Goal: Task Accomplishment & Management: Use online tool/utility

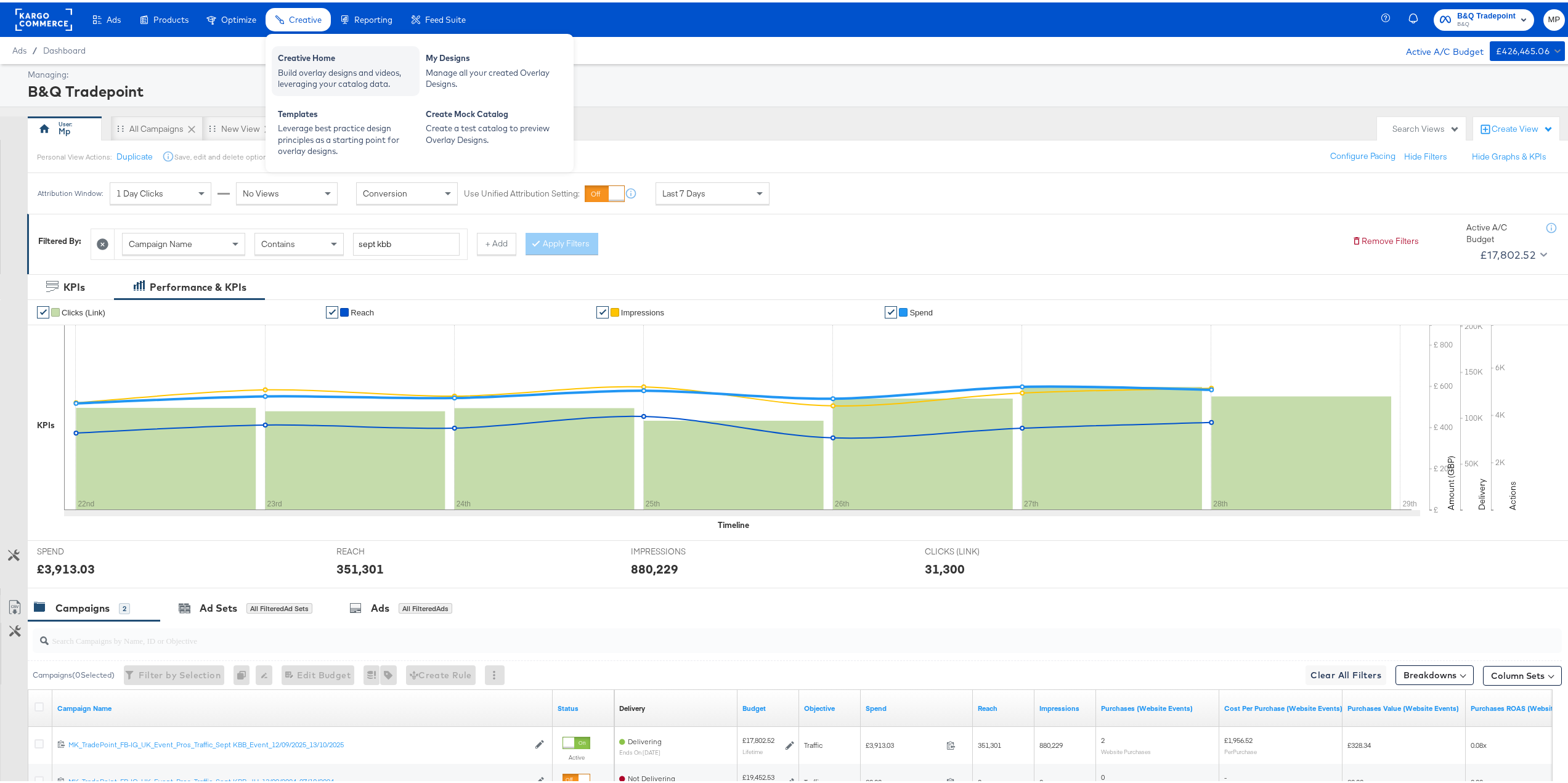
click at [350, 71] on div "Build overlay designs and videos, leveraging your catalog data." at bounding box center [345, 76] width 135 height 23
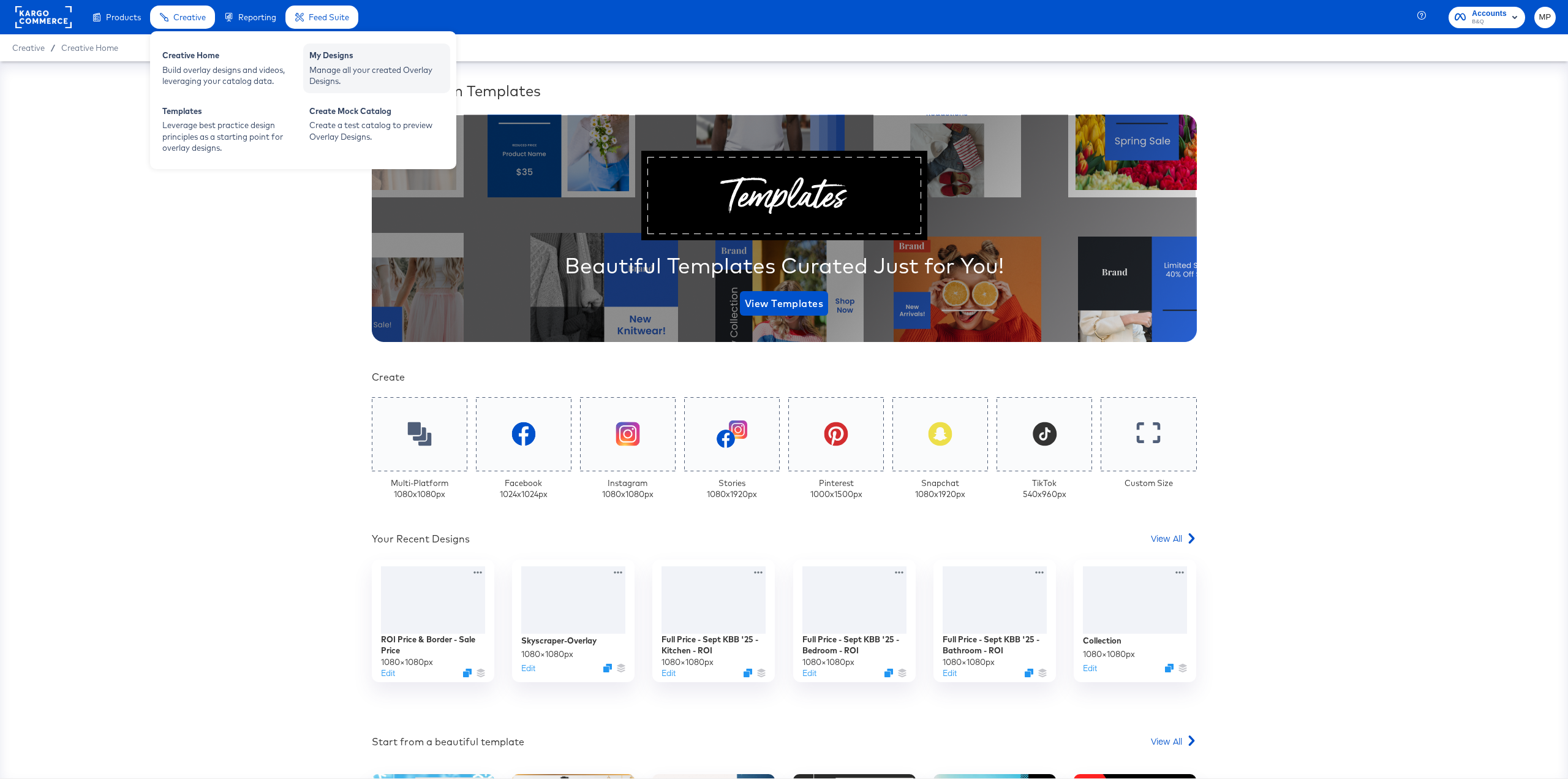
click at [373, 60] on div "My Designs" at bounding box center [376, 57] width 135 height 15
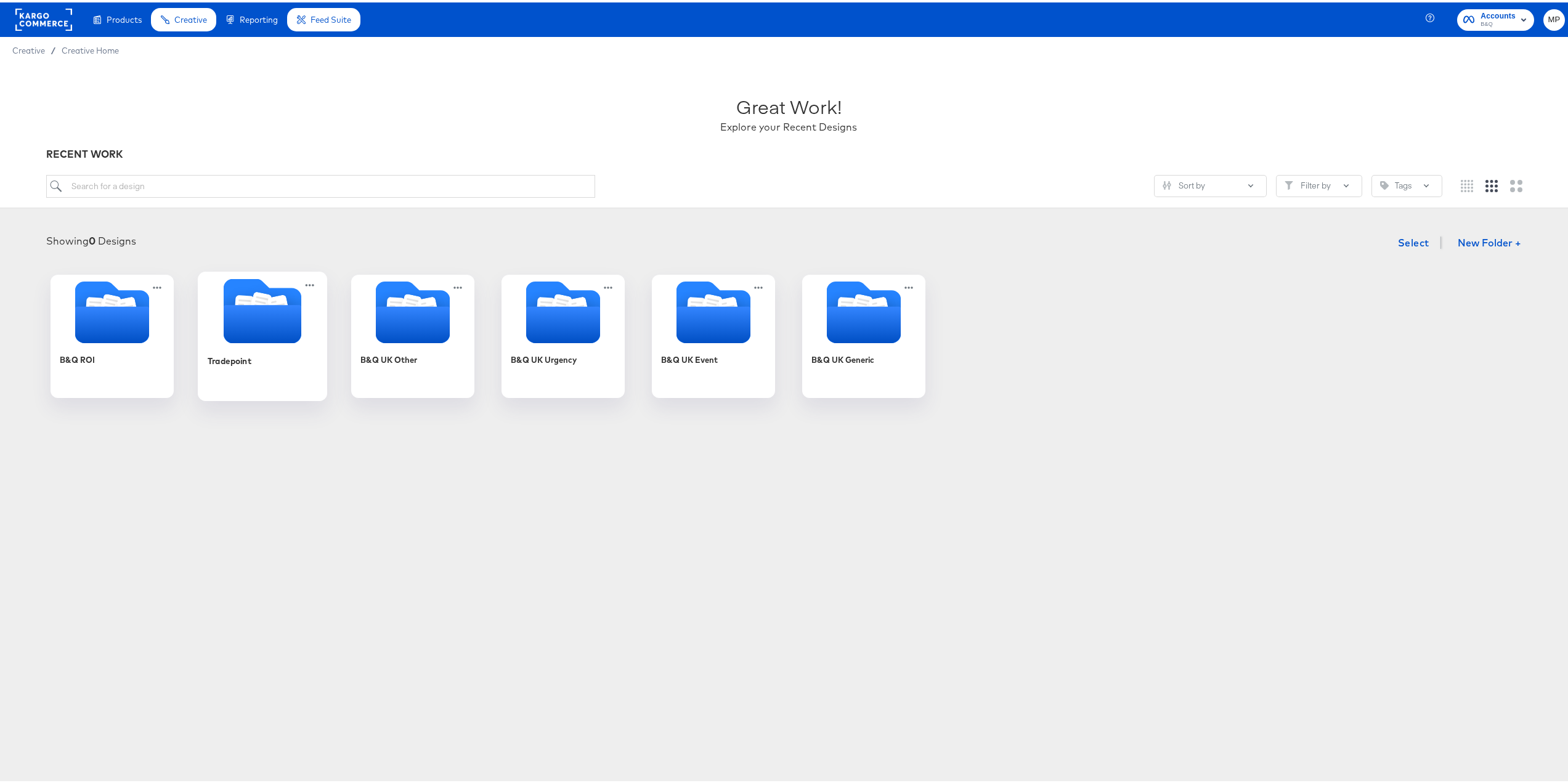
click at [247, 340] on icon "Folder" at bounding box center [262, 321] width 78 height 39
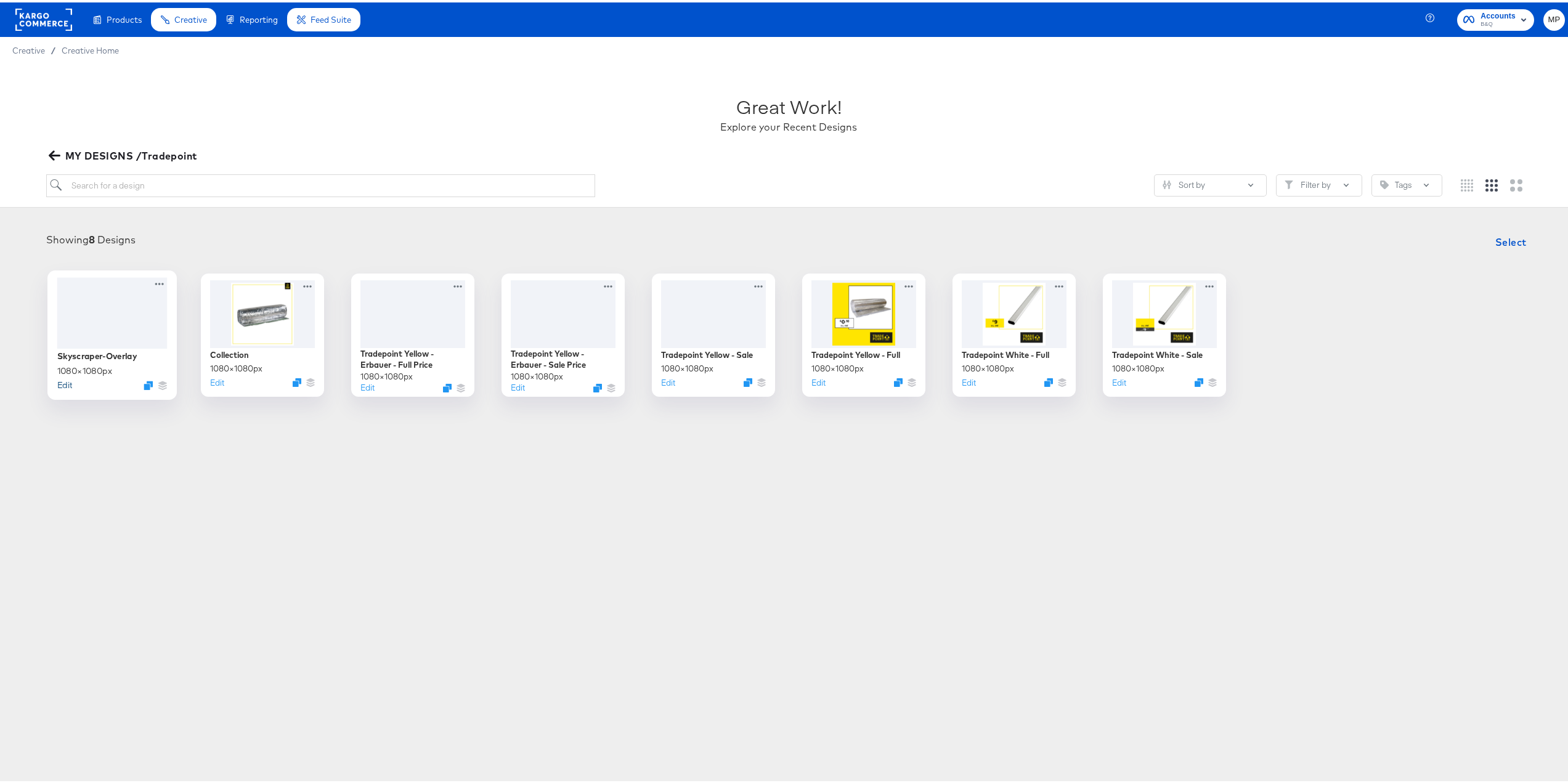
click at [59, 385] on button "Edit" at bounding box center [65, 382] width 15 height 11
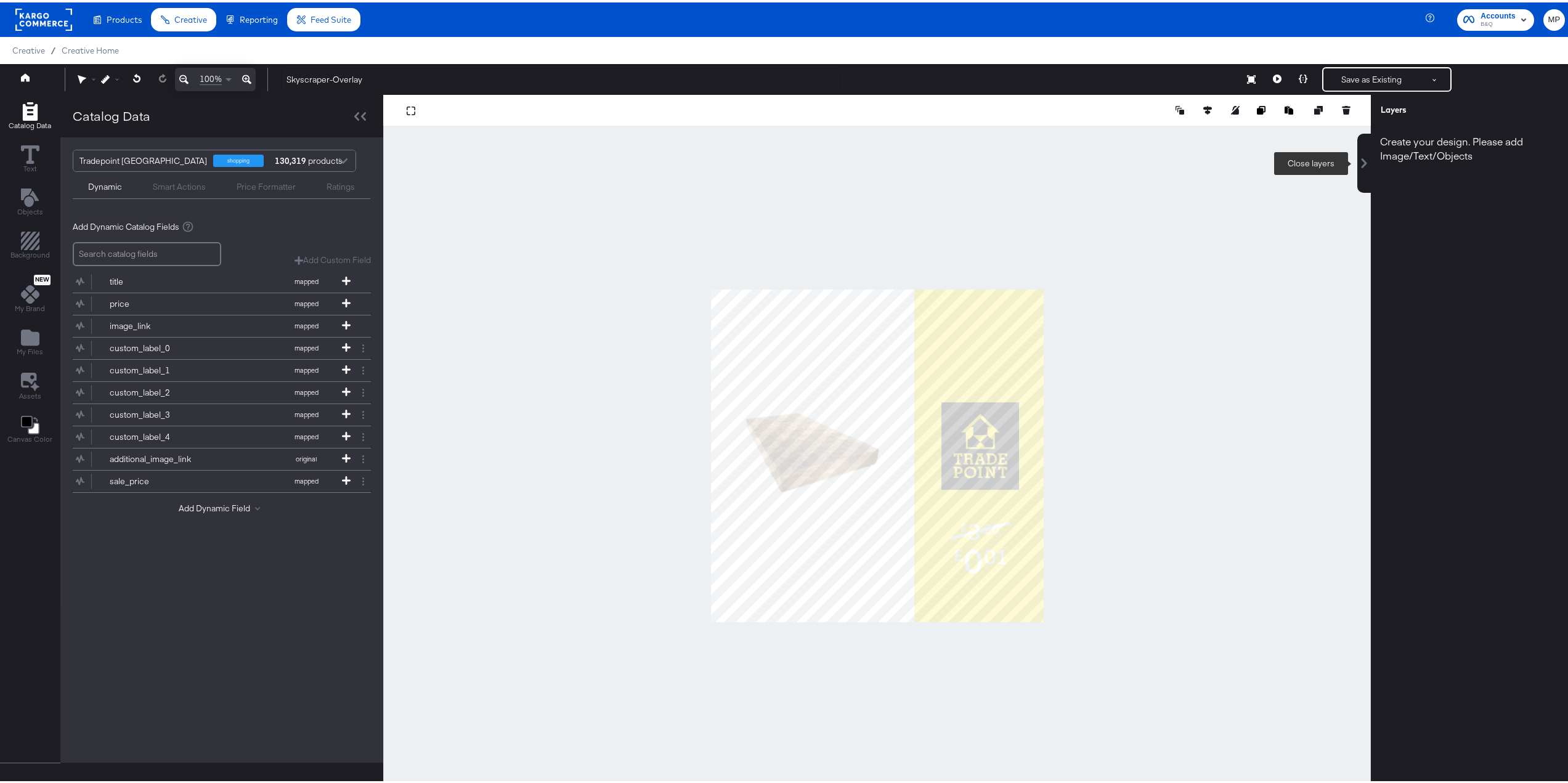
click at [1359, 137] on button at bounding box center [1364, 161] width 14 height 59
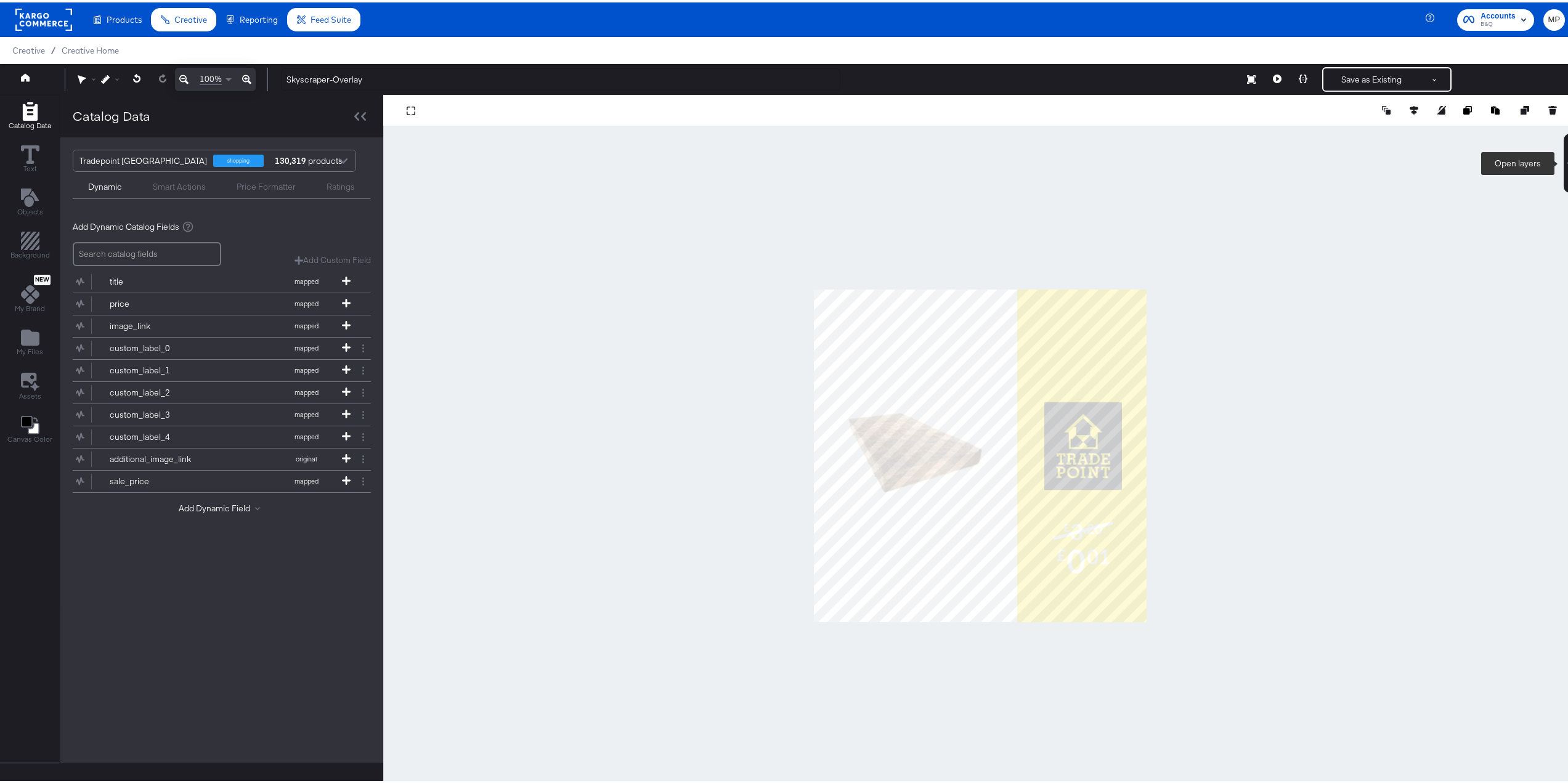
click at [1564, 162] on div at bounding box center [1570, 161] width 14 height 10
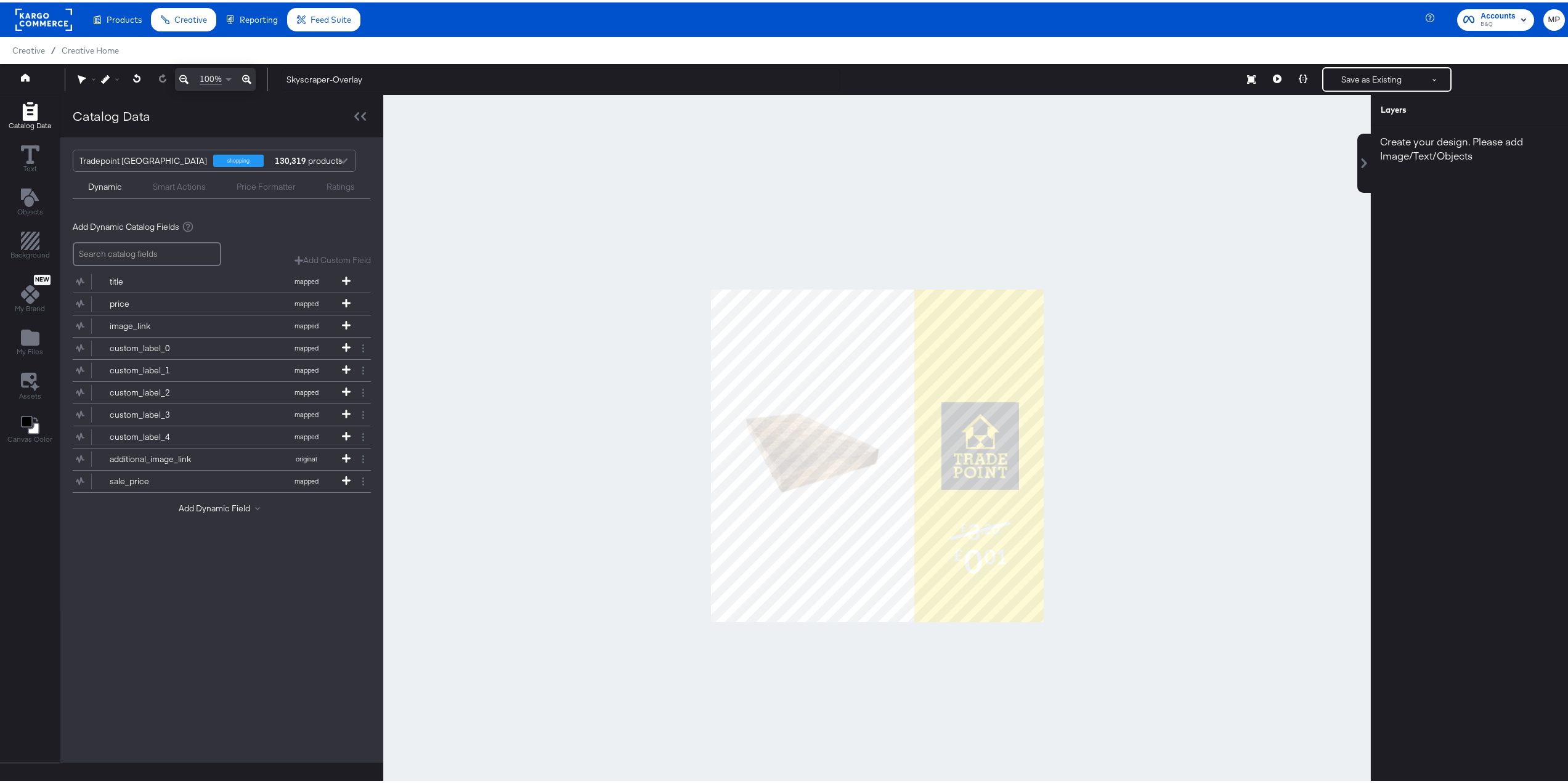
click at [684, 203] on div at bounding box center [877, 454] width 988 height 722
drag, startPoint x: 684, startPoint y: 203, endPoint x: 1041, endPoint y: 613, distance: 543.6
click at [1041, 613] on div at bounding box center [877, 454] width 988 height 722
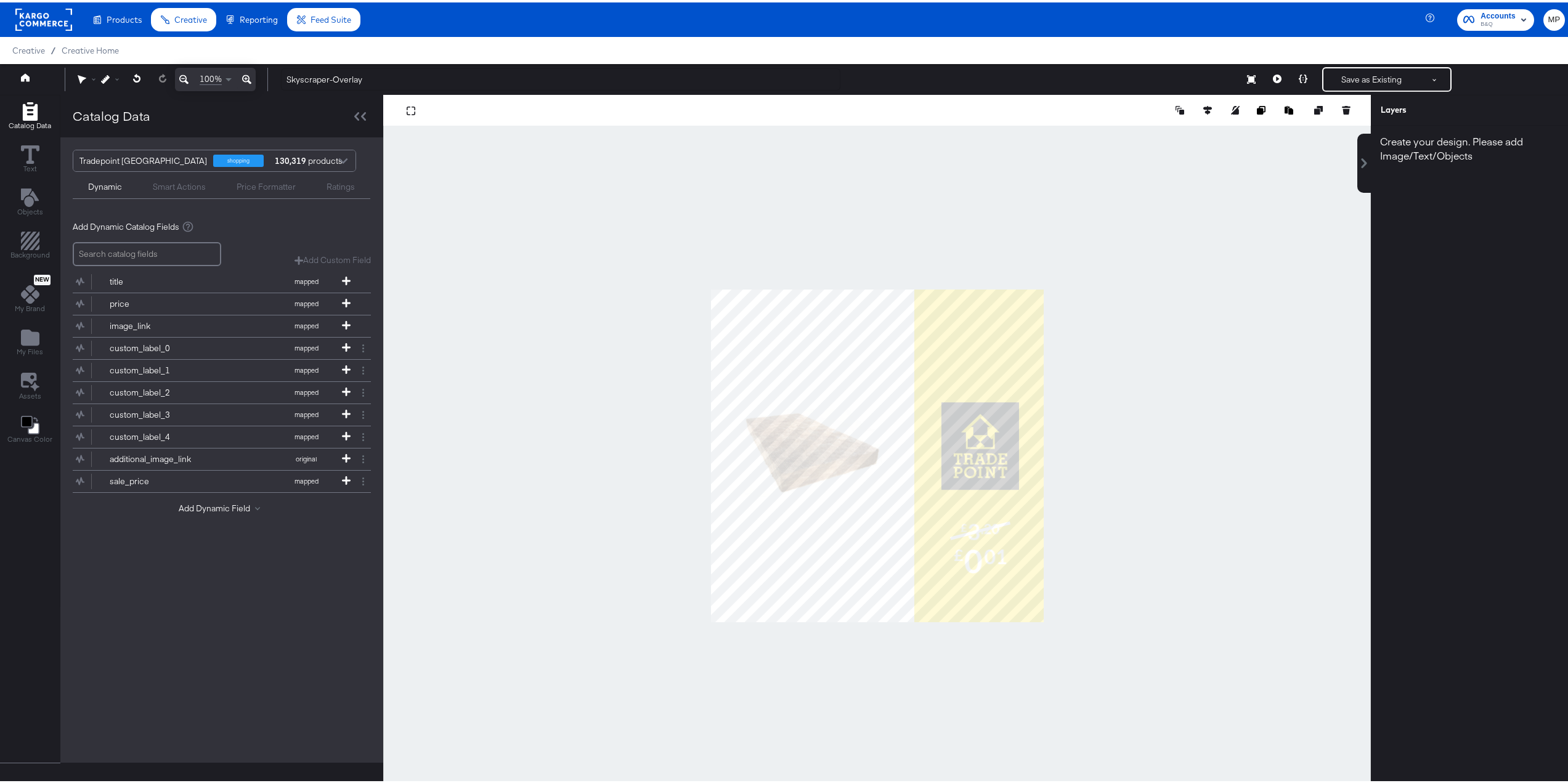
click at [1513, 142] on div "Create your design. Please add Image/Text/Objects" at bounding box center [1474, 146] width 206 height 46
drag, startPoint x: 1391, startPoint y: 98, endPoint x: 1383, endPoint y: 105, distance: 10.6
click at [1389, 98] on div "Layers" at bounding box center [1474, 108] width 206 height 31
click at [1383, 105] on div "Layers" at bounding box center [1443, 108] width 126 height 11
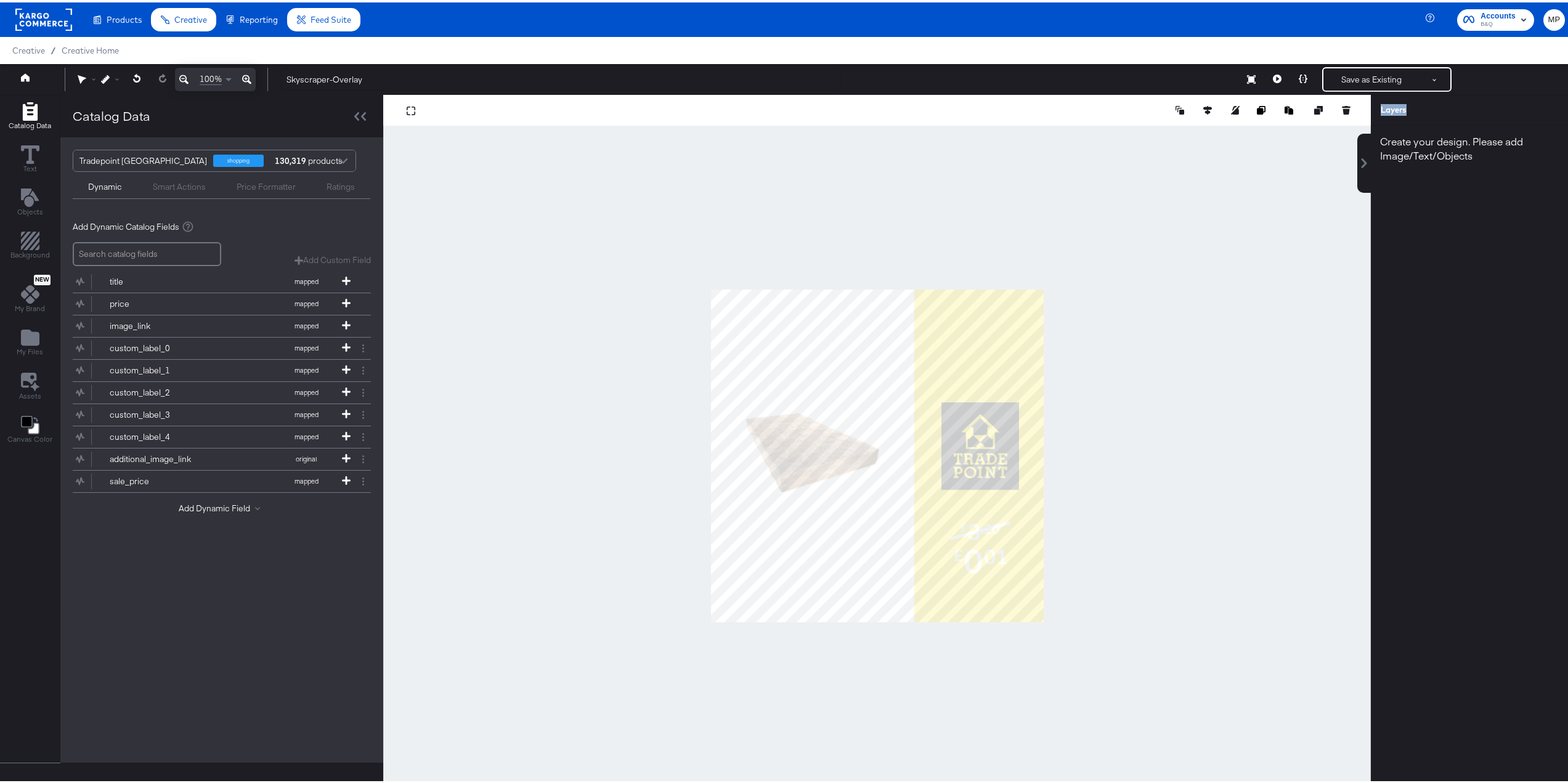
click at [1359, 155] on button at bounding box center [1364, 161] width 14 height 59
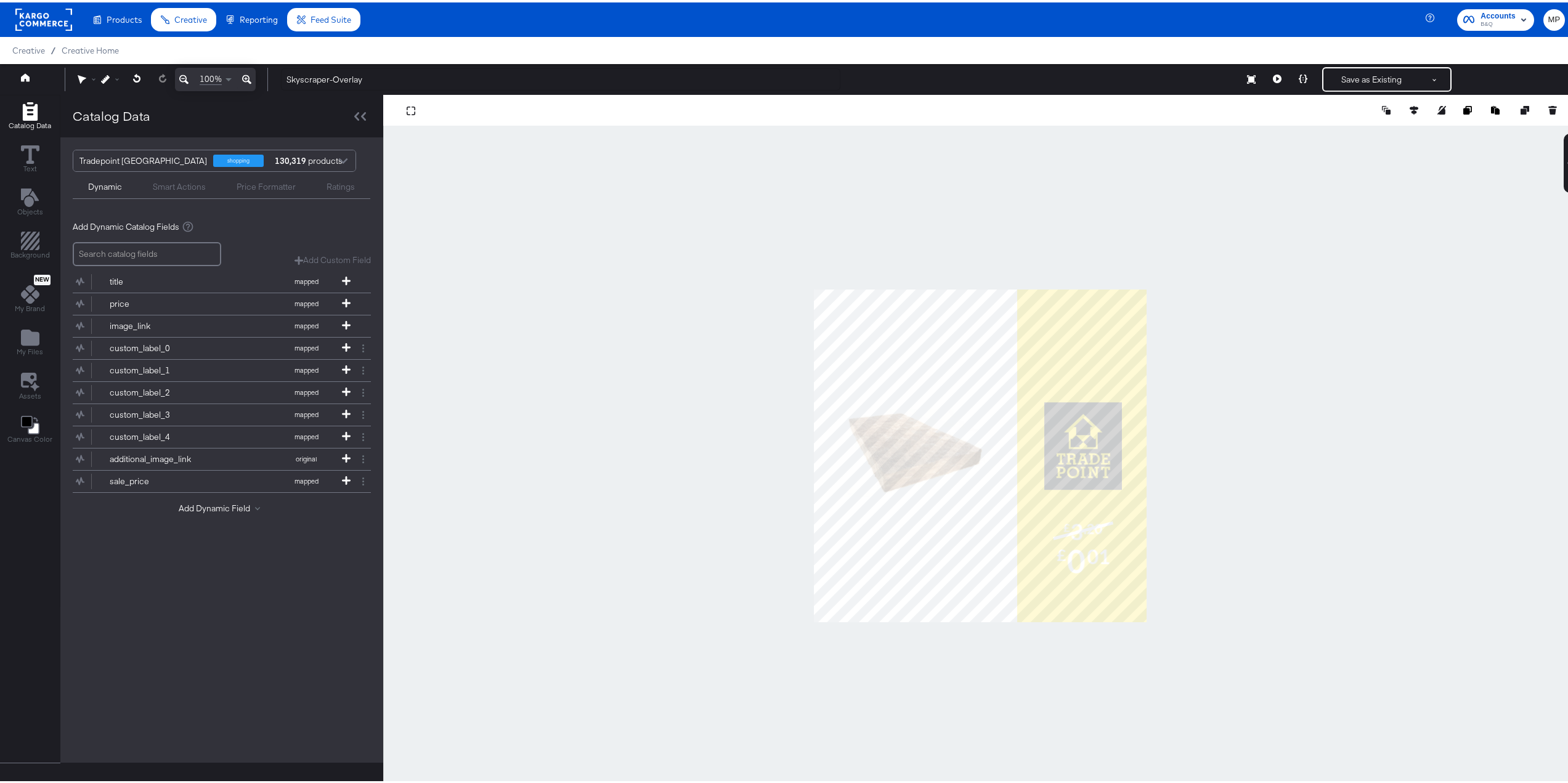
click at [1355, 158] on div at bounding box center [980, 454] width 1194 height 722
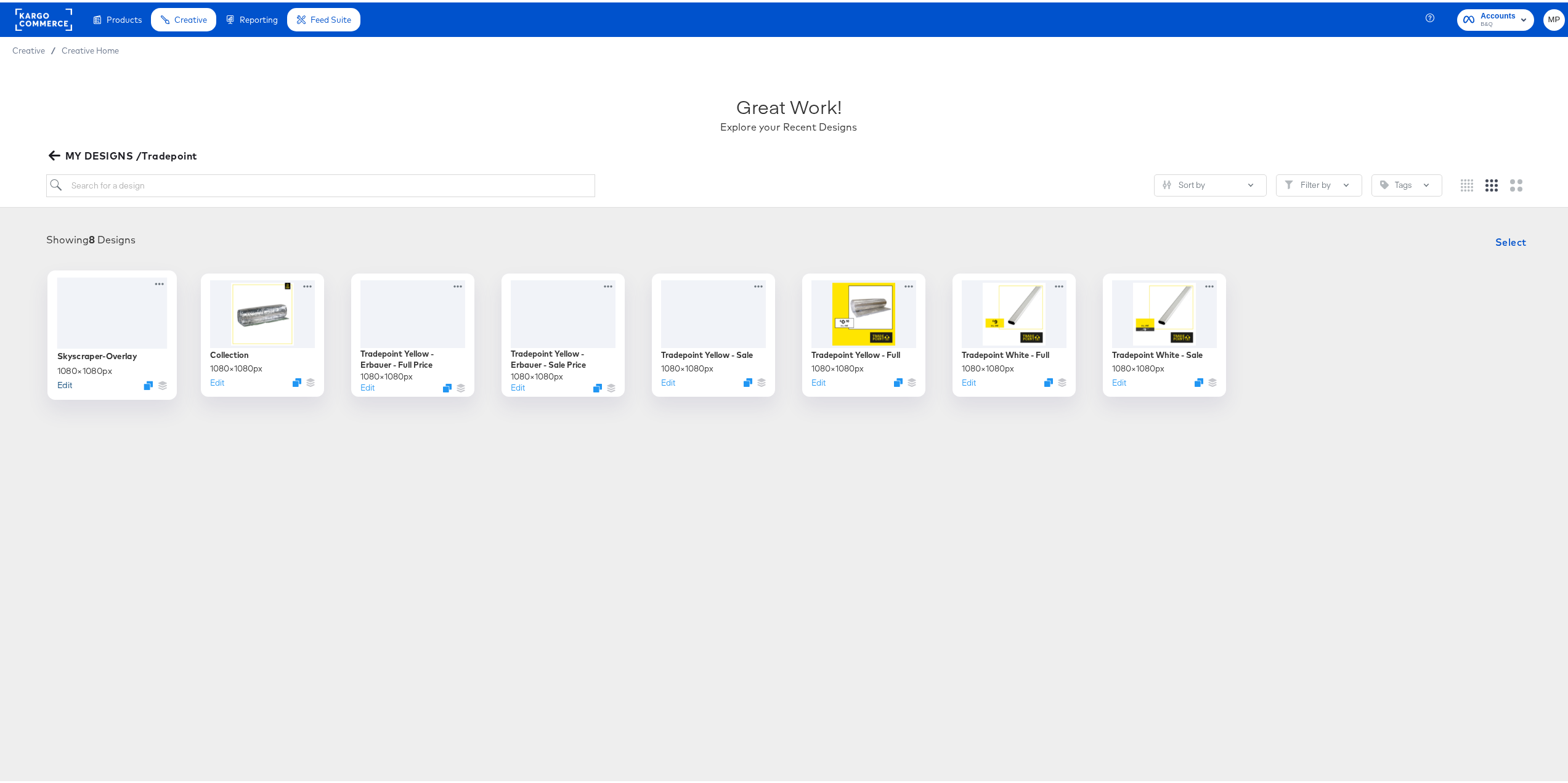
click at [61, 382] on button "Edit" at bounding box center [65, 382] width 15 height 11
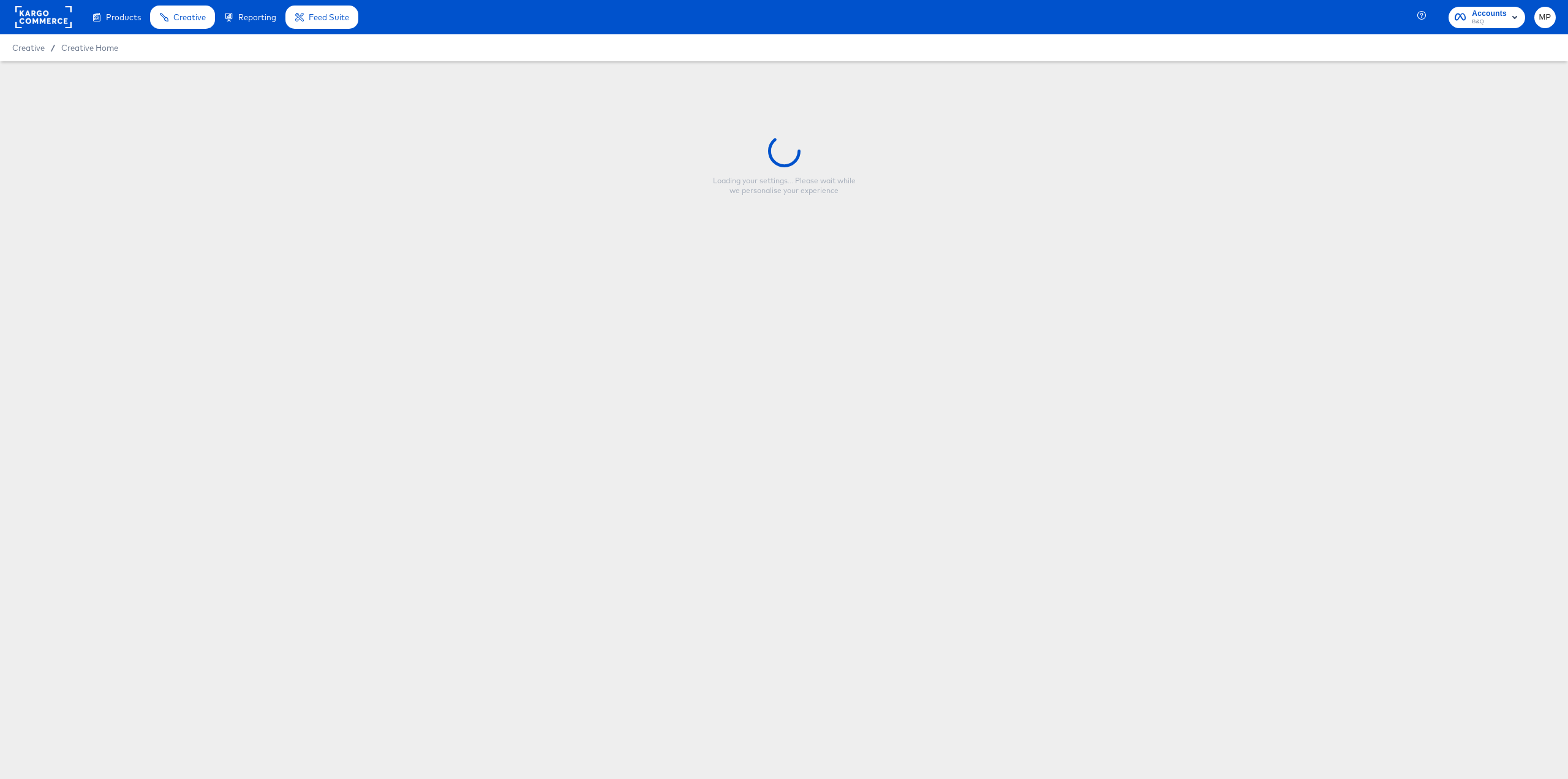
type input "Skyscraper-Overlay"
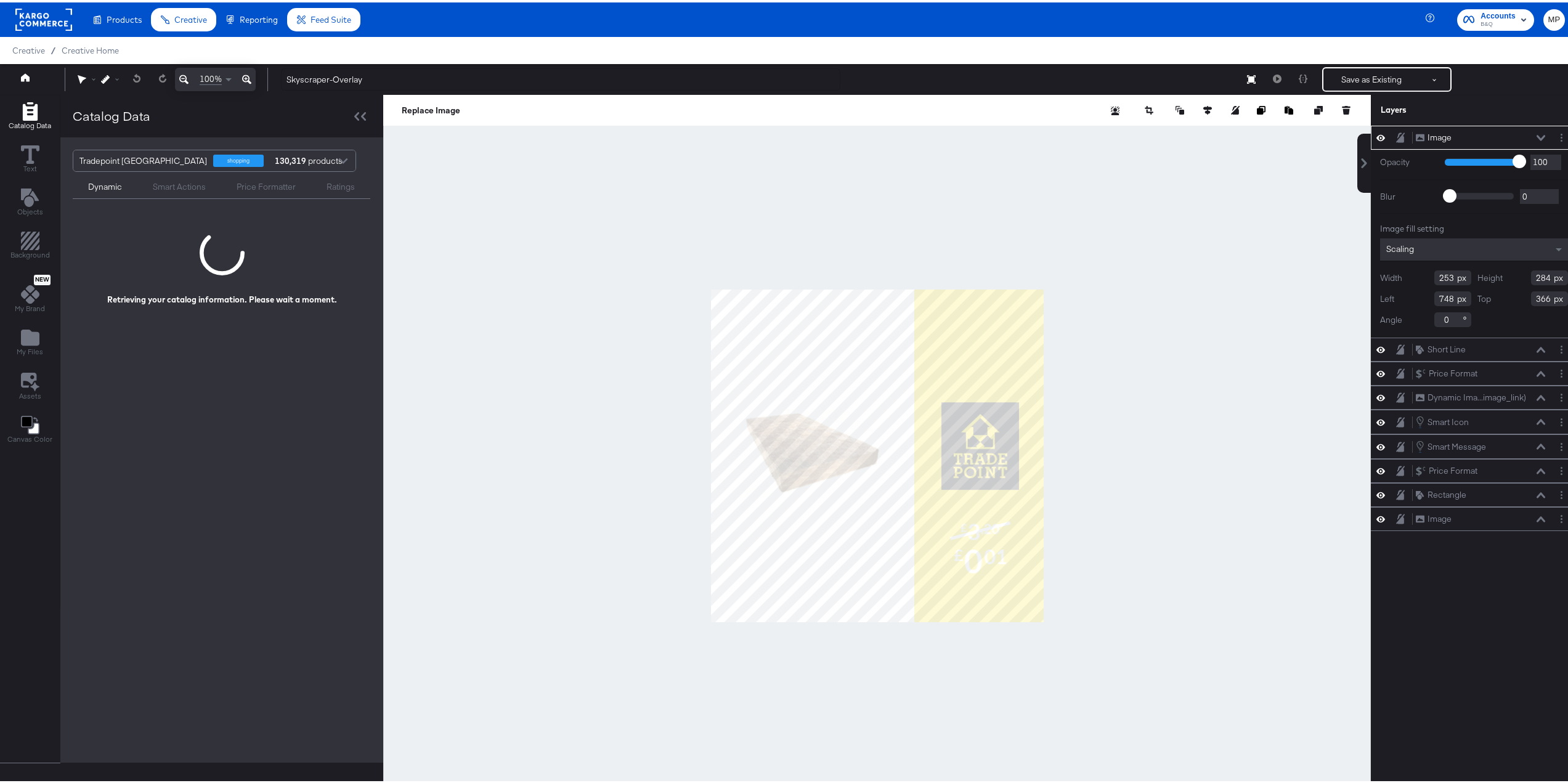
click at [1109, 428] on div at bounding box center [877, 454] width 988 height 722
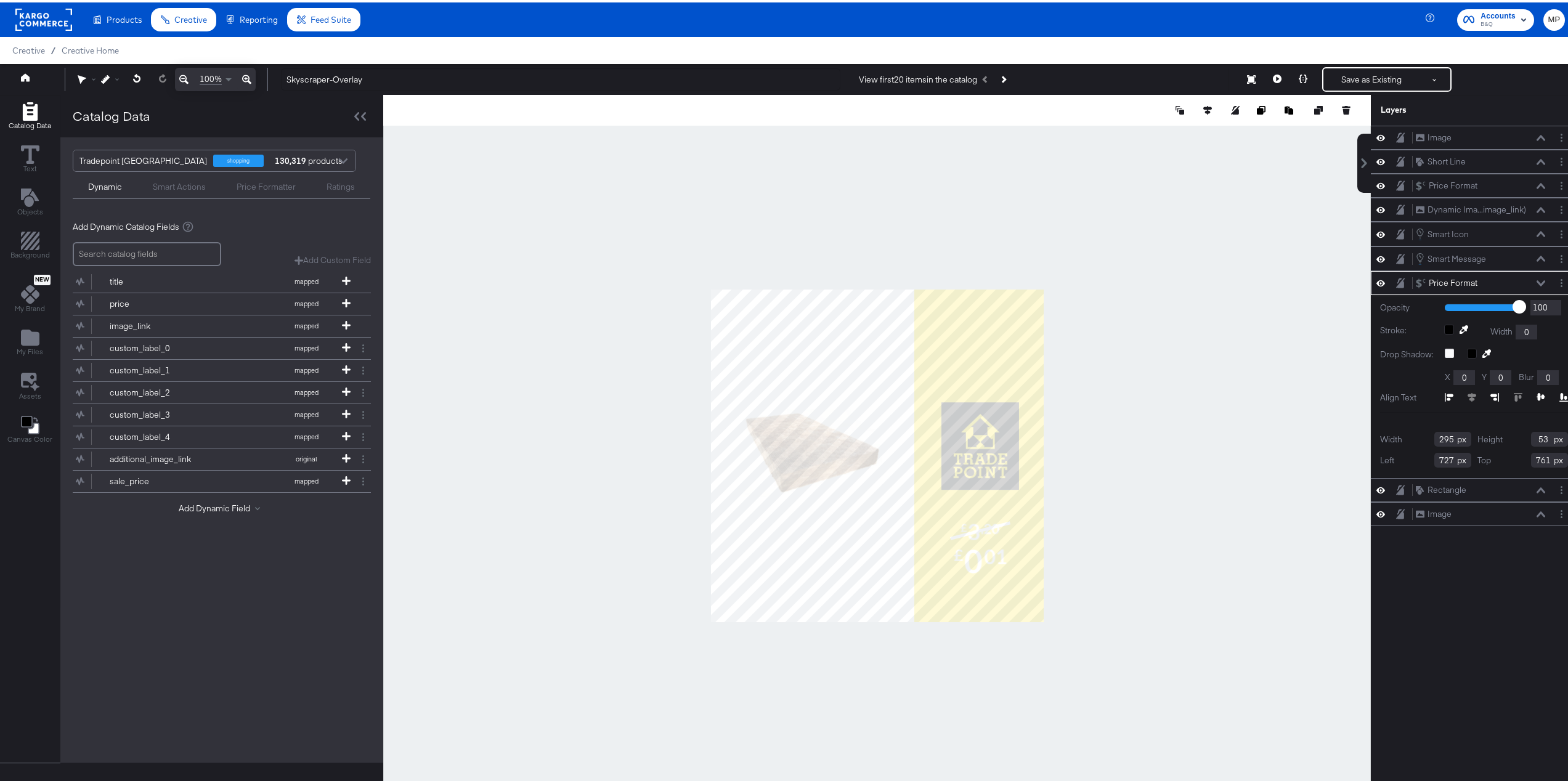
click at [1556, 273] on div "Price Format Price Format" at bounding box center [1474, 280] width 206 height 24
click at [1555, 280] on button "Layer Options" at bounding box center [1561, 281] width 13 height 13
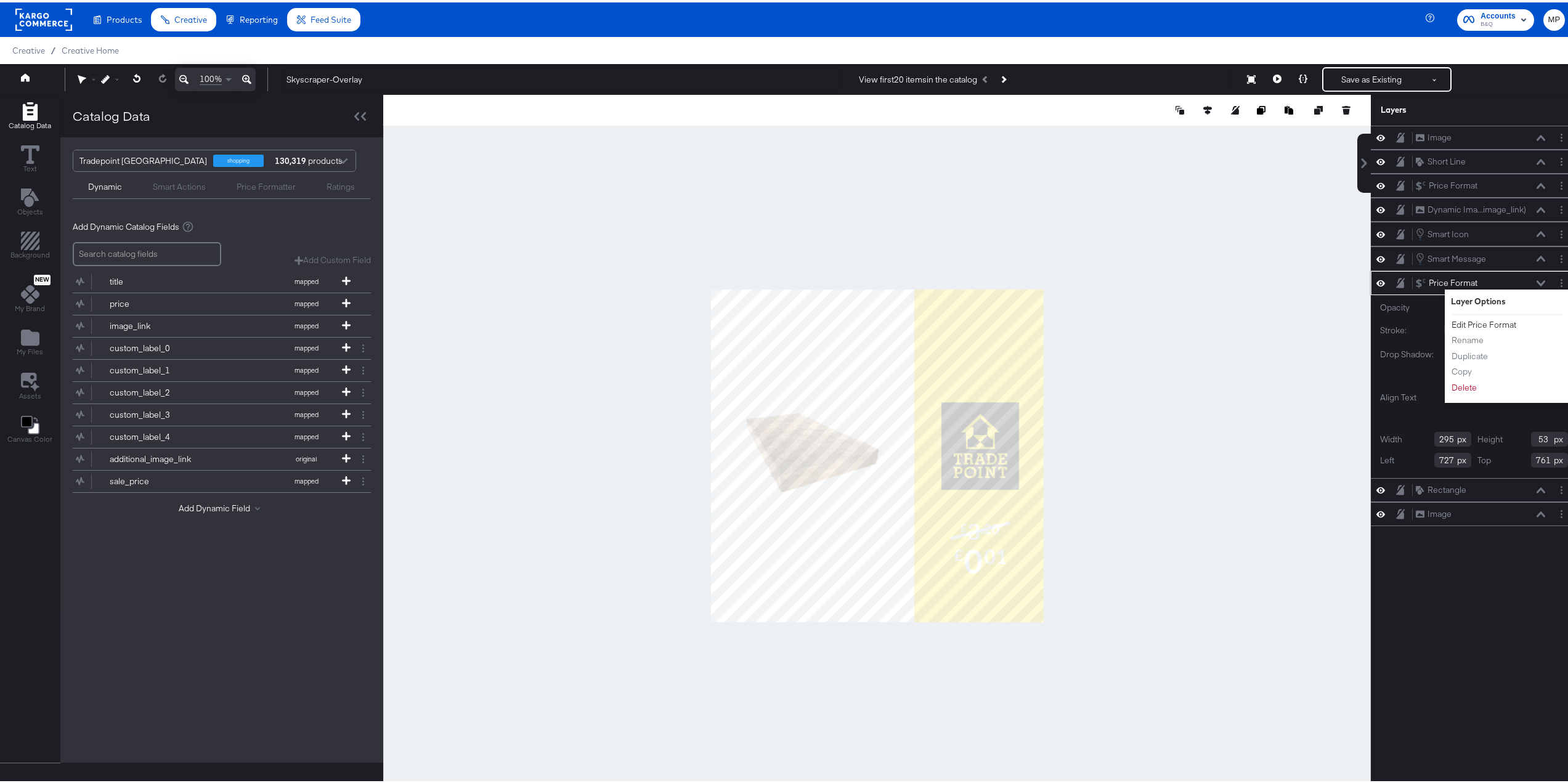
click at [1492, 320] on button "Edit Price Format" at bounding box center [1483, 323] width 66 height 13
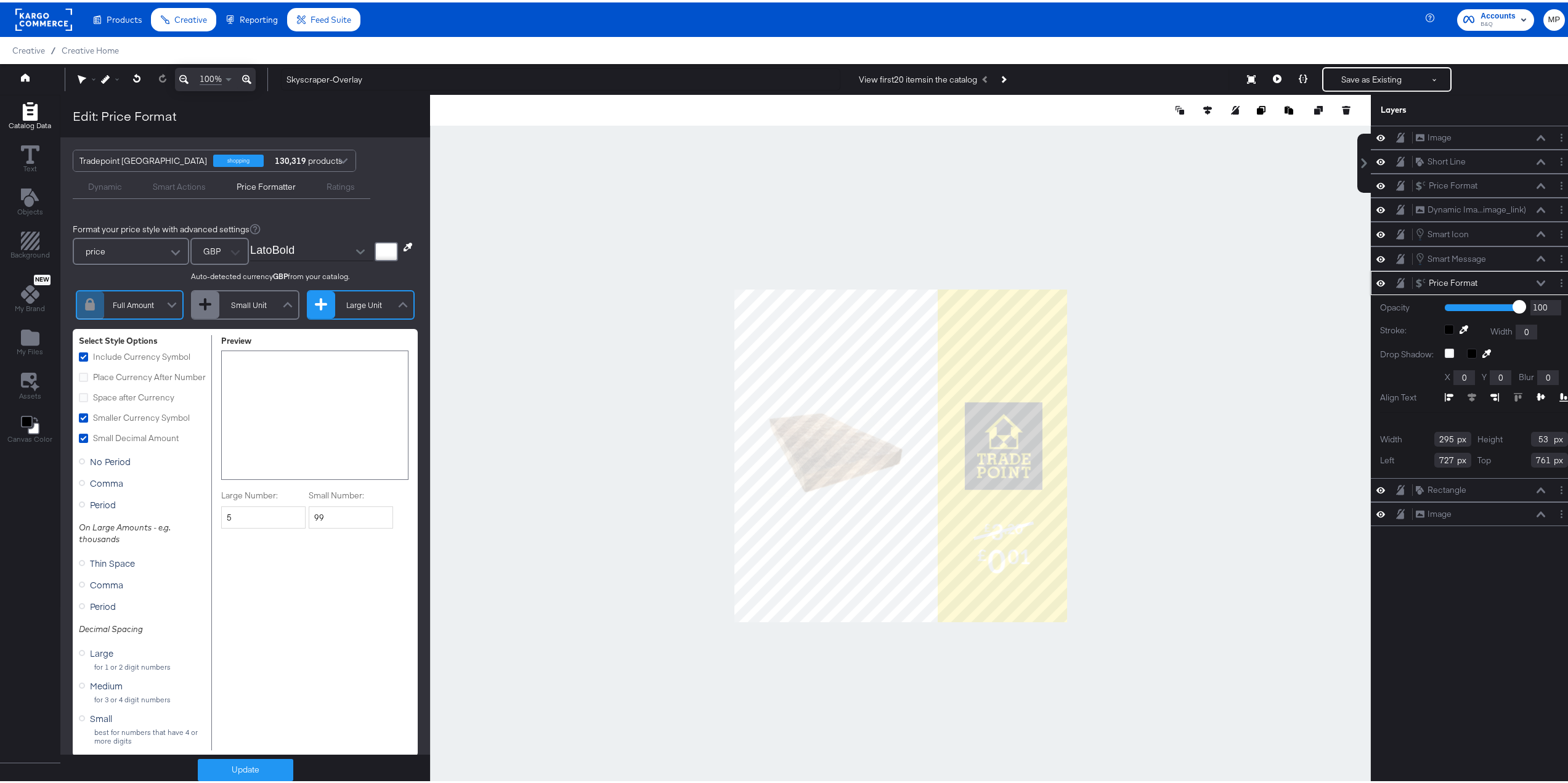
click at [374, 248] on div at bounding box center [386, 249] width 24 height 19
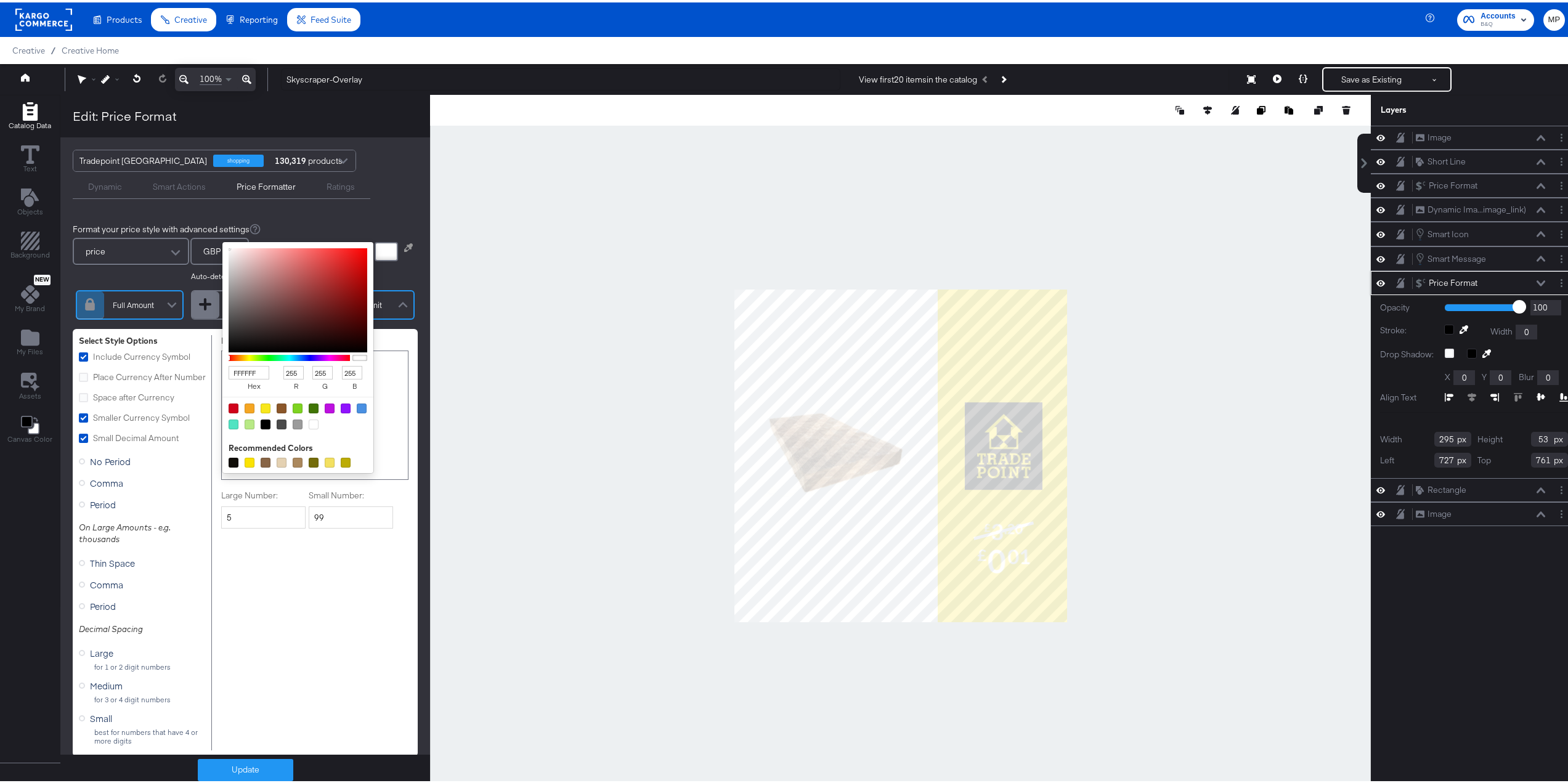
type input "403838"
type input "64"
type input "56"
type input "3F3737"
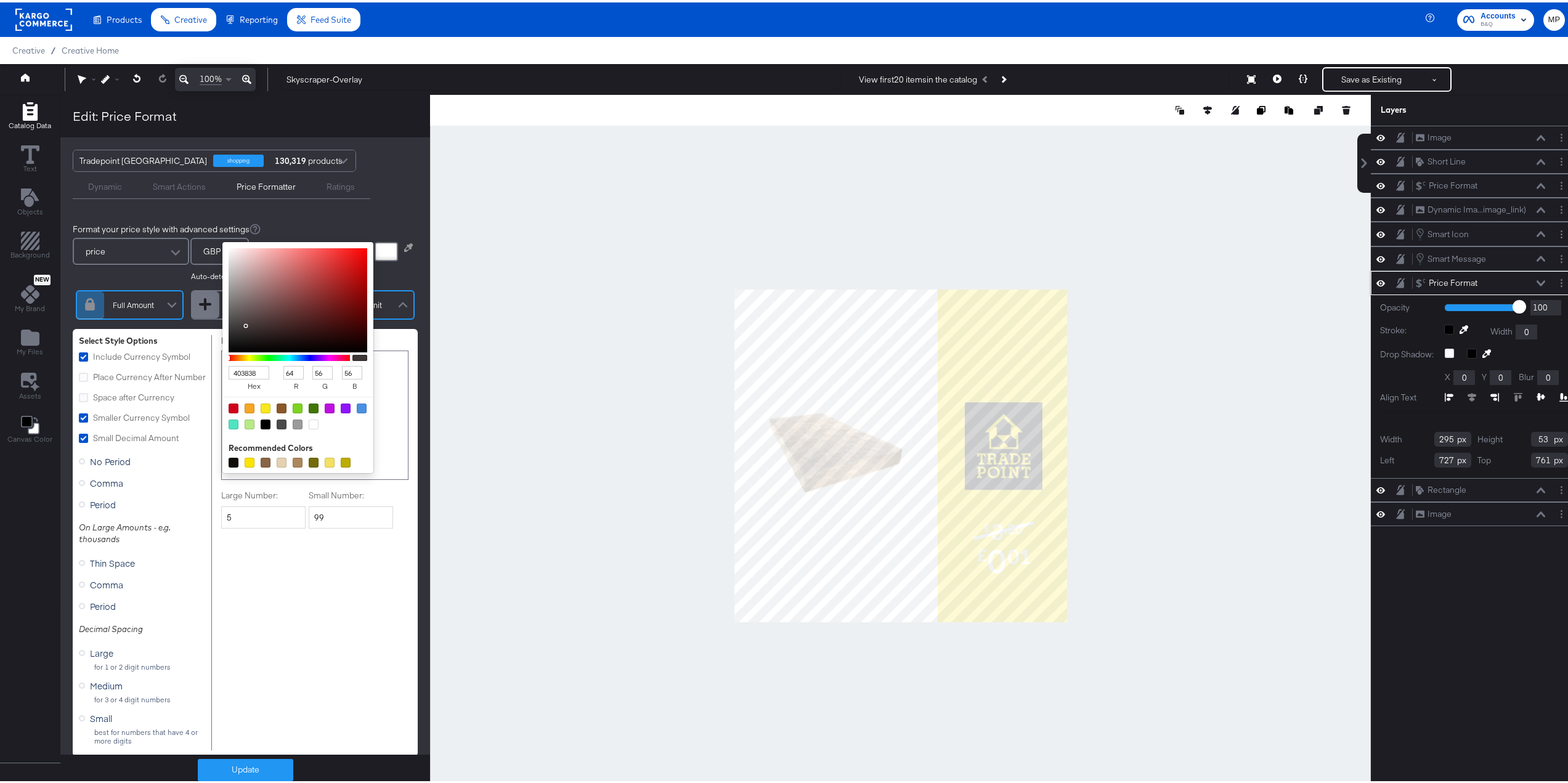
type input "63"
type input "55"
type input "363030"
type input "54"
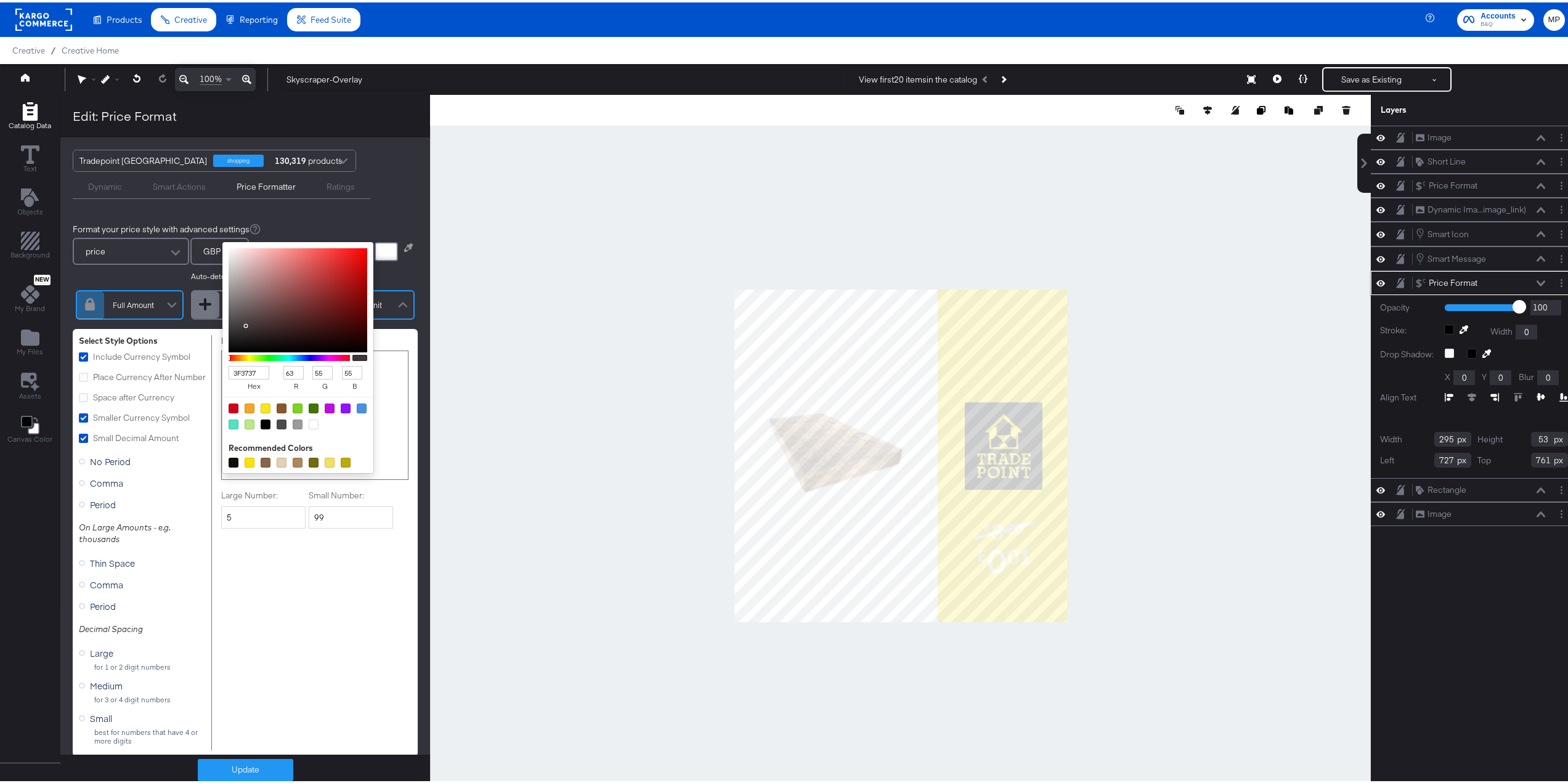
type input "48"
type input "1D1C1C"
type input "29"
type input "28"
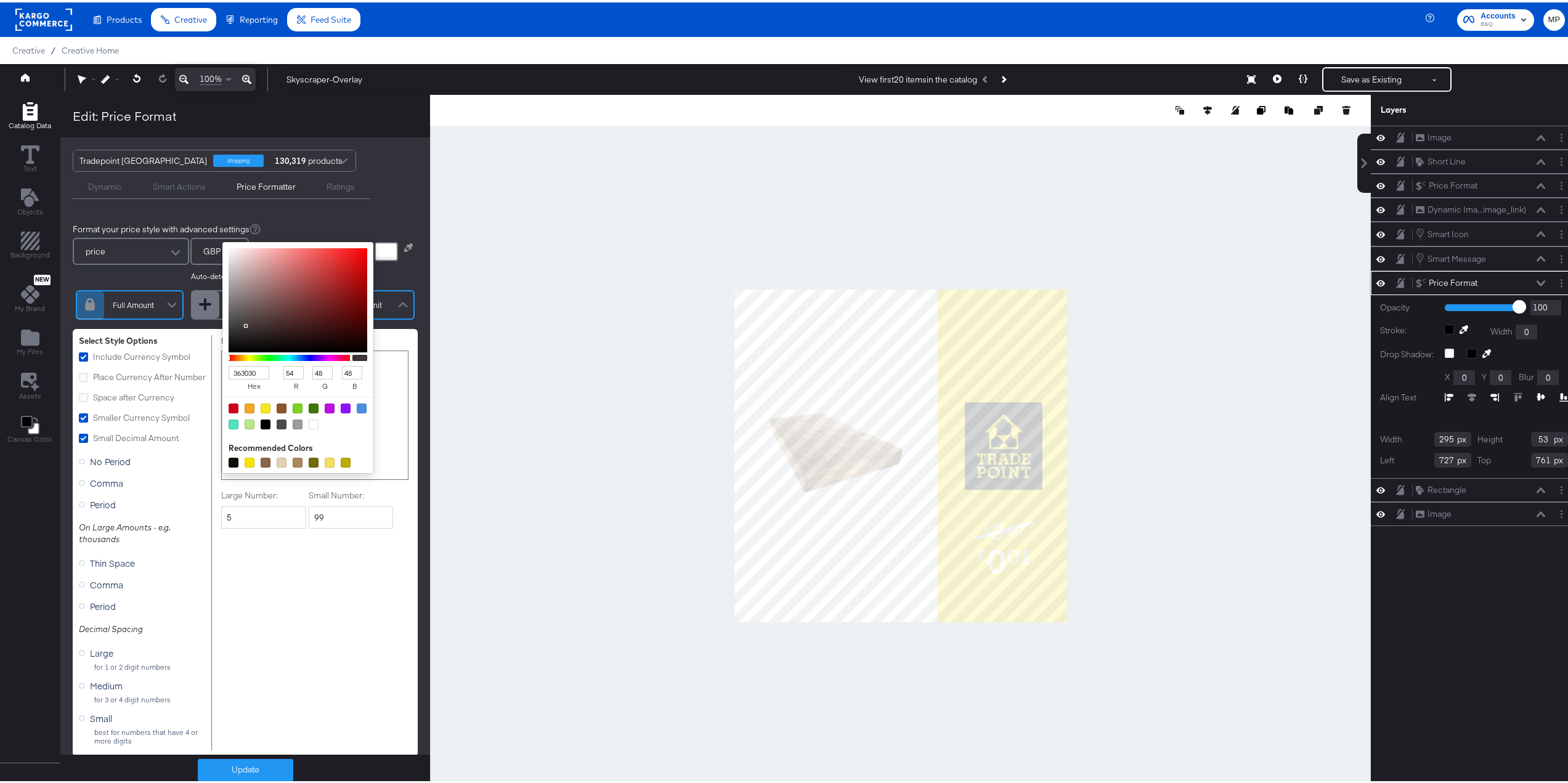
type input "28"
type input "131212"
type input "19"
type input "18"
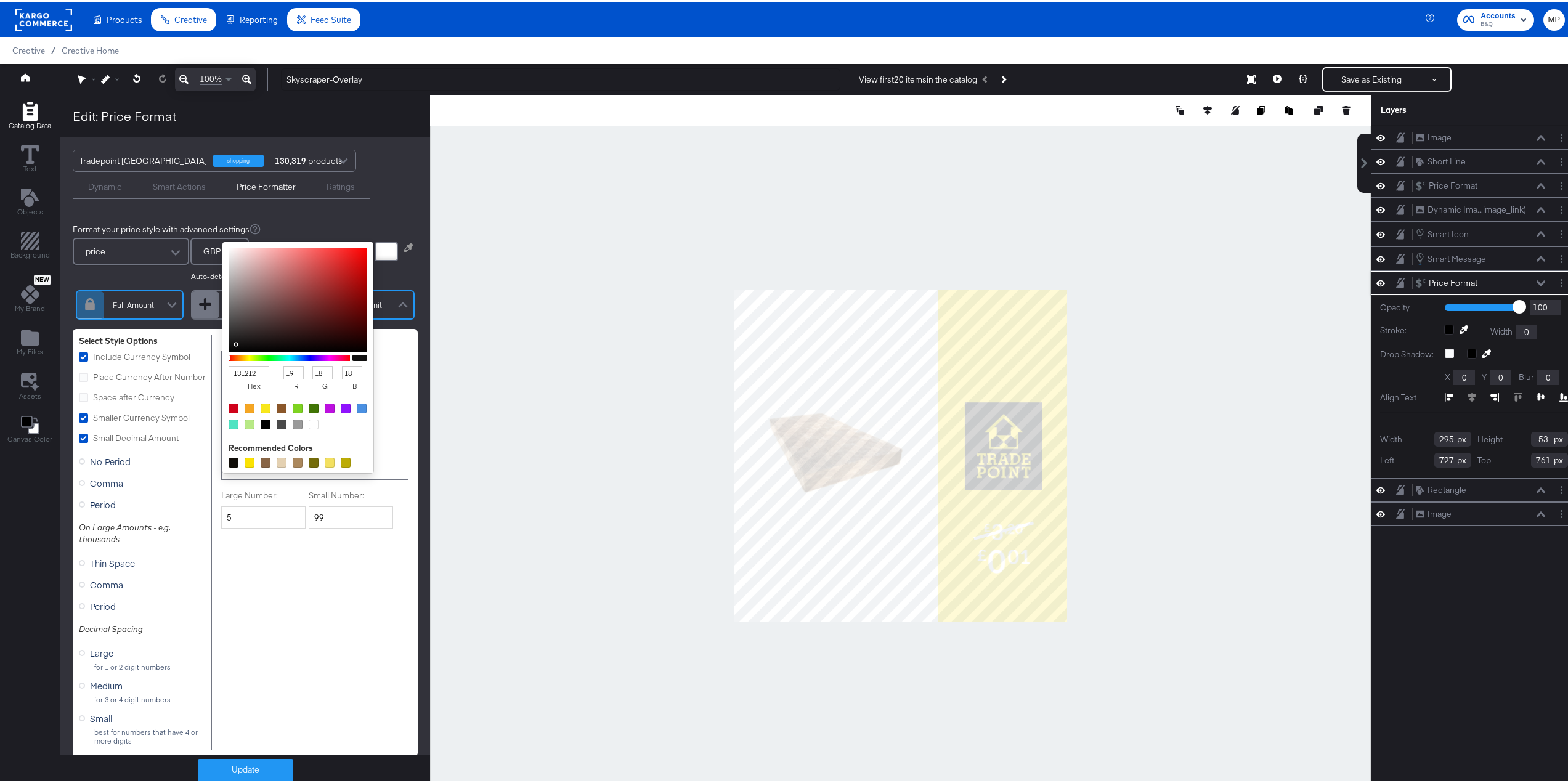
type input "040404"
type input "4"
type input "000000"
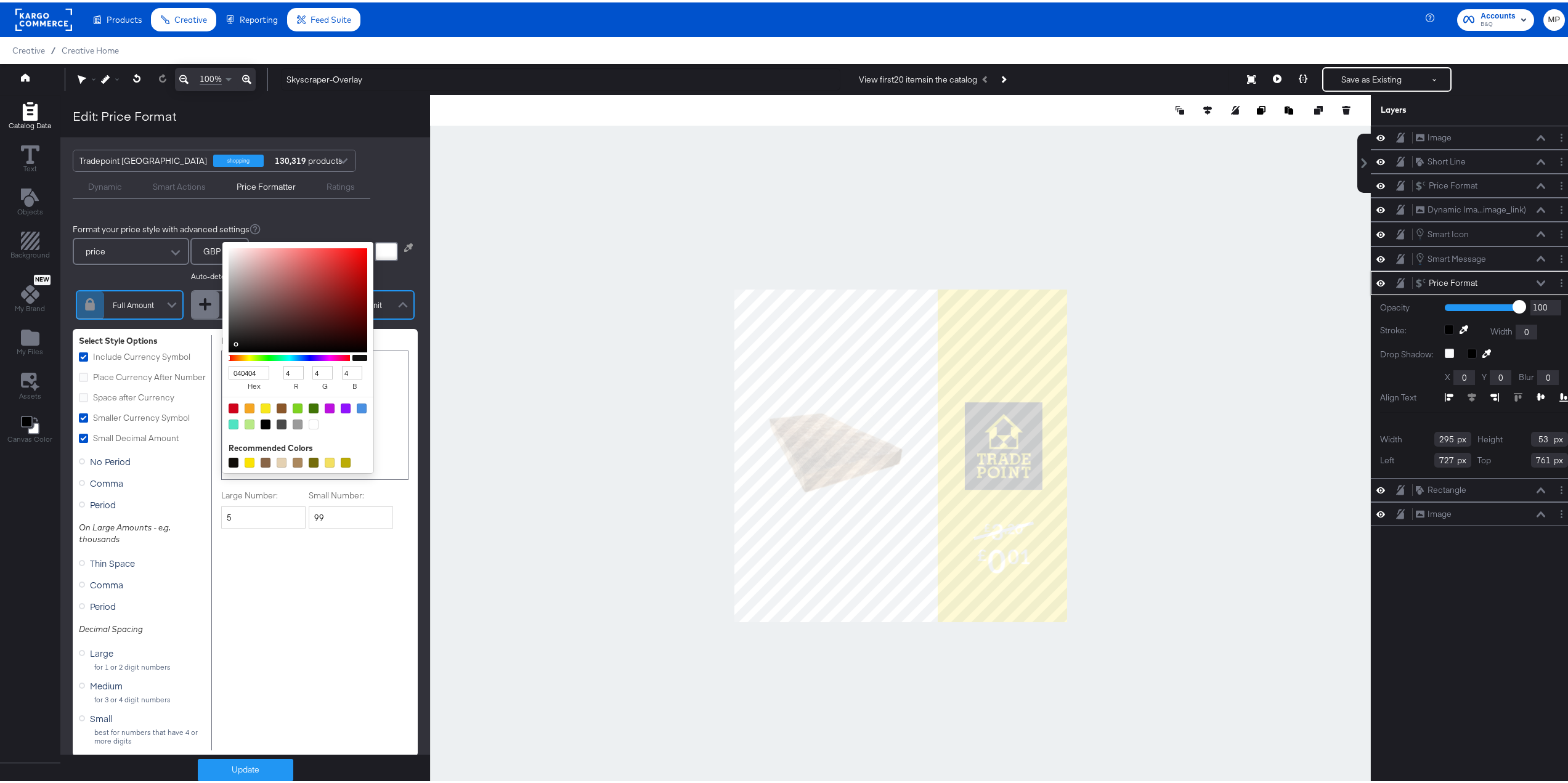
type input "0"
drag, startPoint x: 236, startPoint y: 323, endPoint x: 198, endPoint y: 362, distance: 54.5
click at [198, 362] on div "Format your price style with advanced settings price GBP Auto-detected currency…" at bounding box center [245, 487] width 369 height 557
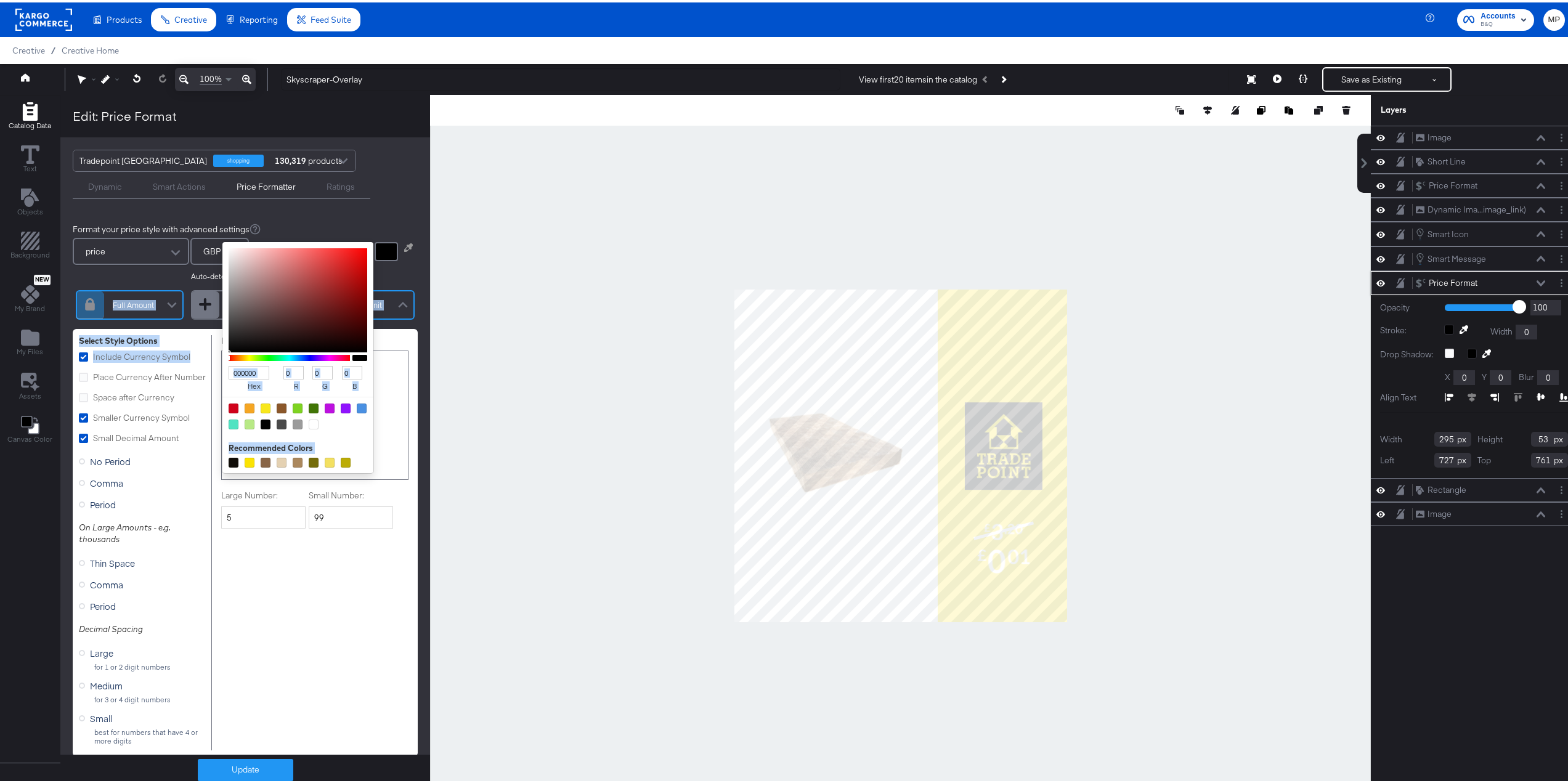
click at [413, 317] on div "Format your price style with advanced settings price GBP Auto-detected currency…" at bounding box center [245, 487] width 369 height 557
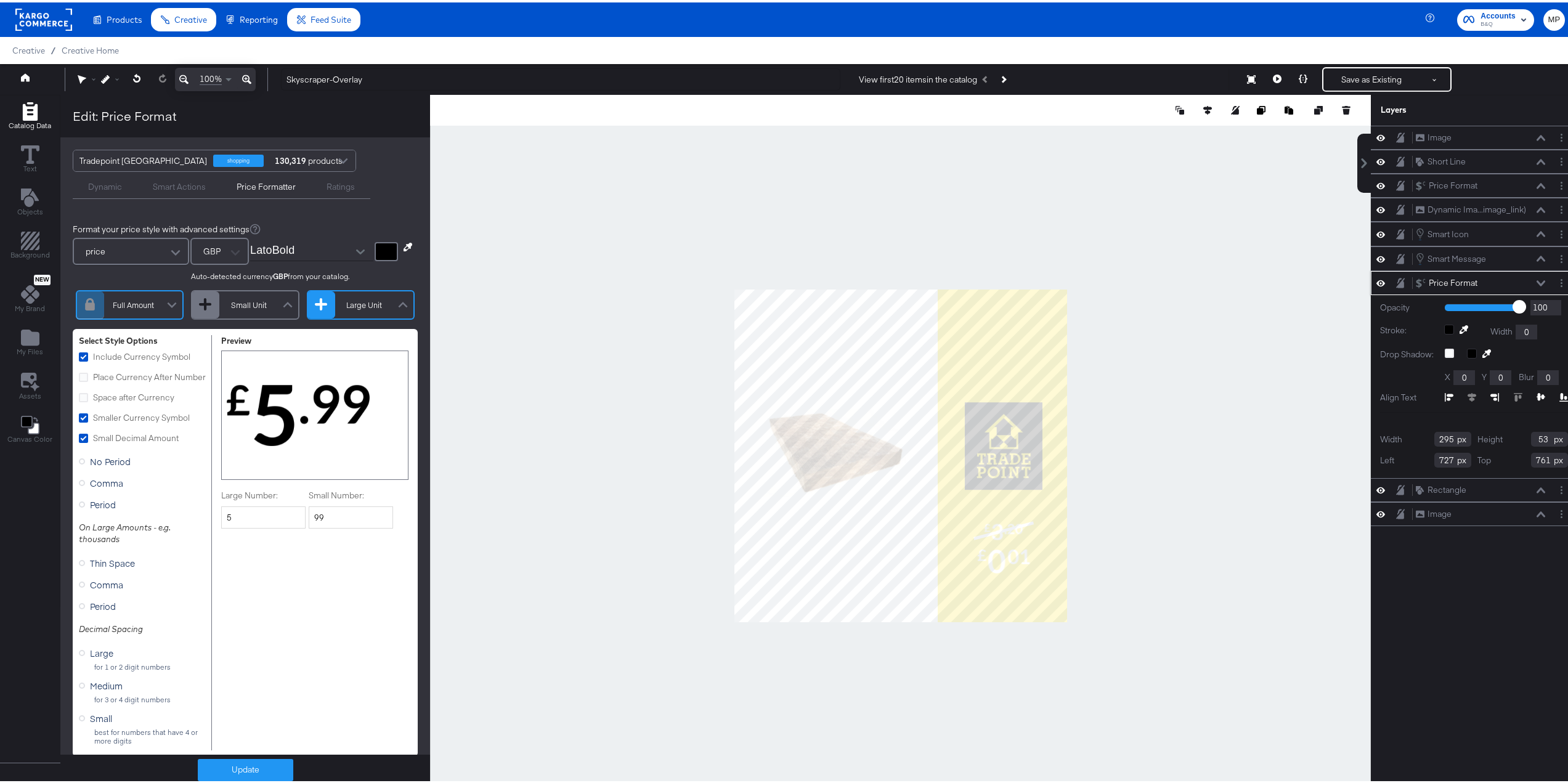
drag, startPoint x: 262, startPoint y: 776, endPoint x: 291, endPoint y: 772, distance: 29.3
click at [262, 776] on button "Update" at bounding box center [245, 767] width 95 height 22
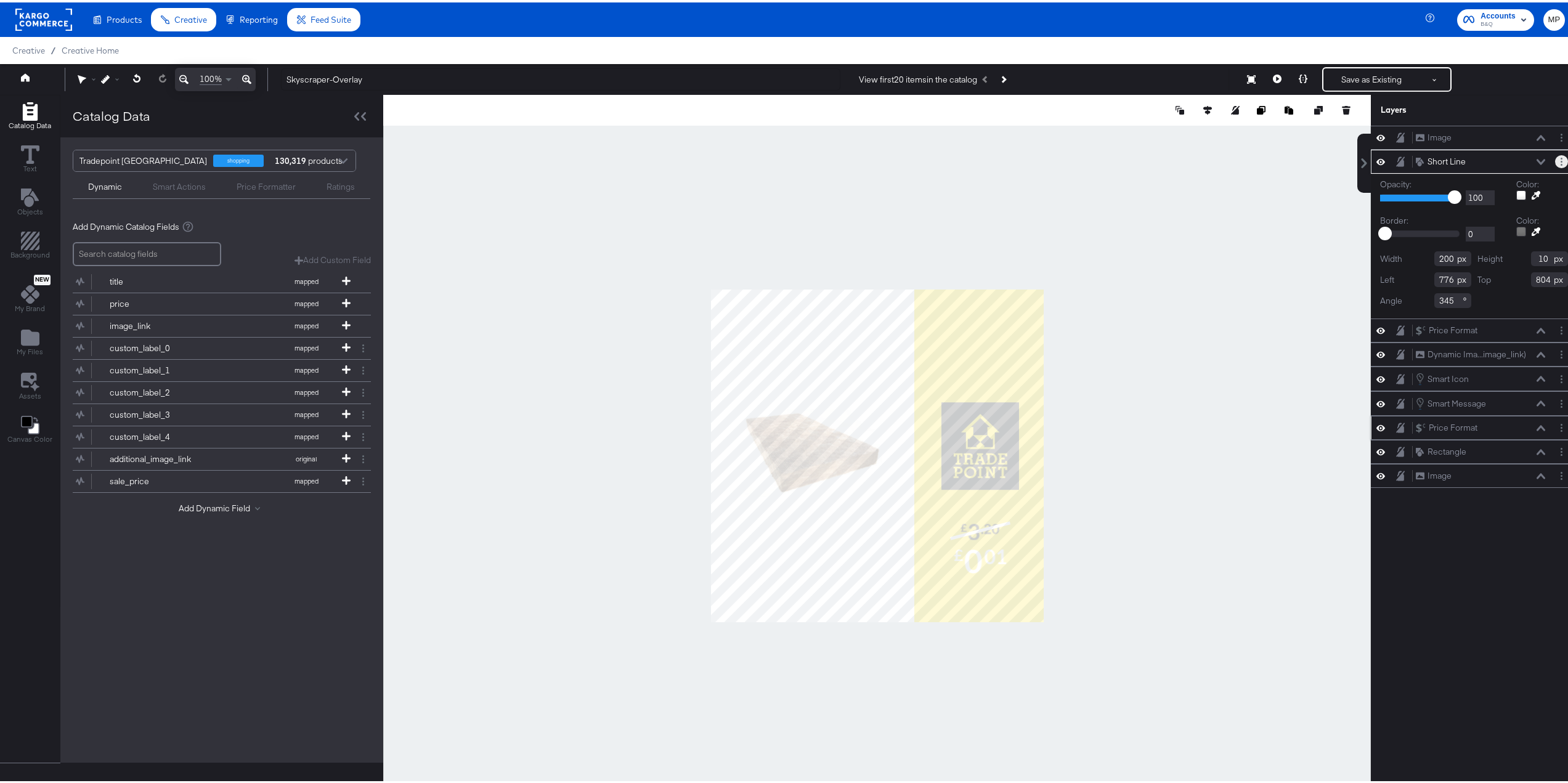
click at [1555, 160] on button "Layer Options" at bounding box center [1561, 159] width 13 height 13
click at [1290, 268] on div at bounding box center [877, 454] width 988 height 722
click at [1561, 162] on circle "Layer Options" at bounding box center [1561, 163] width 2 height 2
click at [1556, 156] on button "Layer Options" at bounding box center [1561, 159] width 13 height 13
click at [1516, 193] on div at bounding box center [1521, 193] width 10 height 10
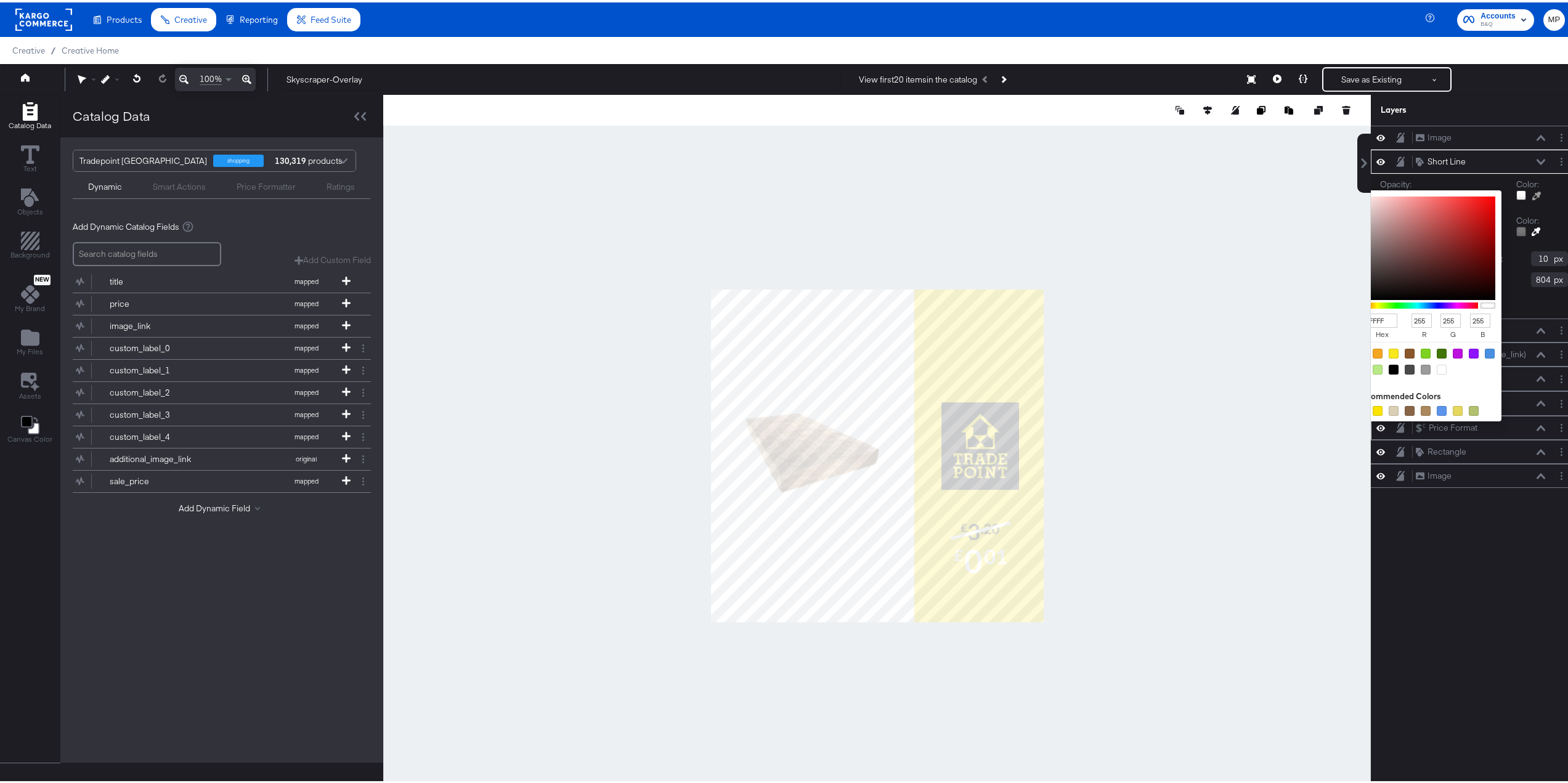
type input "523B3B"
type input "82"
type input "59"
type input "513B3B"
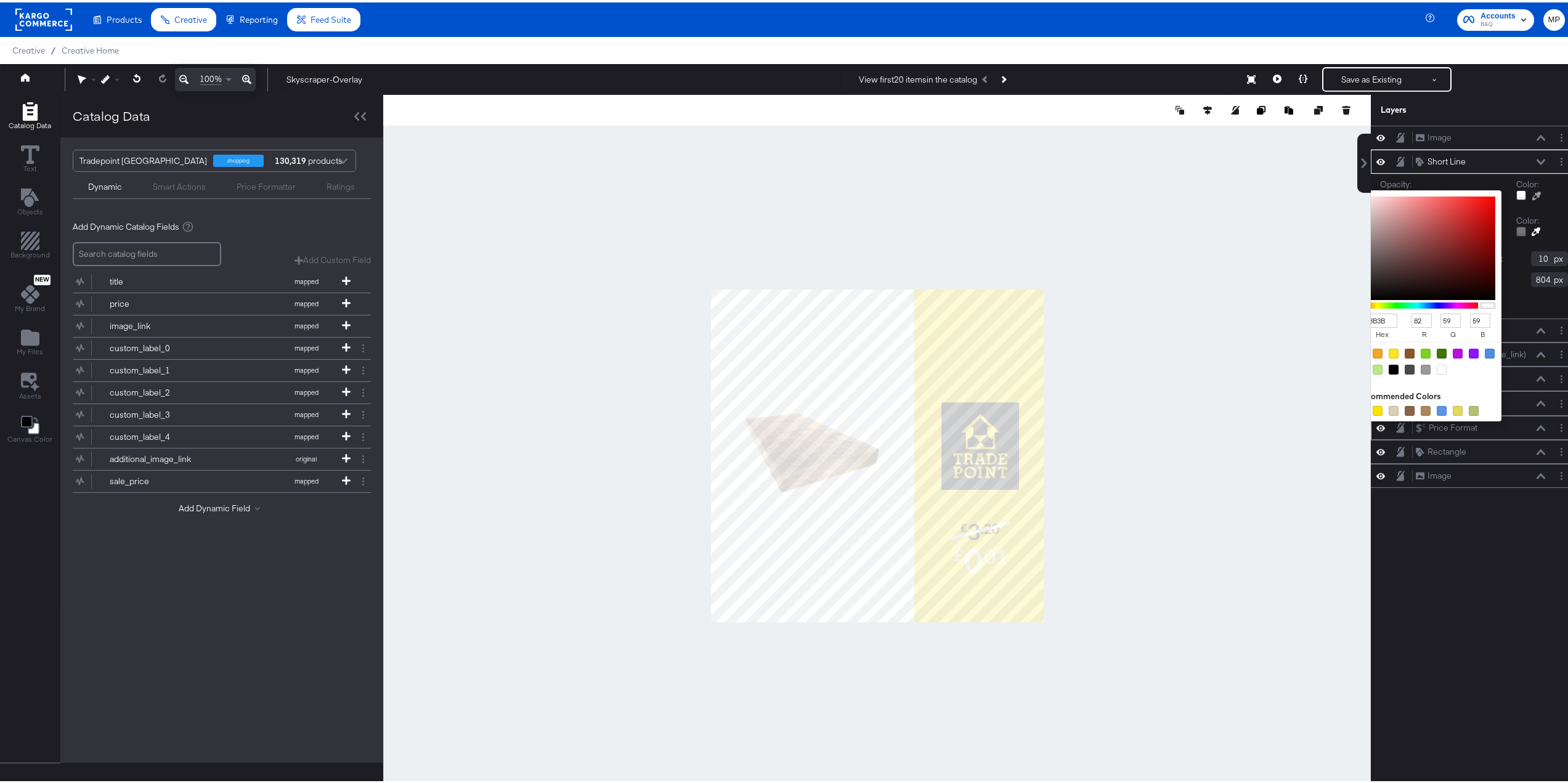
type input "81"
type input "403636"
type input "64"
type input "54"
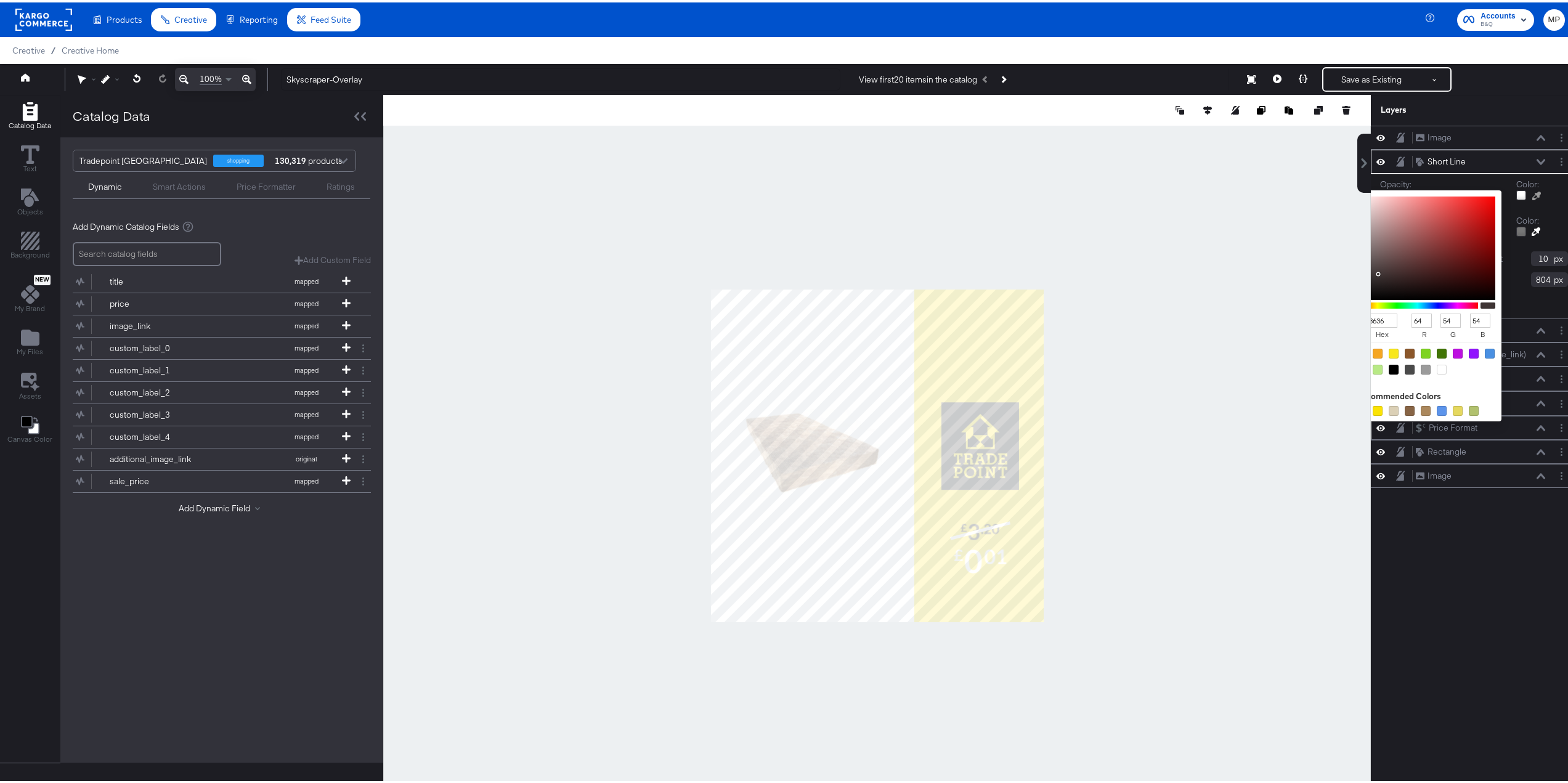
type input "343030"
type input "52"
type input "48"
type input "252424"
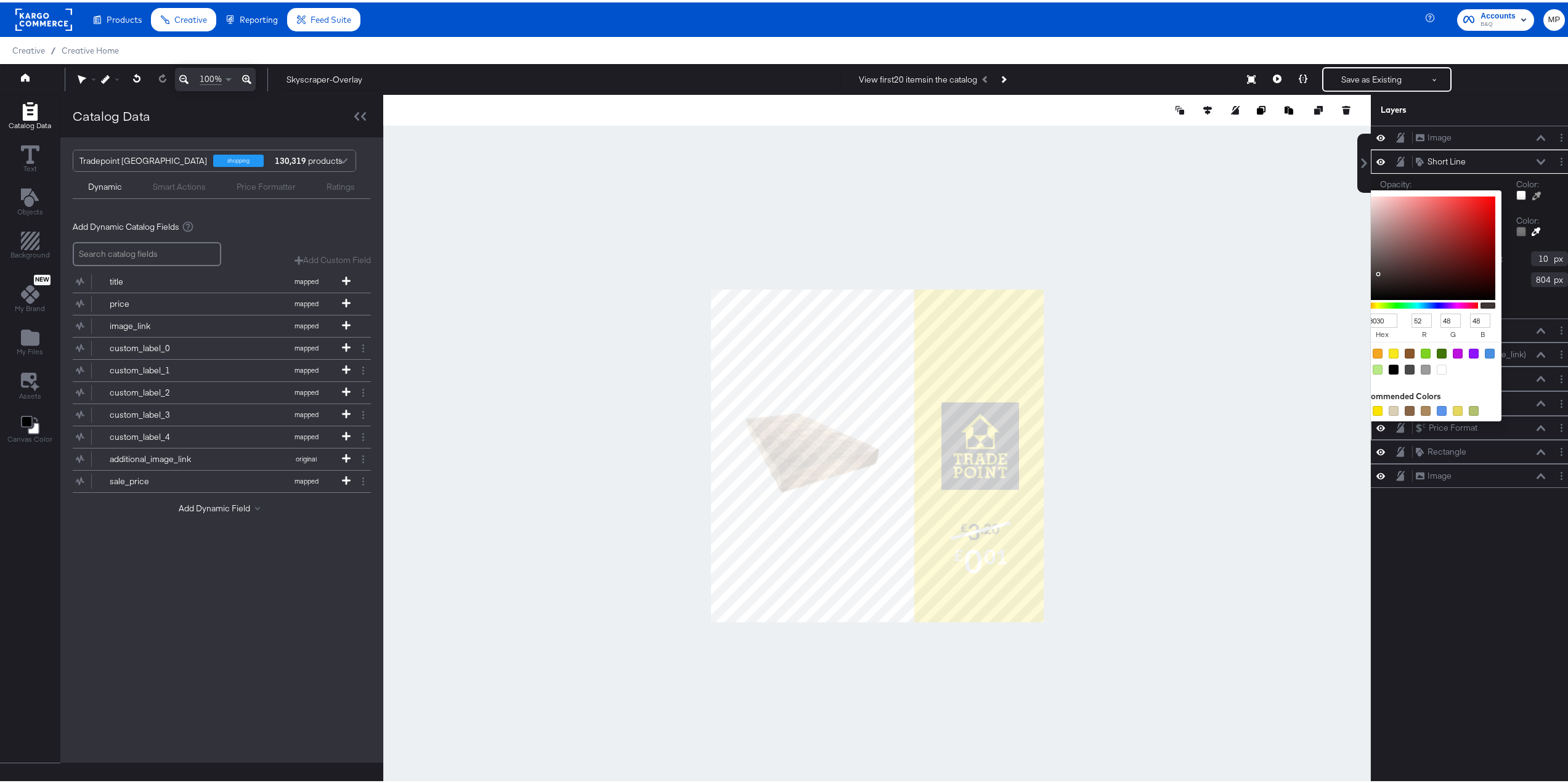
type input "37"
type input "36"
type input "080808"
type input "8"
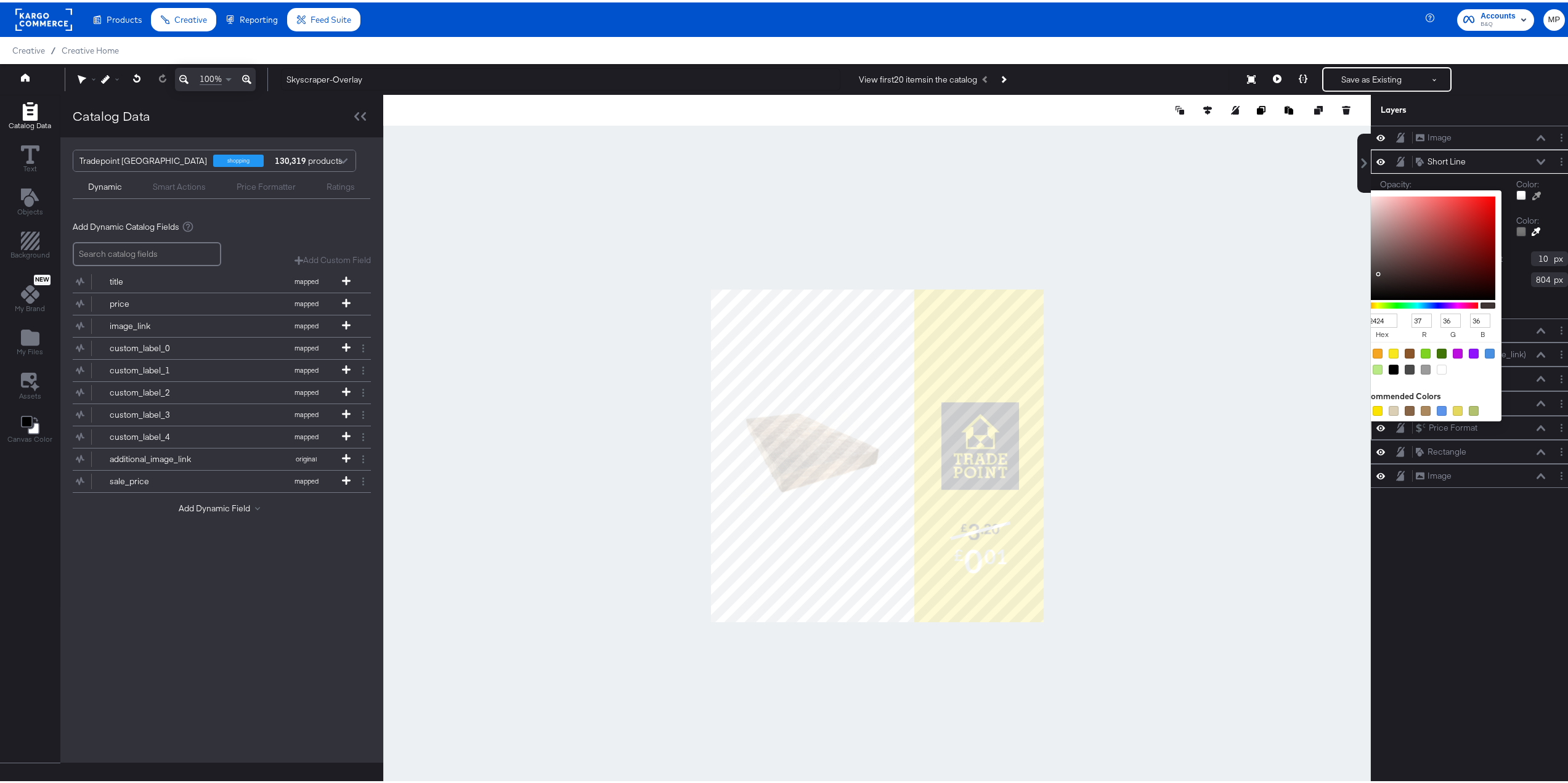
type input "8"
type input "000000"
type input "0"
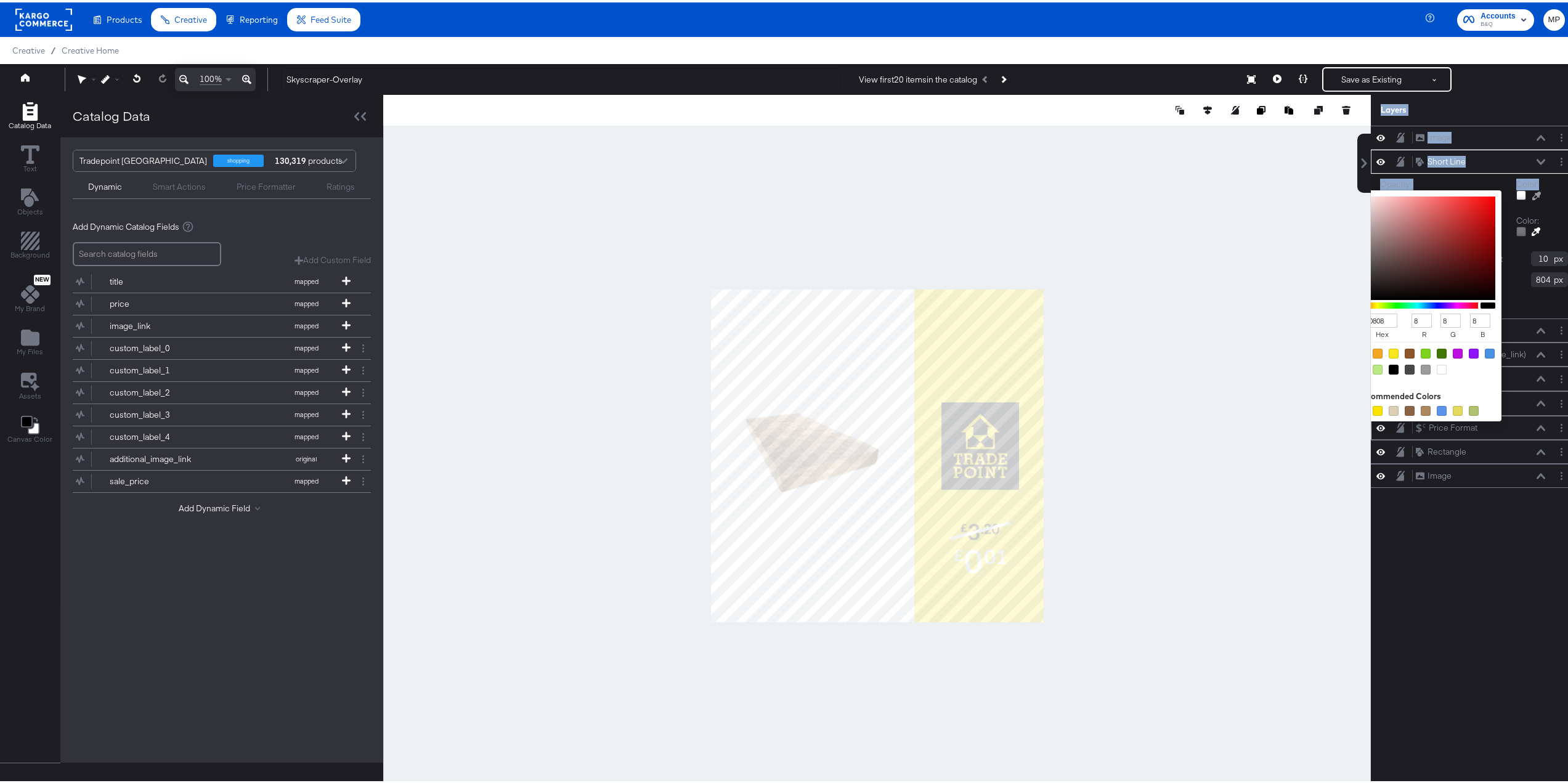
type input "0"
drag, startPoint x: 1387, startPoint y: 264, endPoint x: 1301, endPoint y: 339, distance: 114.1
click at [1301, 123] on div "Catalog Data Text Objects Background New My Brand My Files Assets Canvas Color …" at bounding box center [788, 108] width 1577 height 31
click at [1436, 527] on div "Image Image Short Line Short Line Opacity: 1 100 100 Color: 000000 hex 0 r 0 g …" at bounding box center [1474, 459] width 206 height 672
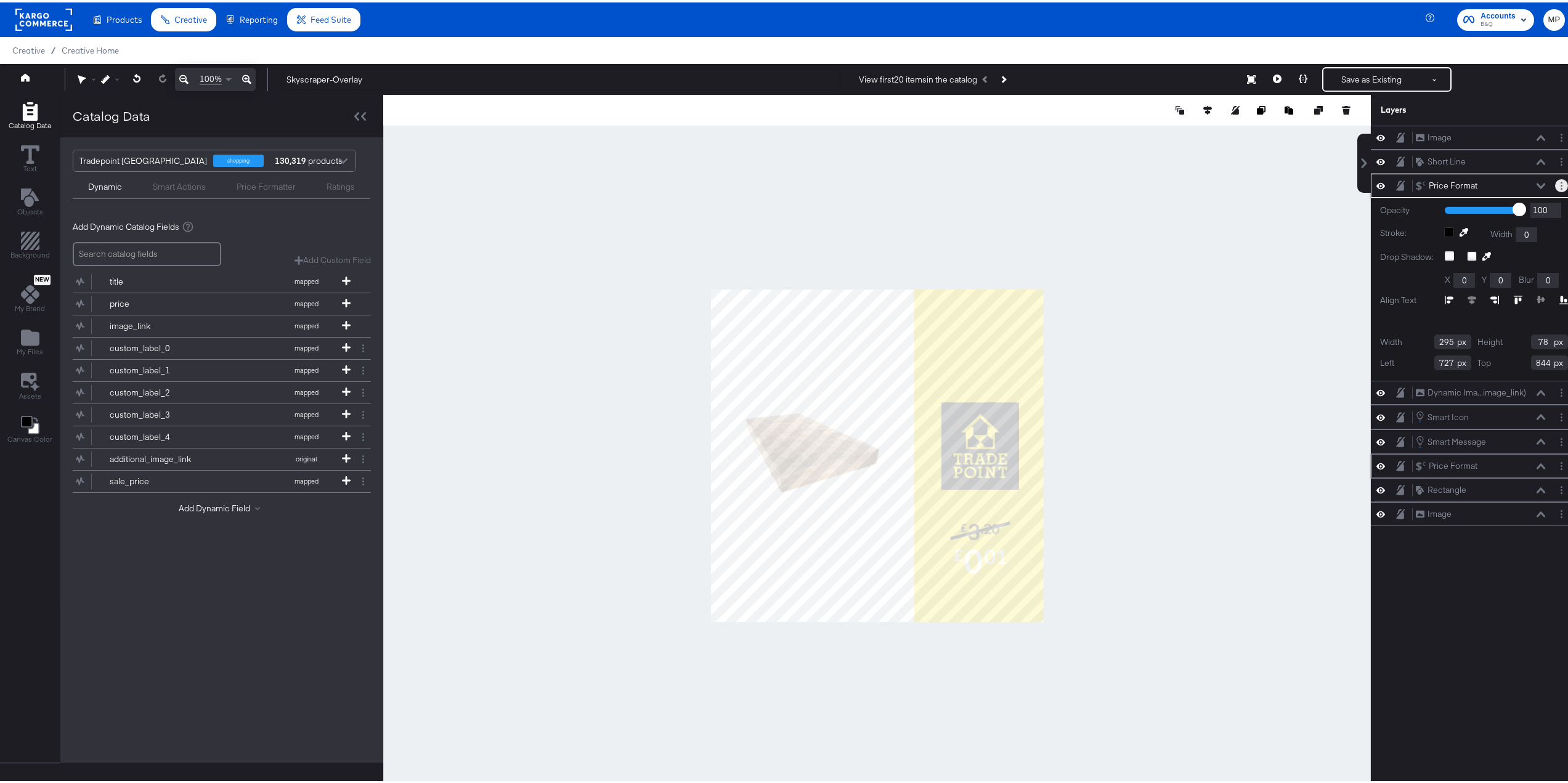
click at [1561, 183] on icon "Layer Options" at bounding box center [1561, 183] width 2 height 8
click at [1495, 222] on button "Edit Price Format" at bounding box center [1483, 225] width 66 height 13
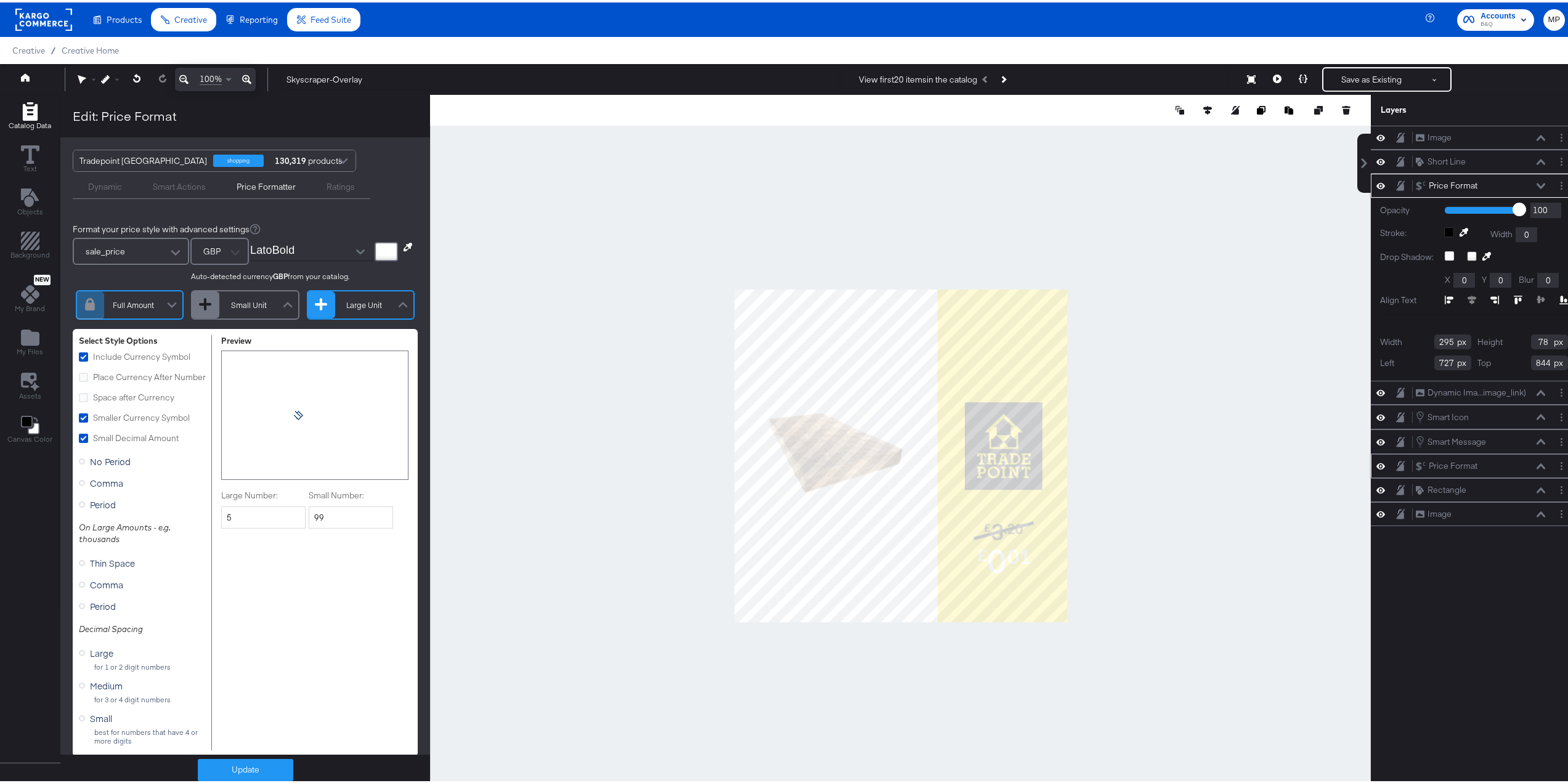
click at [374, 240] on div at bounding box center [386, 249] width 24 height 19
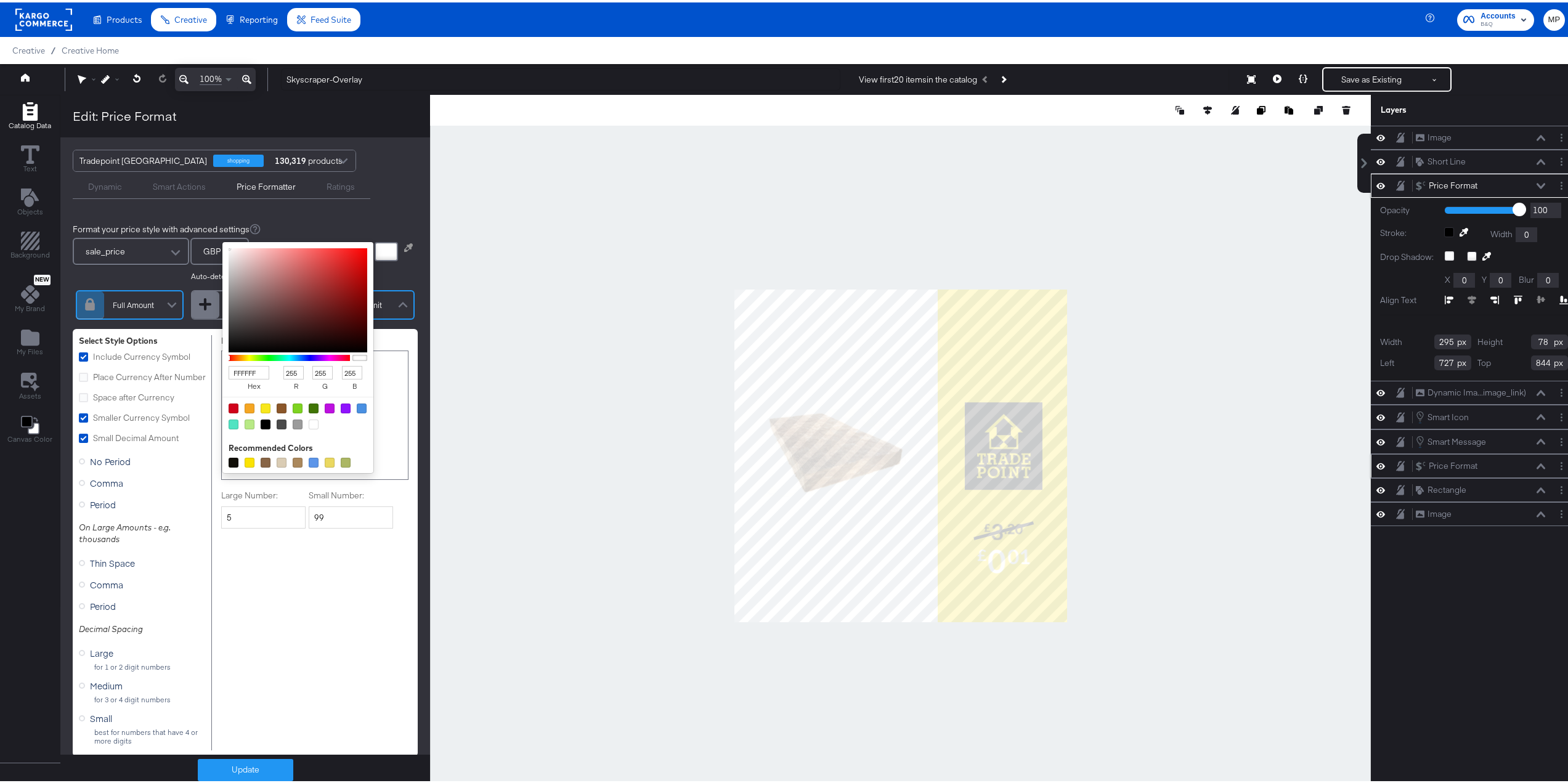
type input "633838"
type input "99"
type input "56"
type input "513434"
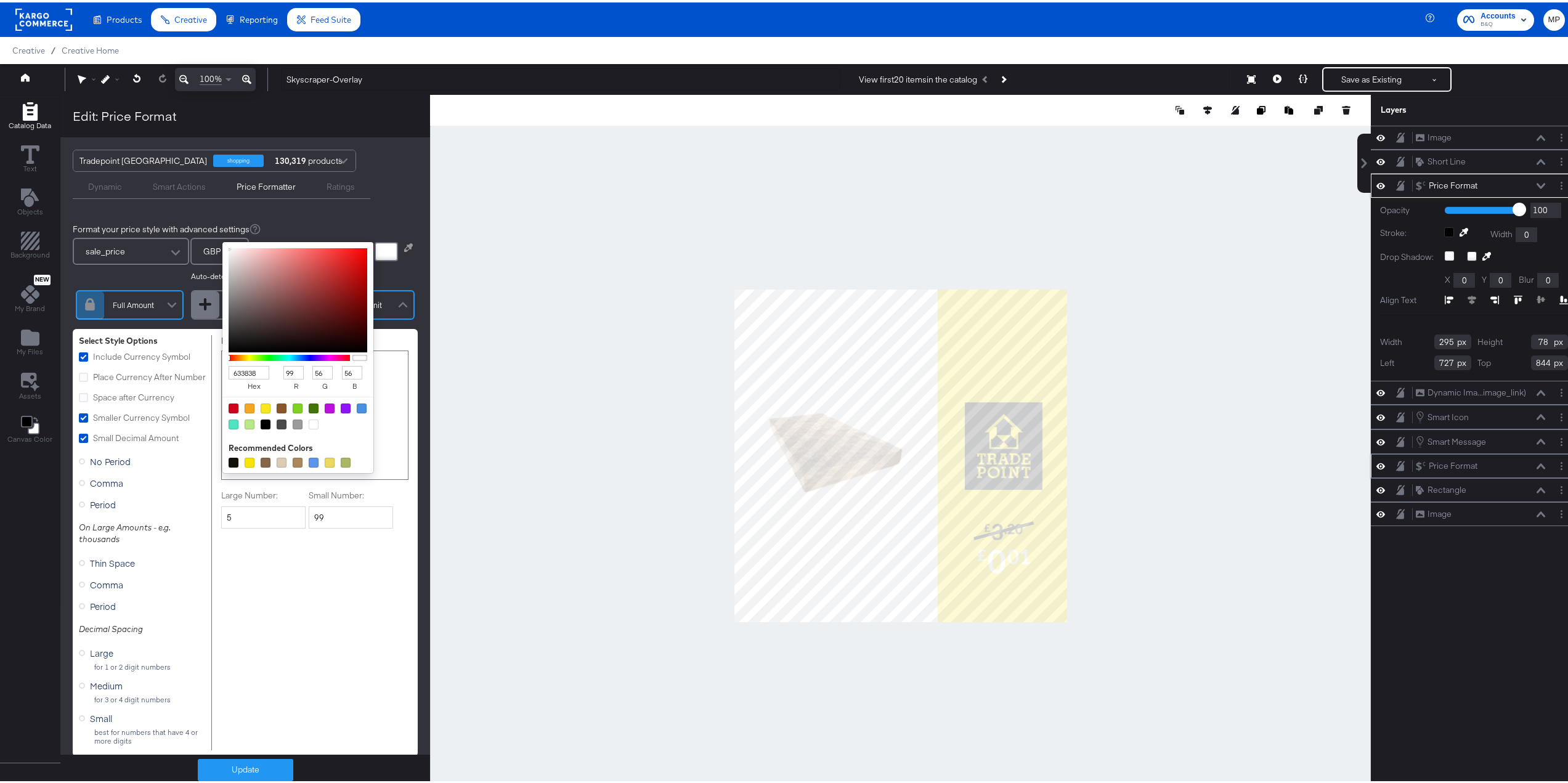
type input "81"
type input "52"
type input "2B2525"
type input "43"
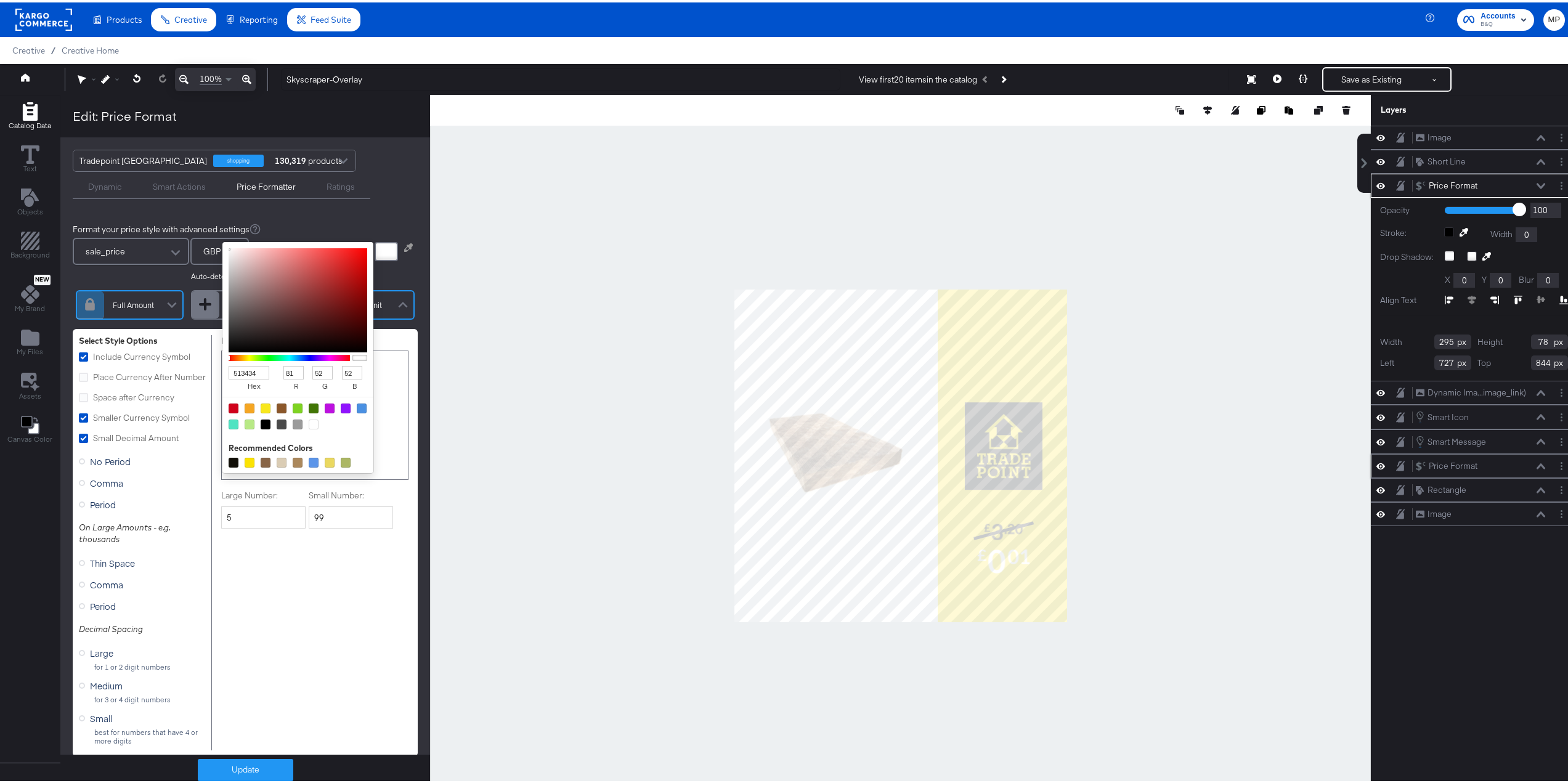
type input "37"
type input "000000"
type input "0"
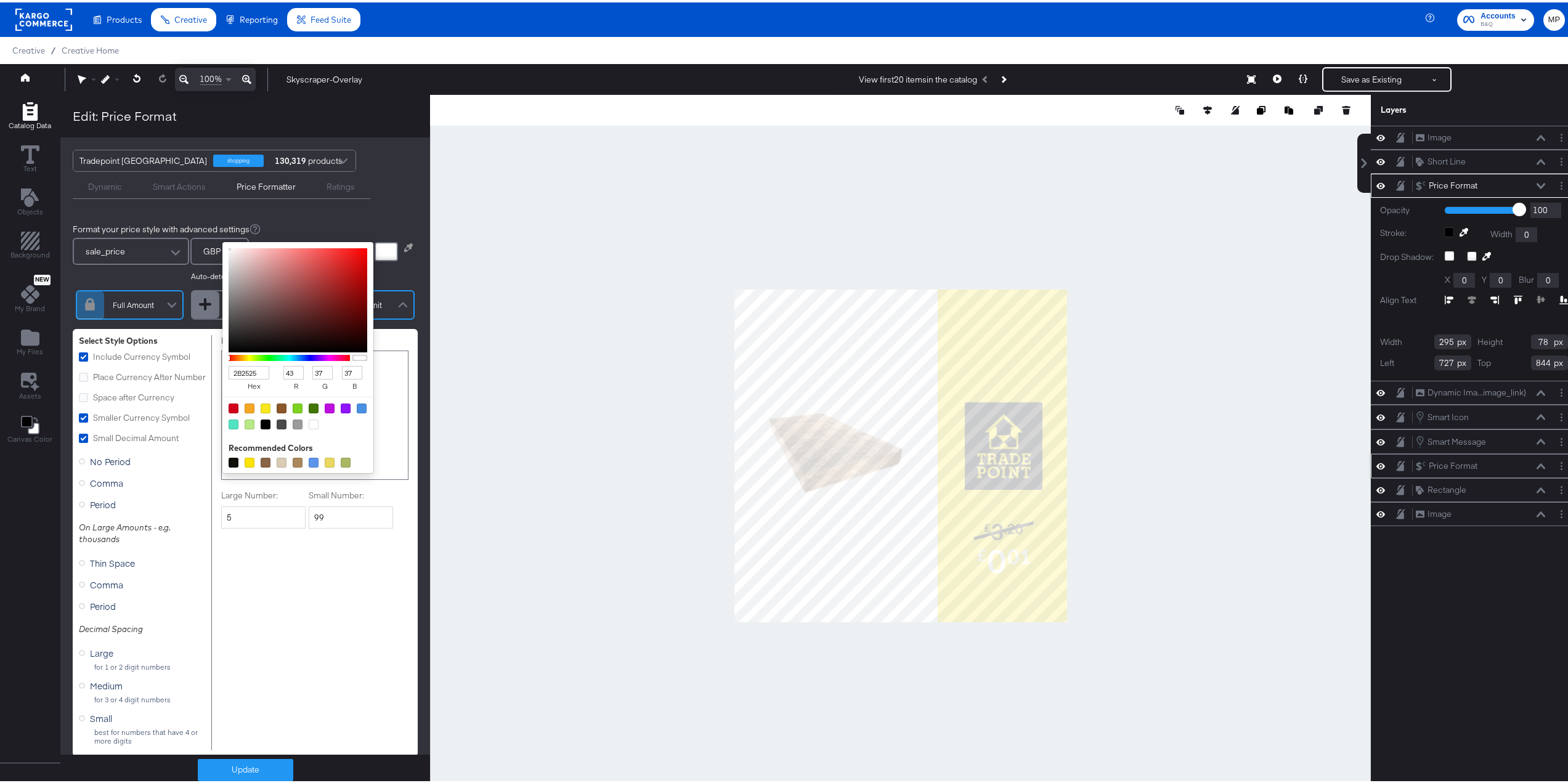
type input "0"
drag, startPoint x: 272, startPoint y: 314, endPoint x: 190, endPoint y: 352, distance: 90.4
click at [190, 352] on div "Format your price style with advanced settings sale_price GBP Auto-detected cur…" at bounding box center [245, 487] width 369 height 557
click at [245, 762] on button "Update" at bounding box center [245, 767] width 95 height 22
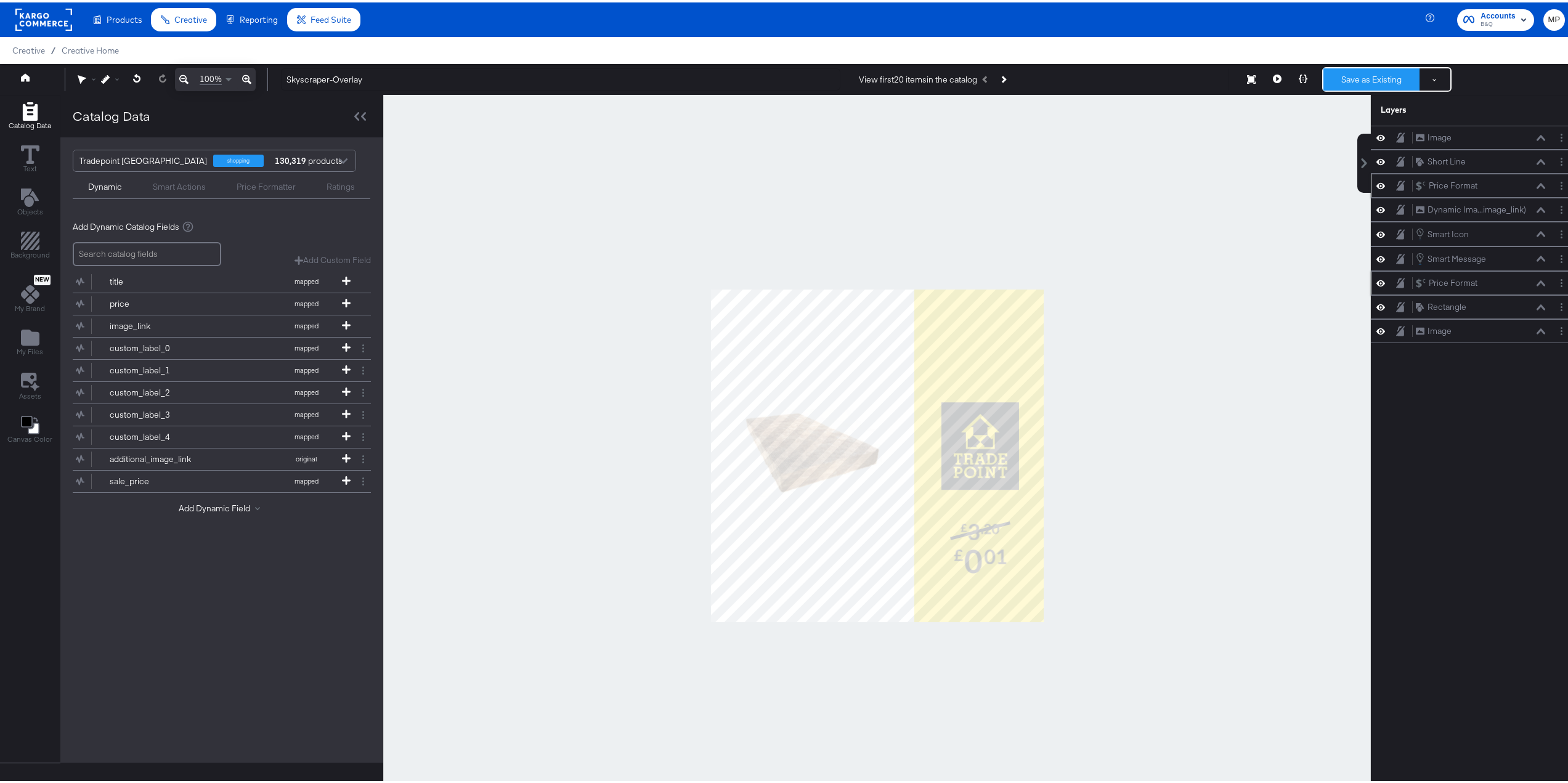
click at [1389, 70] on button "Save as Existing" at bounding box center [1371, 76] width 96 height 22
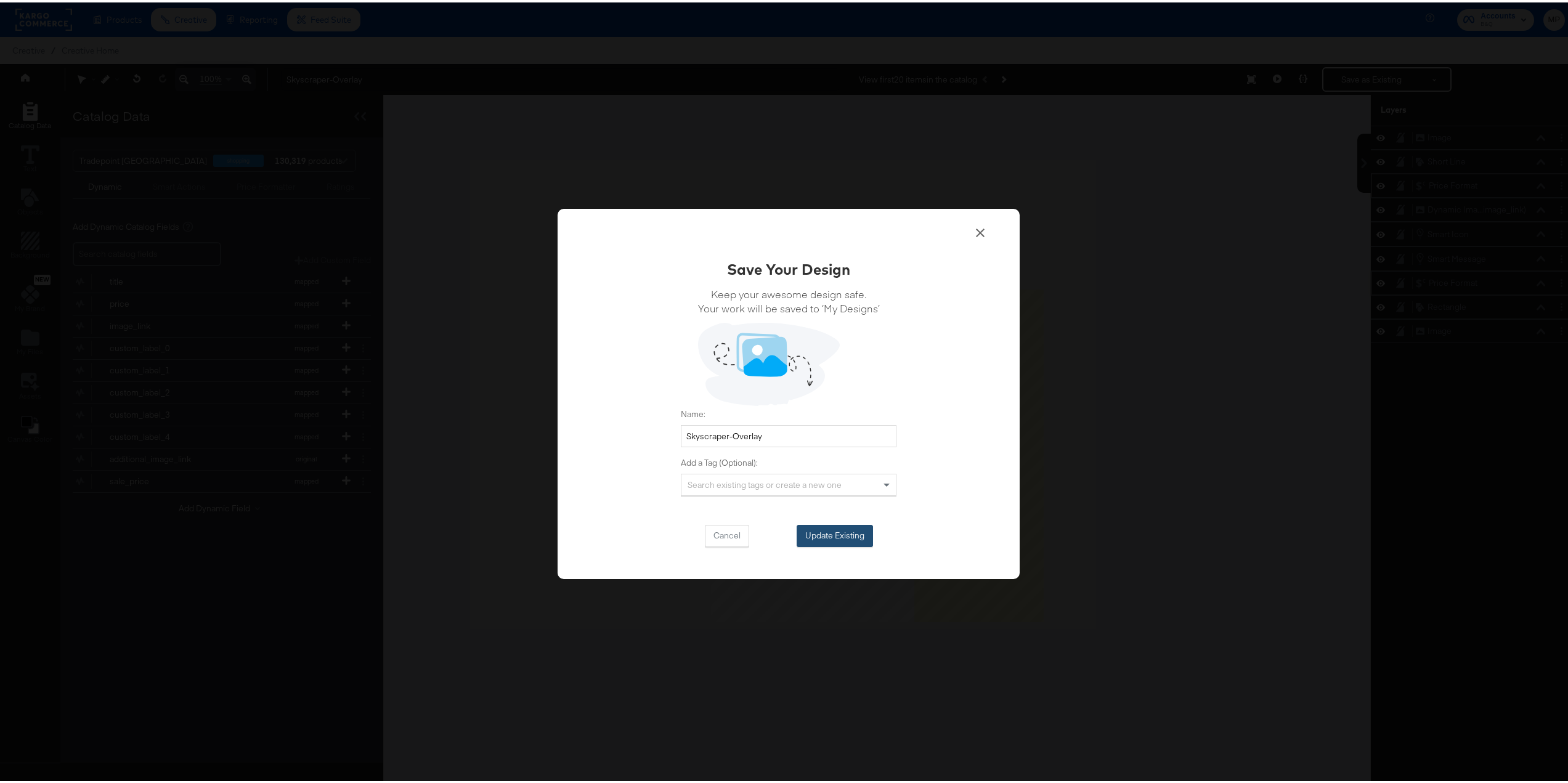
click at [844, 534] on button "Update Existing" at bounding box center [834, 533] width 76 height 22
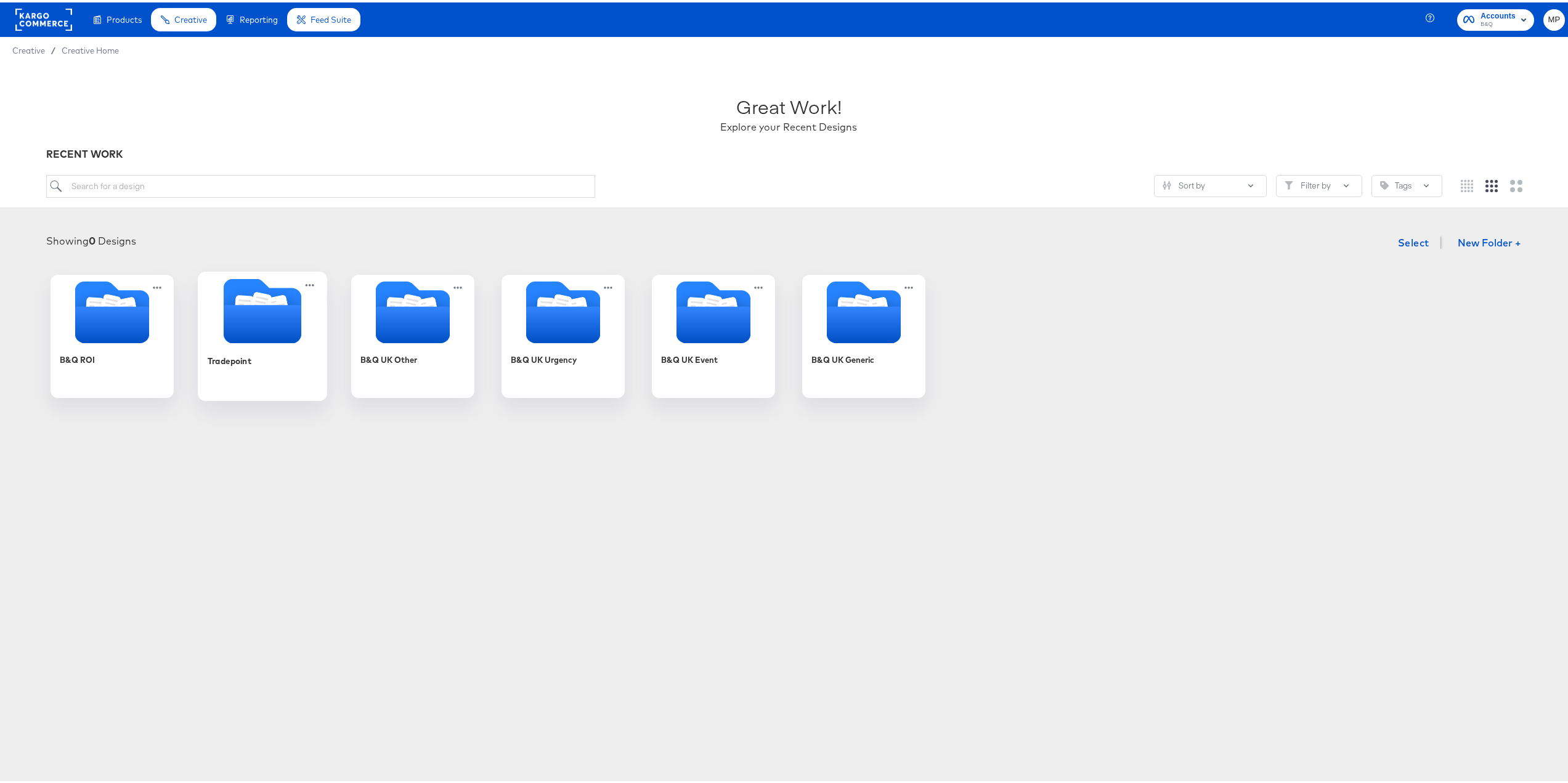
click at [254, 314] on icon "Folder" at bounding box center [262, 321] width 78 height 39
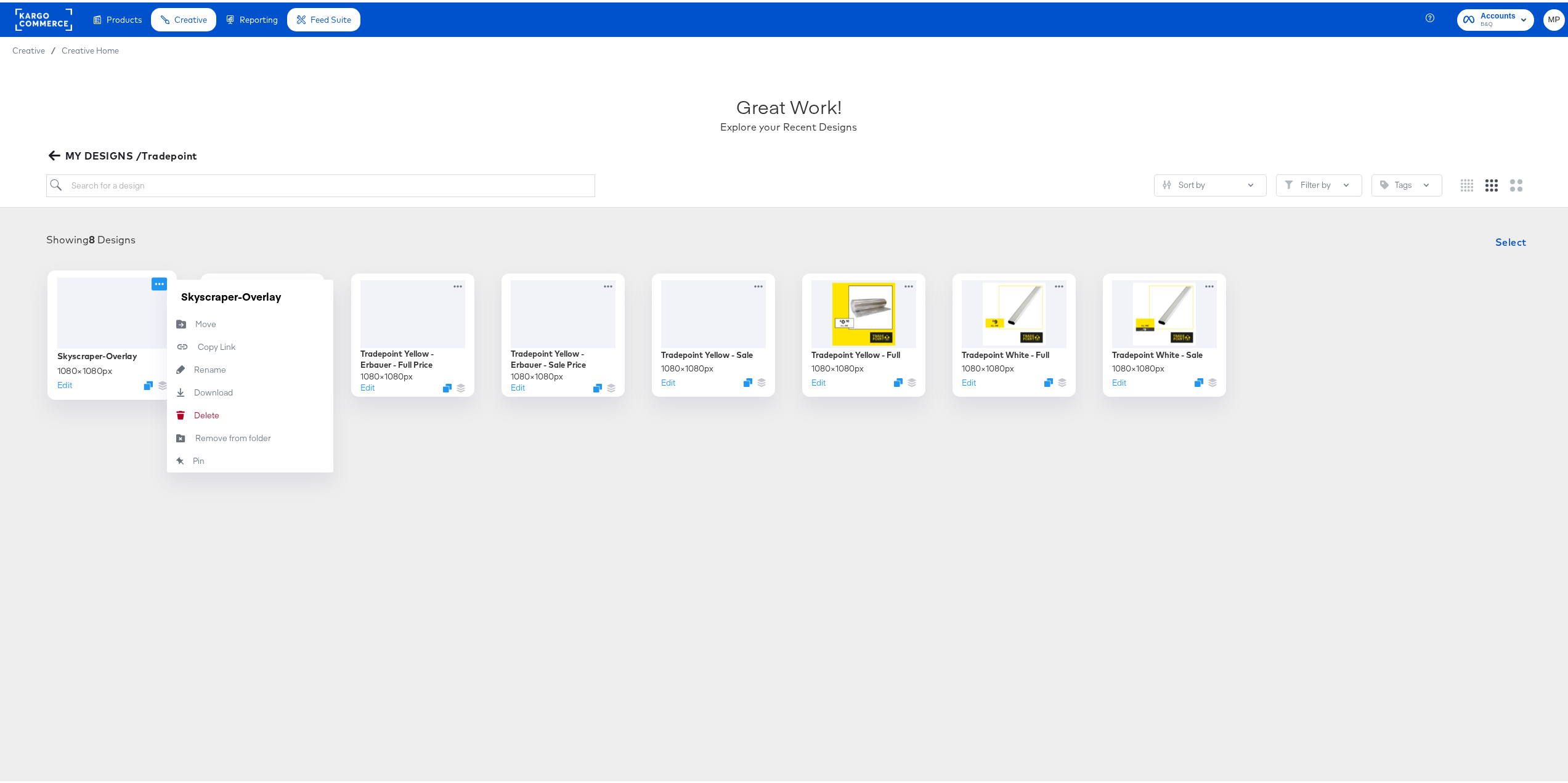
click at [155, 282] on icon at bounding box center [159, 281] width 9 height 2
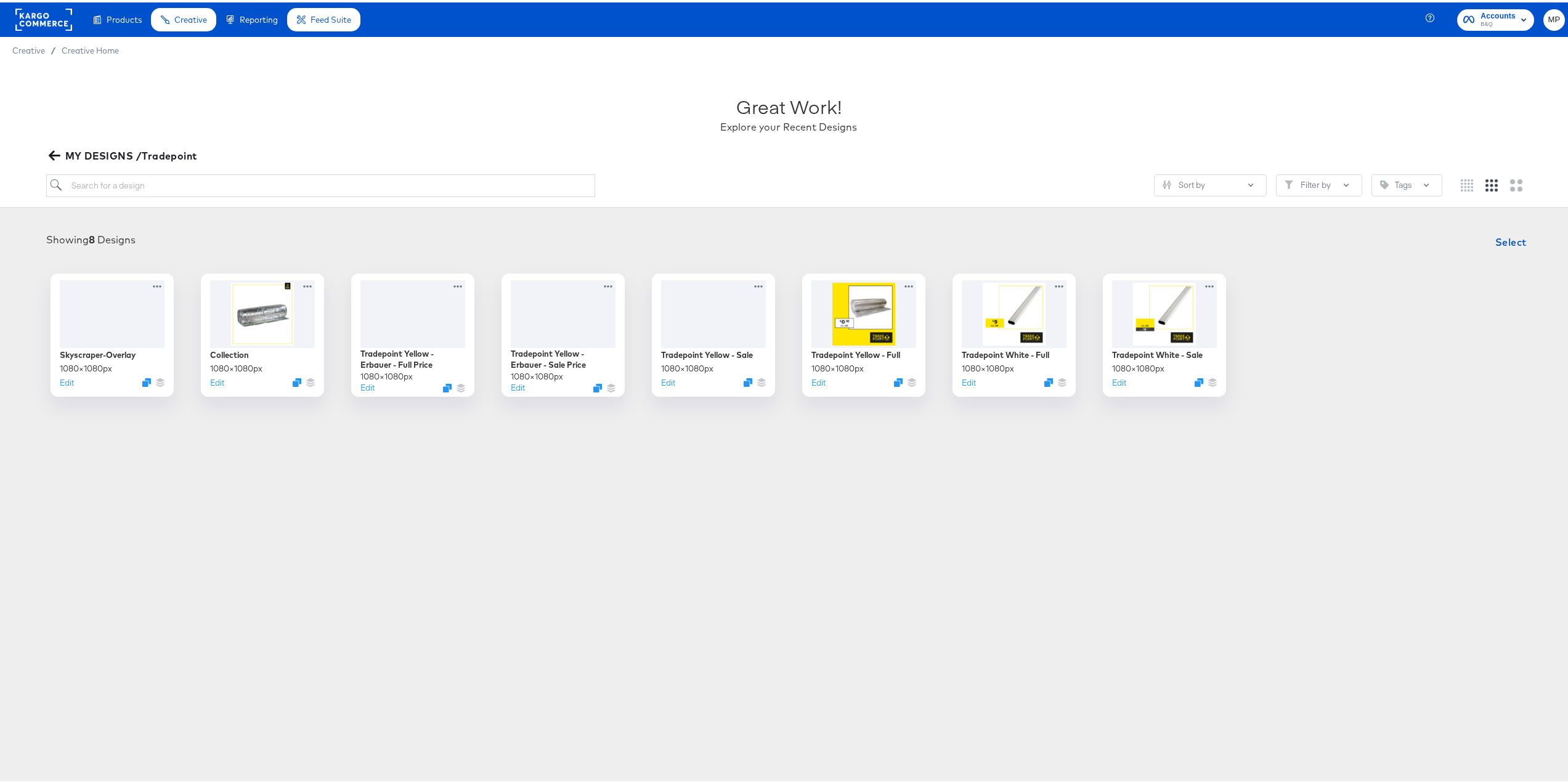
click at [177, 513] on div "Products Products Product Catalogs Enhance Your Product Catalog, Map Them to Pu…" at bounding box center [788, 392] width 1577 height 783
click at [144, 384] on icon "Duplicate" at bounding box center [148, 382] width 9 height 9
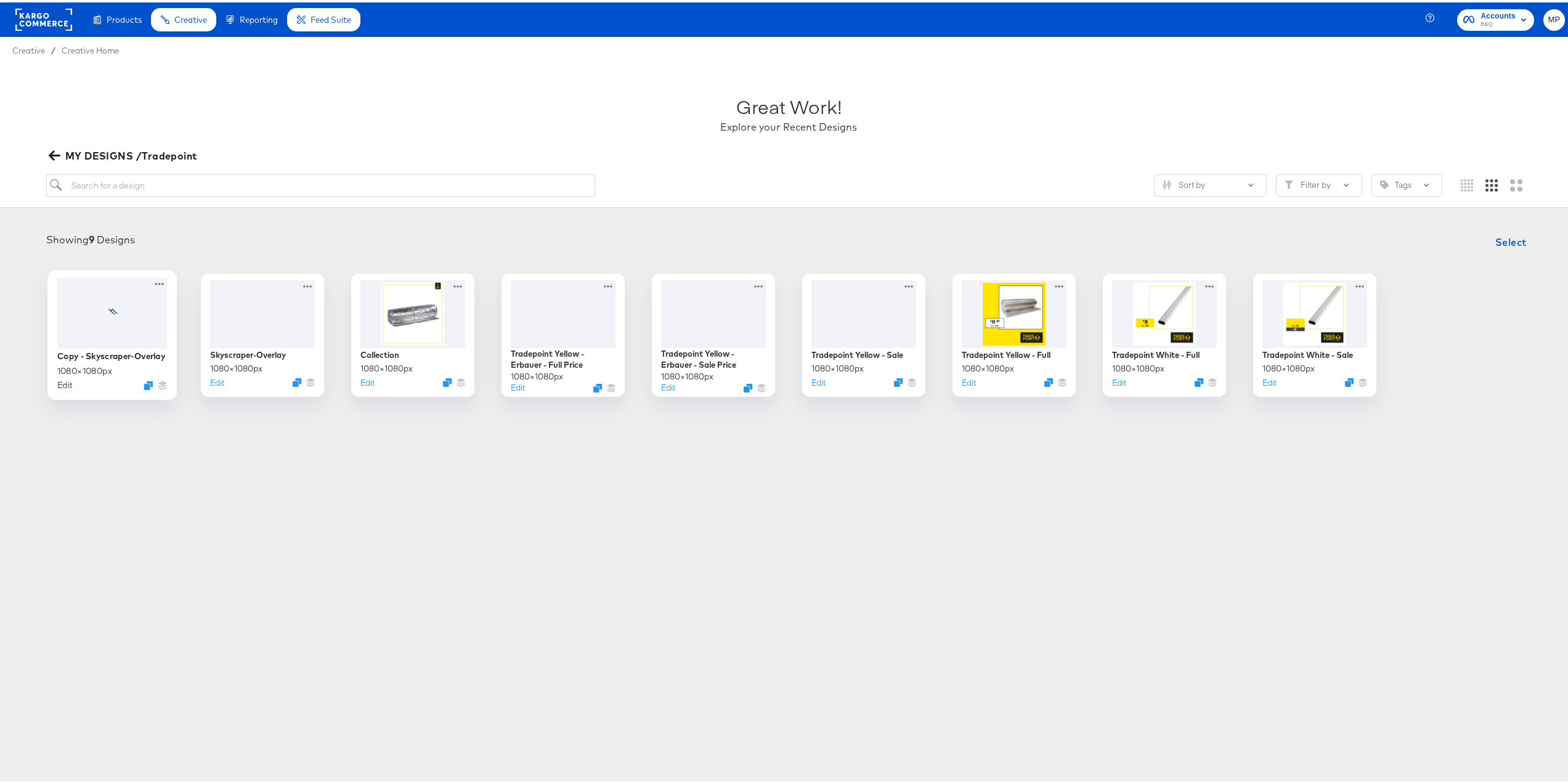
click at [64, 384] on button "Edit" at bounding box center [65, 382] width 15 height 11
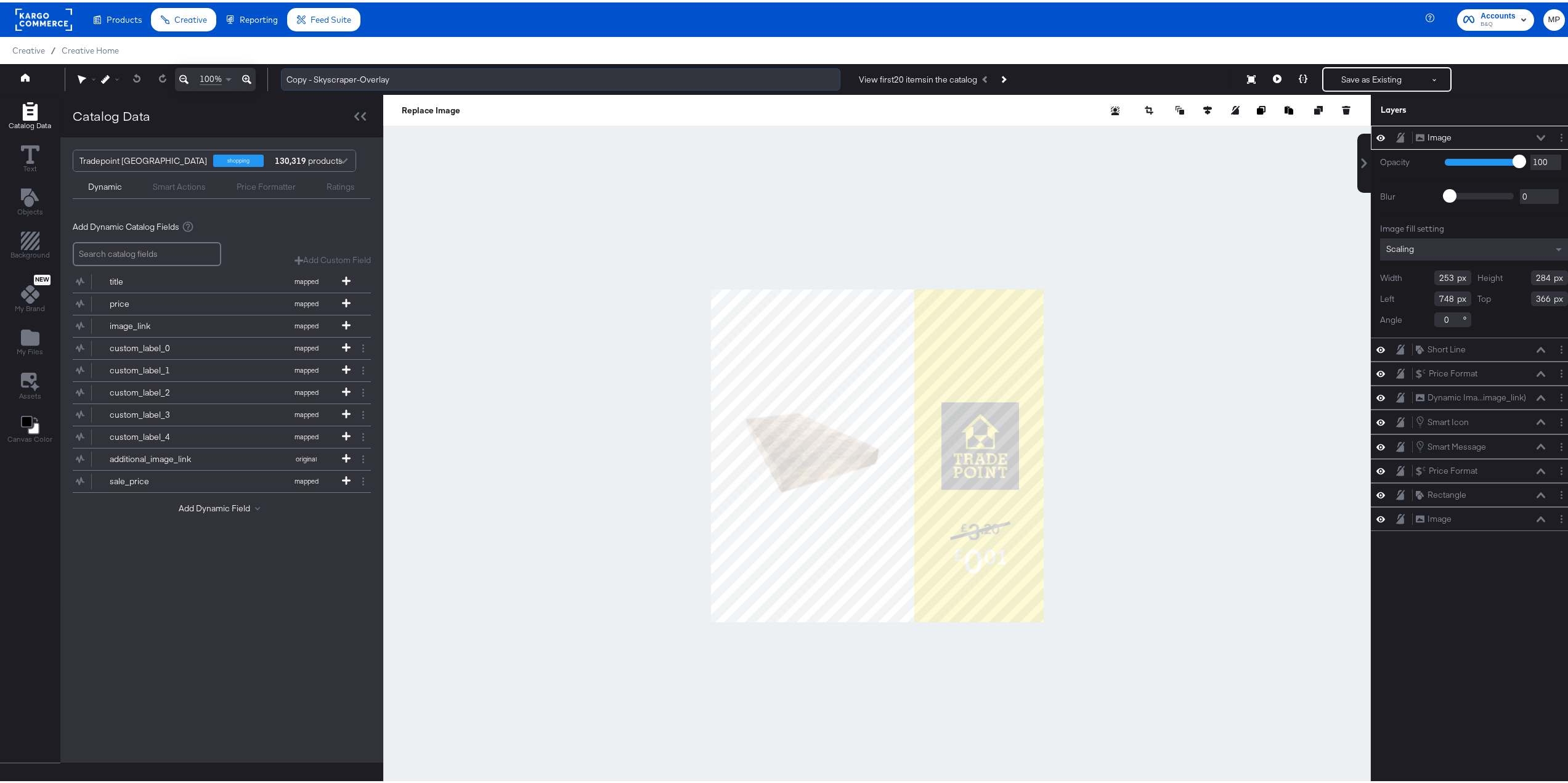
click at [329, 79] on input "Copy - Skyscraper-Overlay" at bounding box center [560, 77] width 559 height 23
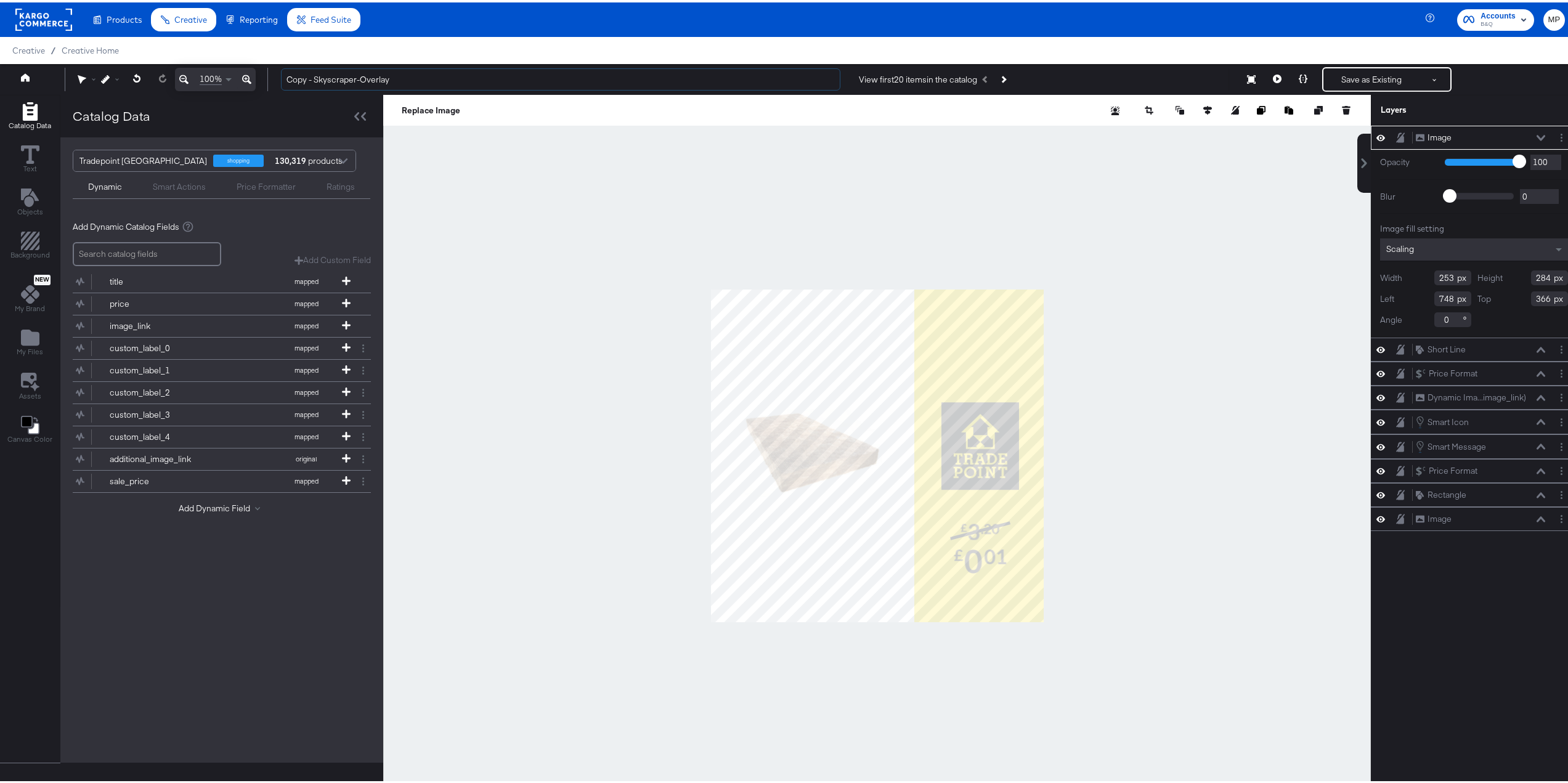
drag, startPoint x: 314, startPoint y: 80, endPoint x: 277, endPoint y: 76, distance: 37.2
click at [278, 76] on div "Copy - Skyscraper-Overlay View first 20 items in the catalog Save as Existing S…" at bounding box center [918, 77] width 1294 height 25
click at [389, 75] on input "Skyscraper-Overlay" at bounding box center [560, 77] width 559 height 23
click at [377, 78] on input "Skyscraper-Overlay-Full Price" at bounding box center [560, 77] width 559 height 23
click at [397, 77] on input "Skyscraper-Overlay-Full Price" at bounding box center [560, 77] width 559 height 23
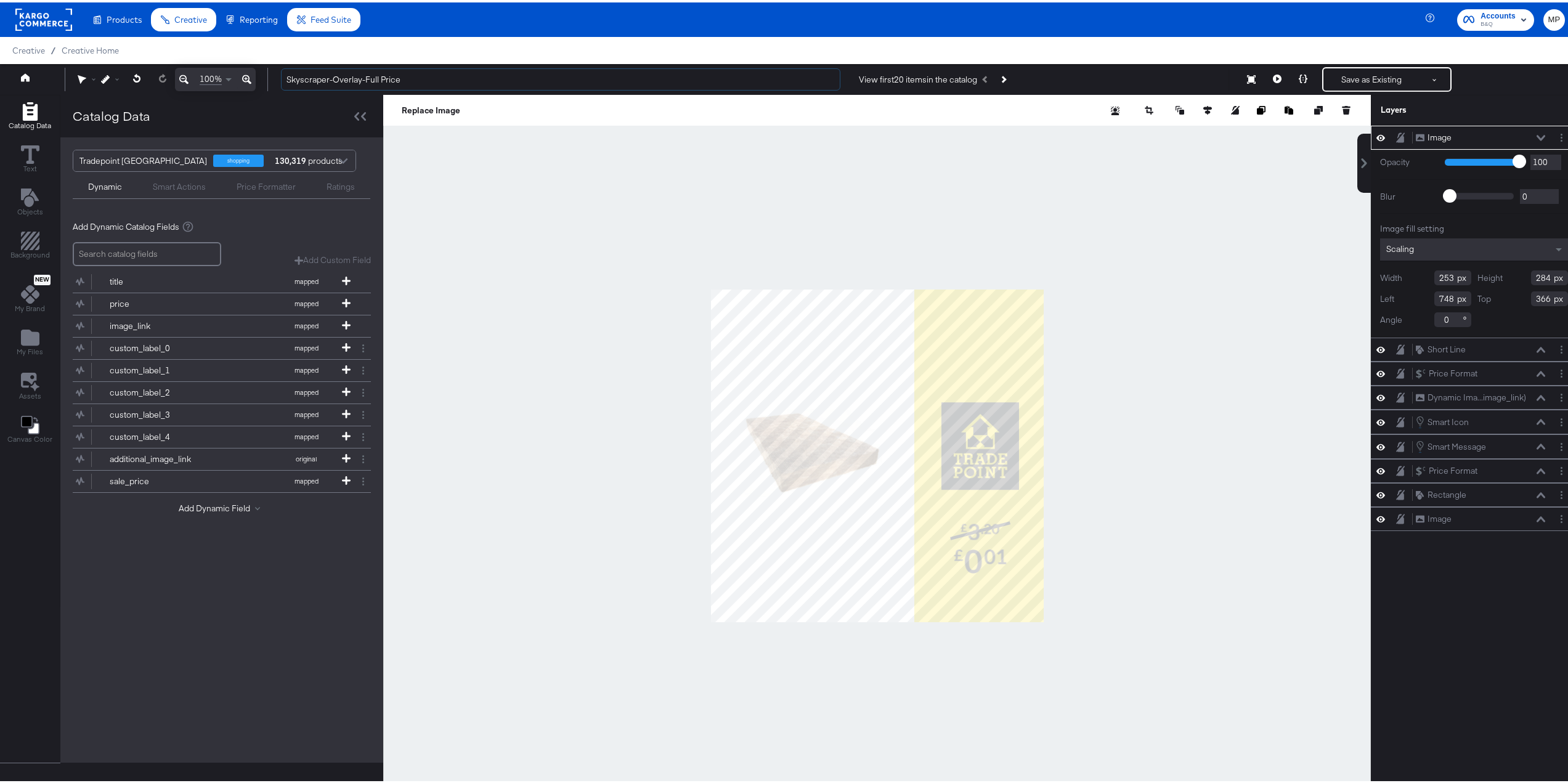
type input "Skyscraper-Overlay-Full Price"
click at [1106, 514] on div at bounding box center [877, 454] width 988 height 722
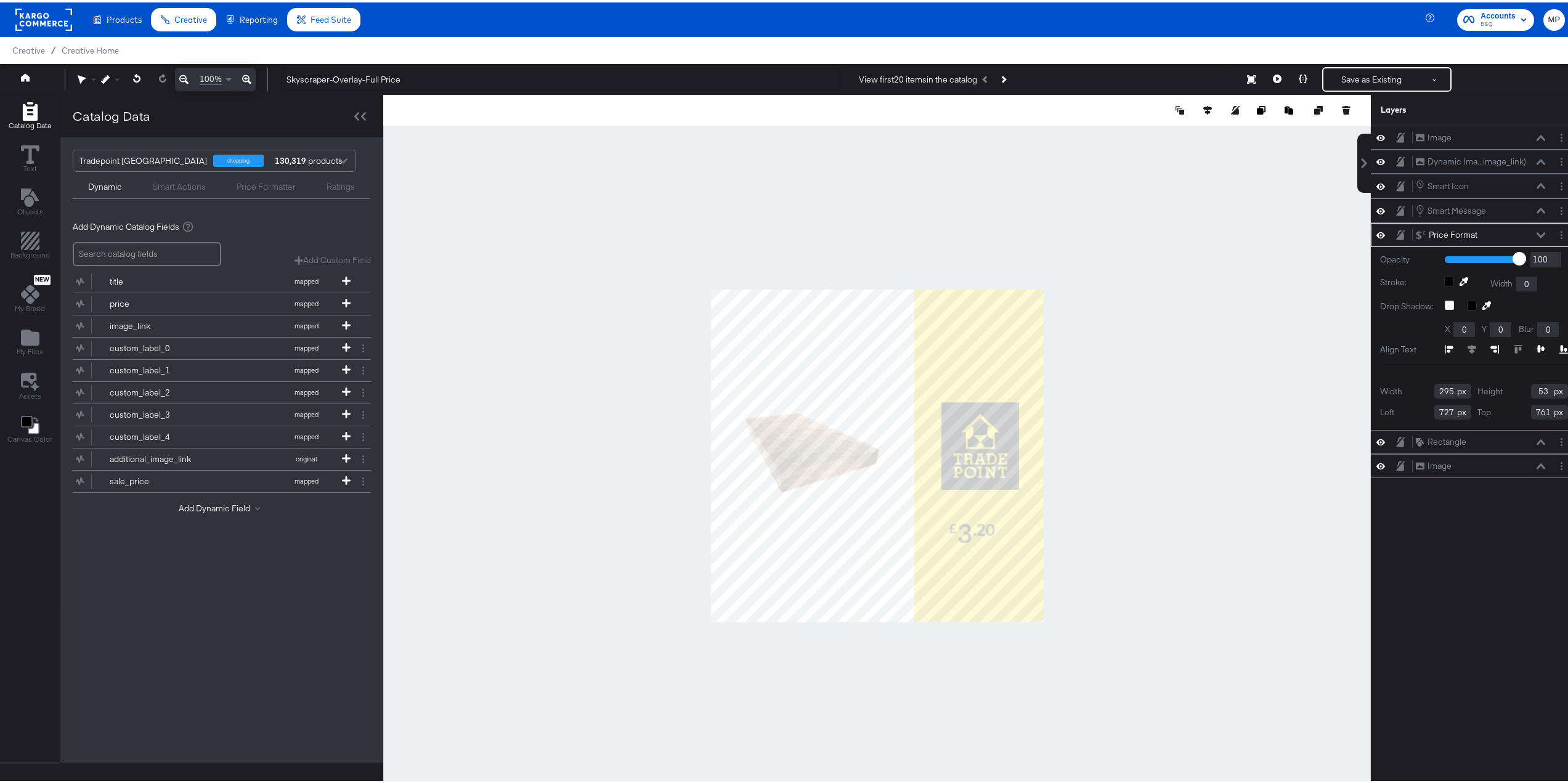
type input "347"
type input "62"
type input "700"
type input "767"
click at [1130, 529] on div at bounding box center [877, 454] width 988 height 722
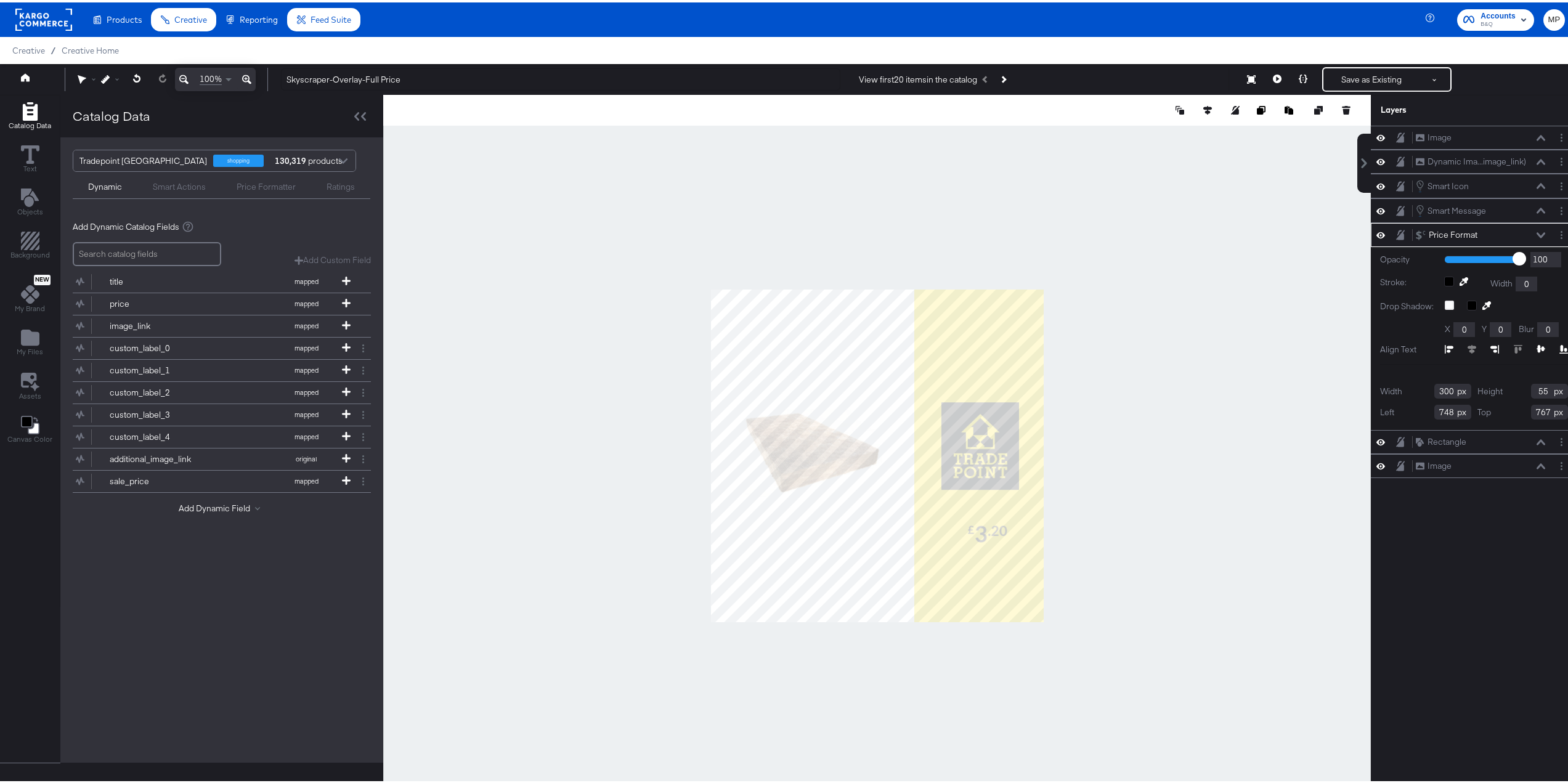
type input "300"
type input "55"
type input "748"
type input "60"
type input "762"
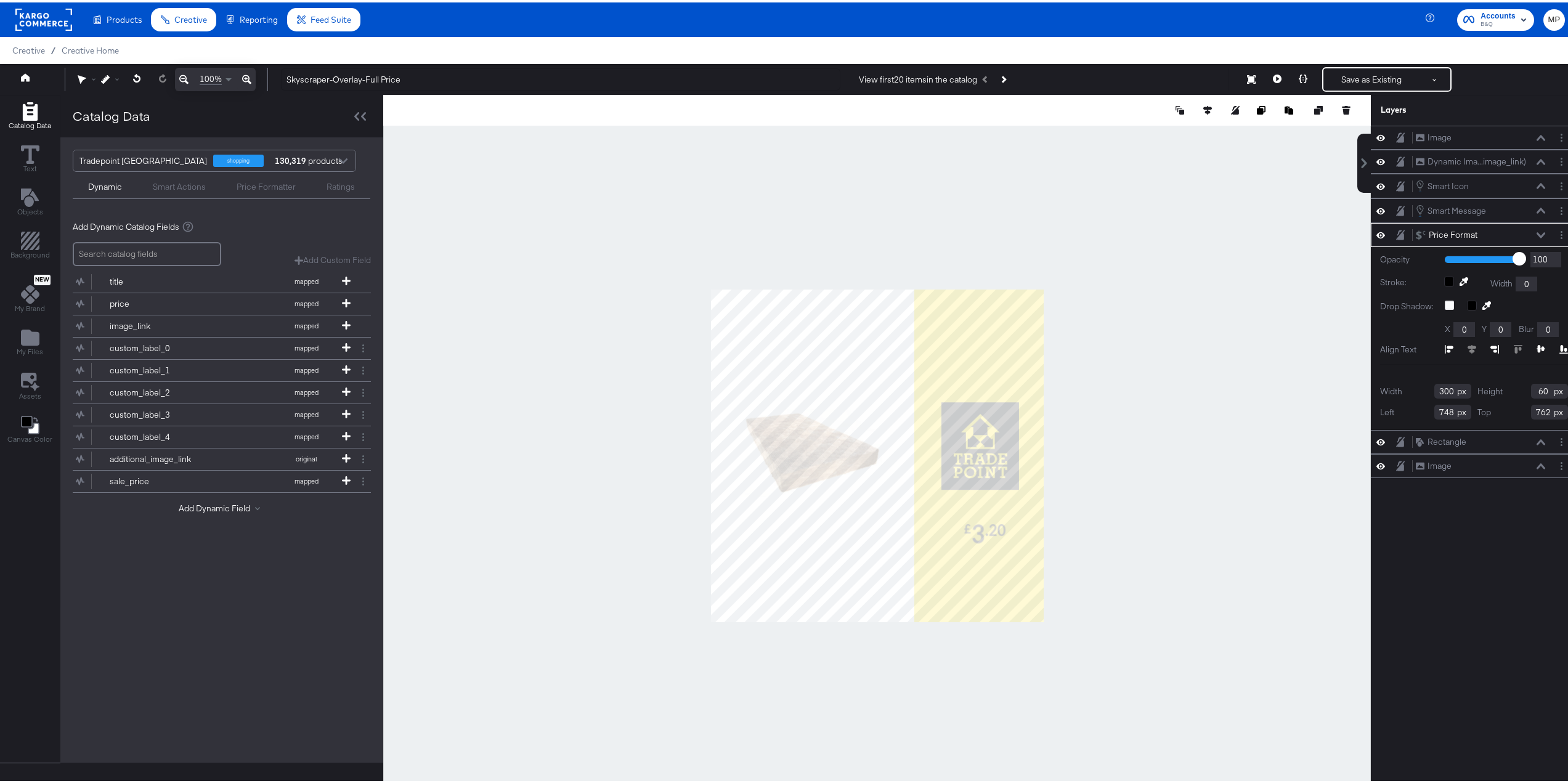
type input "316"
type input "63"
type input "732"
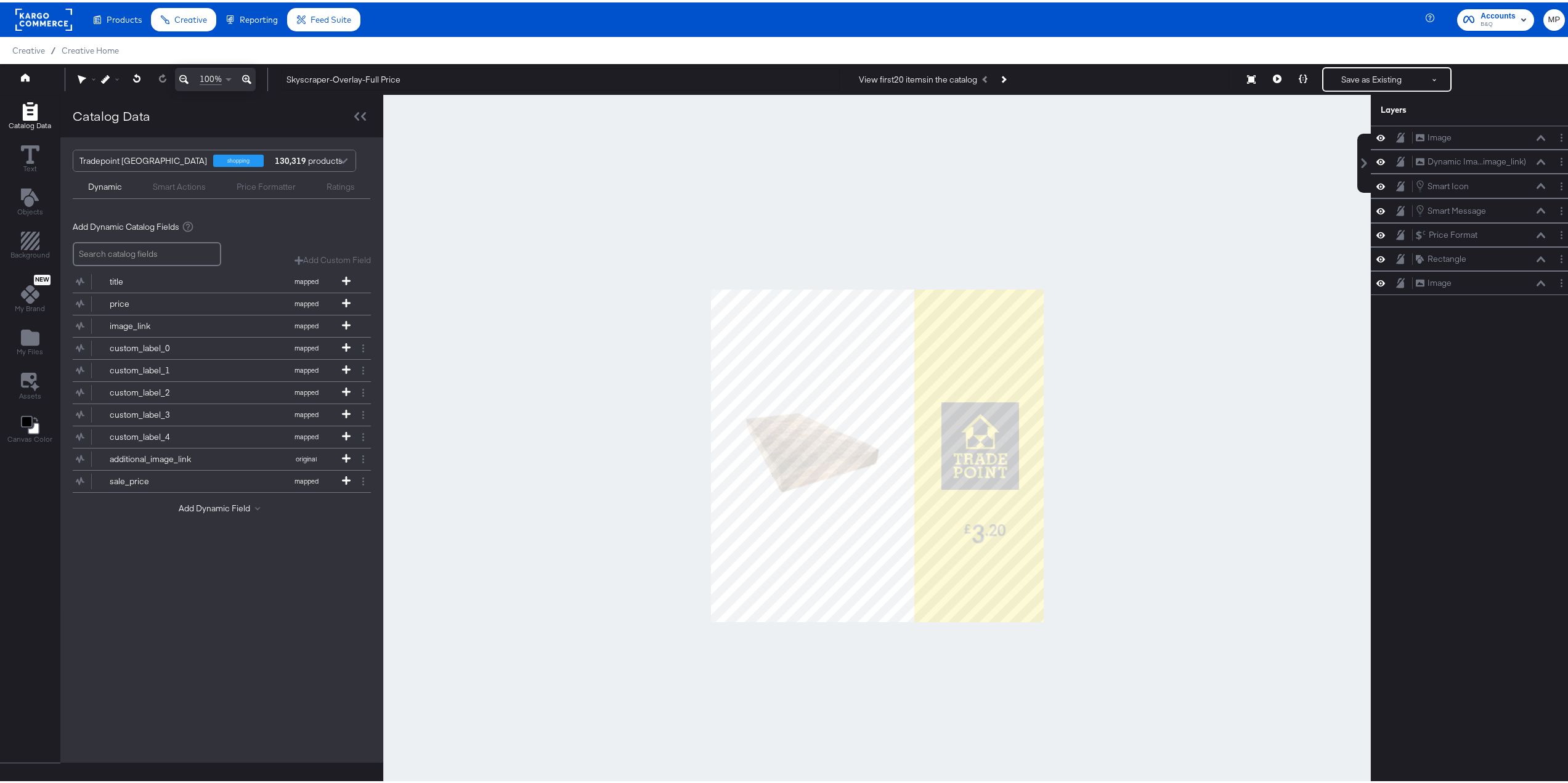
drag, startPoint x: 1263, startPoint y: 534, endPoint x: 1243, endPoint y: 536, distance: 20.1
click at [1261, 534] on div at bounding box center [877, 454] width 988 height 722
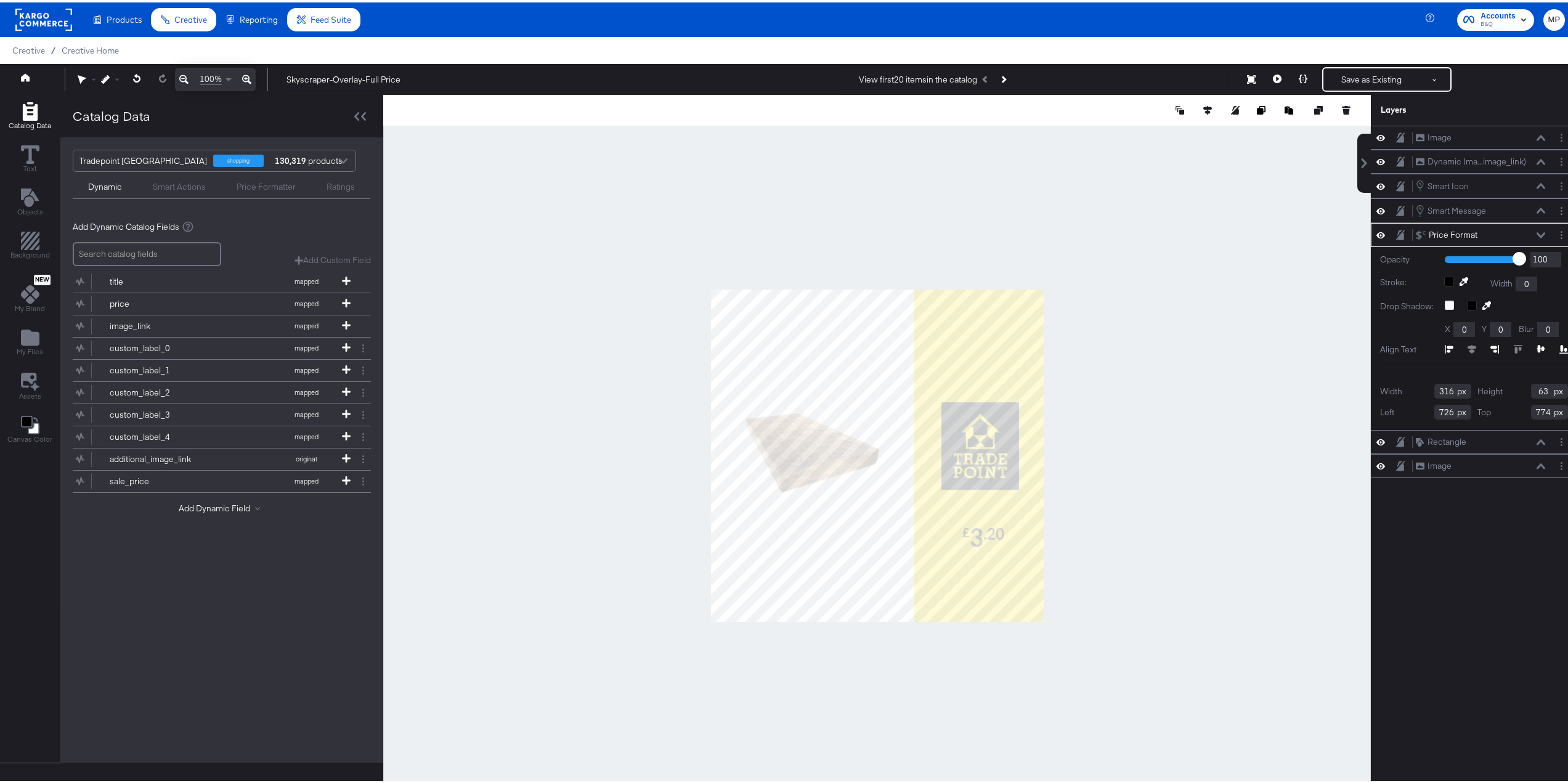
click at [1101, 512] on div at bounding box center [877, 454] width 988 height 722
click at [1299, 79] on icon at bounding box center [1303, 76] width 9 height 9
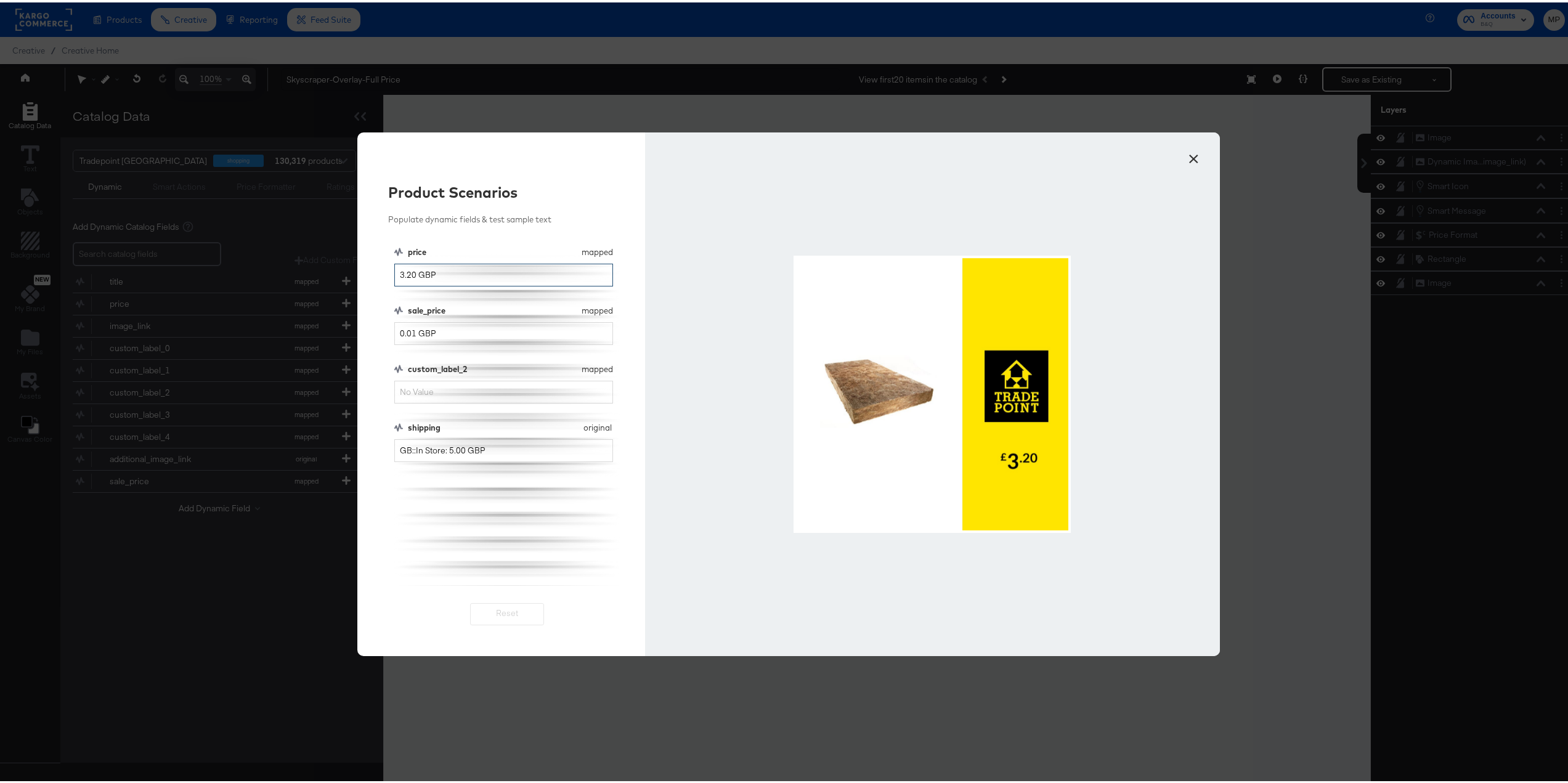
drag, startPoint x: 410, startPoint y: 271, endPoint x: 370, endPoint y: 272, distance: 40.0
click at [370, 272] on div "Product Scenarios Populate dynamic fields & test sample text price mapped price…" at bounding box center [501, 392] width 287 height 524
click at [1192, 154] on button "×" at bounding box center [1193, 153] width 22 height 22
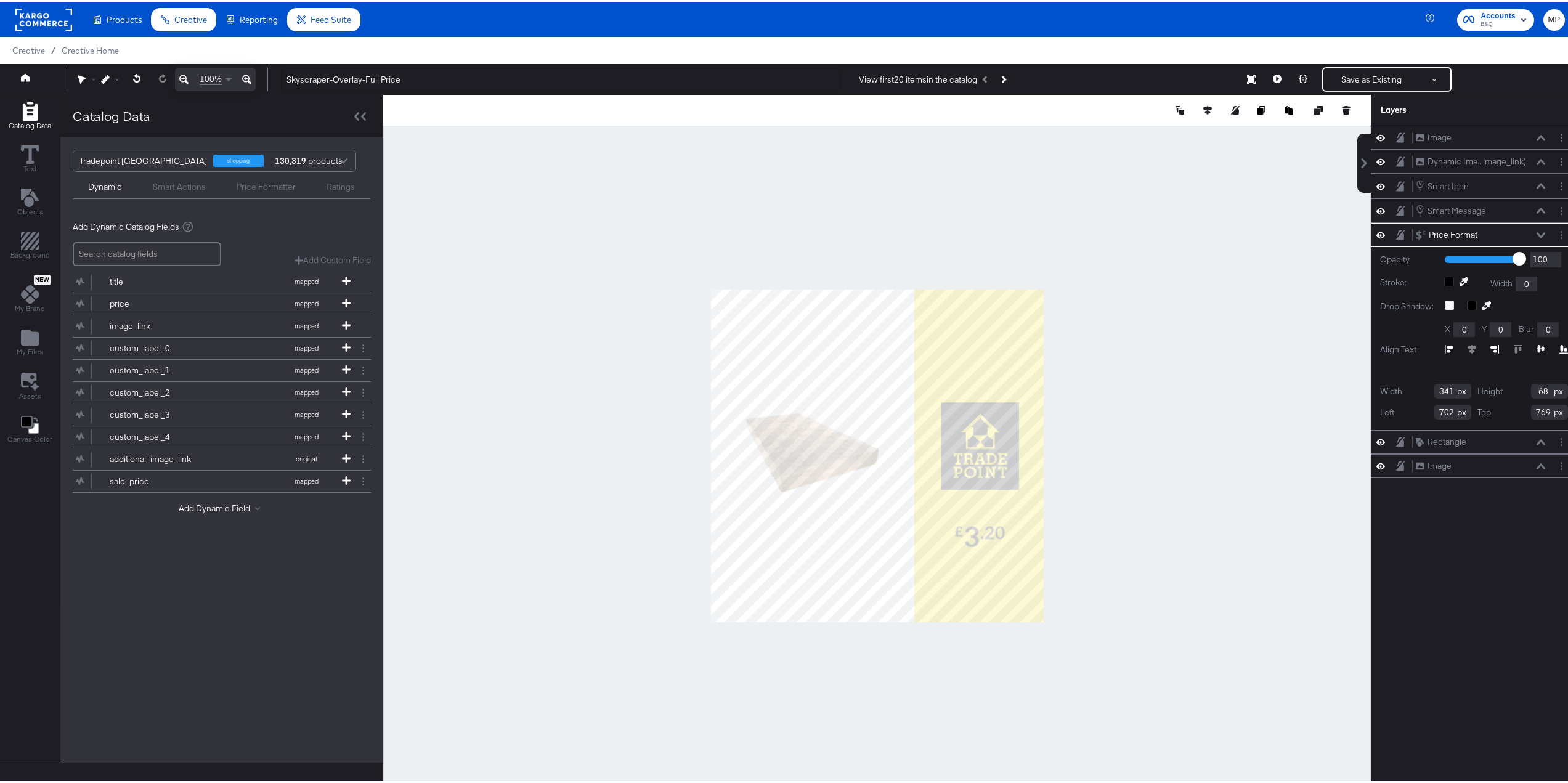
type input "341"
type input "68"
type input "702"
type input "769"
click at [1123, 506] on div at bounding box center [877, 454] width 988 height 722
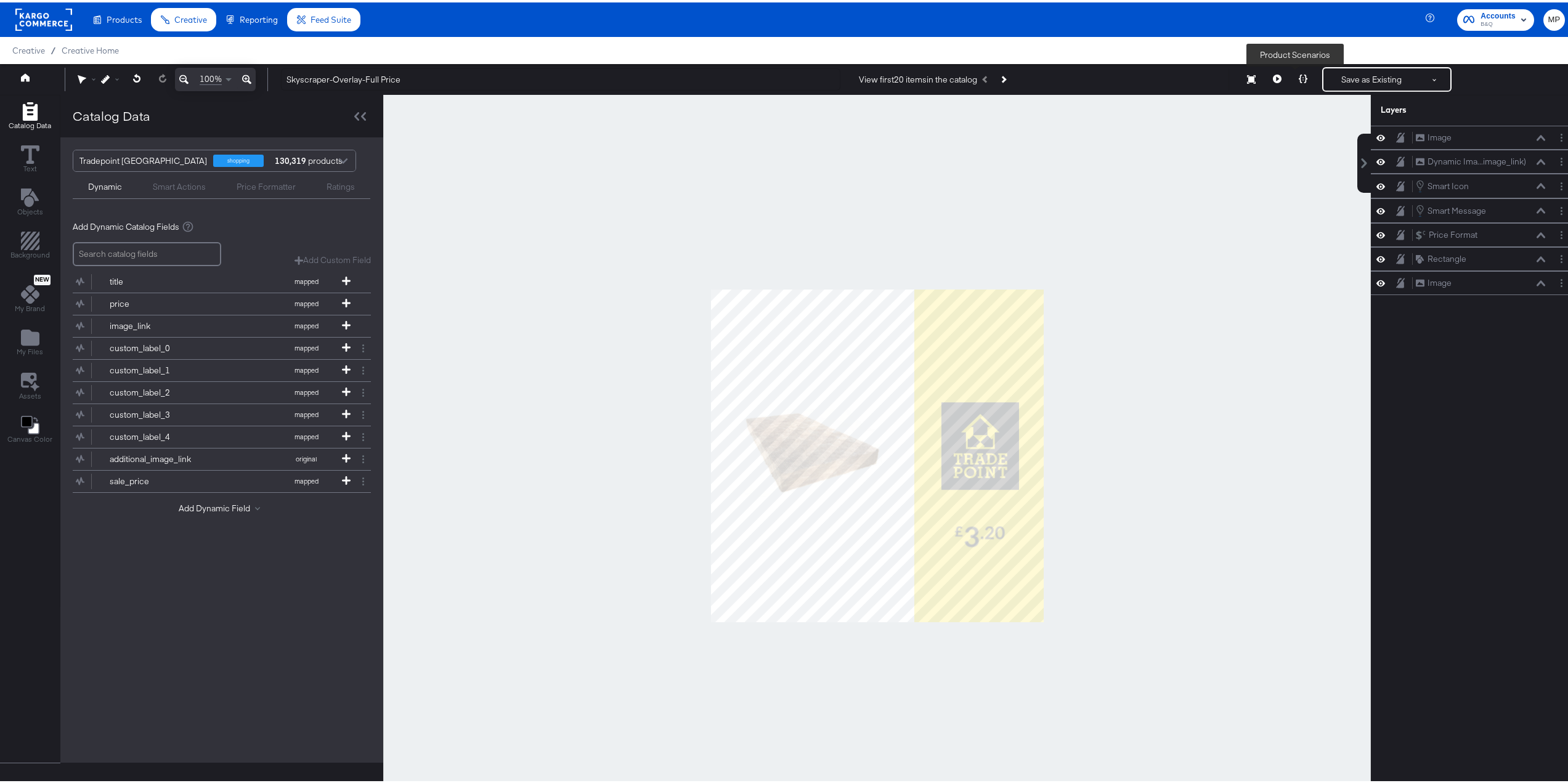
click at [1296, 71] on button at bounding box center [1303, 77] width 26 height 25
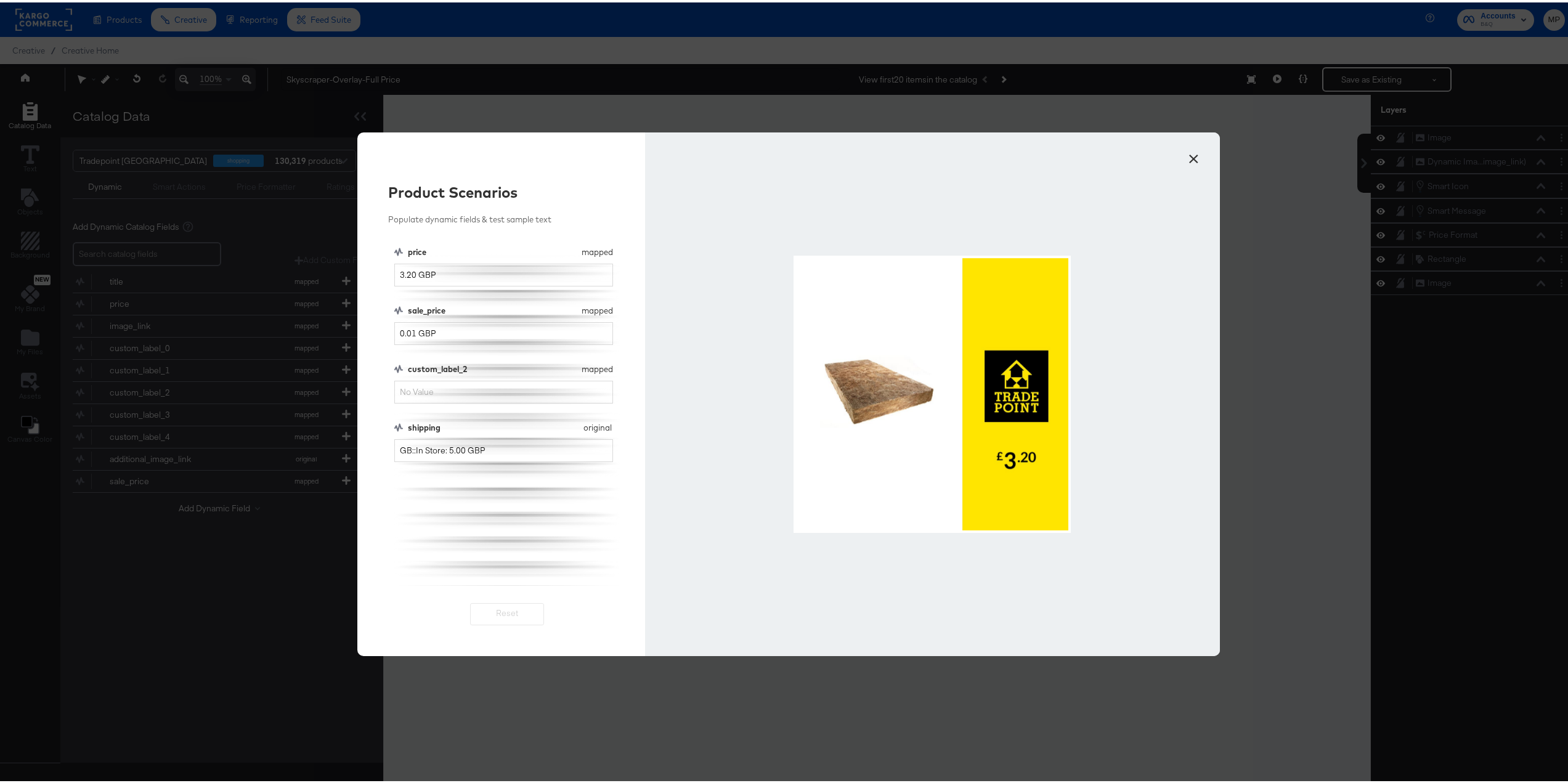
click at [1194, 151] on button "×" at bounding box center [1193, 153] width 22 height 22
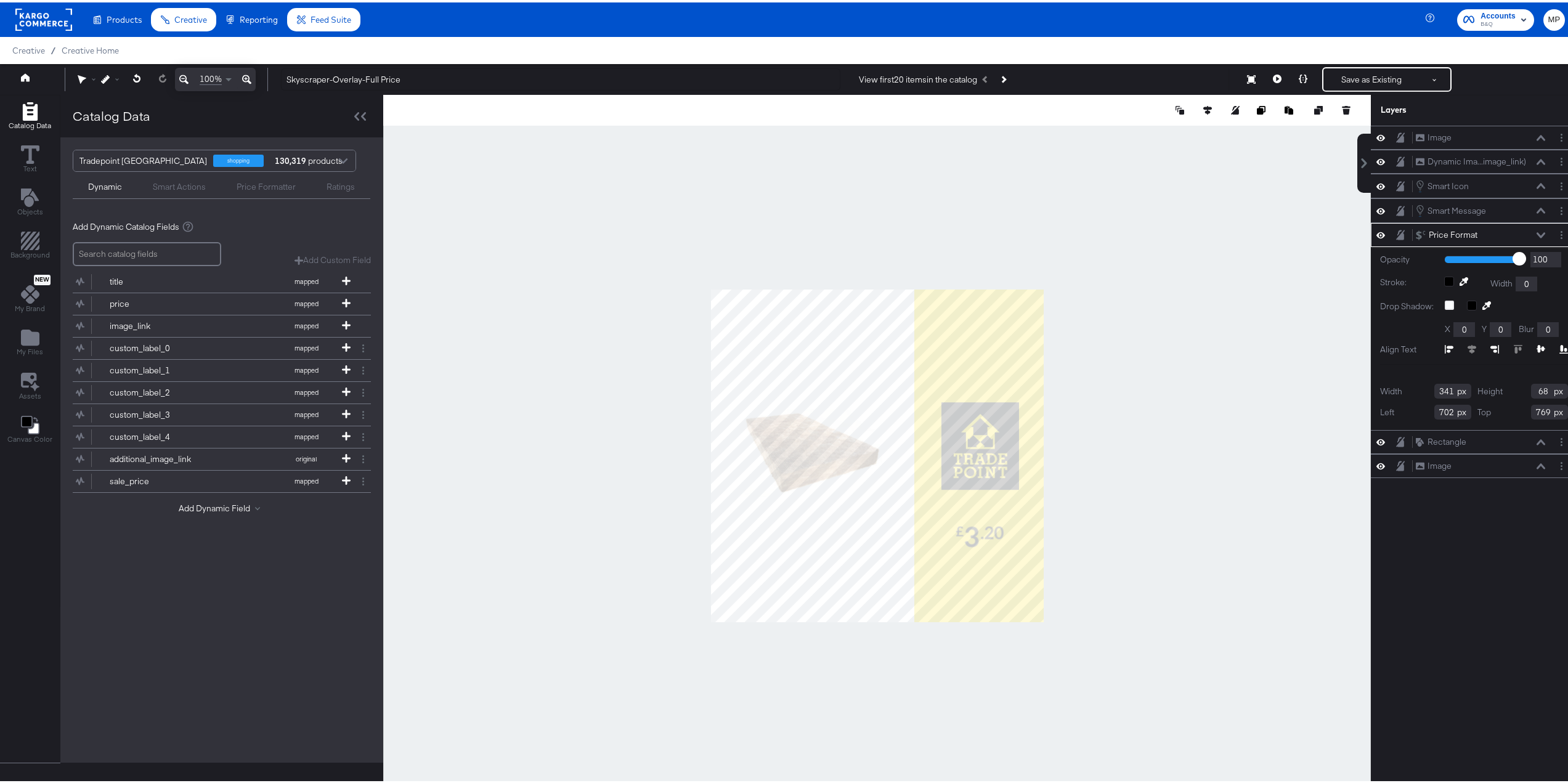
click at [1114, 535] on div at bounding box center [877, 454] width 988 height 722
click at [1299, 75] on icon at bounding box center [1303, 76] width 9 height 9
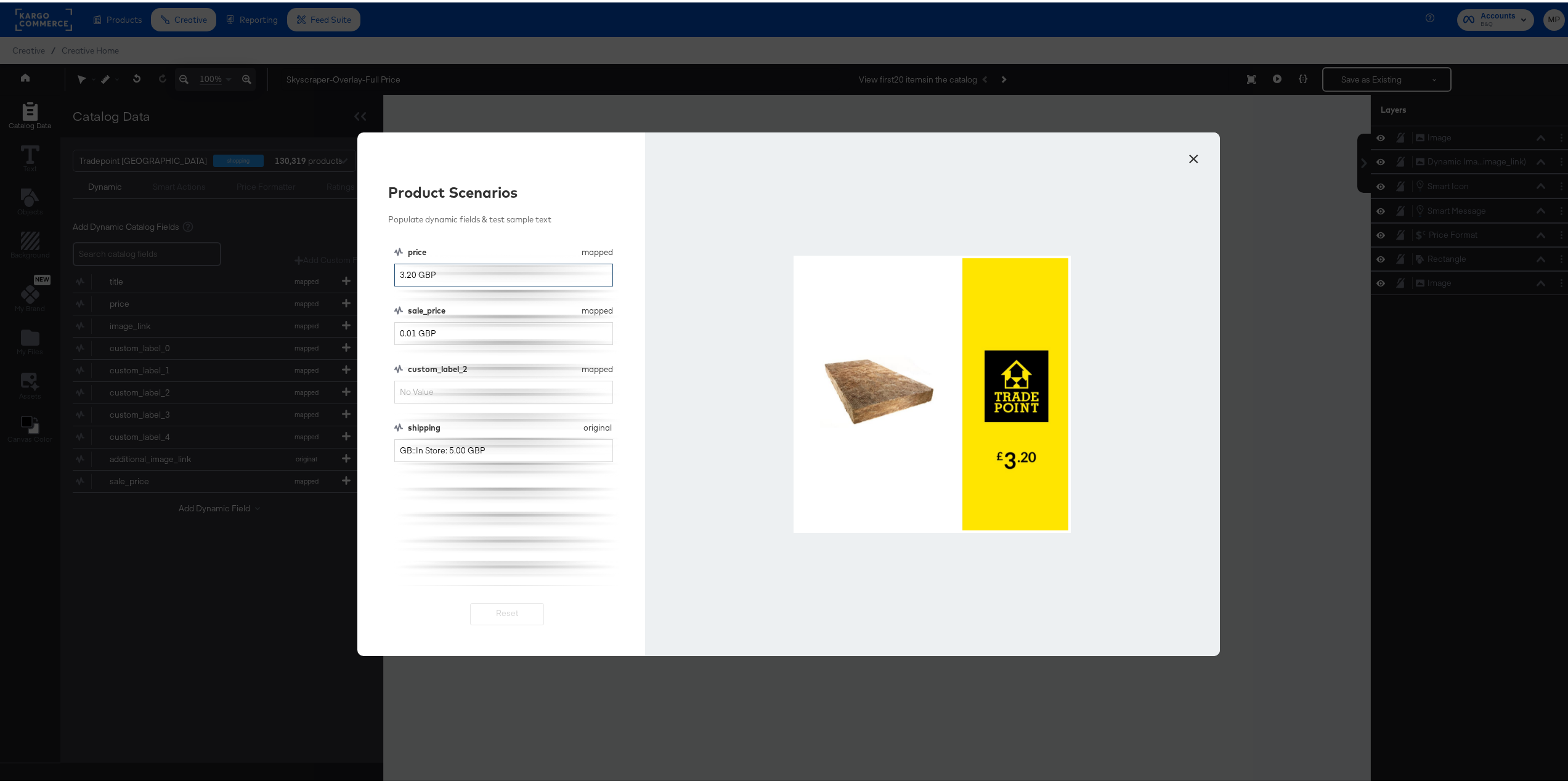
drag, startPoint x: 409, startPoint y: 272, endPoint x: 357, endPoint y: 272, distance: 52.0
click at [358, 272] on div "Product Scenarios Populate dynamic fields & test sample text price mapped price…" at bounding box center [501, 392] width 287 height 524
type input "5.6 GBP"
click at [1186, 157] on button "×" at bounding box center [1193, 153] width 22 height 22
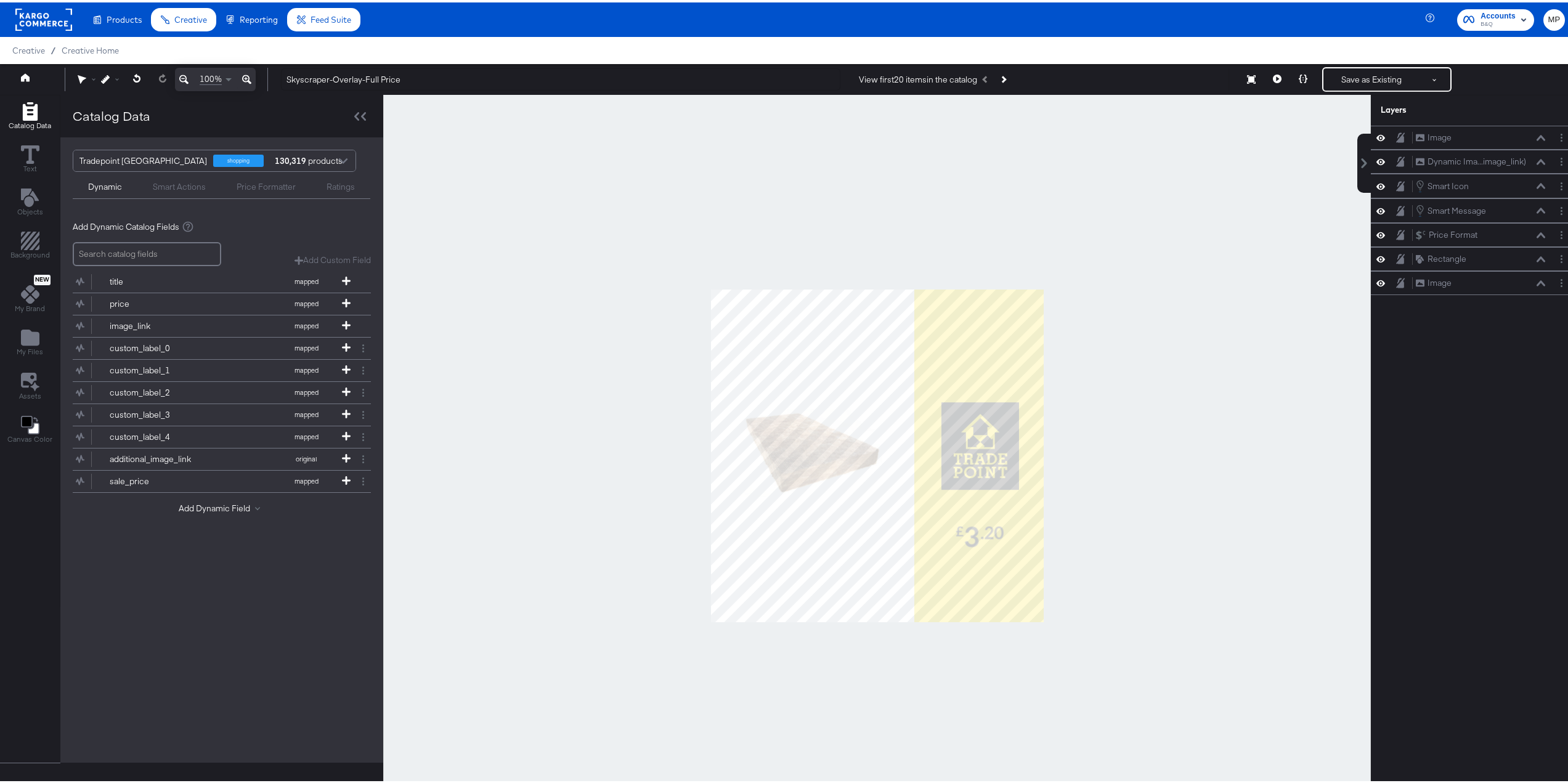
click at [1152, 443] on div at bounding box center [877, 454] width 988 height 722
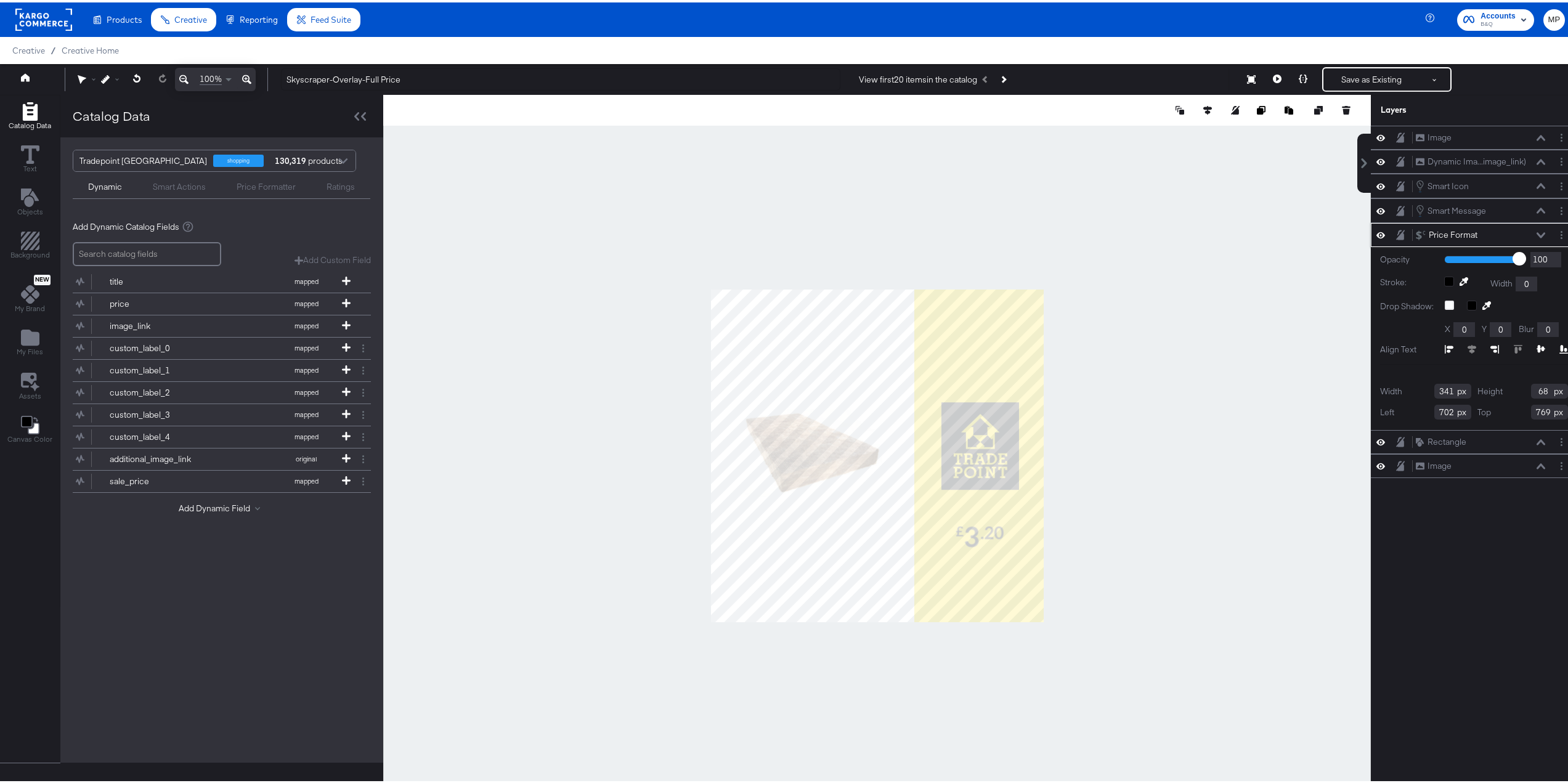
click at [1524, 281] on input "0" at bounding box center [1526, 282] width 21 height 15
click at [1434, 389] on input "341" at bounding box center [1452, 389] width 37 height 15
click at [1549, 387] on div "Height 68" at bounding box center [1523, 389] width 91 height 15
drag, startPoint x: 1452, startPoint y: 412, endPoint x: 1534, endPoint y: 410, distance: 82.0
click at [1453, 413] on div "Left 702" at bounding box center [1425, 410] width 91 height 15
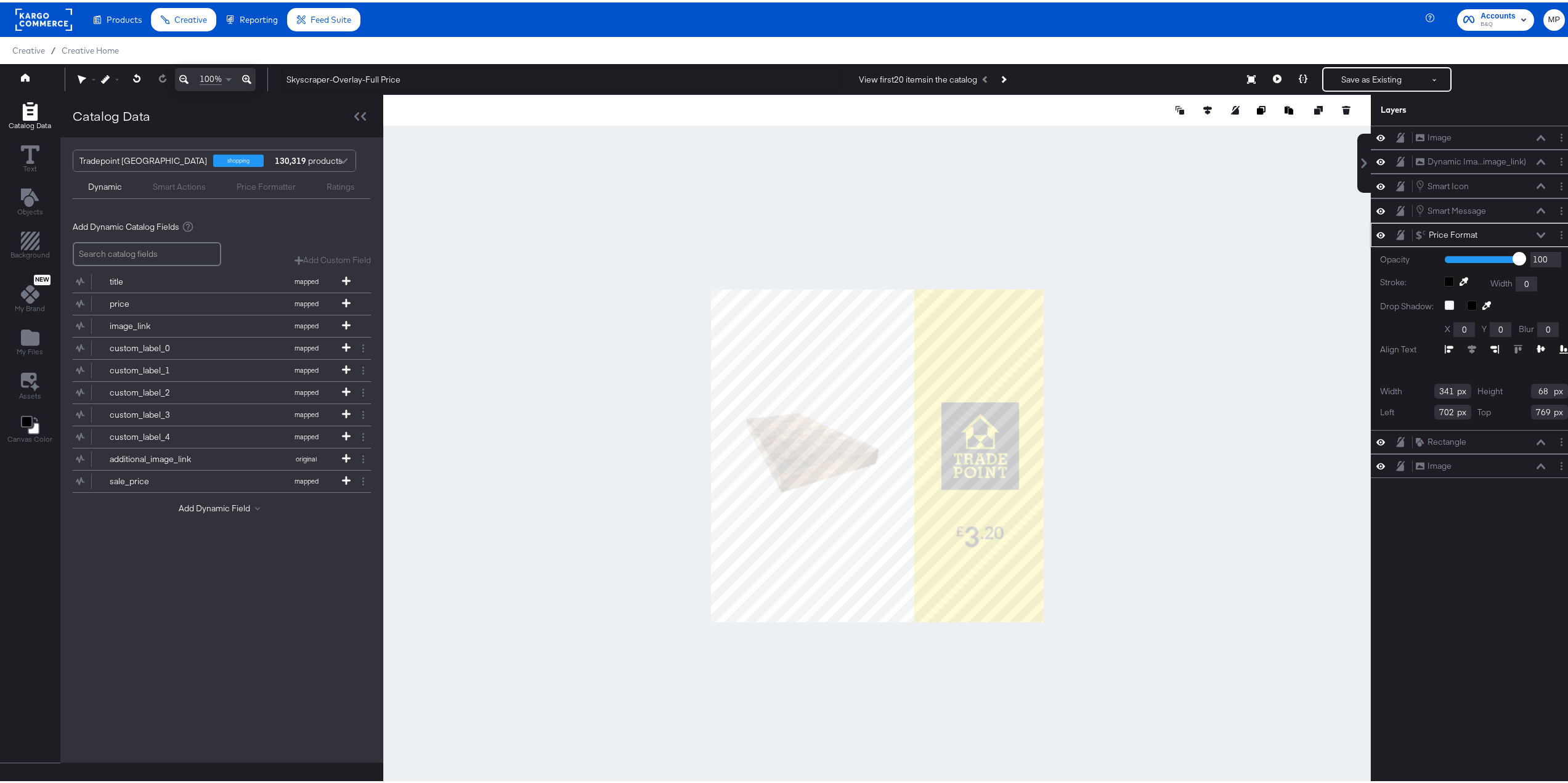
click at [1534, 409] on input "769" at bounding box center [1549, 410] width 37 height 15
drag, startPoint x: 1443, startPoint y: 387, endPoint x: 1396, endPoint y: 387, distance: 47.0
click at [1396, 387] on div "Width 341" at bounding box center [1425, 389] width 91 height 15
type input "287"
click at [1406, 517] on div "Image Image Dynamic Ima...image_link) Dynamic Image (image_link) Smart Icon Sma…" at bounding box center [1474, 459] width 206 height 672
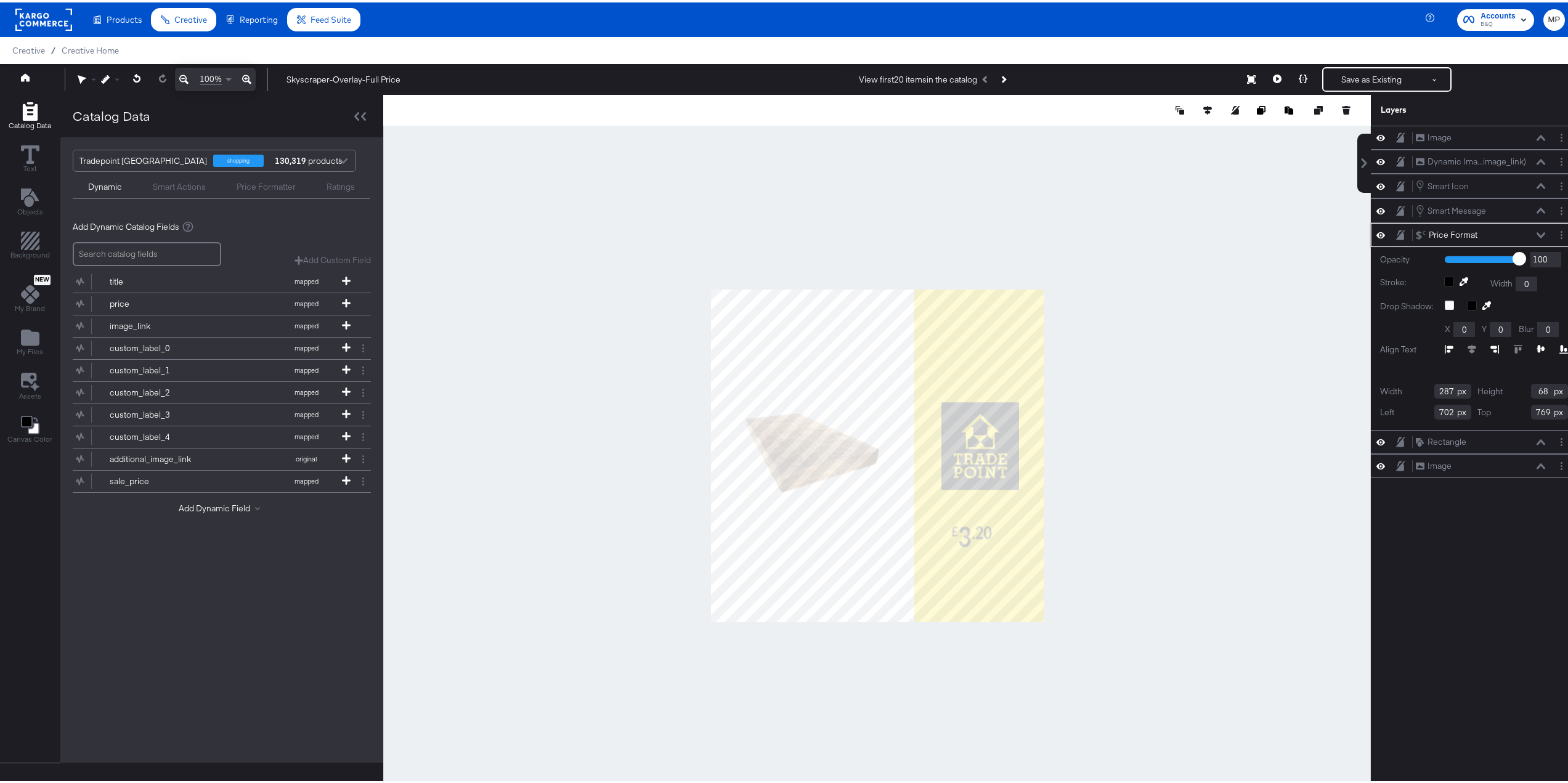
drag, startPoint x: 1540, startPoint y: 389, endPoint x: 1520, endPoint y: 390, distance: 20.0
click at [1520, 390] on div "Height 68" at bounding box center [1523, 389] width 91 height 15
click at [1490, 400] on div "Width 287 Height 68 Left 702 Top 769" at bounding box center [1474, 400] width 188 height 36
type input "731"
click at [1134, 497] on div at bounding box center [877, 454] width 988 height 722
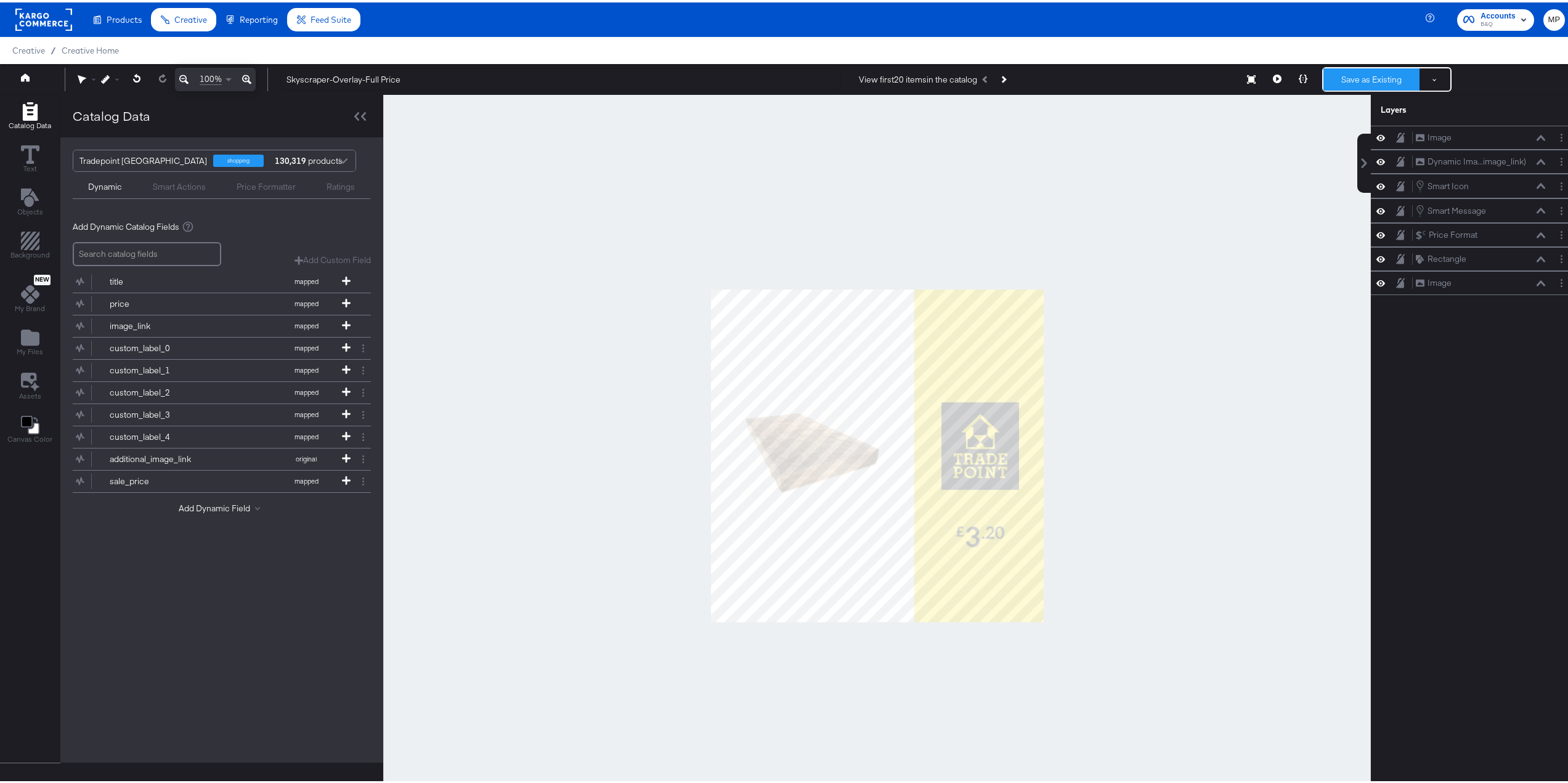
click at [1379, 80] on button "Save as Existing" at bounding box center [1371, 76] width 96 height 22
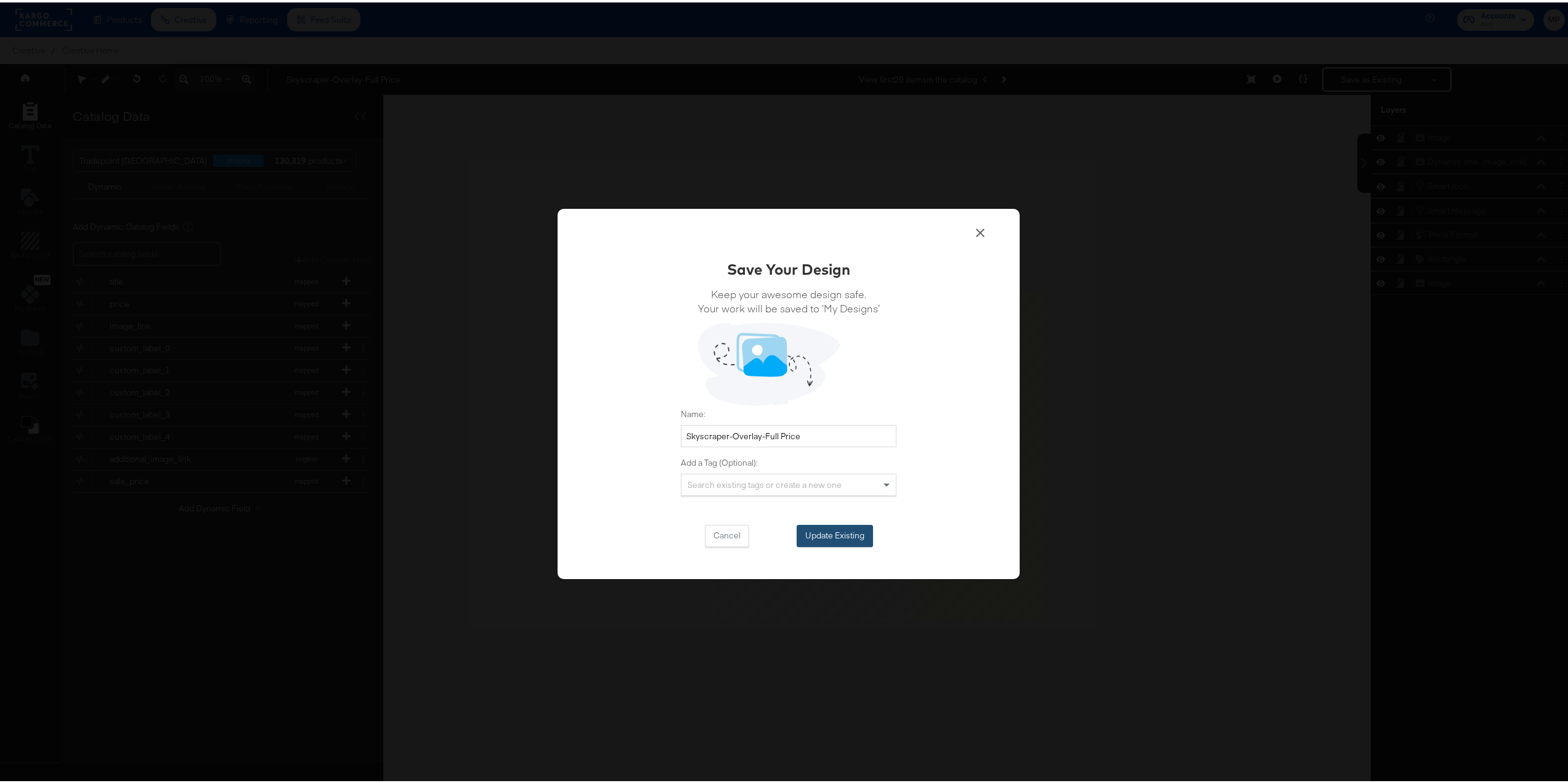
click at [834, 536] on button "Update Existing" at bounding box center [834, 533] width 76 height 22
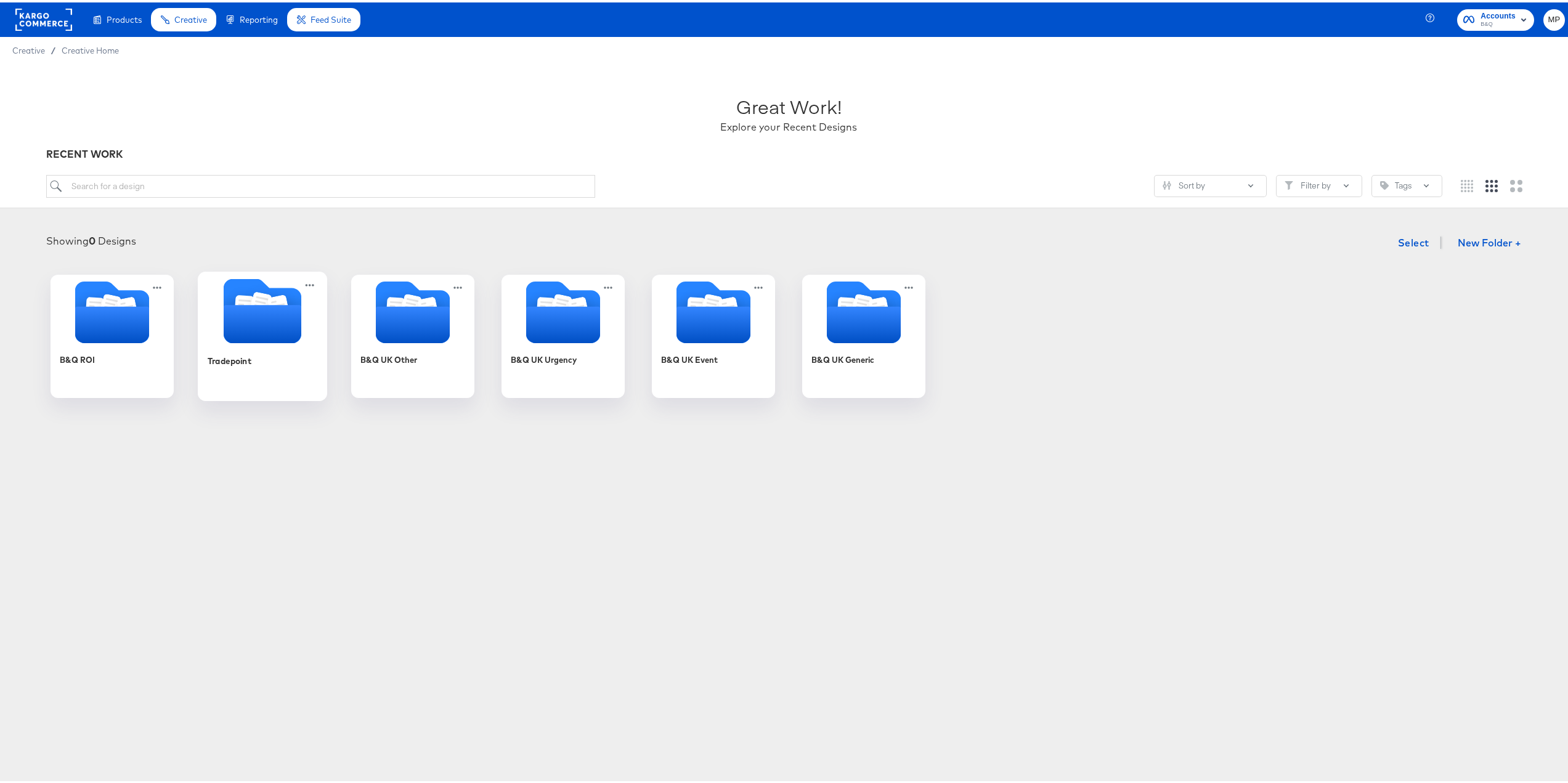
click at [268, 319] on icon "Folder" at bounding box center [262, 321] width 78 height 39
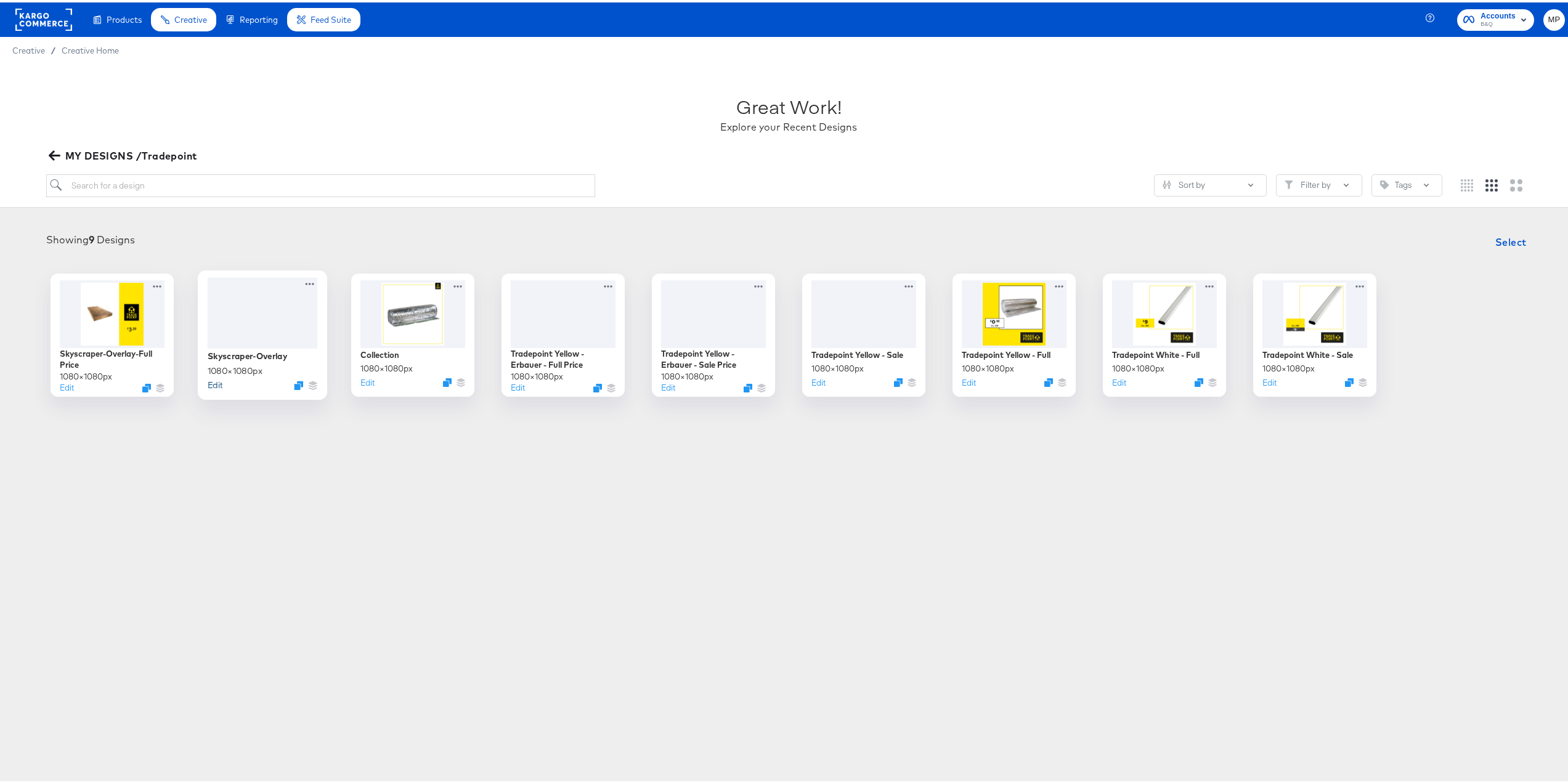
click at [213, 382] on button "Edit" at bounding box center [215, 382] width 15 height 11
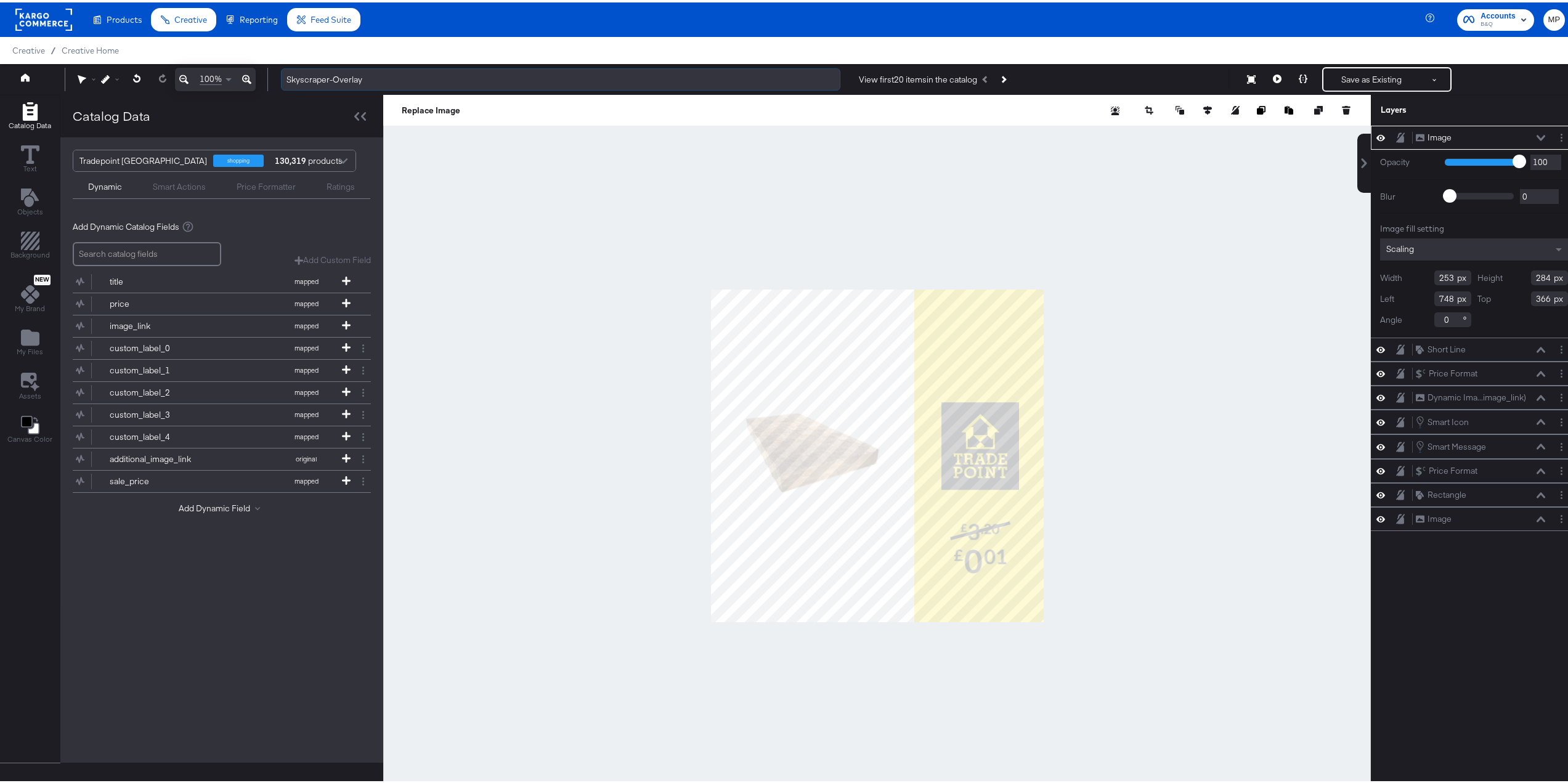
click at [370, 71] on input "Skyscraper-Overlay" at bounding box center [560, 77] width 559 height 23
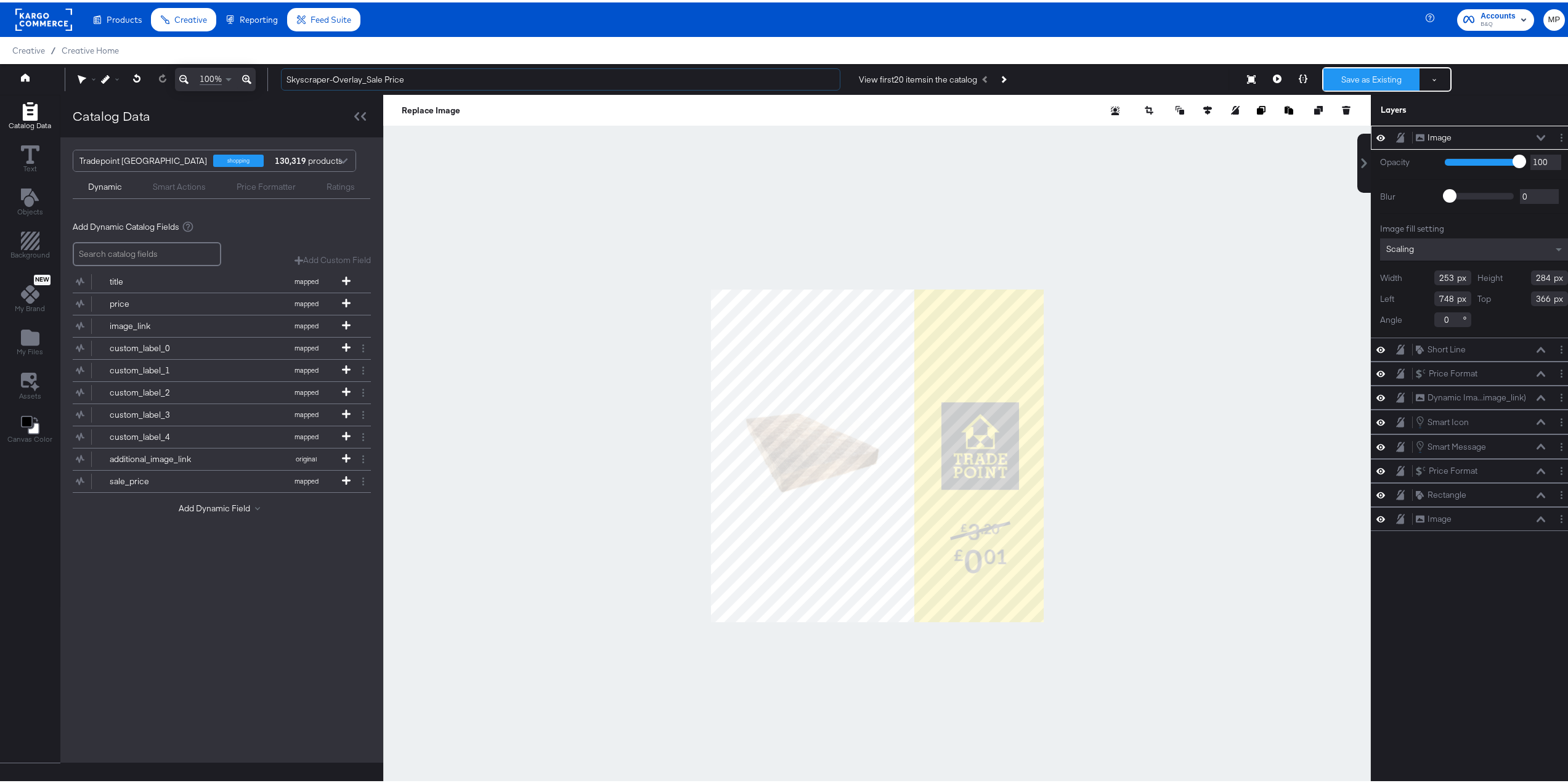
type input "Skyscraper-Overlay_Sale Price"
click at [1359, 75] on button "Save as Existing" at bounding box center [1371, 76] width 96 height 22
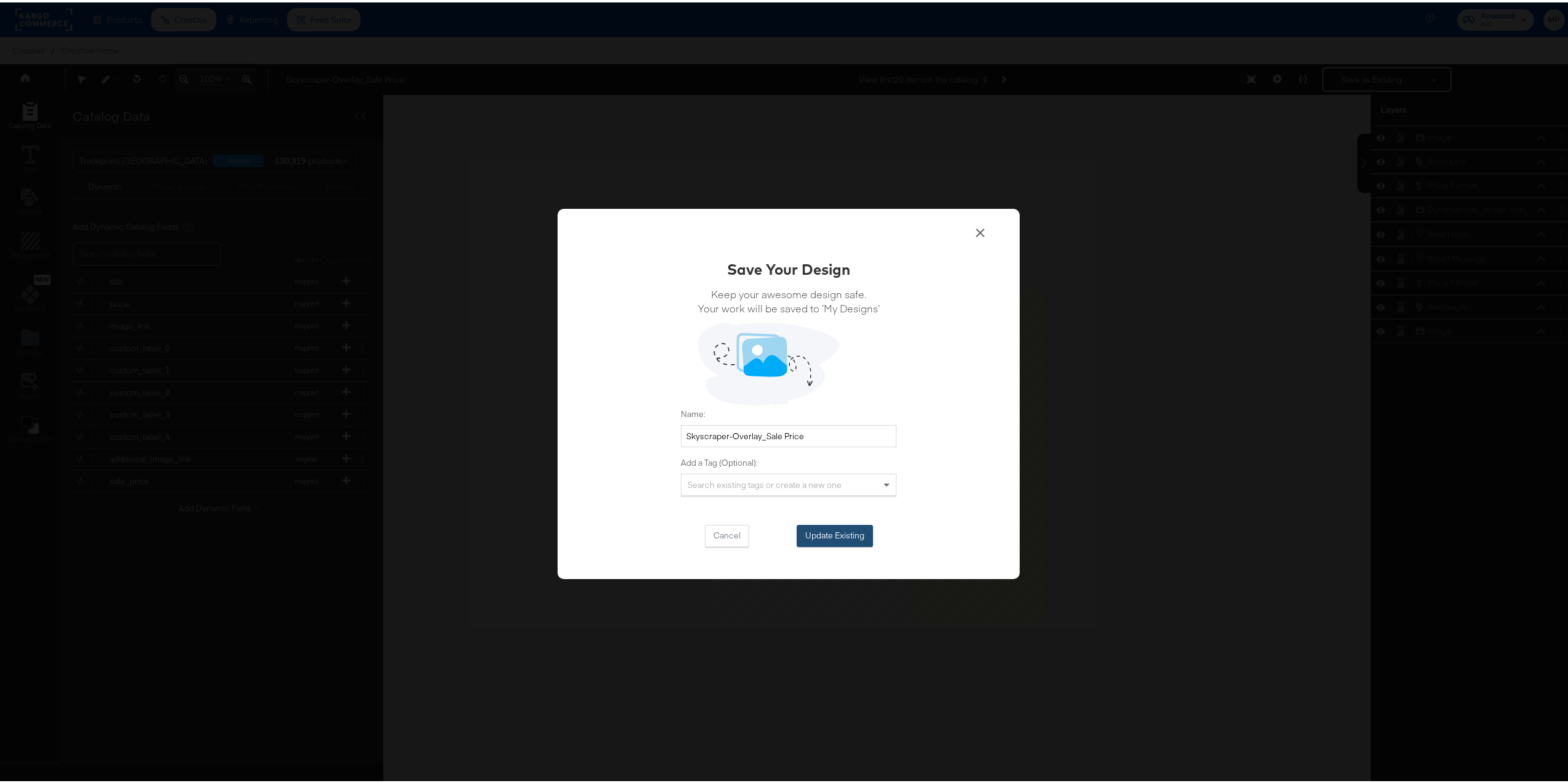
click at [846, 534] on button "Update Existing" at bounding box center [834, 533] width 76 height 22
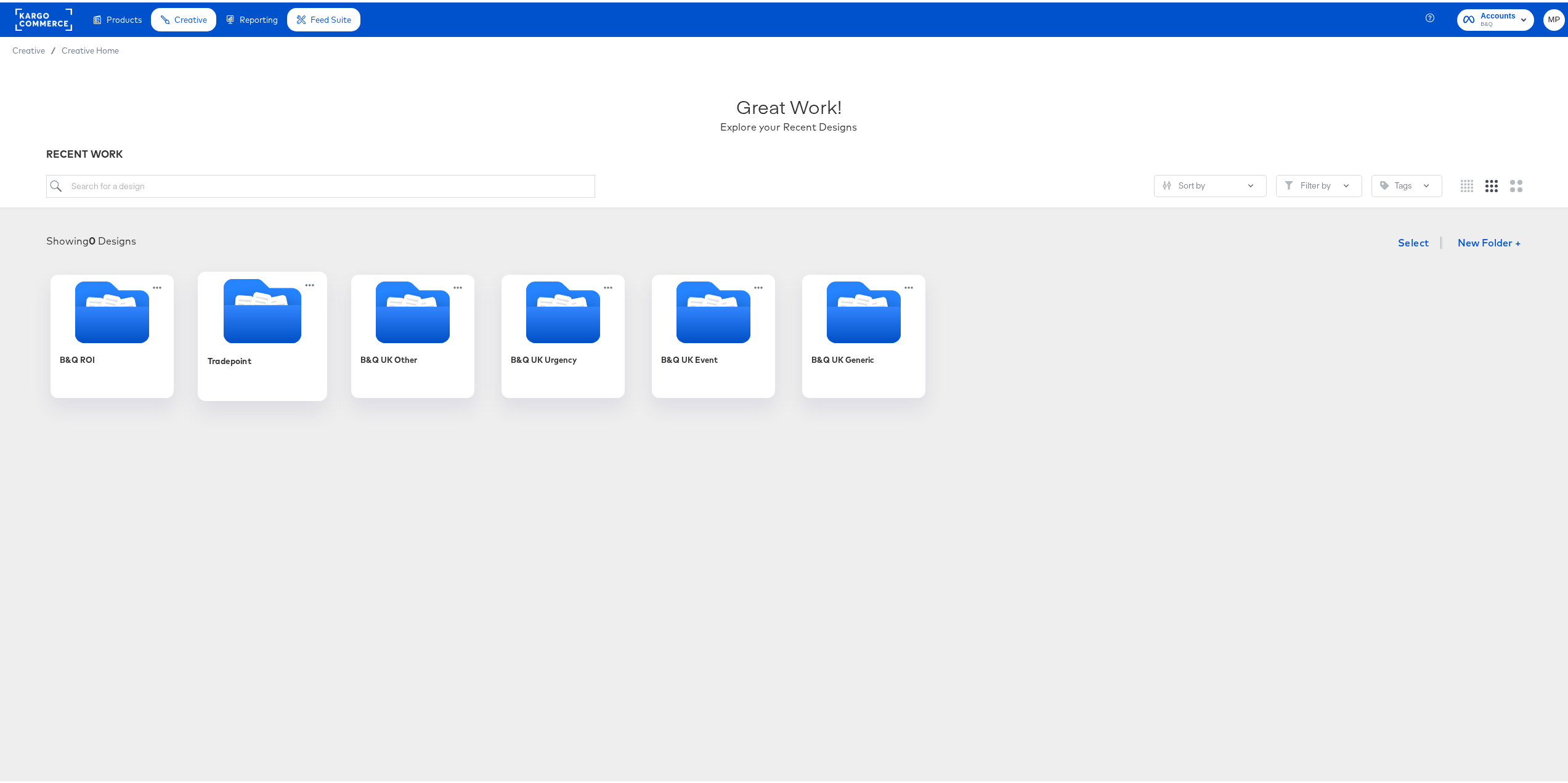
click at [236, 309] on icon "Folder" at bounding box center [262, 321] width 78 height 39
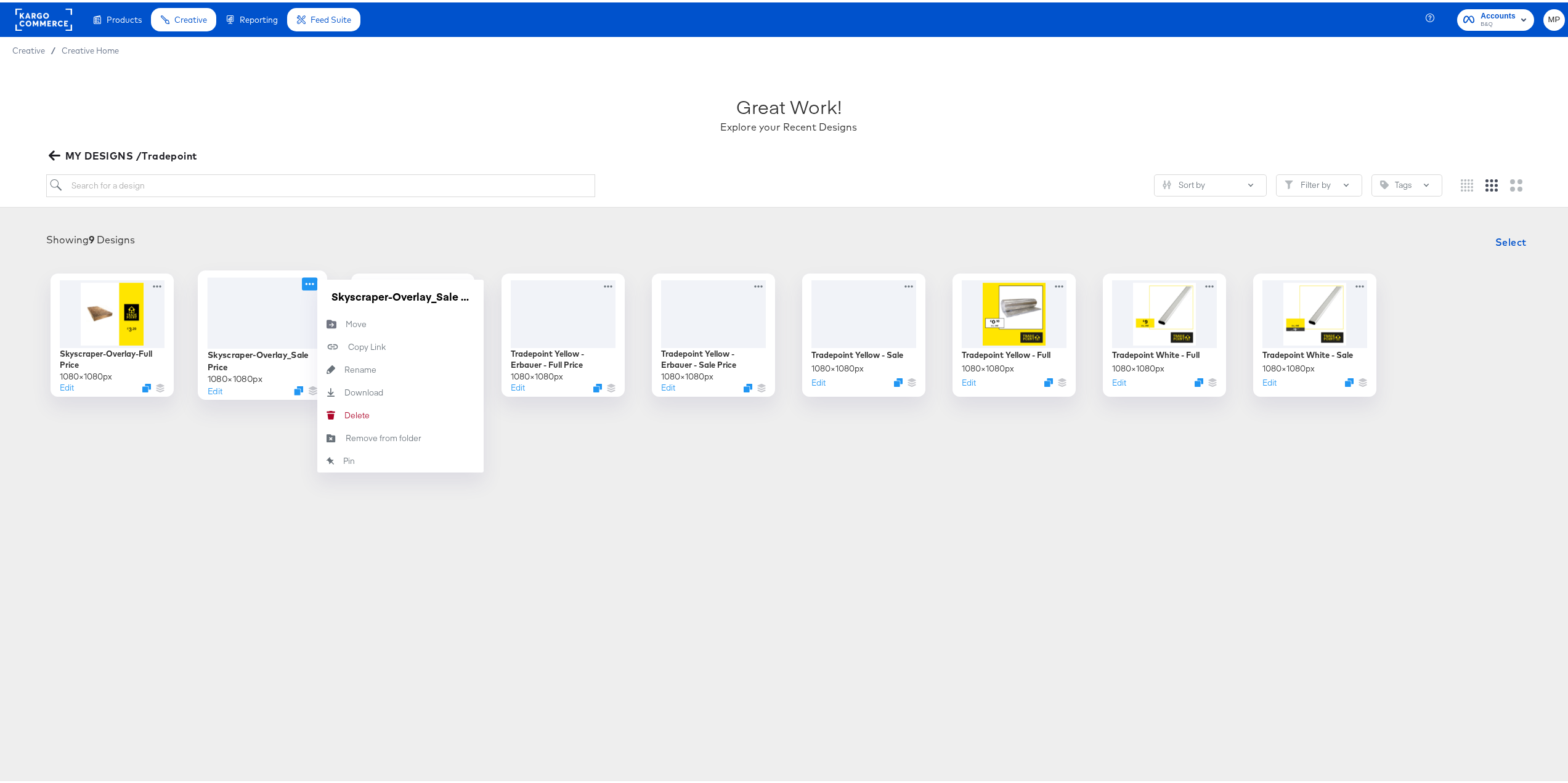
click at [307, 280] on icon at bounding box center [309, 282] width 16 height 13
click at [282, 446] on article "Great Work! Explore your Recent Designs MY DESIGNS /Tradepoint Sort by Filter b…" at bounding box center [788, 257] width 1577 height 392
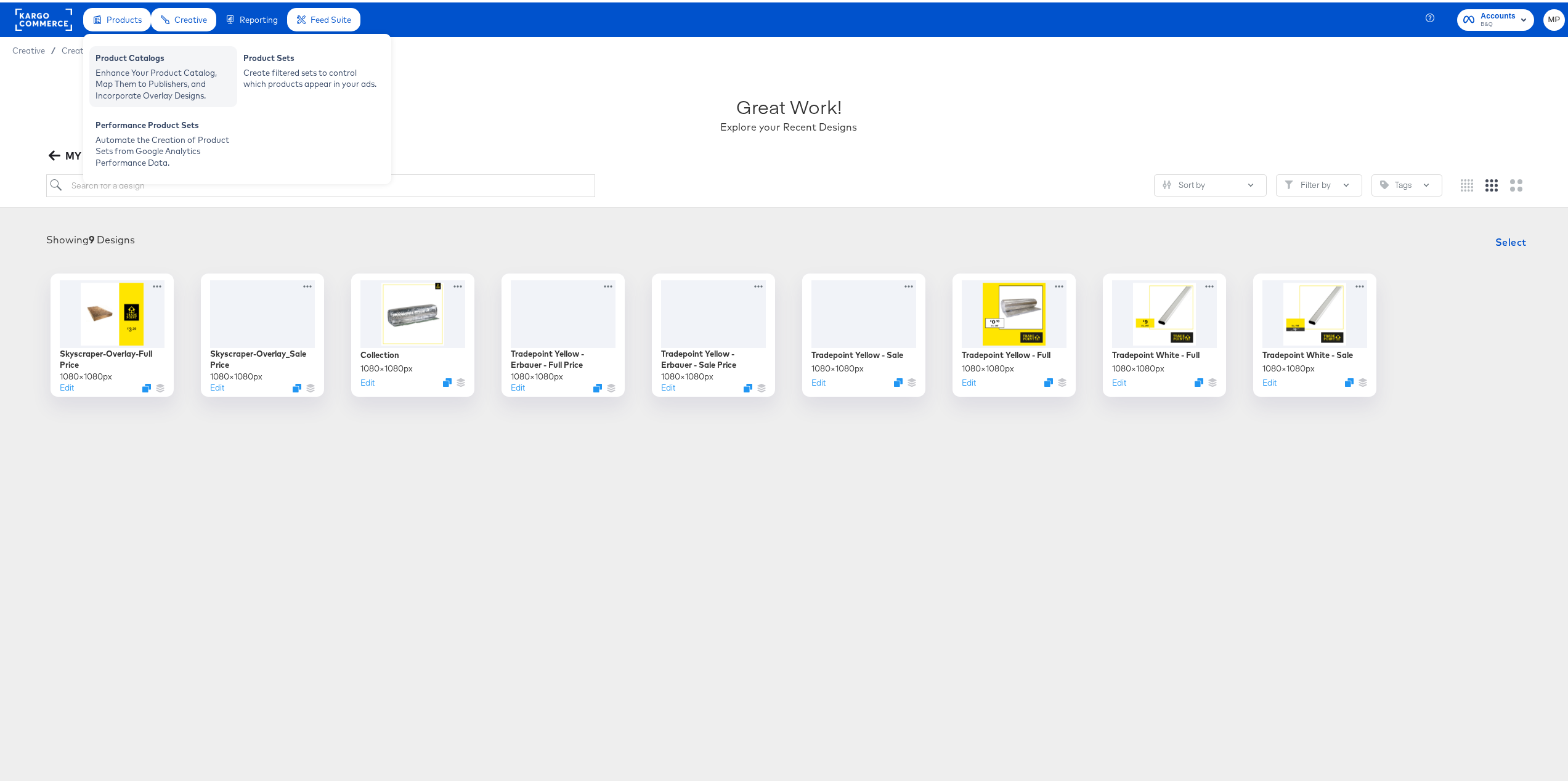
click at [149, 82] on div "Enhance Your Product Catalog, Map Them to Publishers, and Incorporate Overlay D…" at bounding box center [163, 82] width 135 height 34
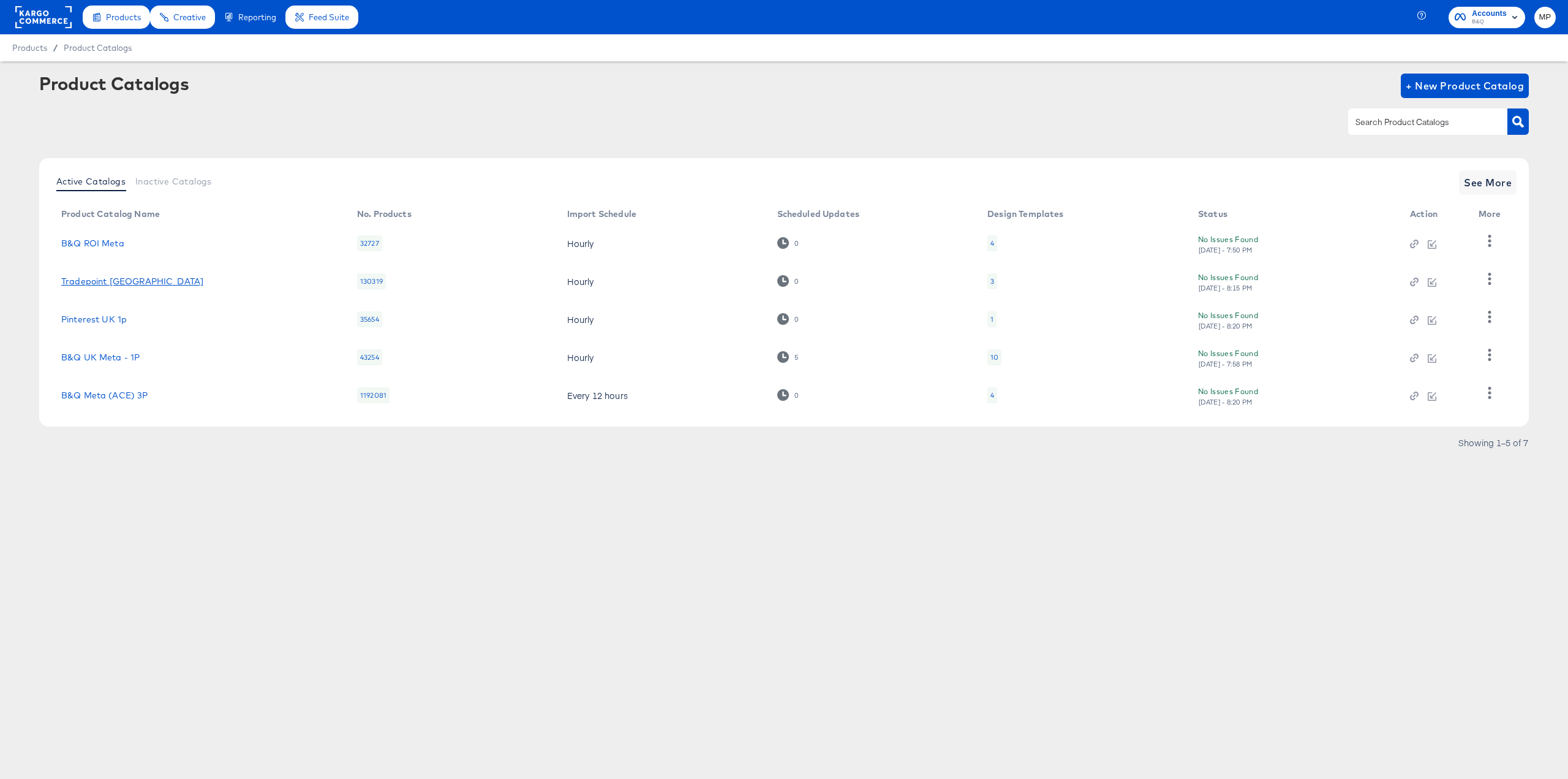
click at [112, 278] on link "Tradepoint UK" at bounding box center [132, 281] width 142 height 10
click at [990, 283] on div "3" at bounding box center [992, 281] width 4 height 10
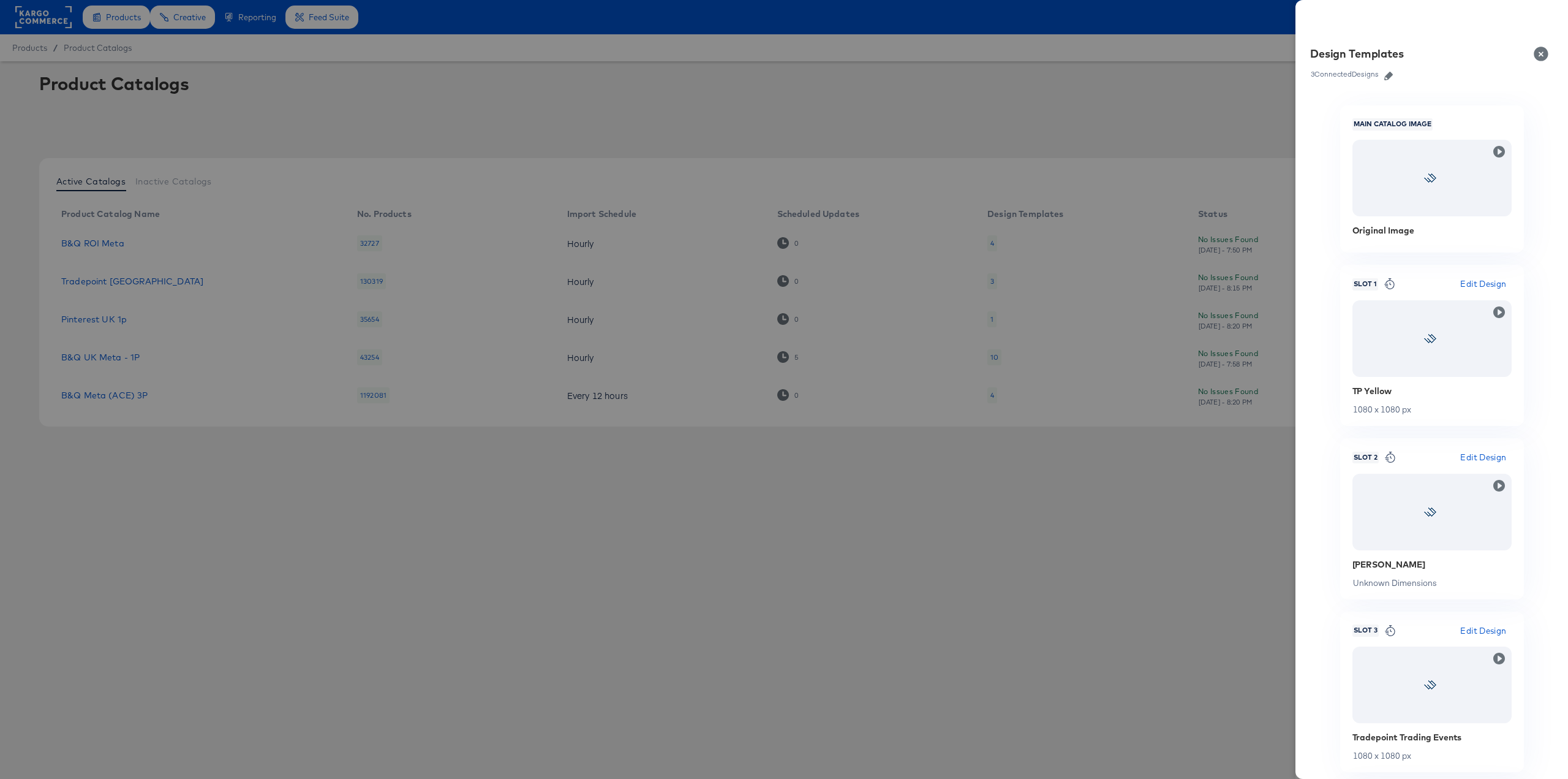
drag, startPoint x: 990, startPoint y: 283, endPoint x: 1047, endPoint y: 279, distance: 57.1
click at [1047, 279] on div at bounding box center [784, 390] width 1568 height 779
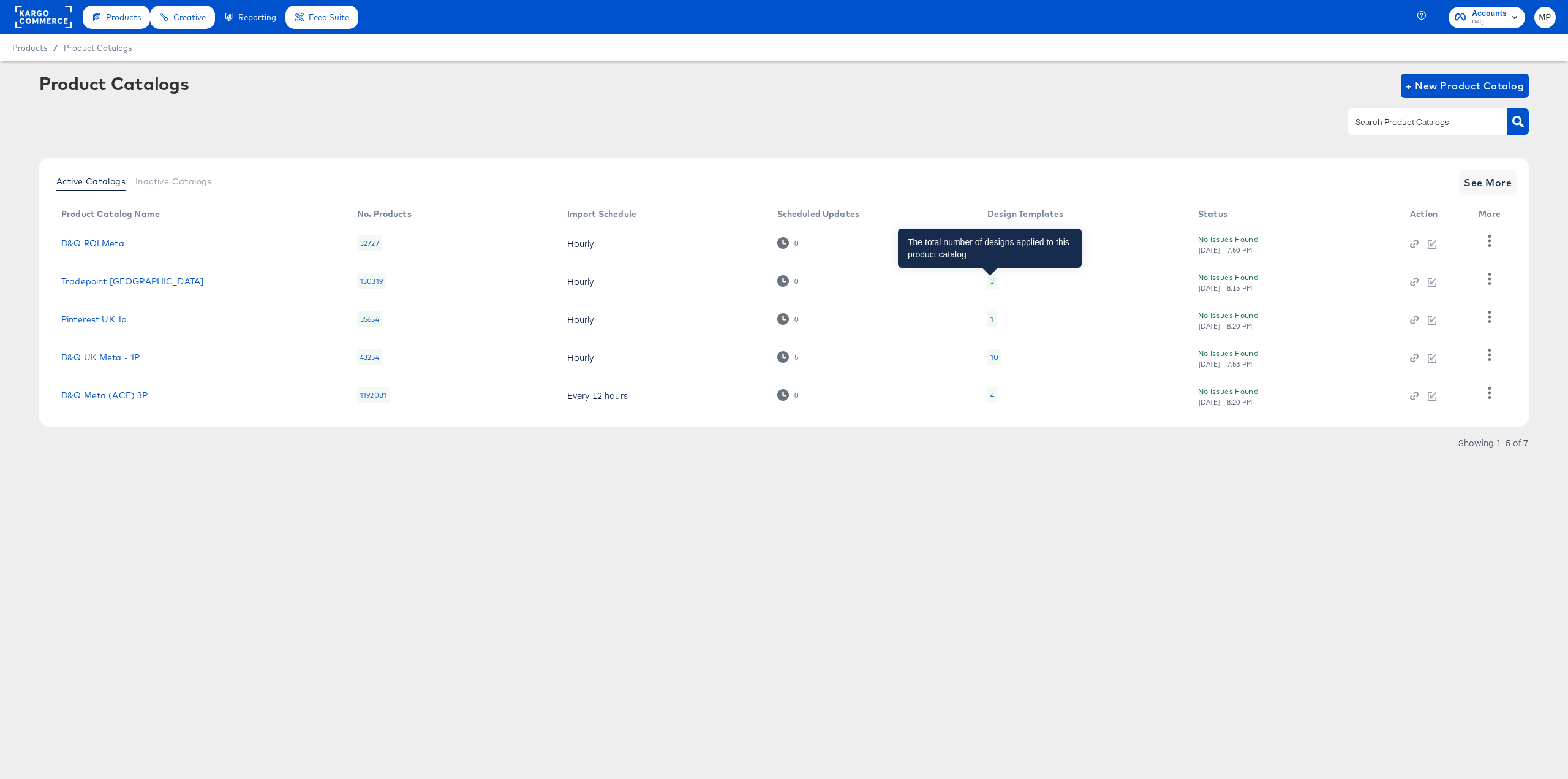
click at [990, 279] on div "3" at bounding box center [992, 281] width 4 height 10
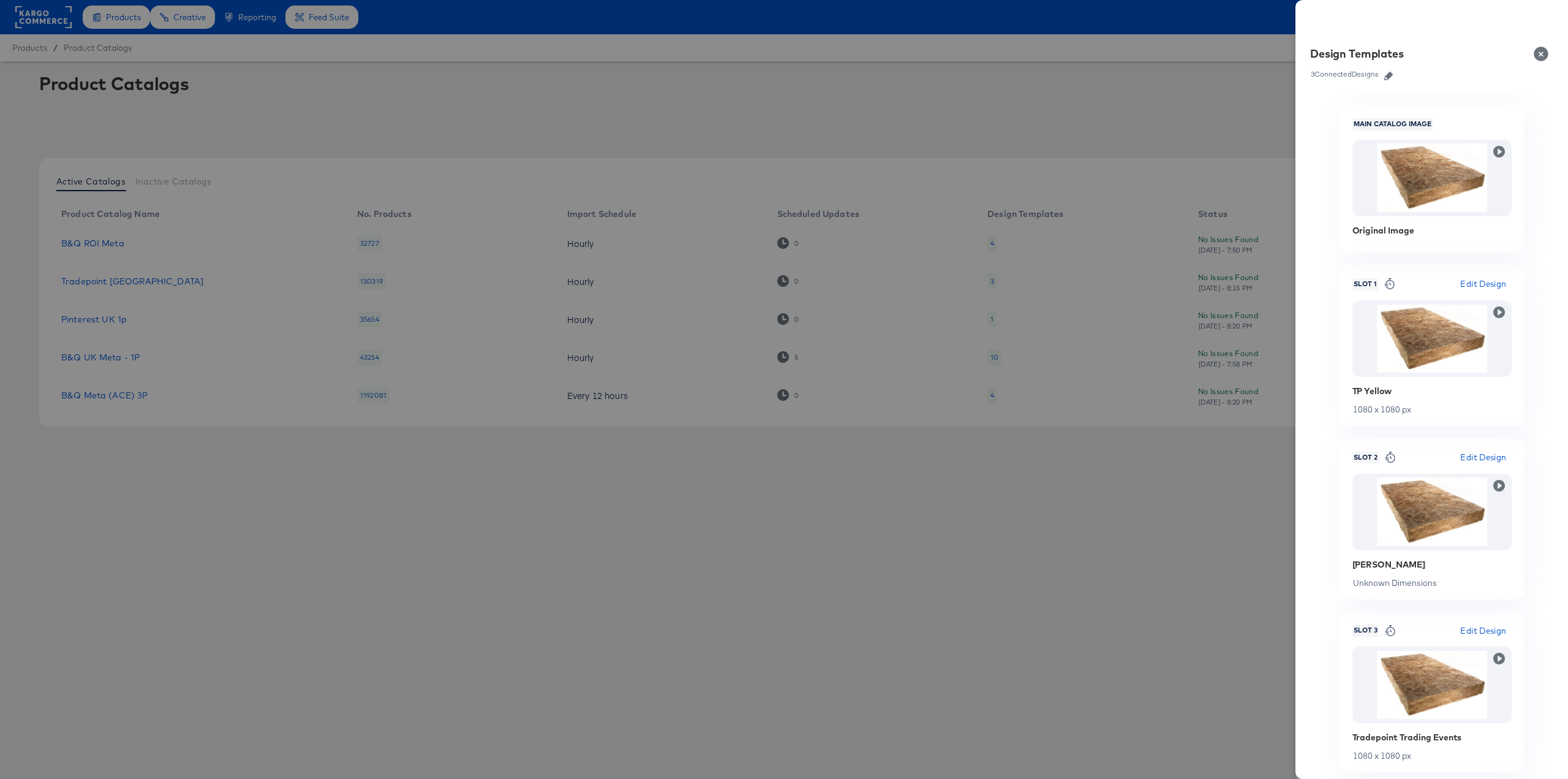
click at [1391, 77] on icon "button" at bounding box center [1388, 76] width 9 height 9
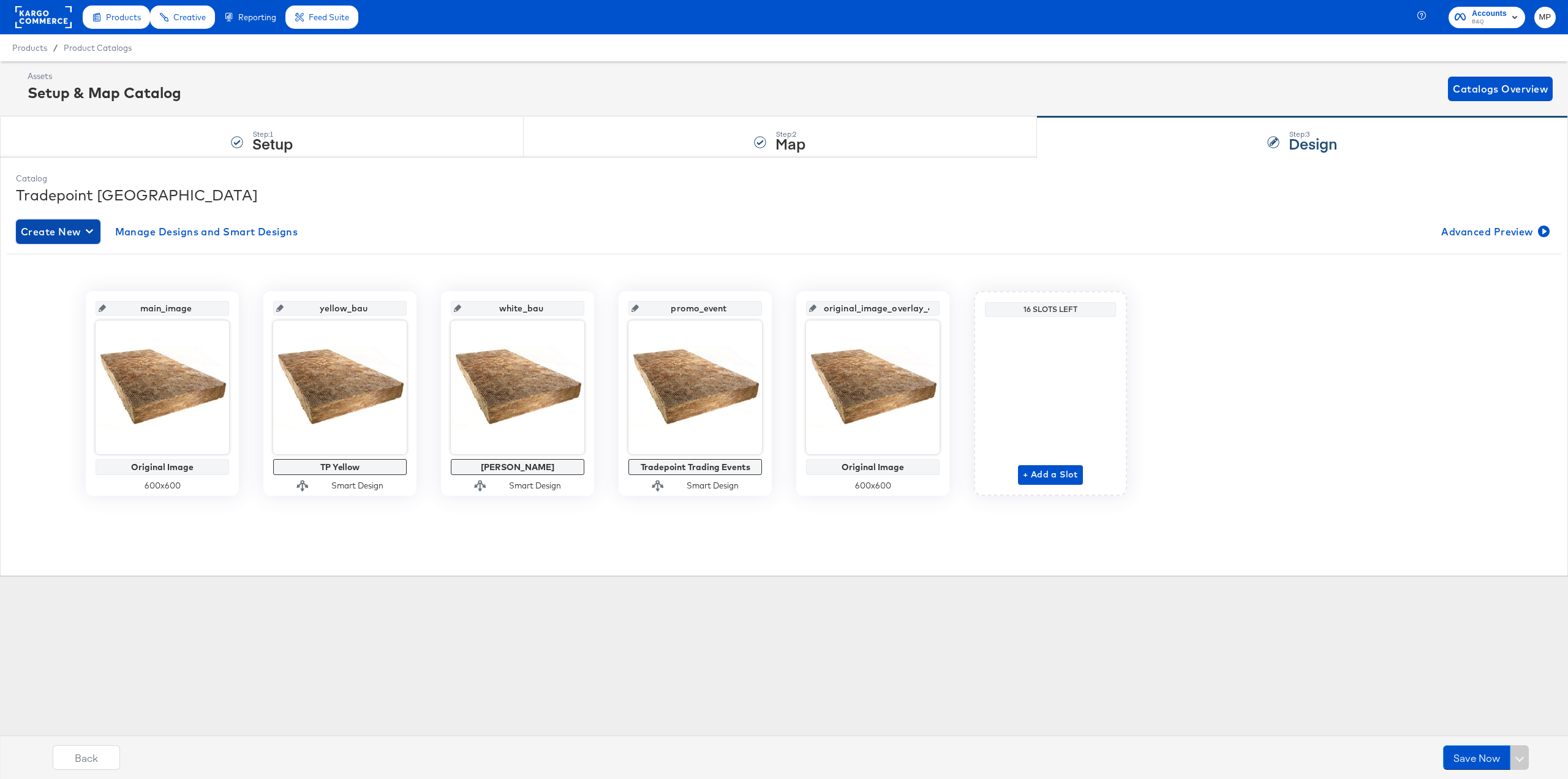
click at [89, 236] on icon "button" at bounding box center [89, 231] width 7 height 11
click at [95, 278] on div "Create New Smart Design" at bounding box center [82, 281] width 117 height 10
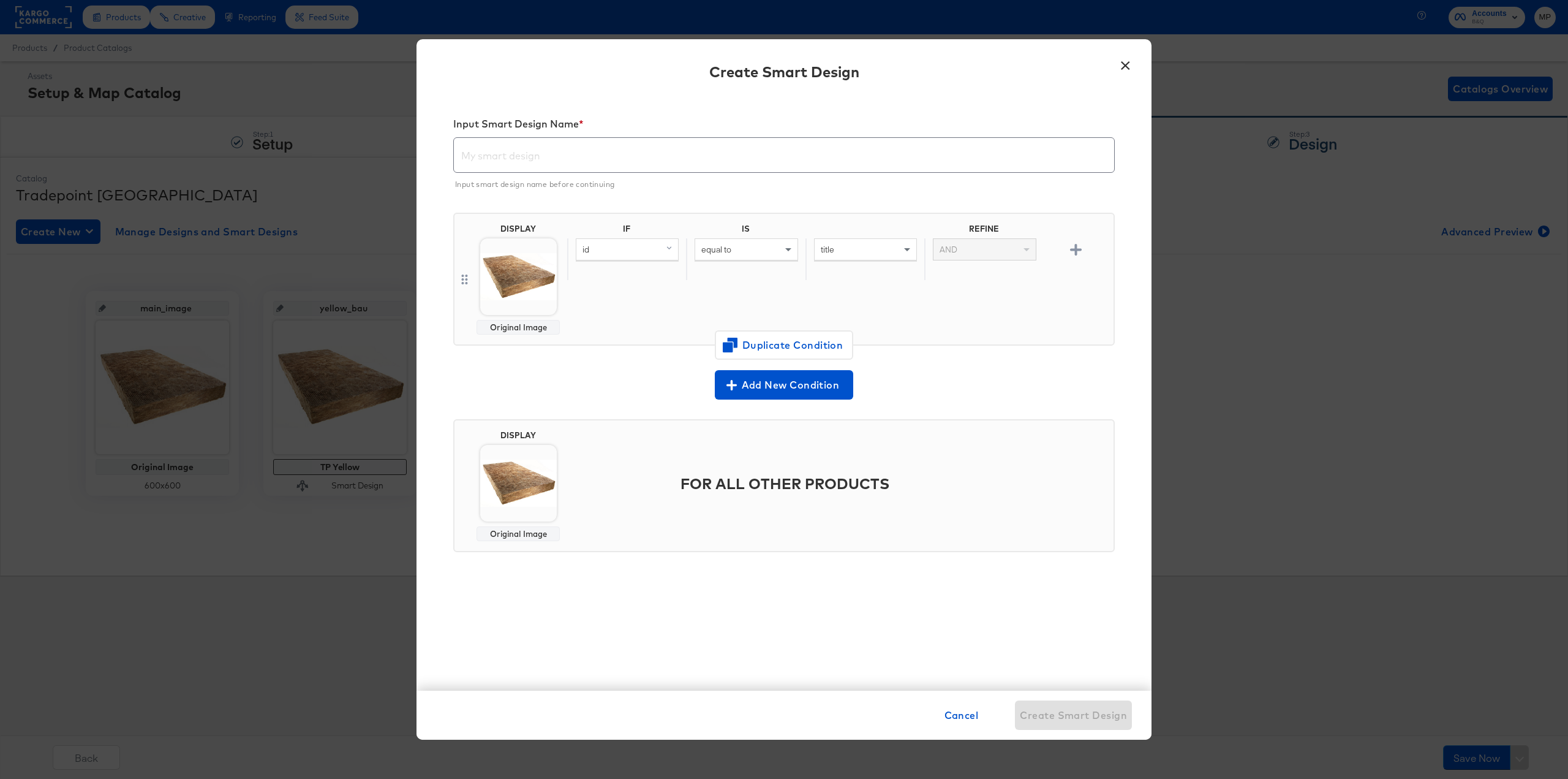
click at [498, 158] on input "text" at bounding box center [784, 150] width 660 height 34
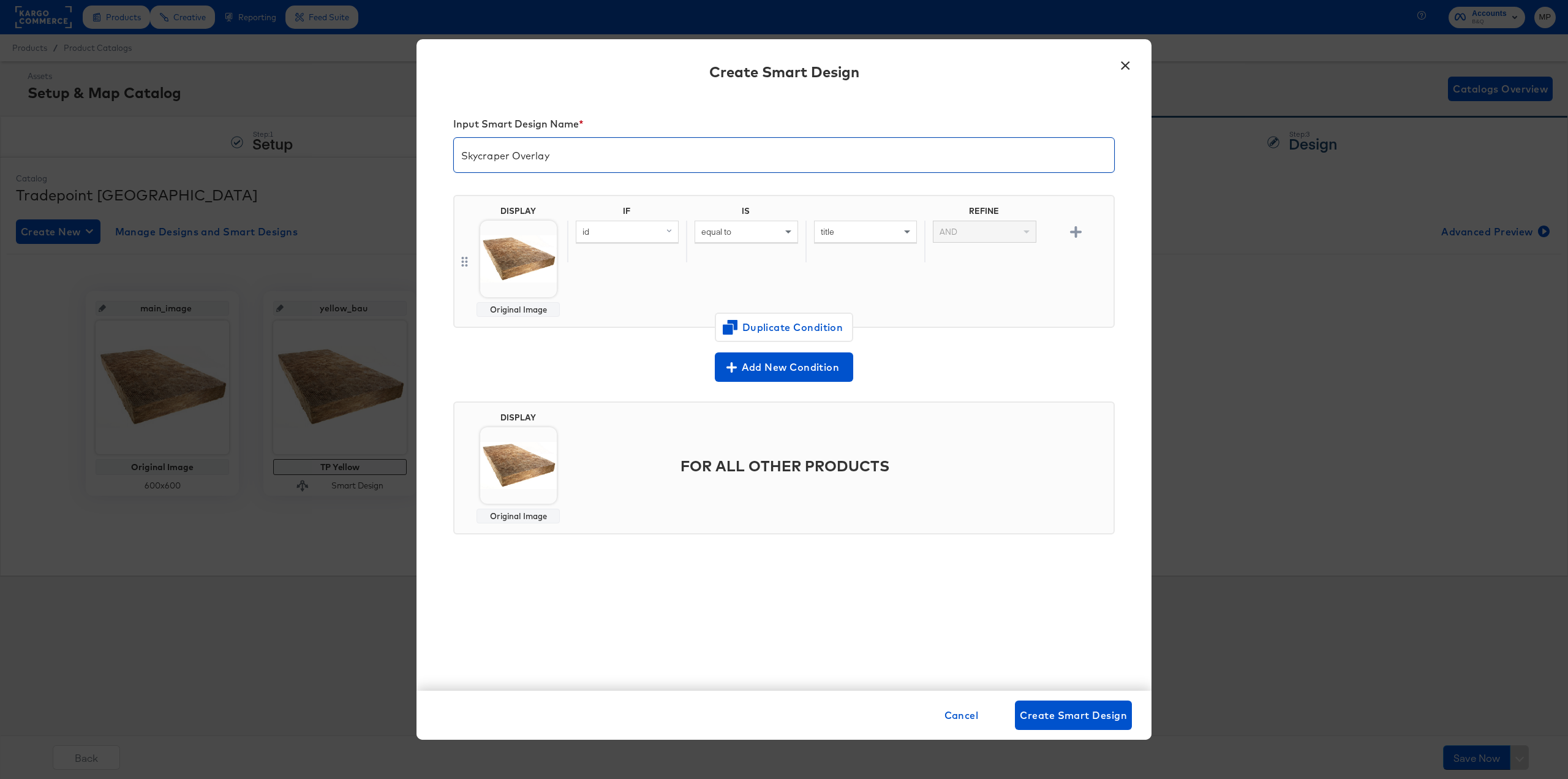
click at [704, 151] on input "Skycraper Overlay" at bounding box center [784, 150] width 660 height 34
type input "Skycraper Overlay"
click at [633, 228] on div "id" at bounding box center [627, 232] width 102 height 21
click at [676, 195] on div "DISPLAY Original Image IF IS REFINE id Mapped Original id mapped title mapped d…" at bounding box center [784, 261] width 661 height 133
click at [646, 232] on div "id" at bounding box center [627, 232] width 102 height 21
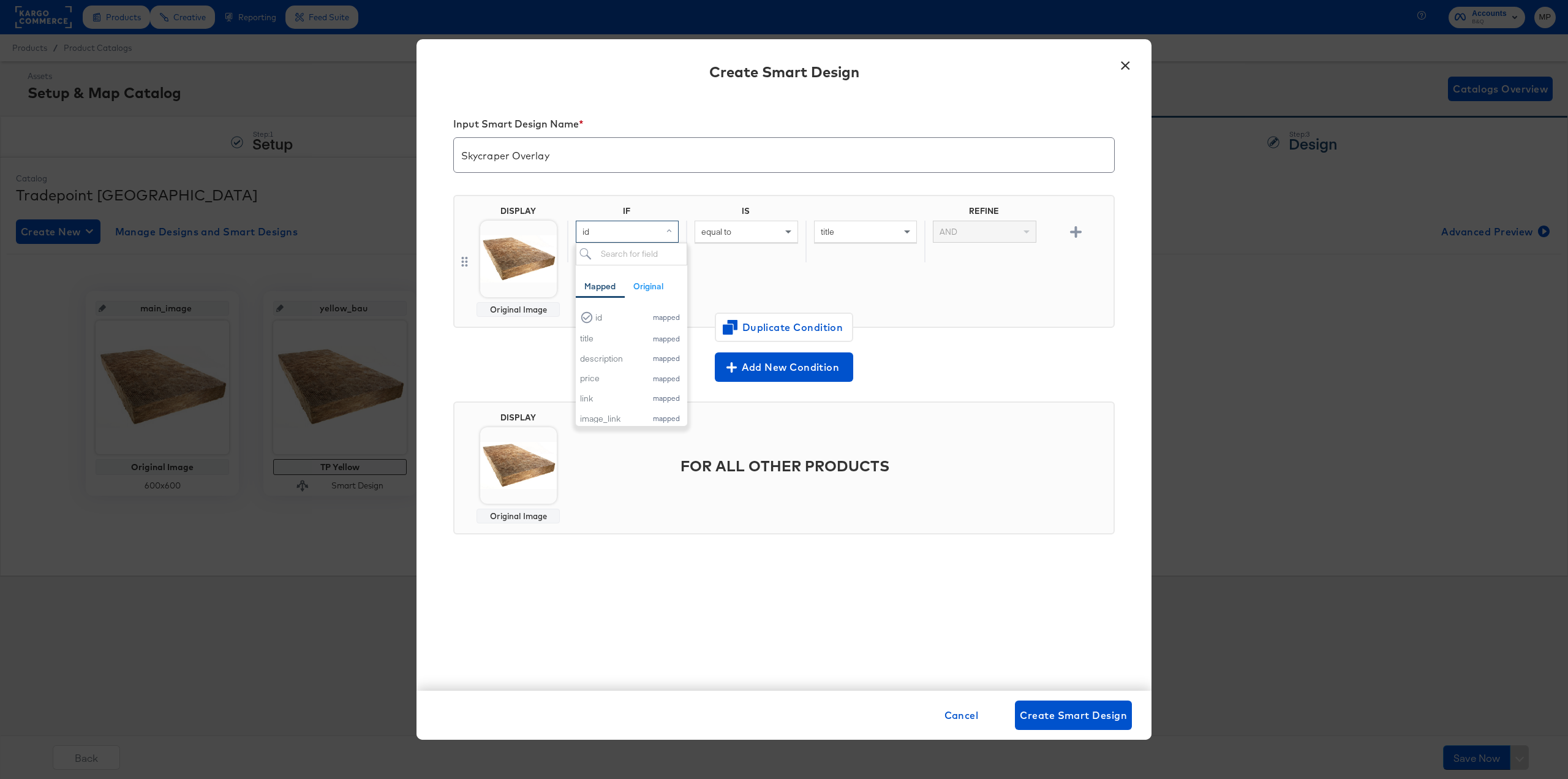
click at [690, 189] on div "DISPLAY Original Image IF IS REFINE id Mapped Original id mapped title mapped d…" at bounding box center [784, 266] width 661 height 162
click at [776, 232] on div "equal to" at bounding box center [746, 232] width 102 height 21
click at [654, 229] on div "id" at bounding box center [627, 232] width 102 height 21
type input "sale"
click at [620, 320] on div "sale_price" at bounding box center [606, 316] width 51 height 11
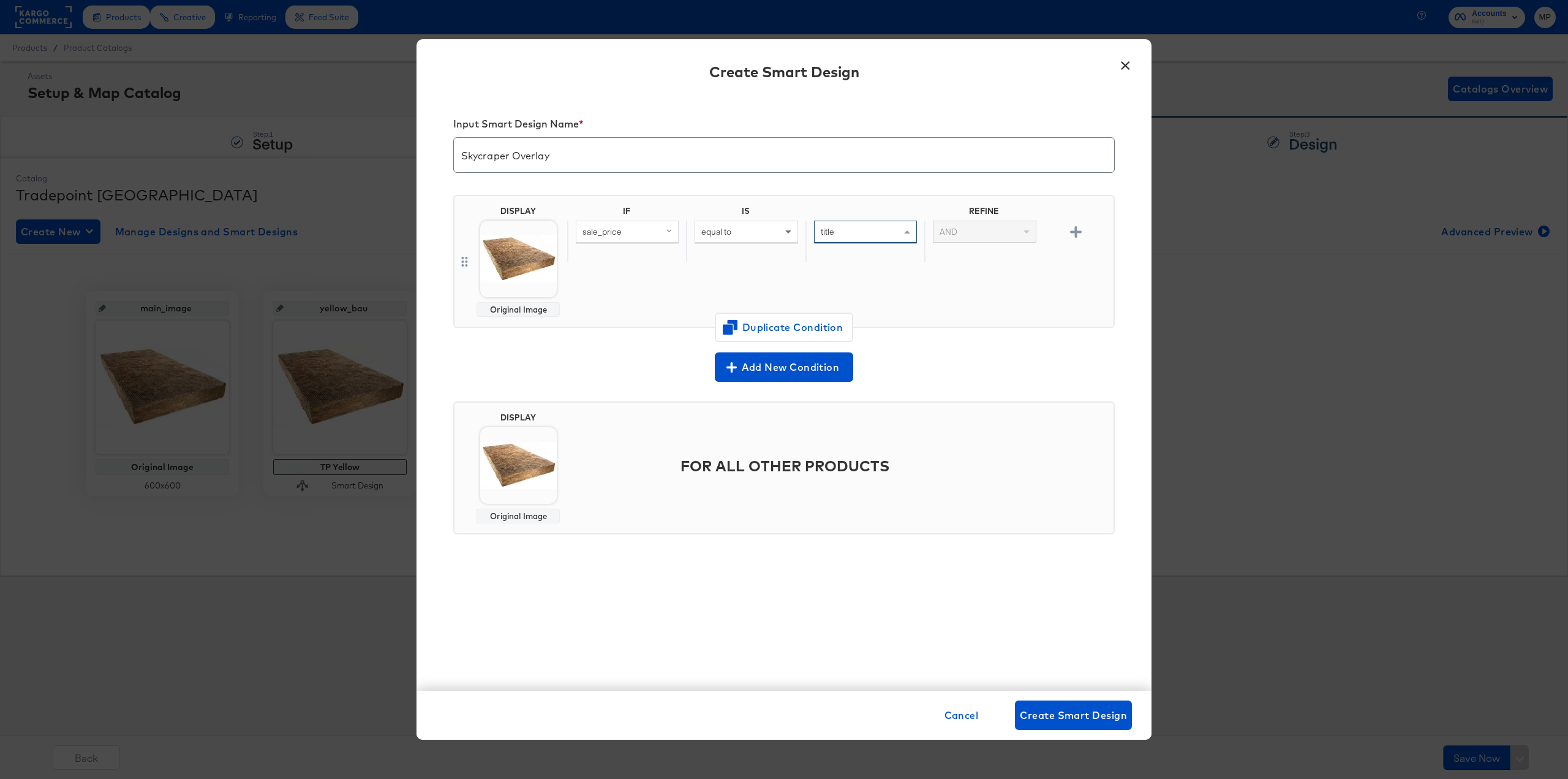
click at [869, 229] on div "title" at bounding box center [865, 232] width 102 height 21
type input "c"
click at [737, 229] on div "equal to" at bounding box center [746, 232] width 102 height 21
type input "conta"
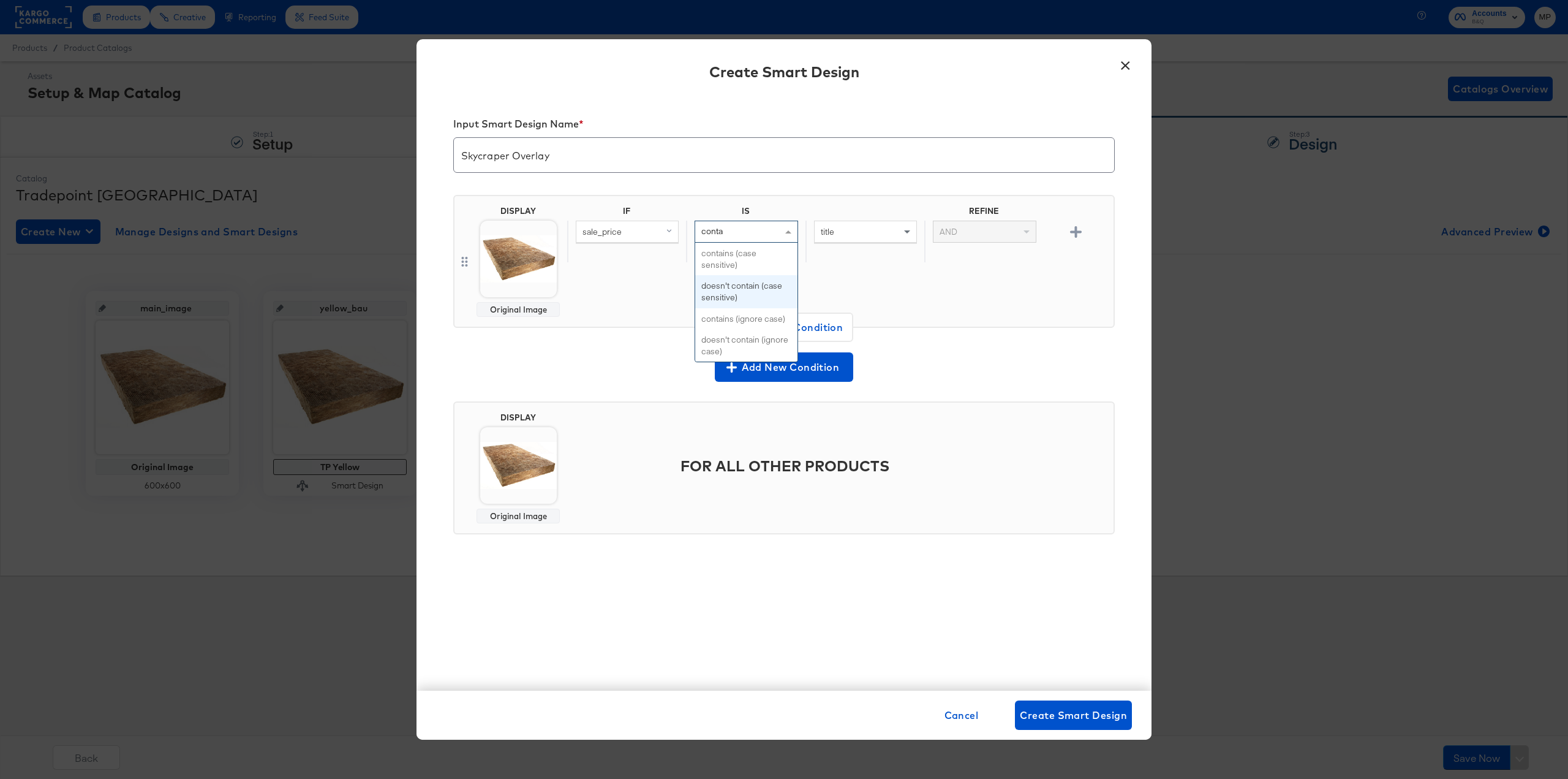
scroll to position [0, 0]
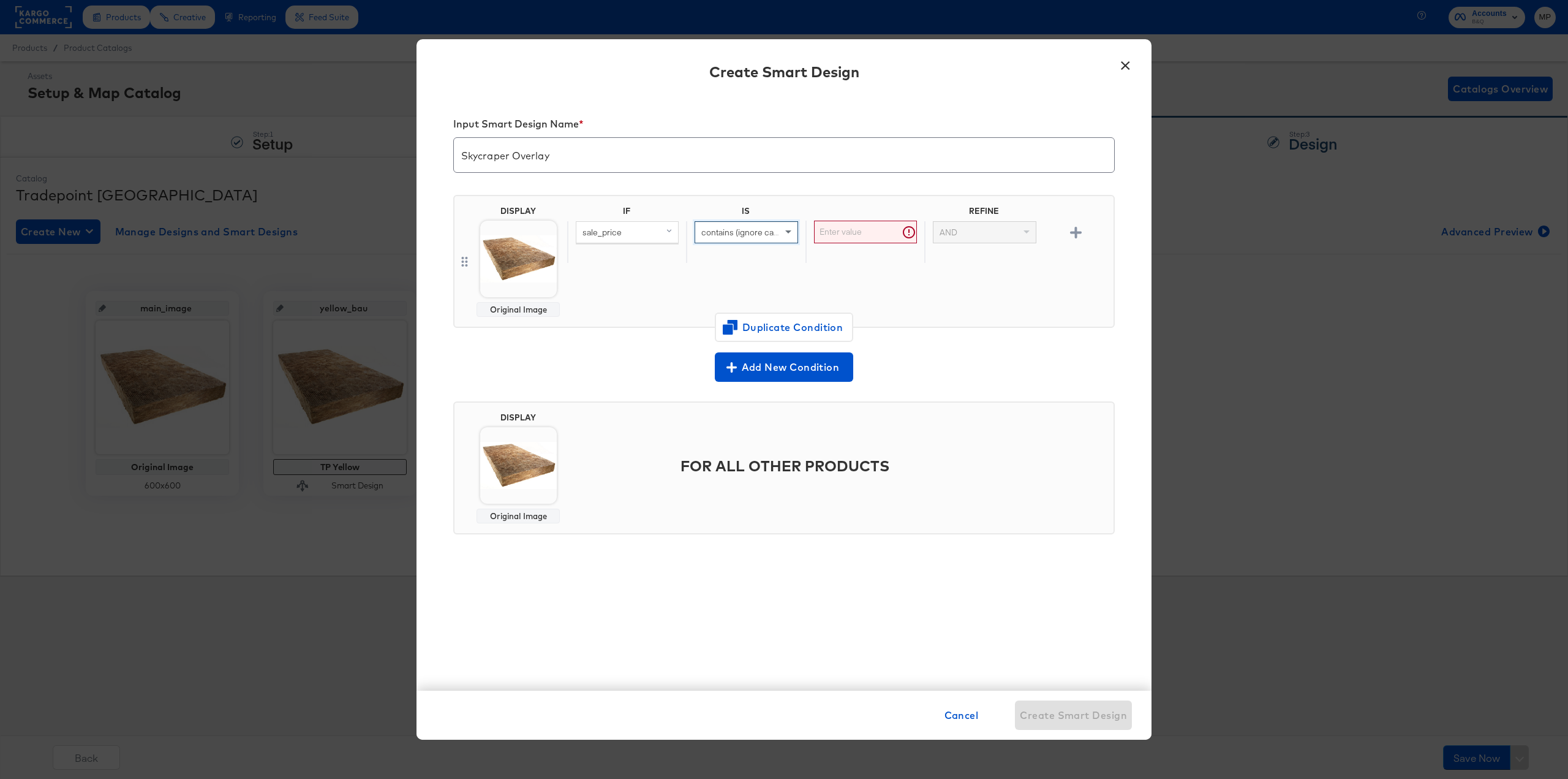
click at [870, 230] on input "text" at bounding box center [865, 232] width 103 height 23
type input "."
click at [1074, 231] on icon "button" at bounding box center [1076, 233] width 11 height 11
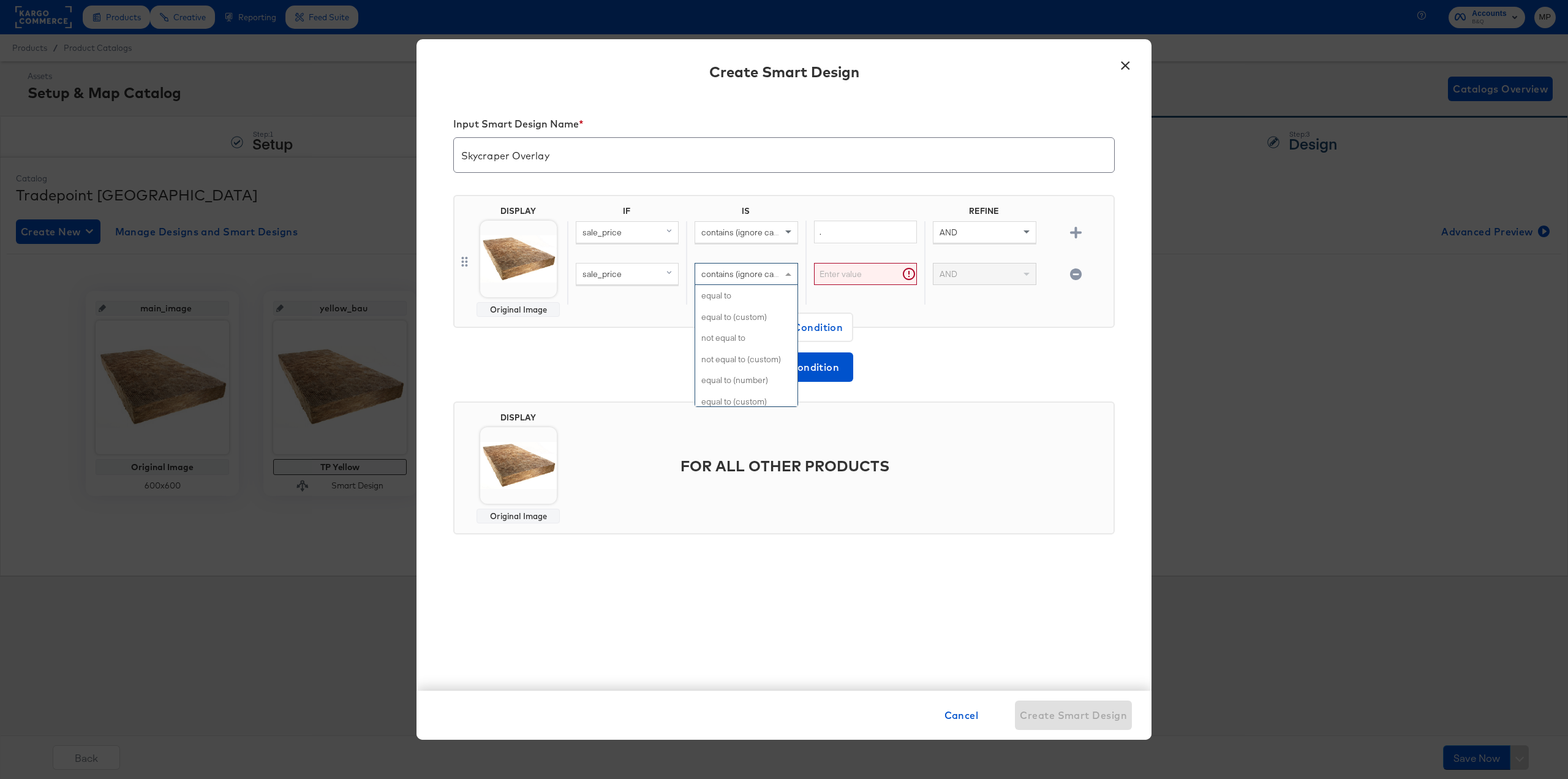
click at [782, 271] on span at bounding box center [789, 274] width 16 height 21
click at [860, 274] on input "text" at bounding box center [865, 274] width 103 height 23
click at [650, 269] on div "sale_price" at bounding box center [627, 274] width 102 height 21
type input "ava"
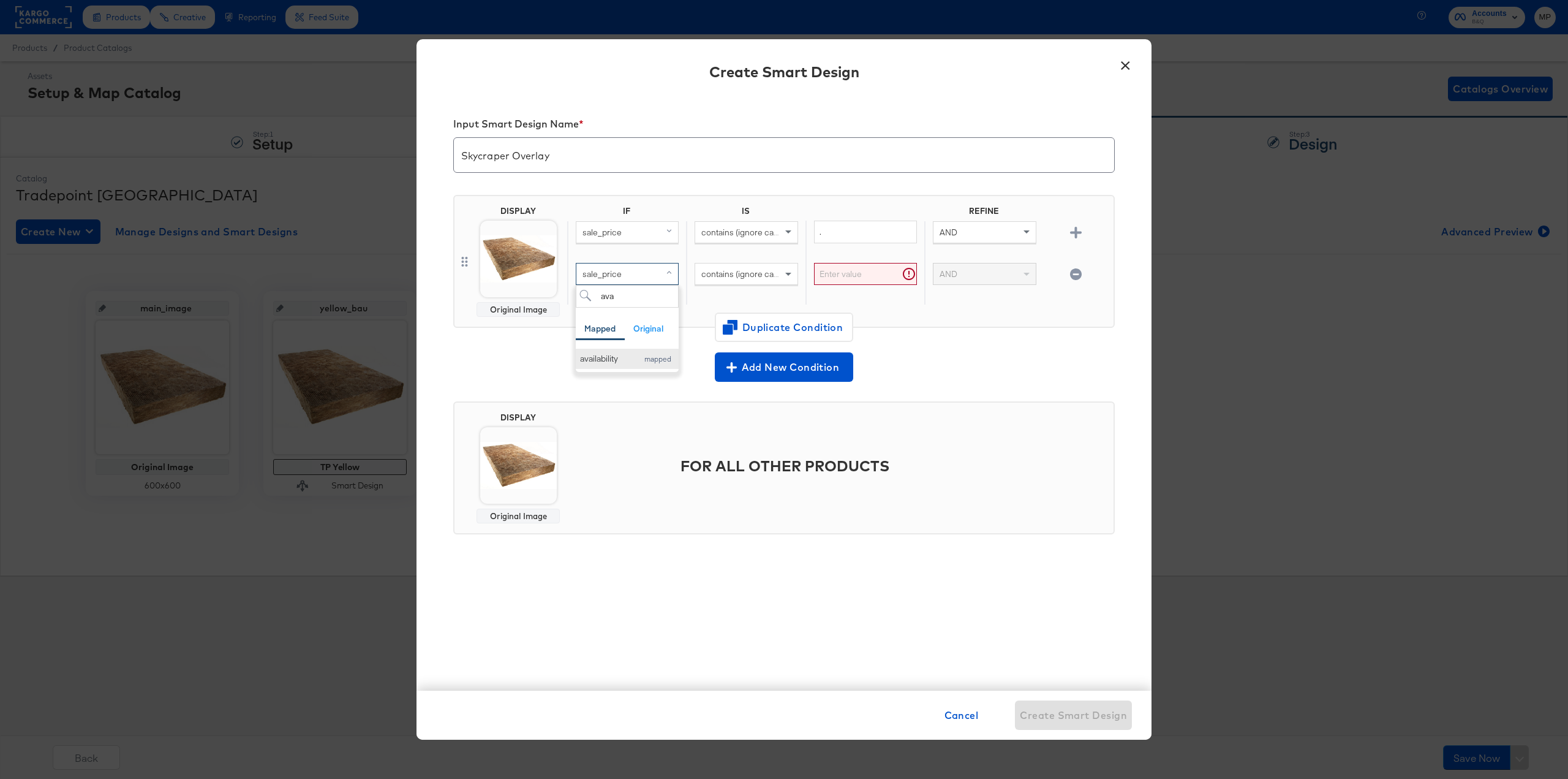
click at [637, 353] on button "availability mapped" at bounding box center [627, 358] width 103 height 20
click at [867, 272] on input "text" at bounding box center [865, 274] width 103 height 23
type input "in stock"
click at [944, 368] on div "Add New Condition" at bounding box center [784, 367] width 661 height 29
drag, startPoint x: 822, startPoint y: 271, endPoint x: 815, endPoint y: 271, distance: 7.0
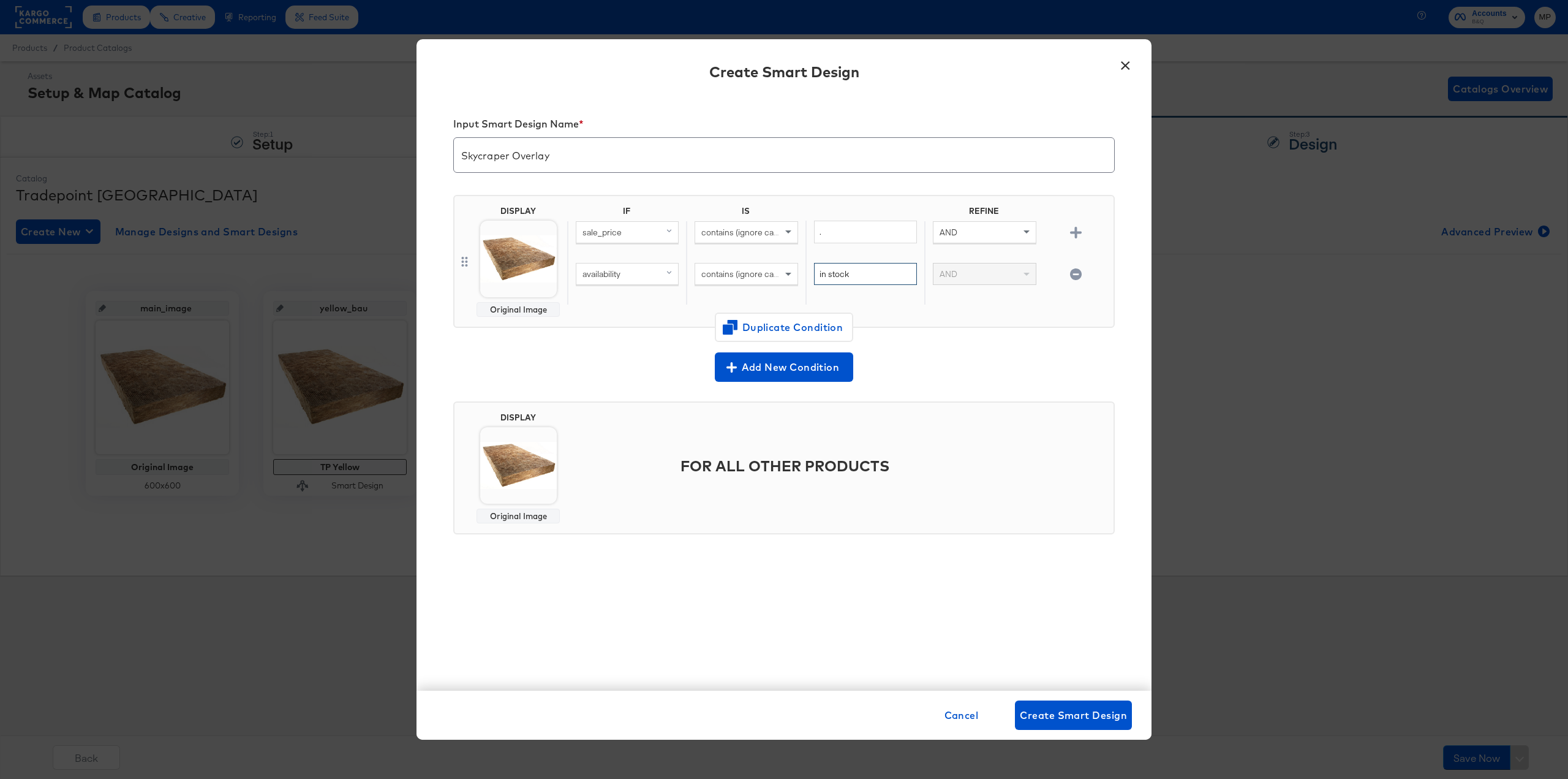
click at [815, 271] on input "in stock" at bounding box center [865, 274] width 103 height 23
click at [962, 359] on div "Add New Condition" at bounding box center [784, 367] width 661 height 29
click at [771, 329] on span "Duplicate Condition" at bounding box center [784, 327] width 119 height 17
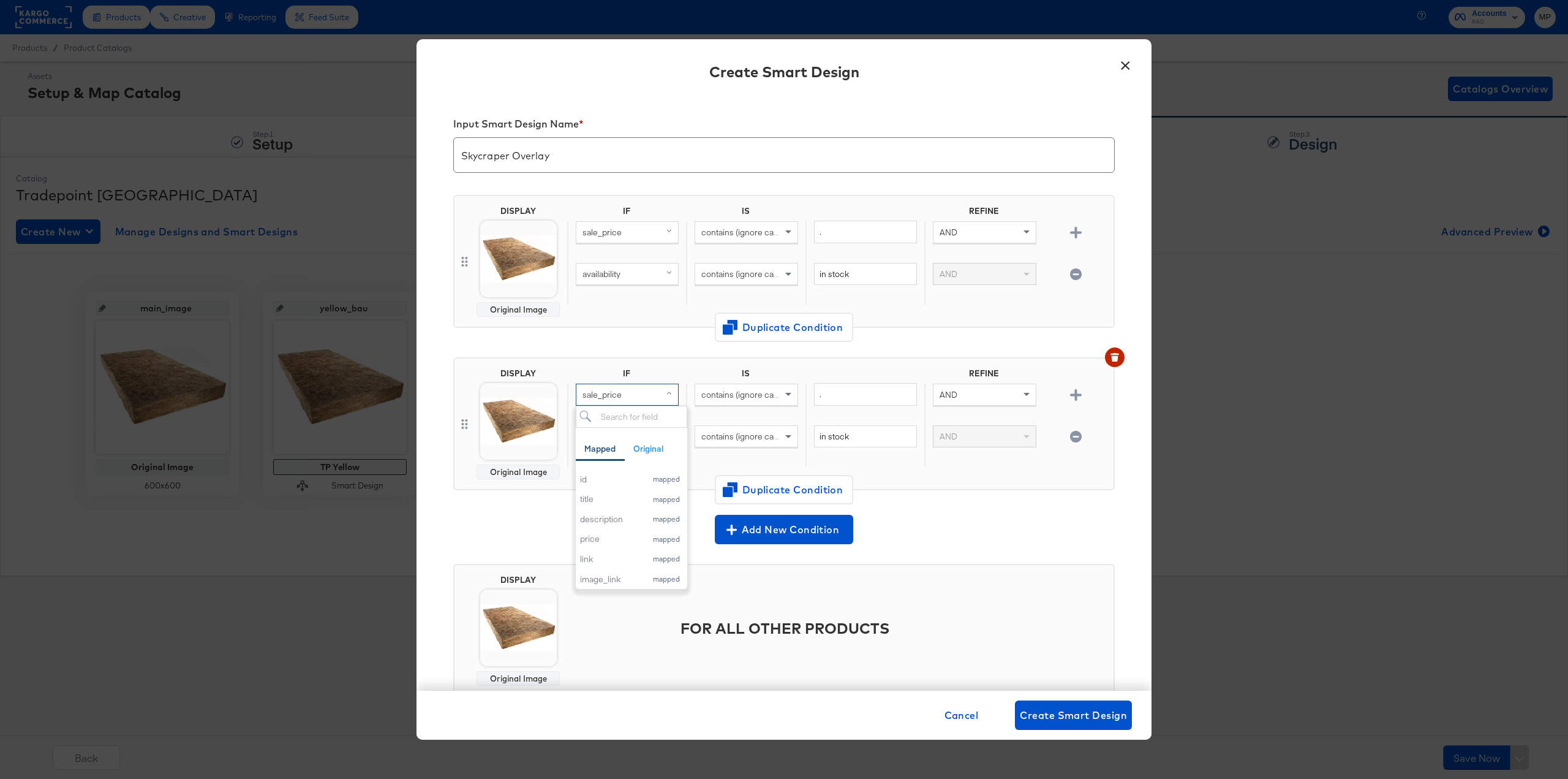
click at [637, 424] on input "search" at bounding box center [631, 417] width 112 height 23
click at [783, 391] on span at bounding box center [789, 395] width 16 height 21
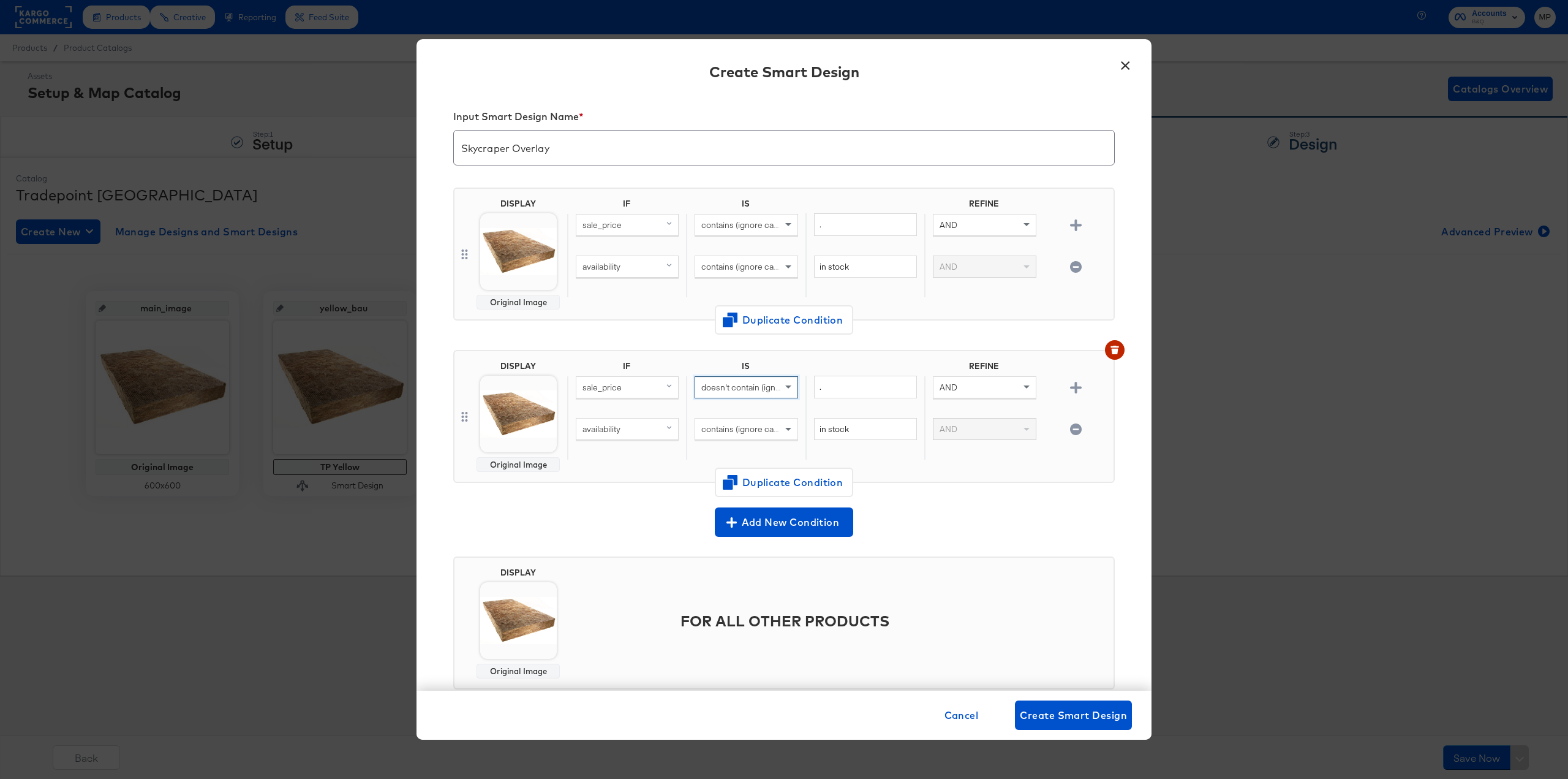
scroll to position [0, 0]
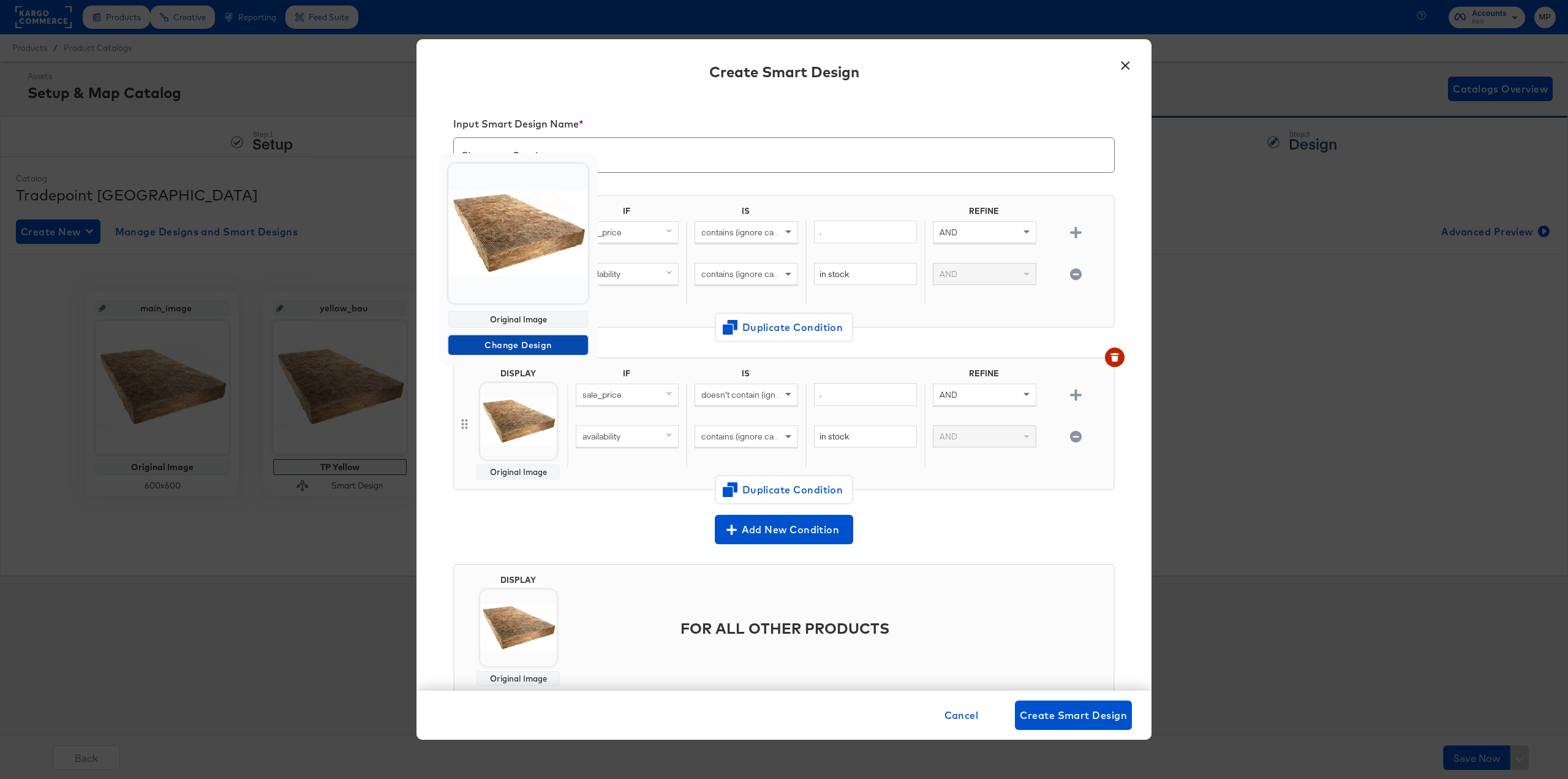
click at [522, 349] on span "Change Design" at bounding box center [517, 345] width 130 height 16
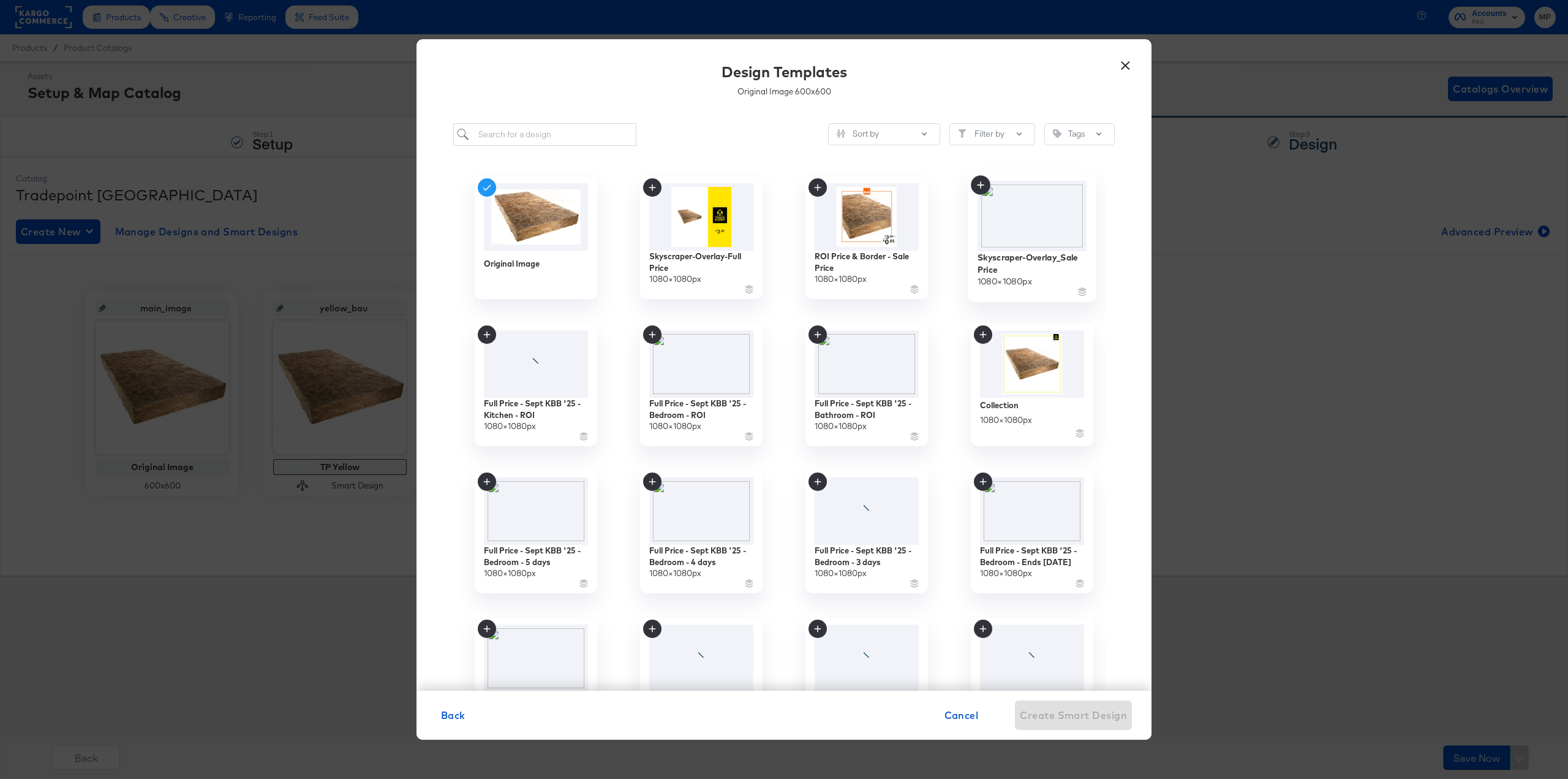
click at [1036, 227] on img at bounding box center [1033, 216] width 109 height 70
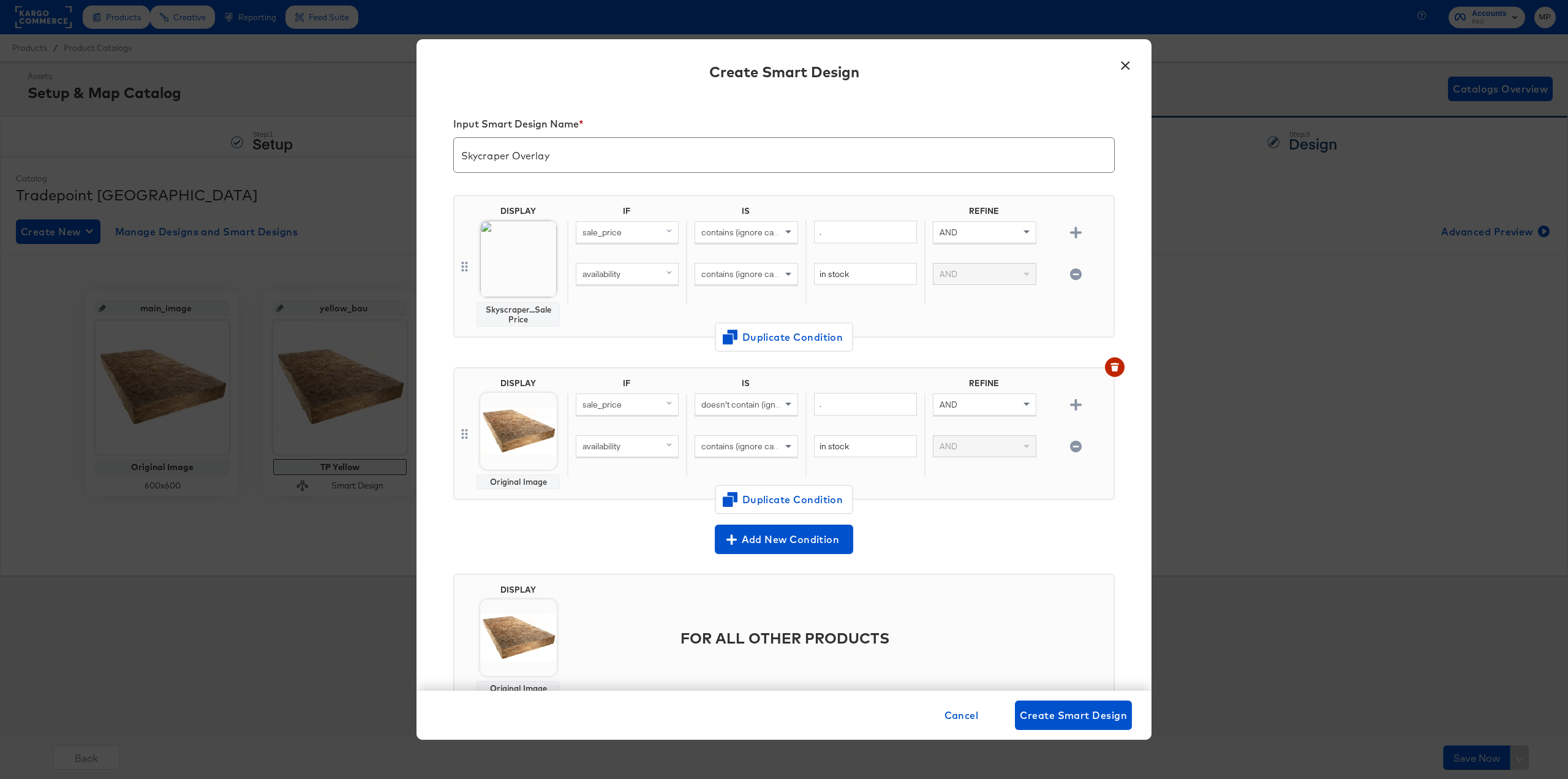
click at [514, 414] on img at bounding box center [518, 431] width 77 height 77
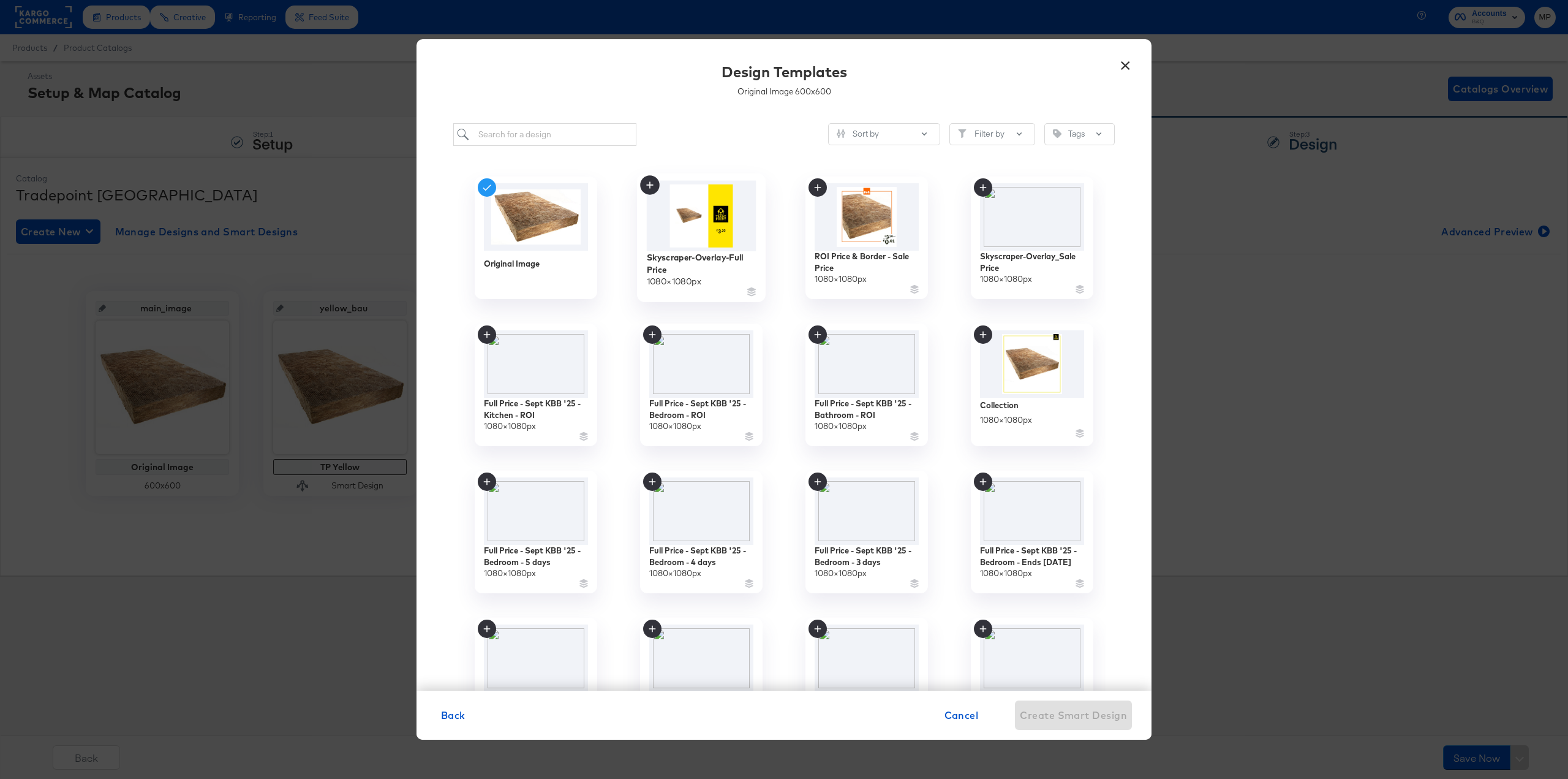
click at [704, 210] on img at bounding box center [701, 216] width 109 height 70
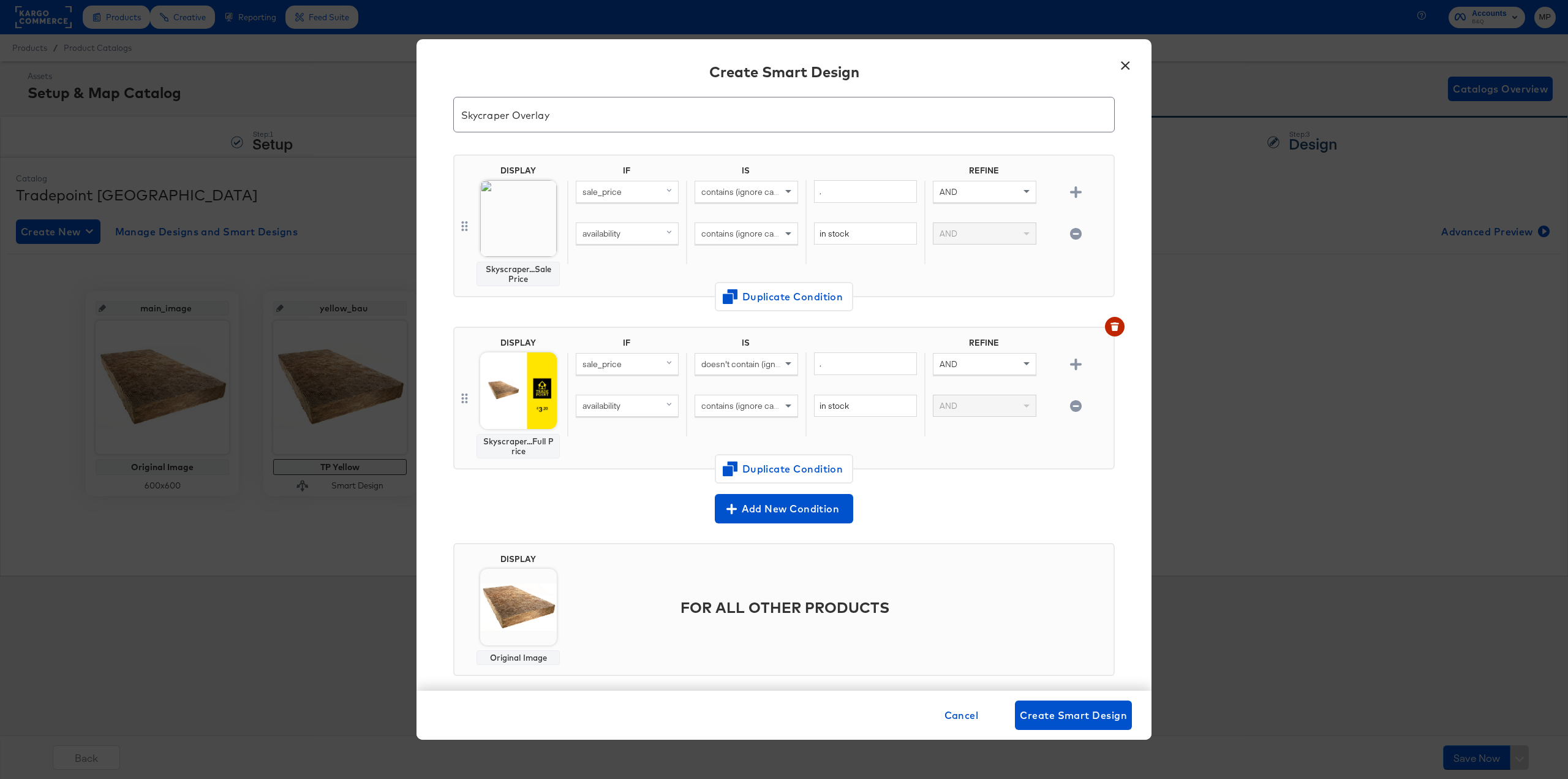
scroll to position [58, 0]
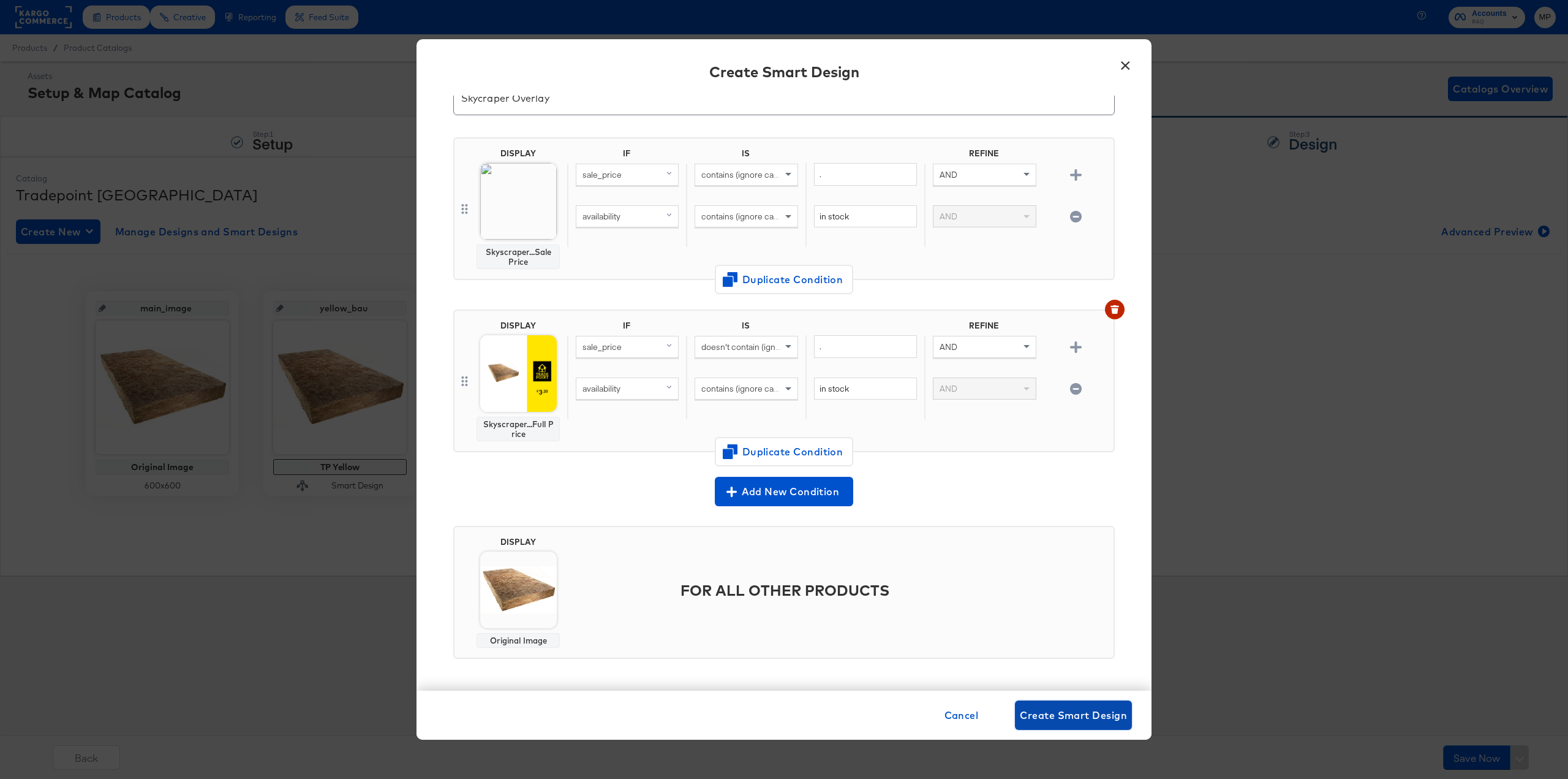
click at [1115, 719] on span "Create Smart Design" at bounding box center [1073, 714] width 107 height 17
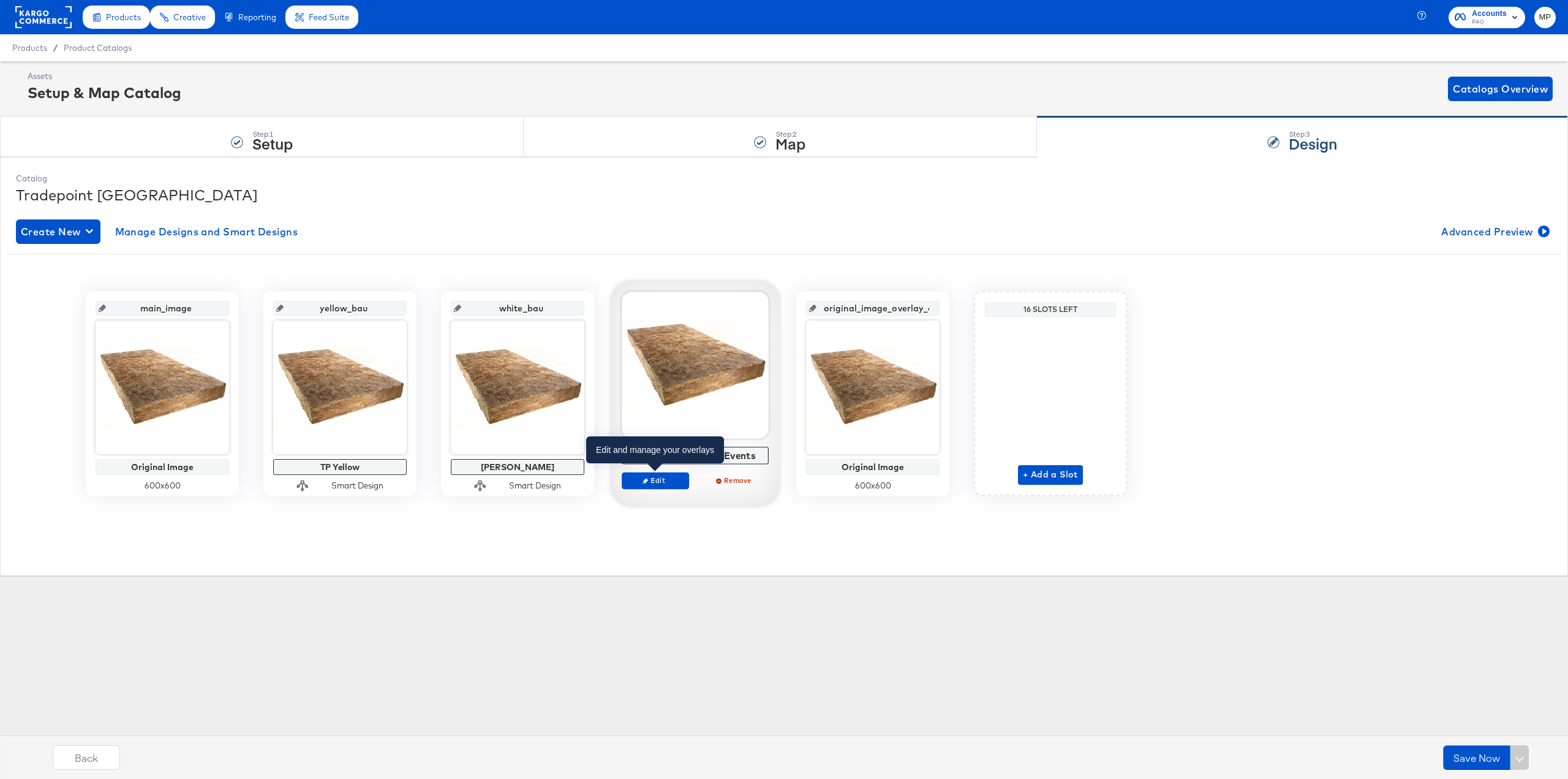
click at [723, 343] on div at bounding box center [695, 365] width 147 height 147
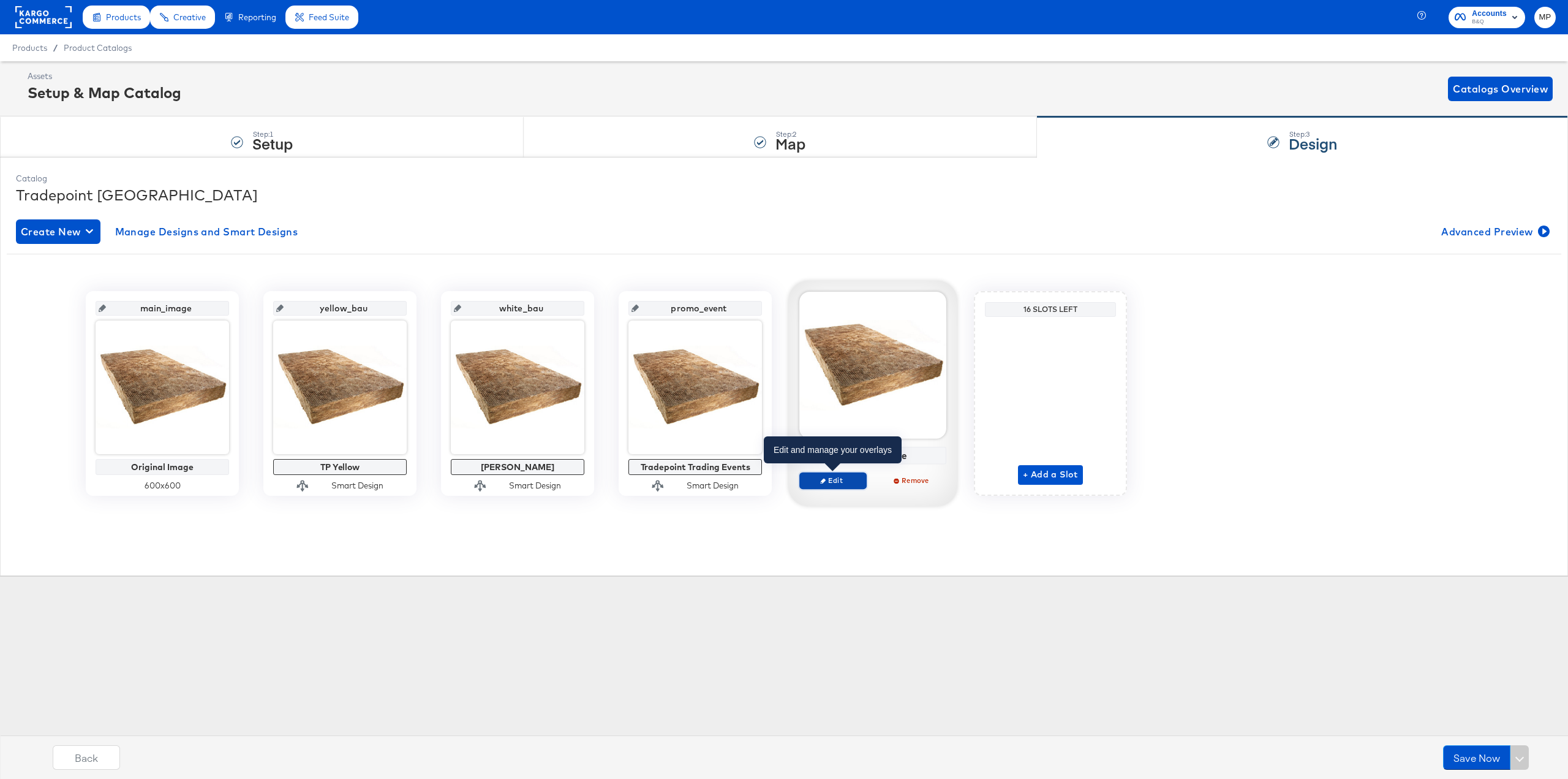
click at [843, 480] on span "Edit" at bounding box center [833, 479] width 56 height 9
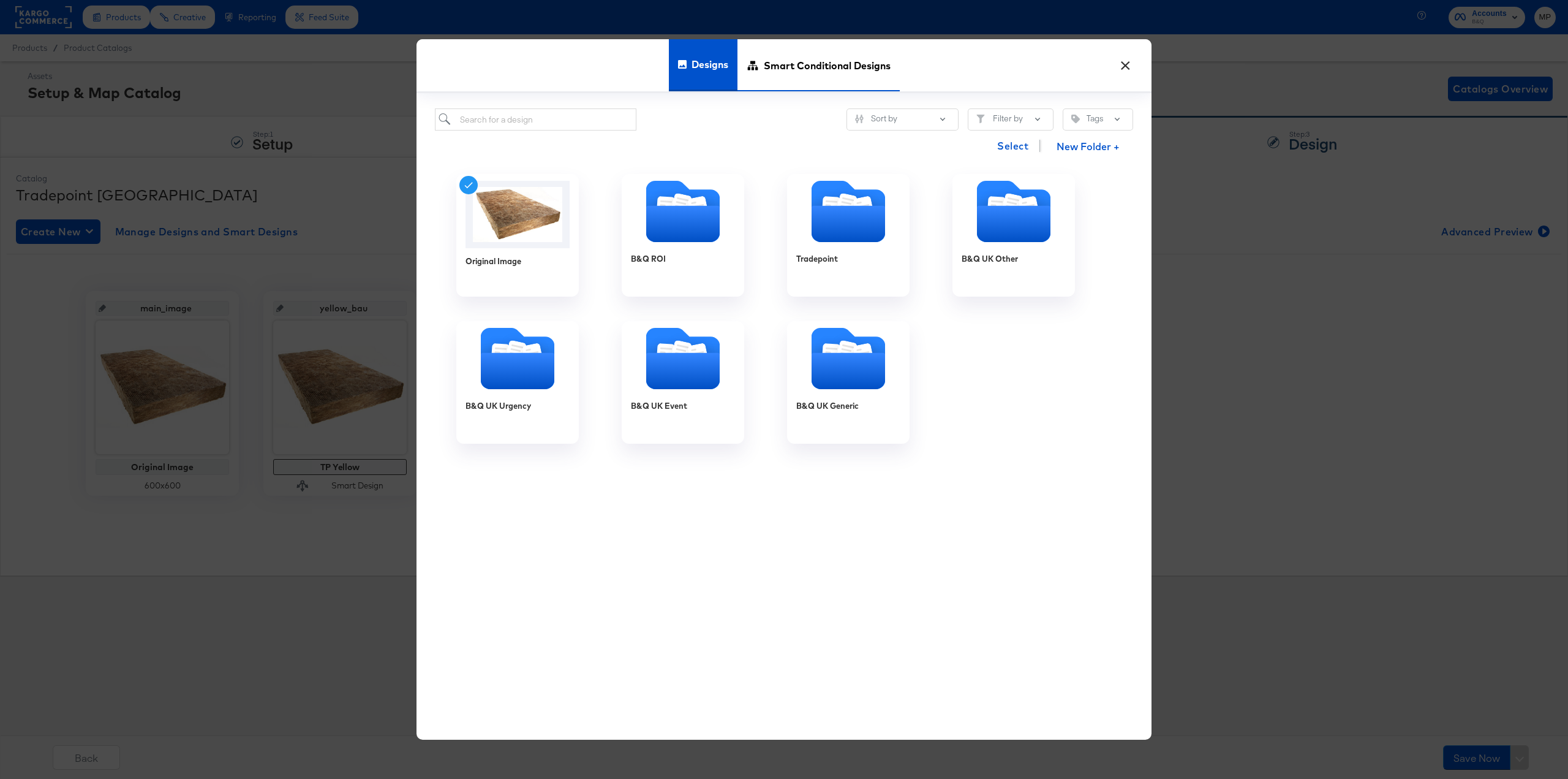
click at [794, 66] on span "Smart Conditional Designs" at bounding box center [827, 65] width 127 height 54
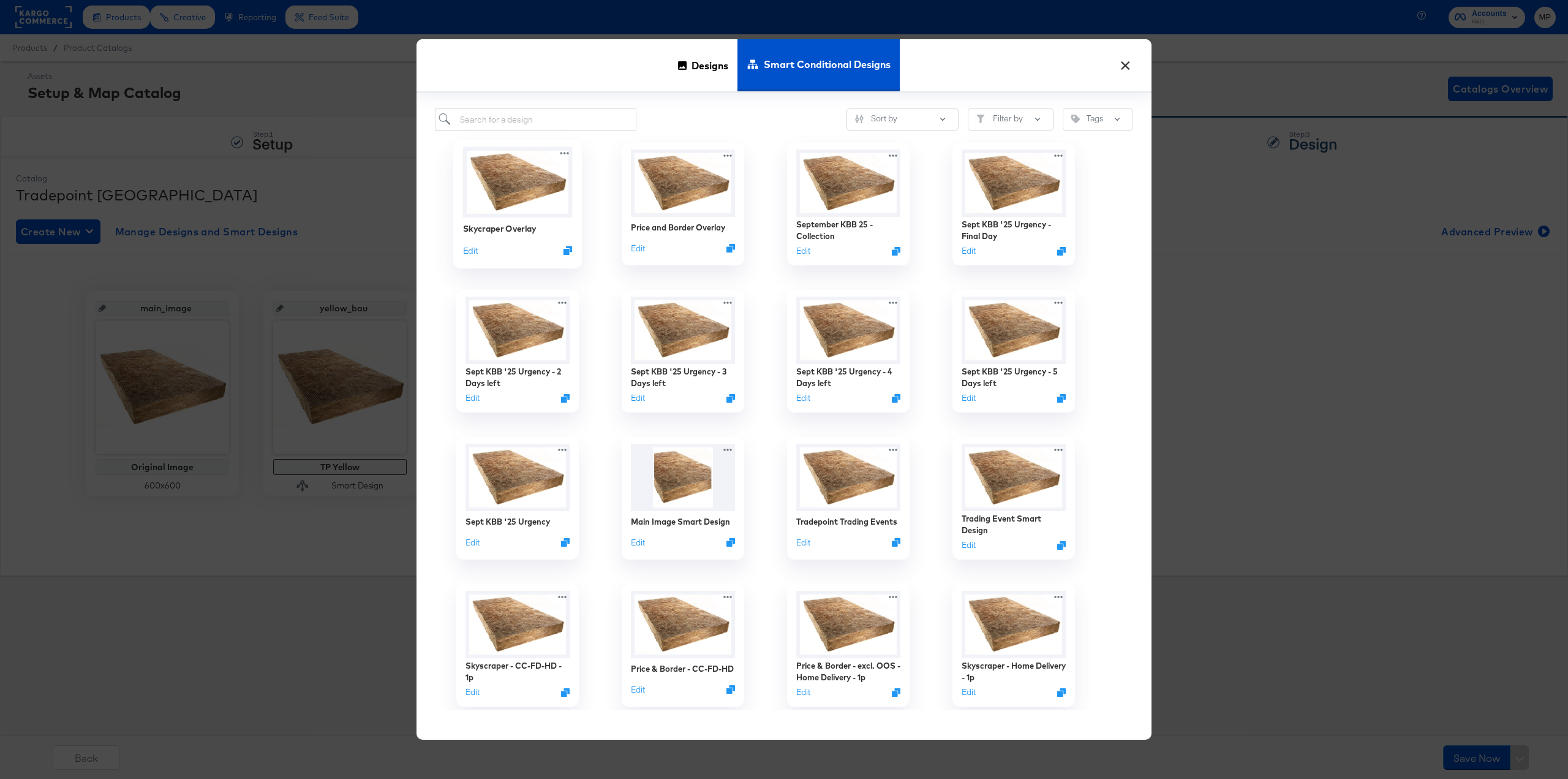
click at [535, 185] on img at bounding box center [517, 182] width 109 height 70
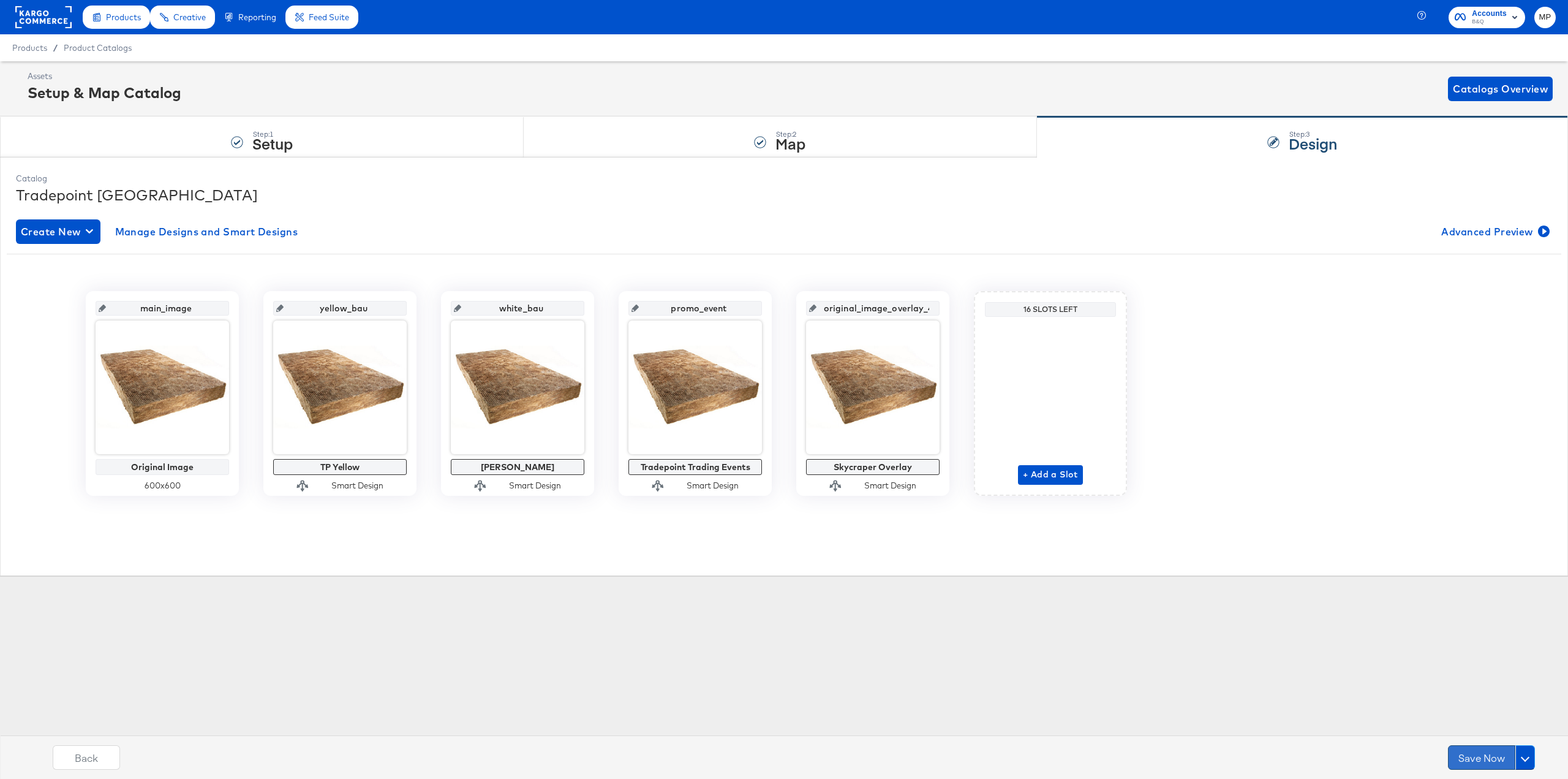
click at [1485, 760] on button "Save Now" at bounding box center [1481, 758] width 68 height 24
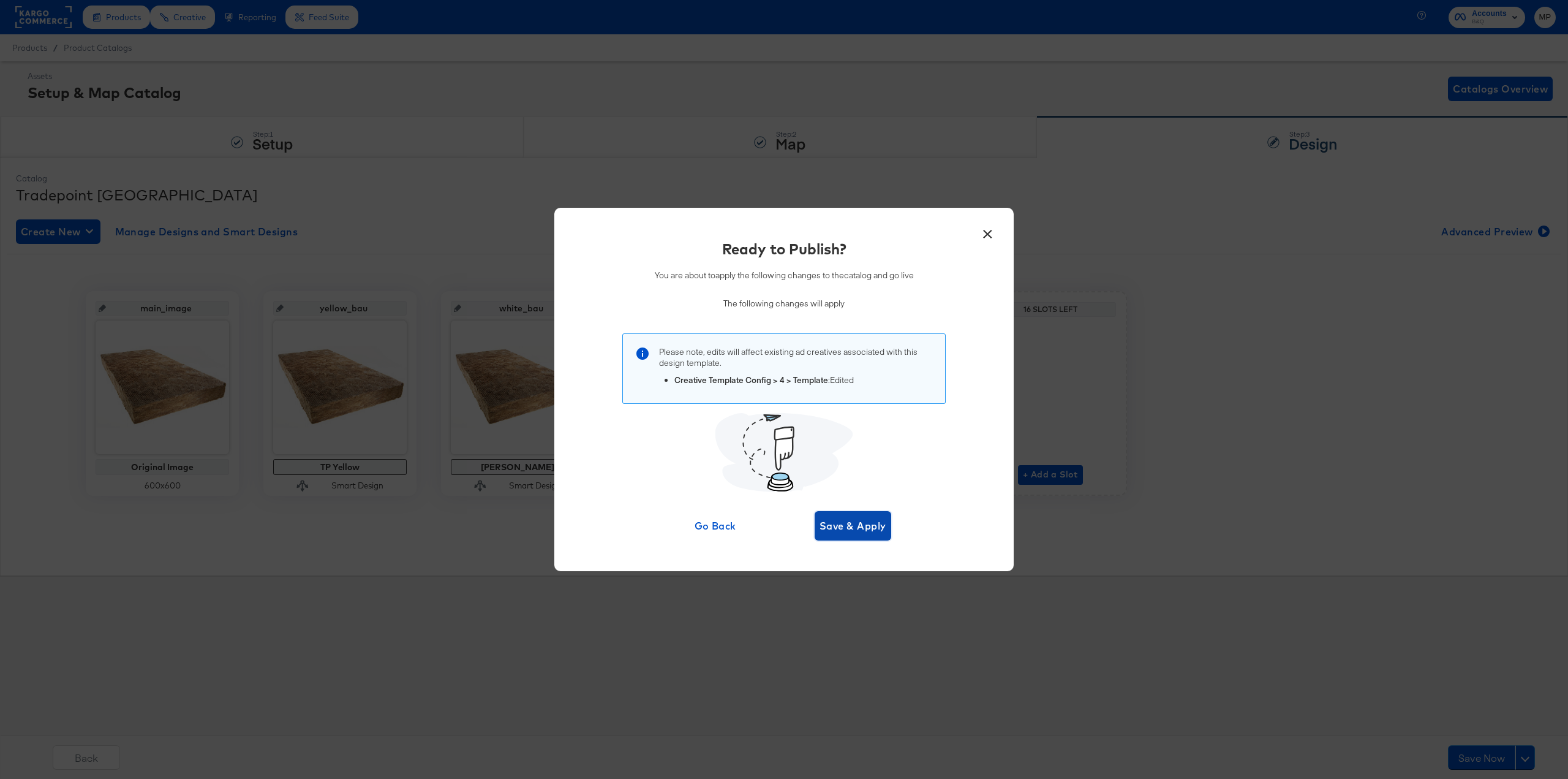
click at [857, 531] on span "Save & Apply" at bounding box center [853, 525] width 67 height 17
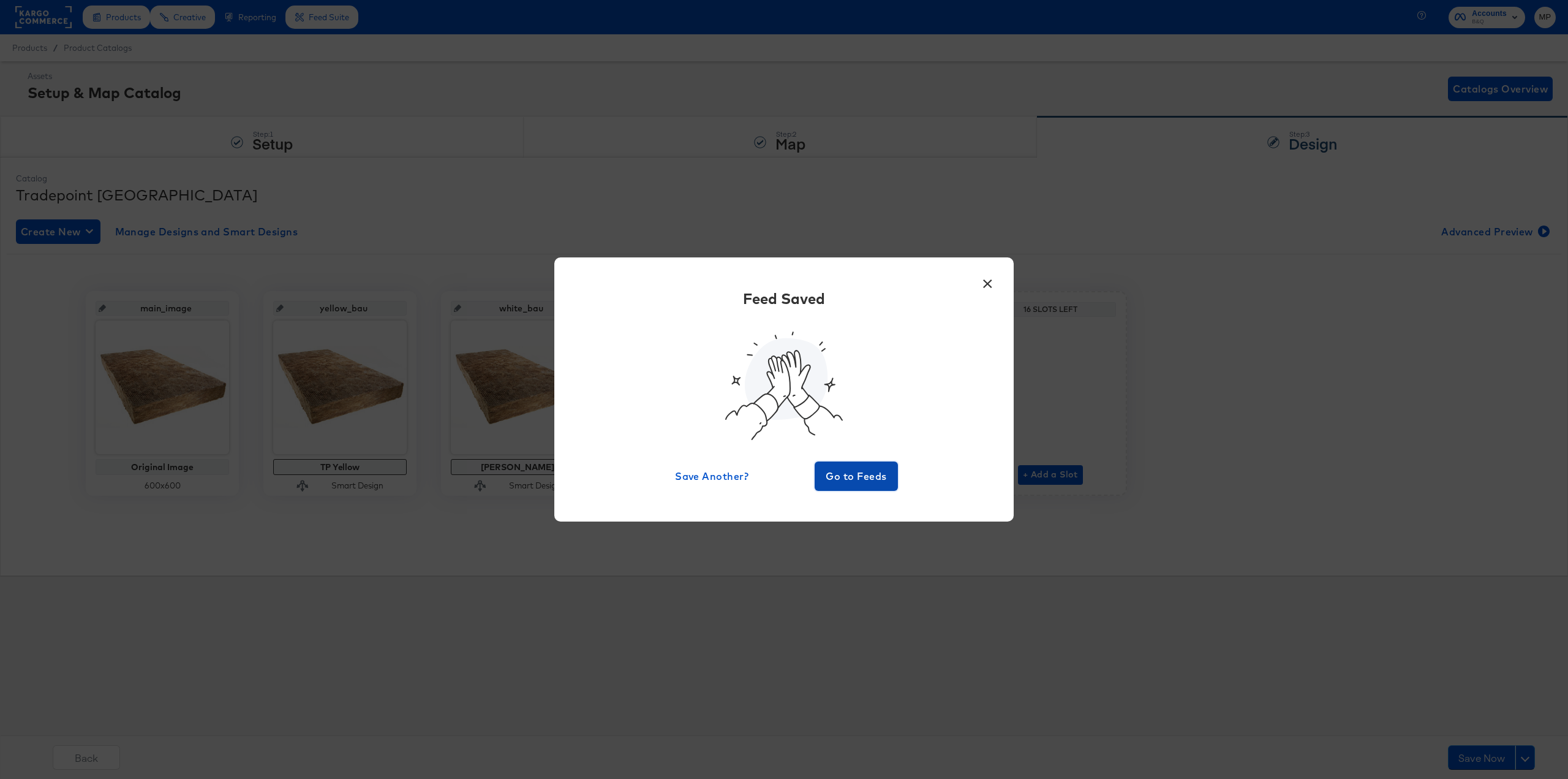
click at [870, 472] on span "Go to Feeds" at bounding box center [856, 476] width 73 height 17
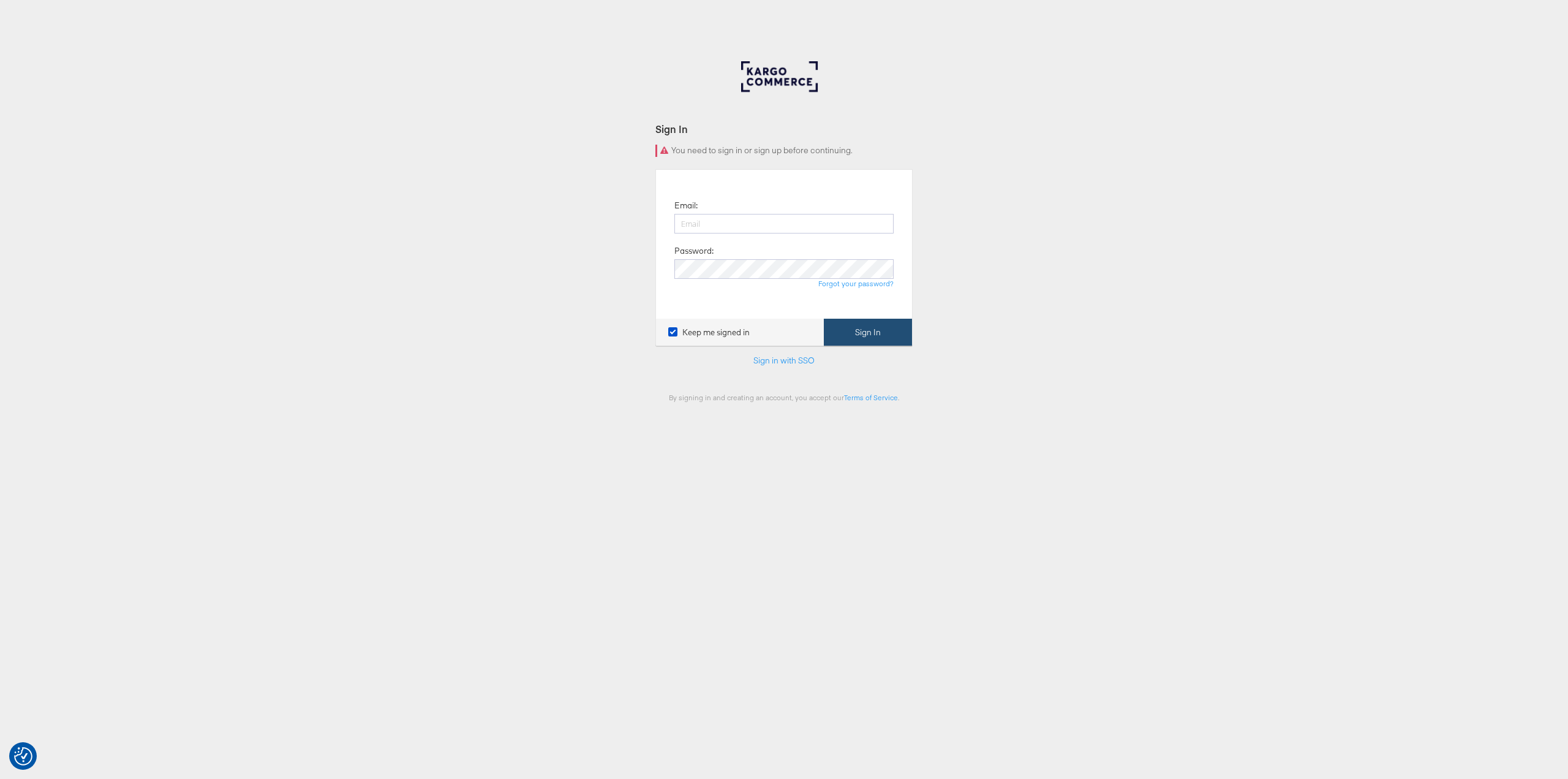
type input "[PERSON_NAME][EMAIL_ADDRESS][PERSON_NAME][DOMAIN_NAME]"
click at [868, 330] on button "Sign In" at bounding box center [868, 332] width 88 height 28
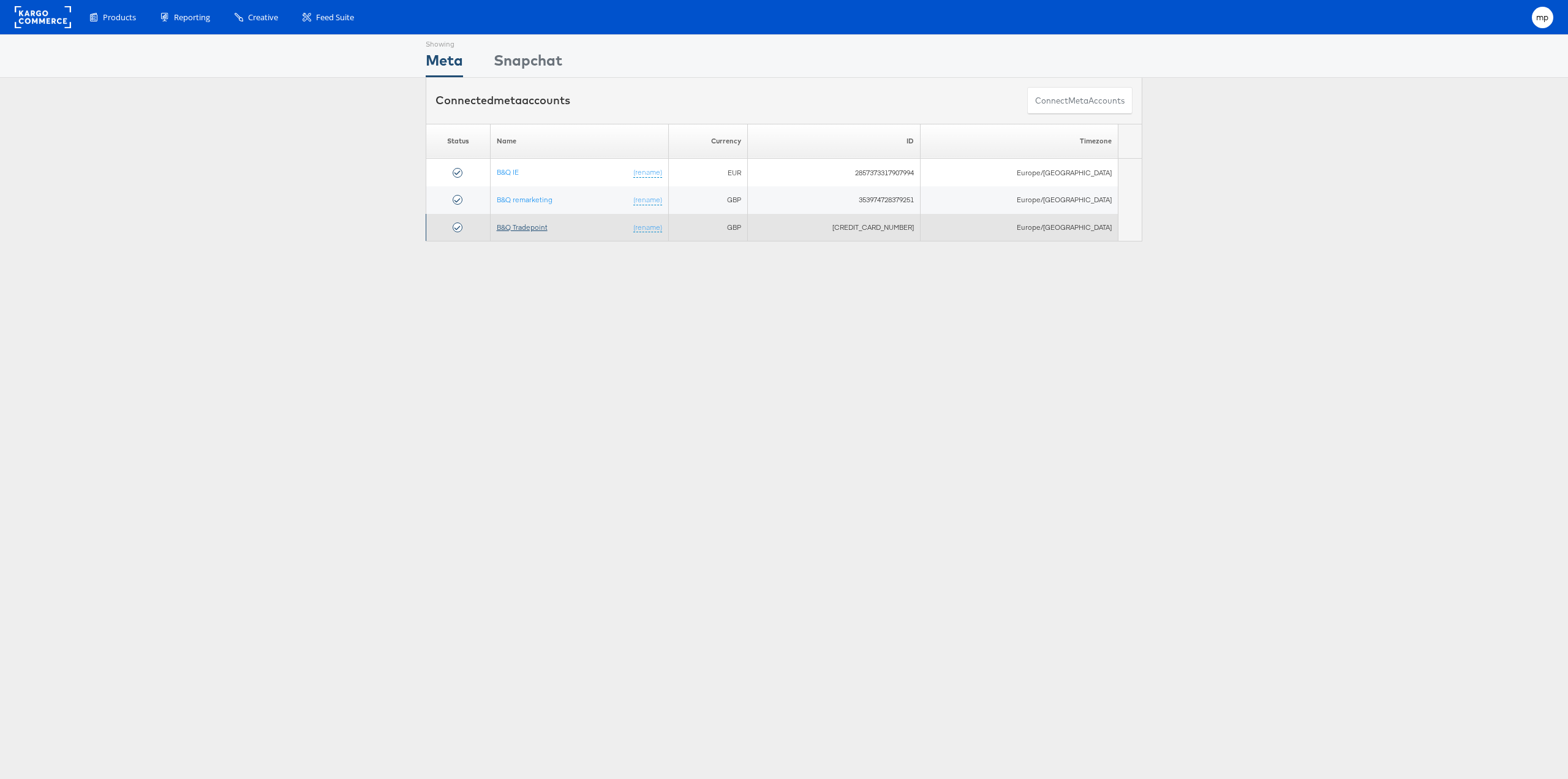
click at [537, 227] on link "B&Q Tradepoint" at bounding box center [522, 226] width 51 height 9
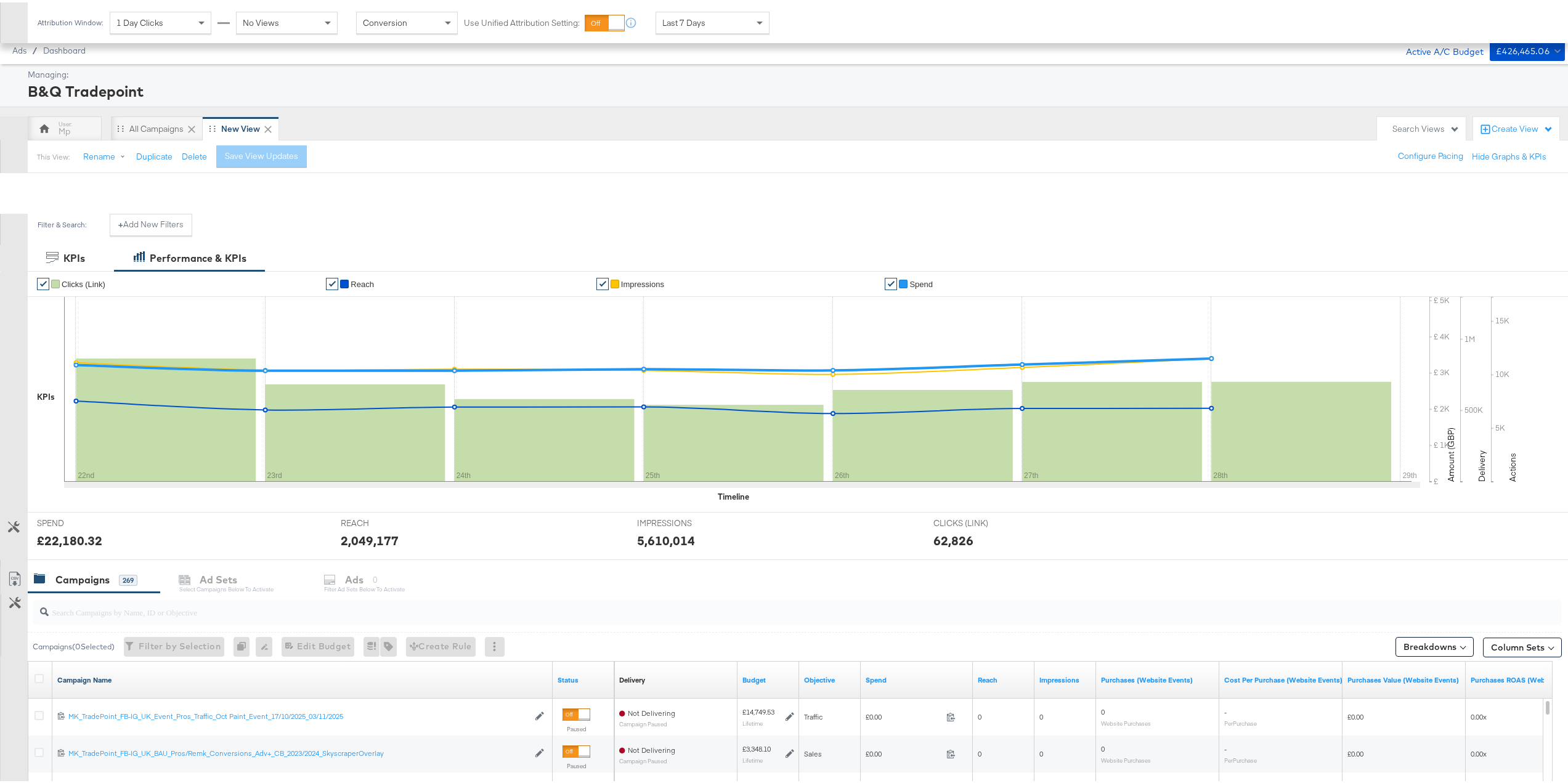
scroll to position [185, 0]
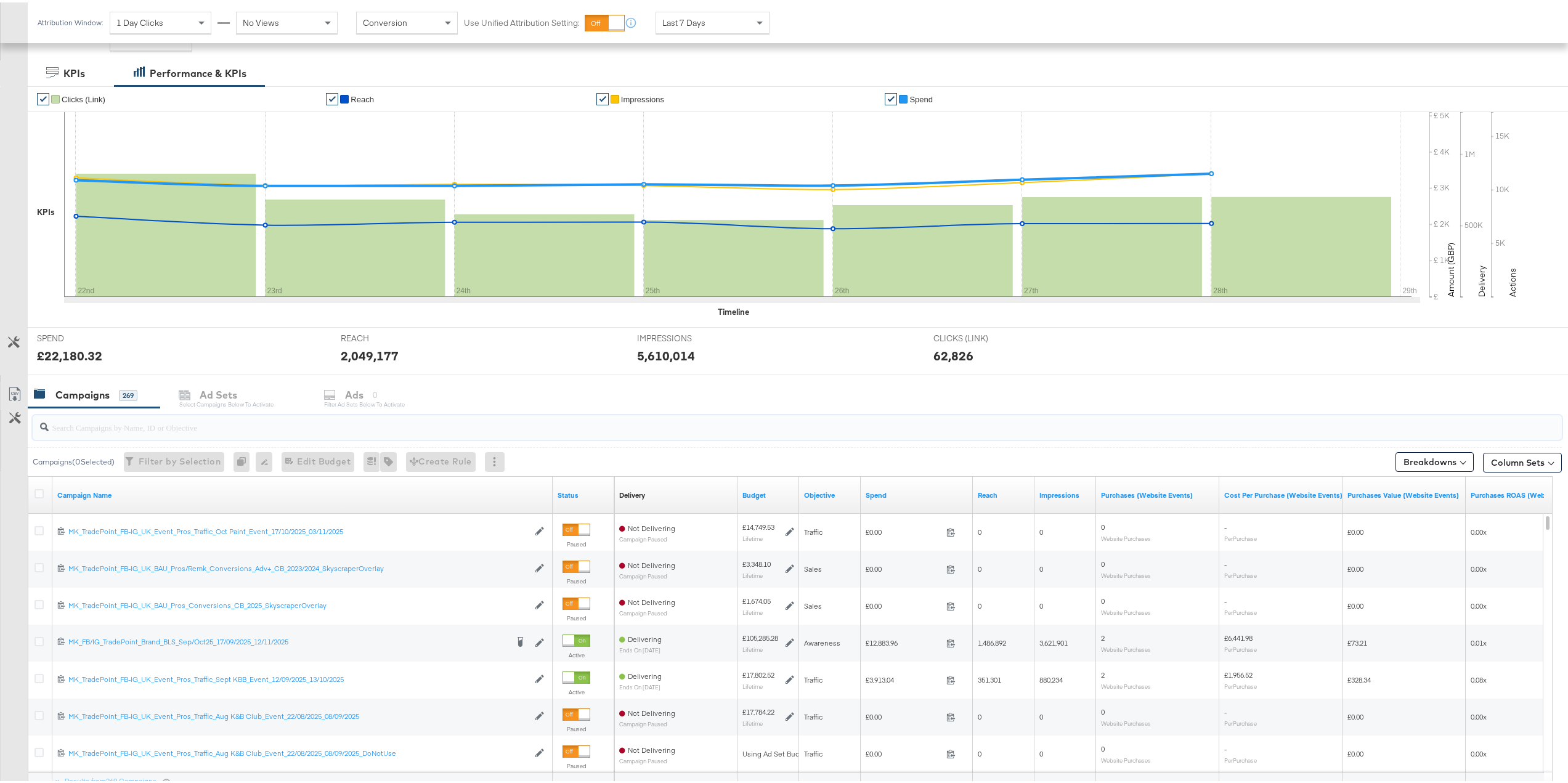
click at [103, 424] on input "search" at bounding box center [733, 419] width 1369 height 24
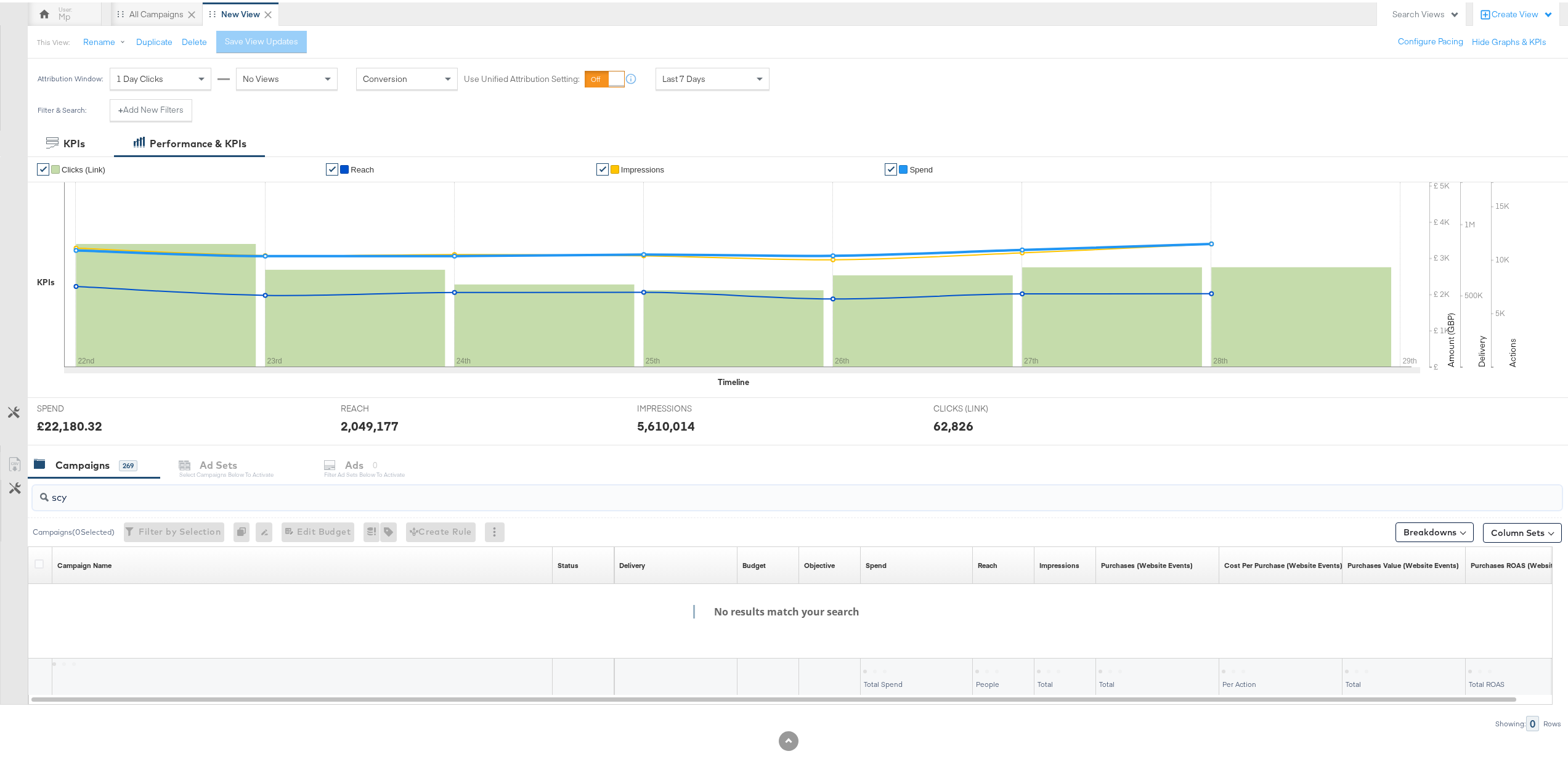
scroll to position [115, 0]
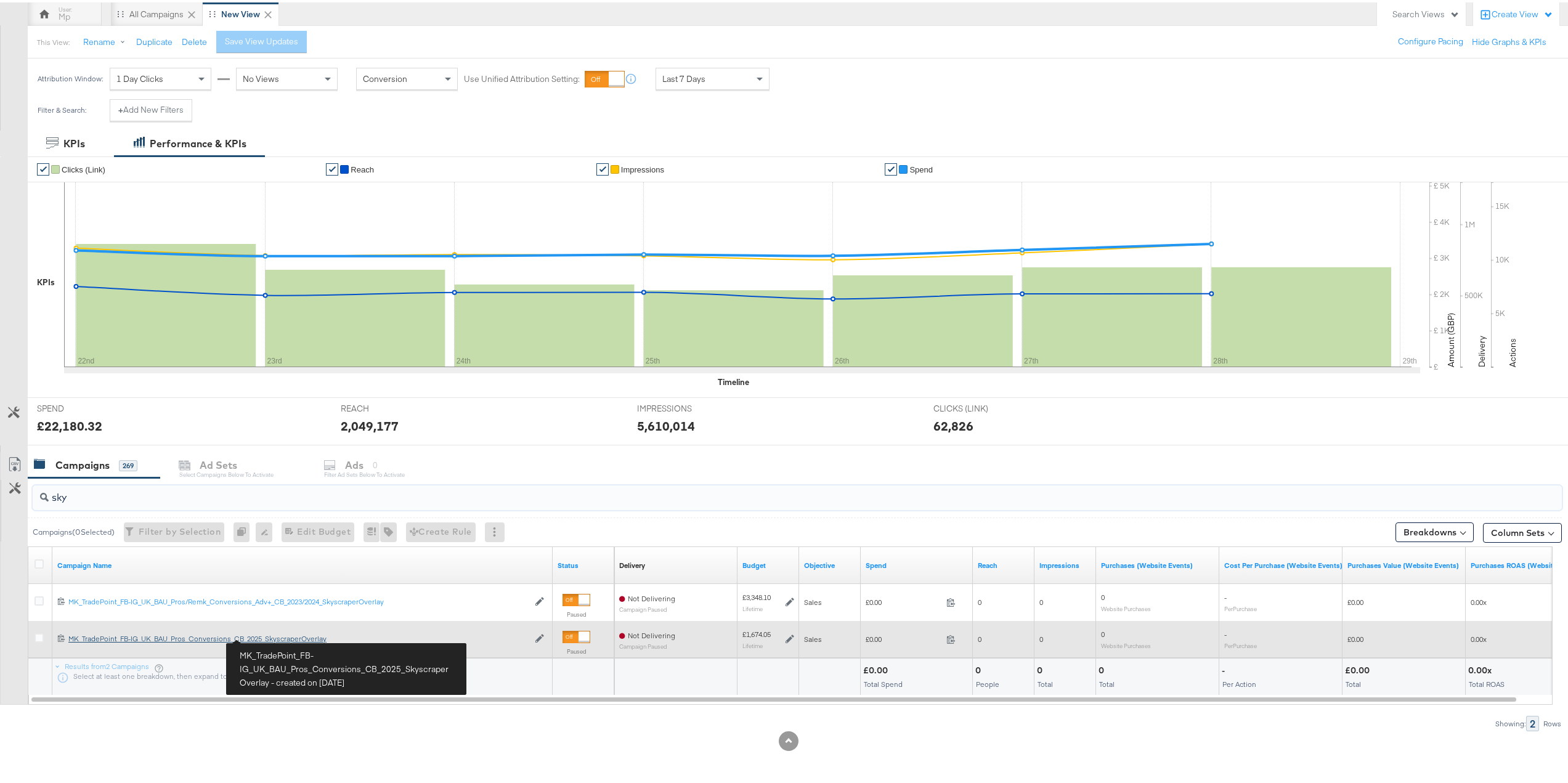
type input "sky"
click at [273, 635] on div "MK_TradePoint_FB-IG_UK_BAU_Pros_Conversions_CB_2025_SkyscraperOverlay MK_TradeP…" at bounding box center [298, 636] width 461 height 10
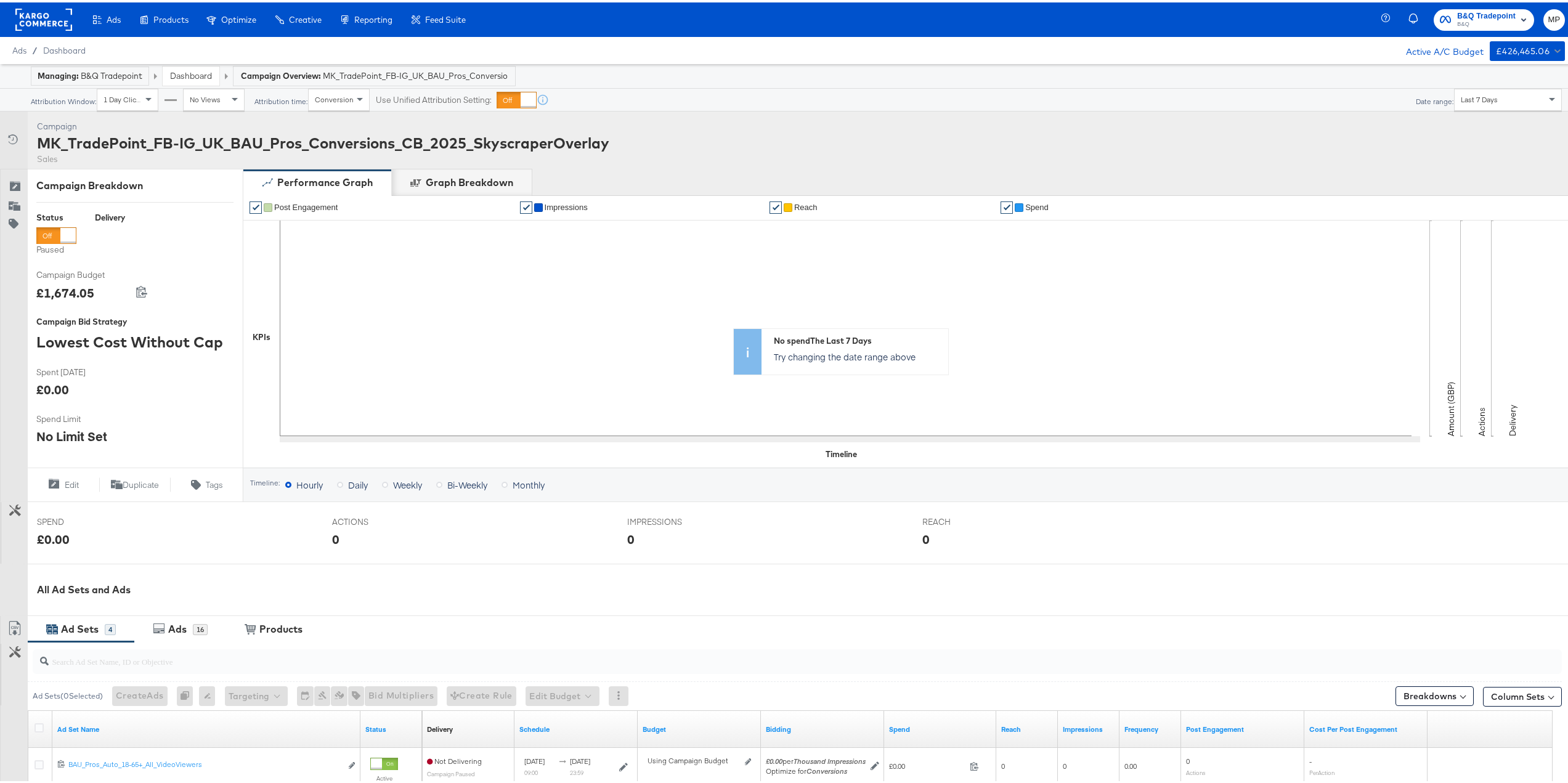
click at [206, 77] on link "Dashboard" at bounding box center [190, 74] width 42 height 11
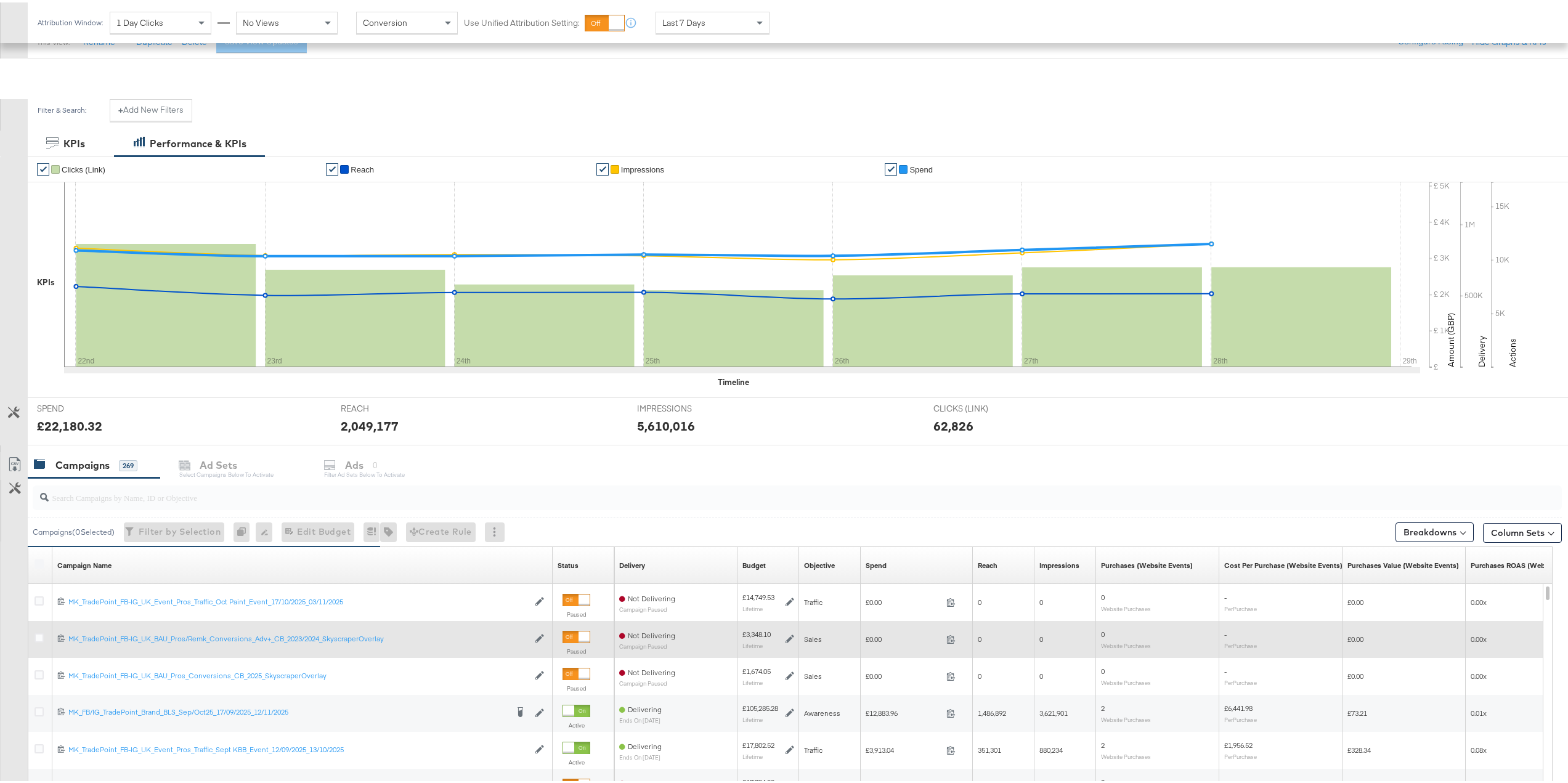
scroll to position [300, 0]
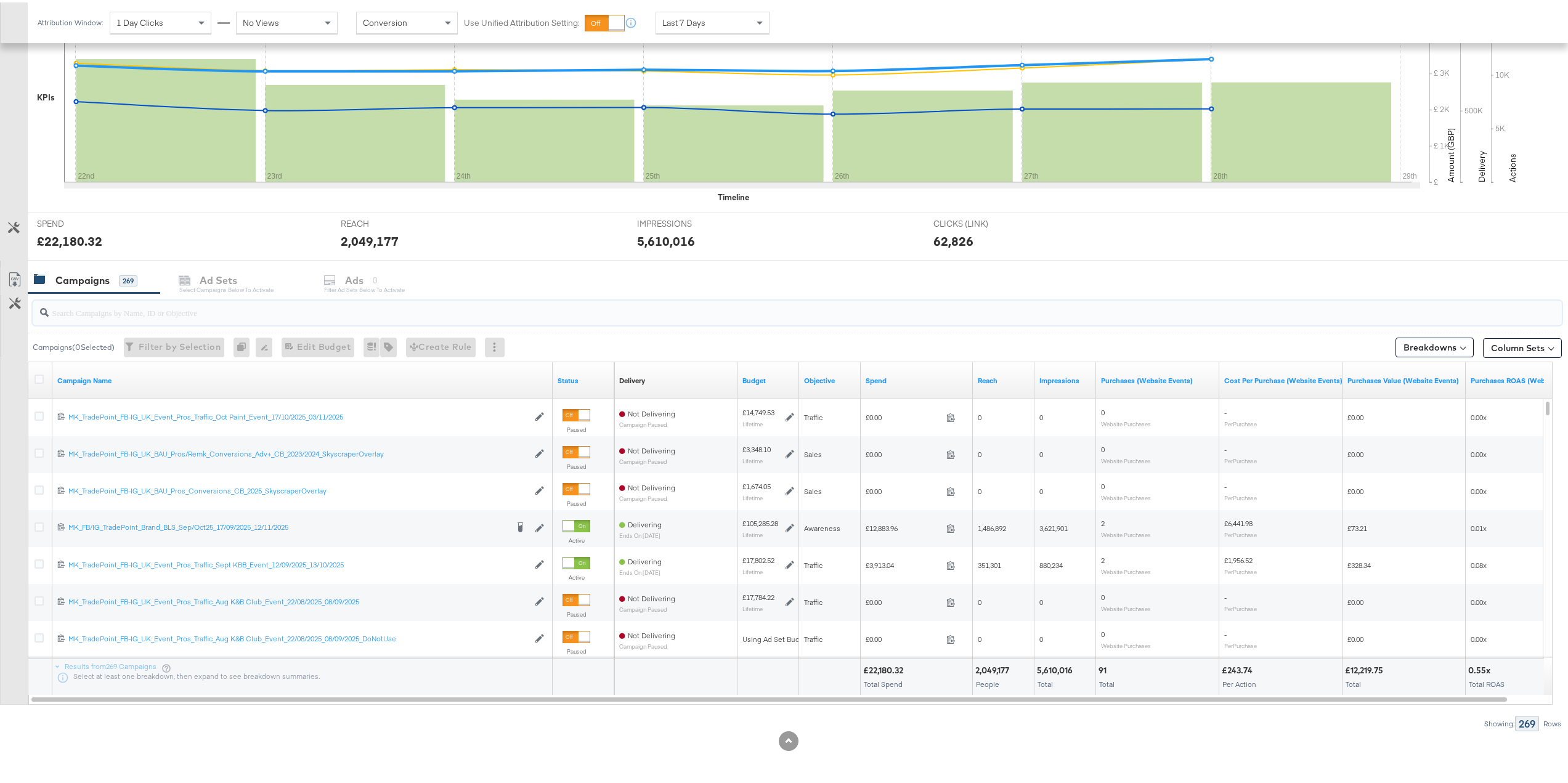
click at [128, 313] on input "search" at bounding box center [733, 304] width 1369 height 24
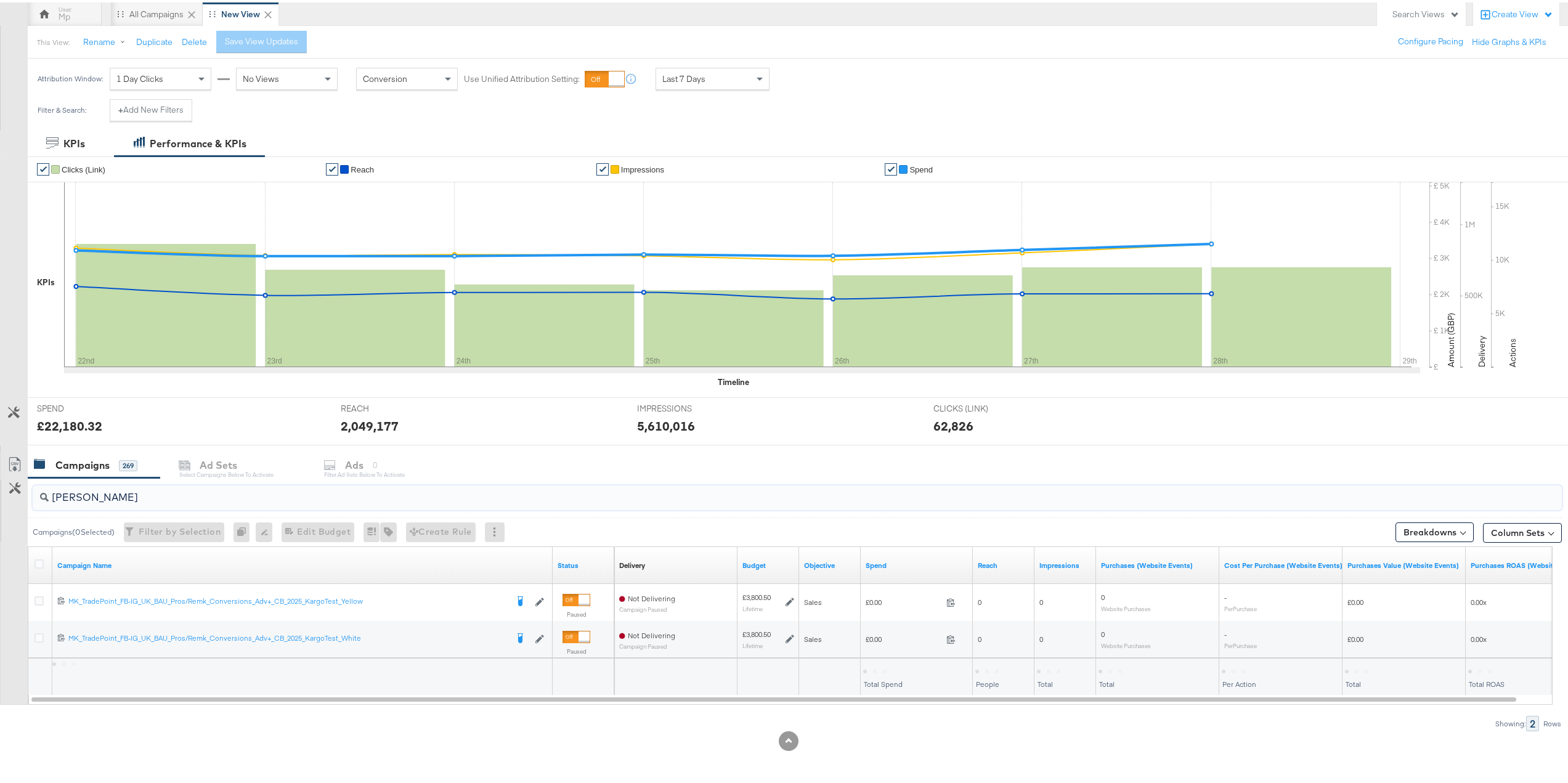
scroll to position [115, 0]
type input "k"
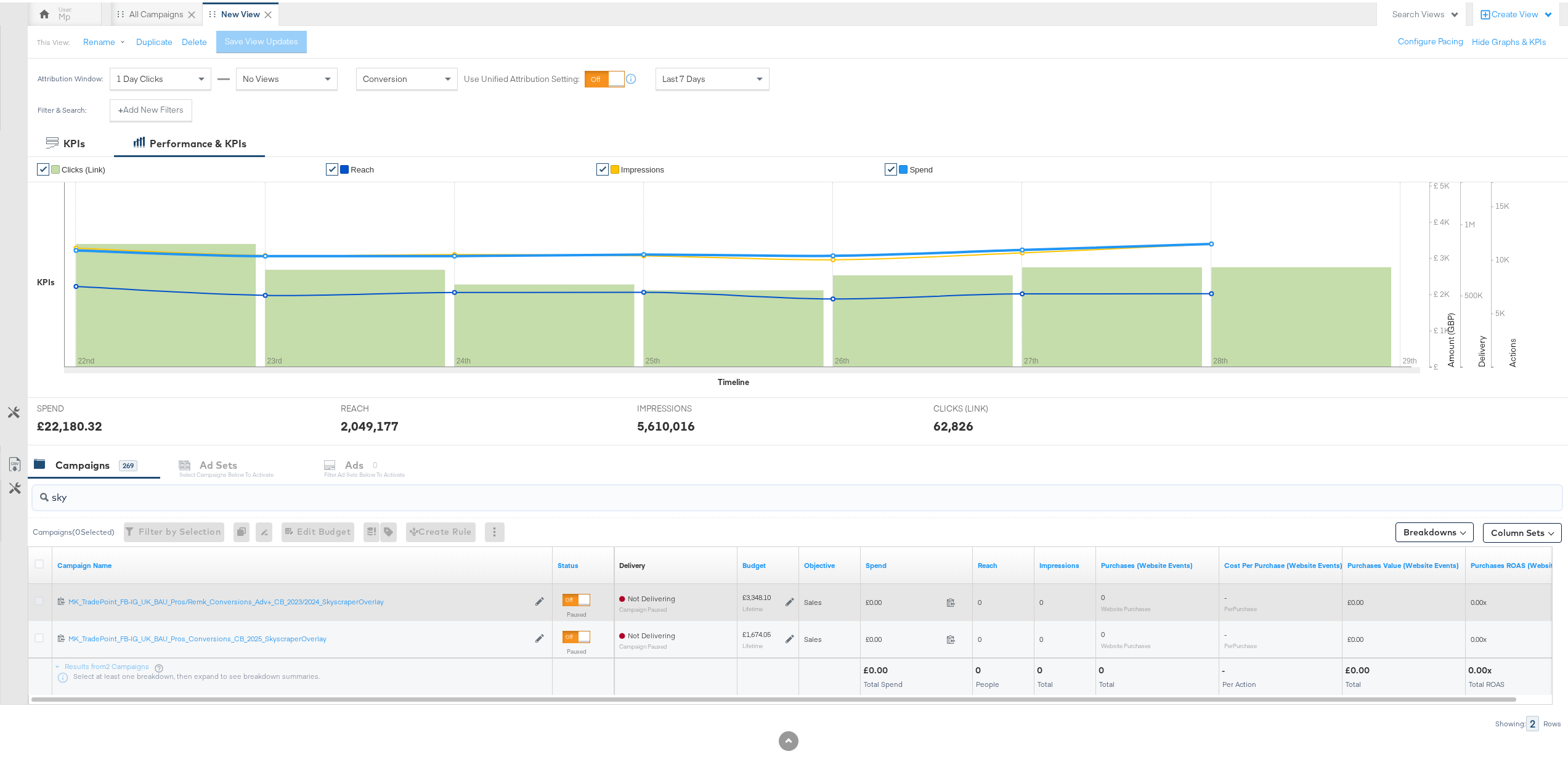
type input "sky"
click at [41, 598] on icon at bounding box center [39, 598] width 9 height 9
click at [0, 0] on input "checkbox" at bounding box center [0, 0] width 0 height 0
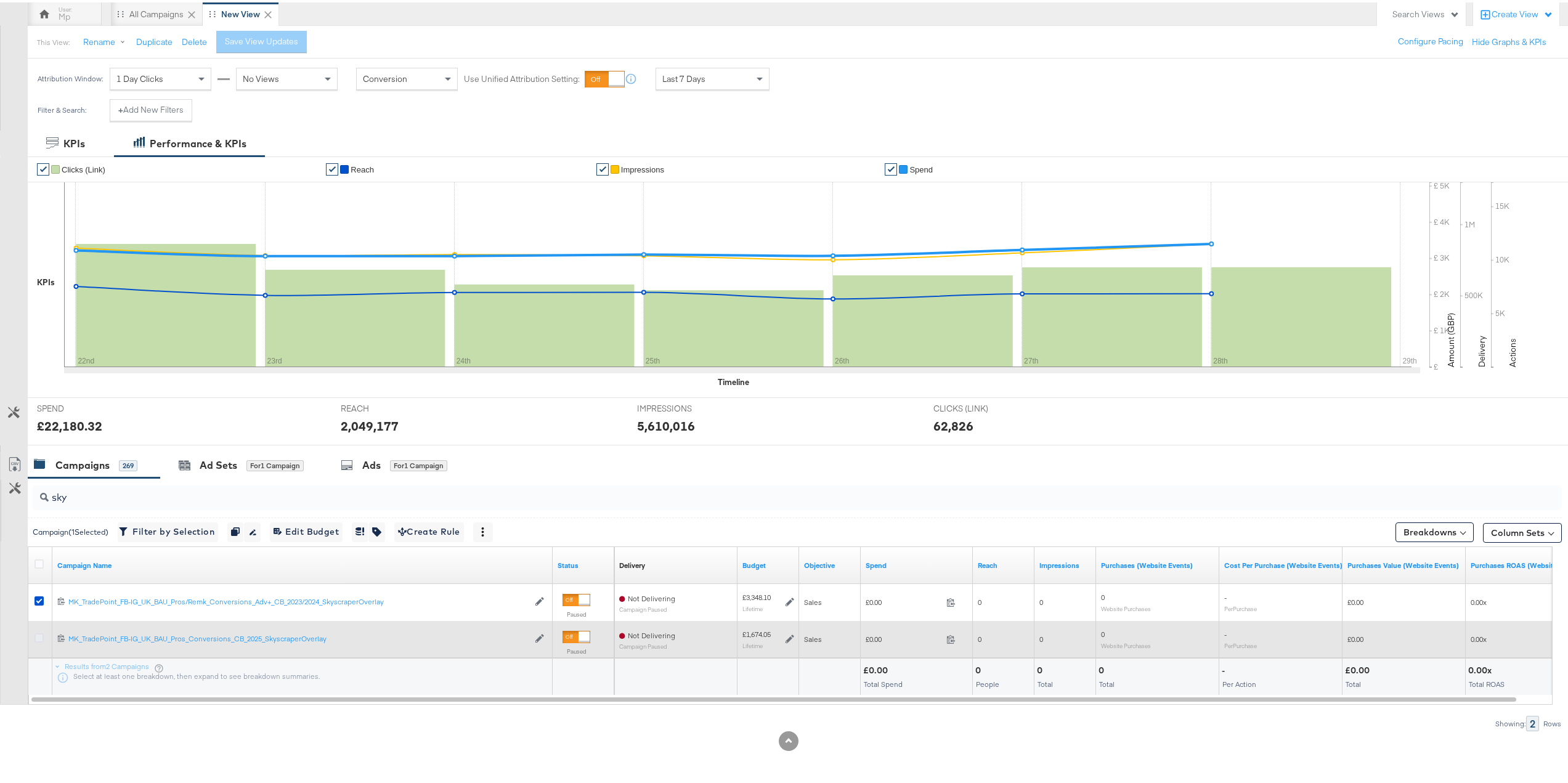
click at [39, 633] on icon at bounding box center [39, 634] width 9 height 9
click at [0, 0] on input "checkbox" at bounding box center [0, 0] width 0 height 0
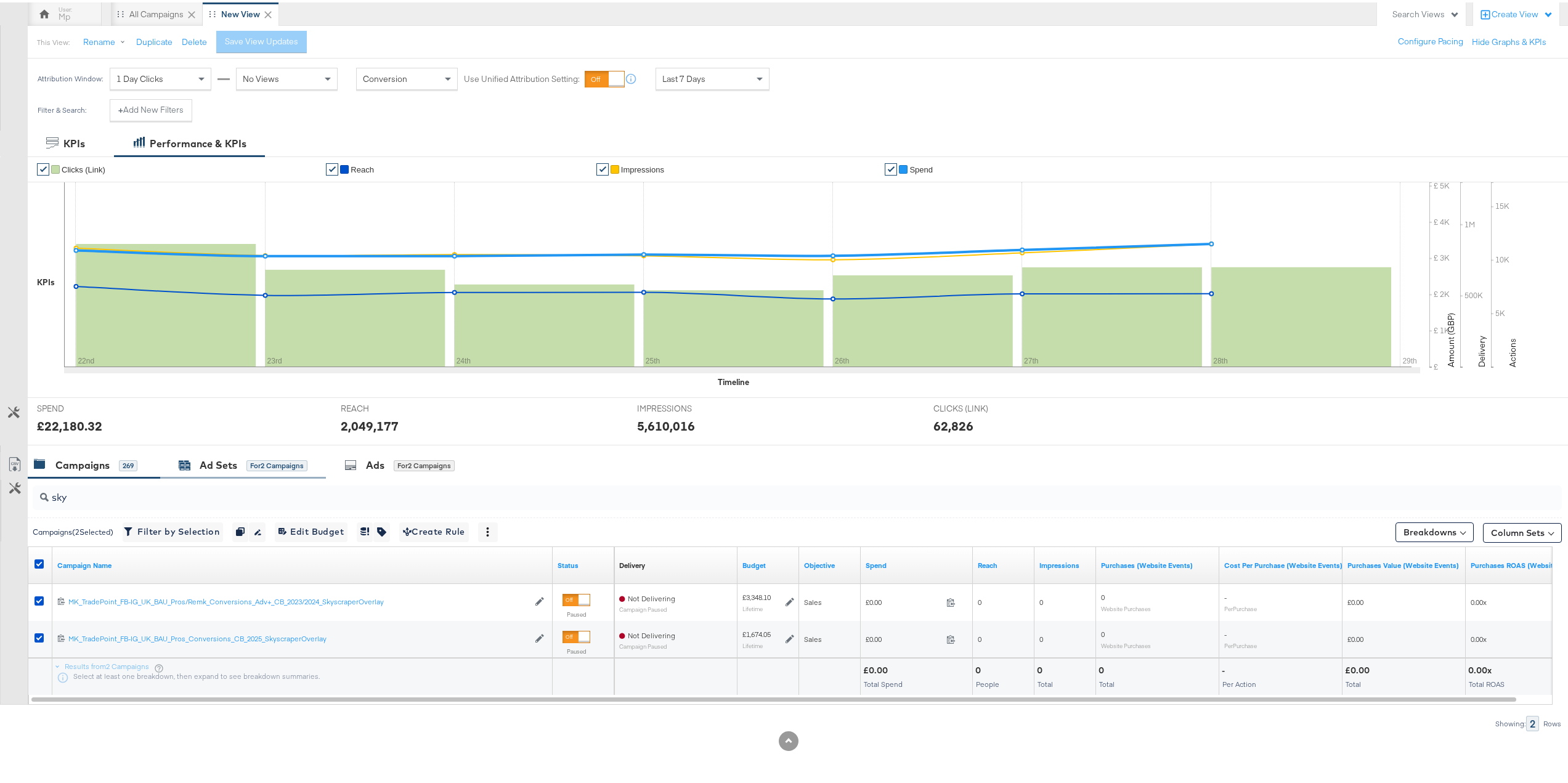
click at [228, 464] on div "Ad Sets" at bounding box center [218, 462] width 38 height 14
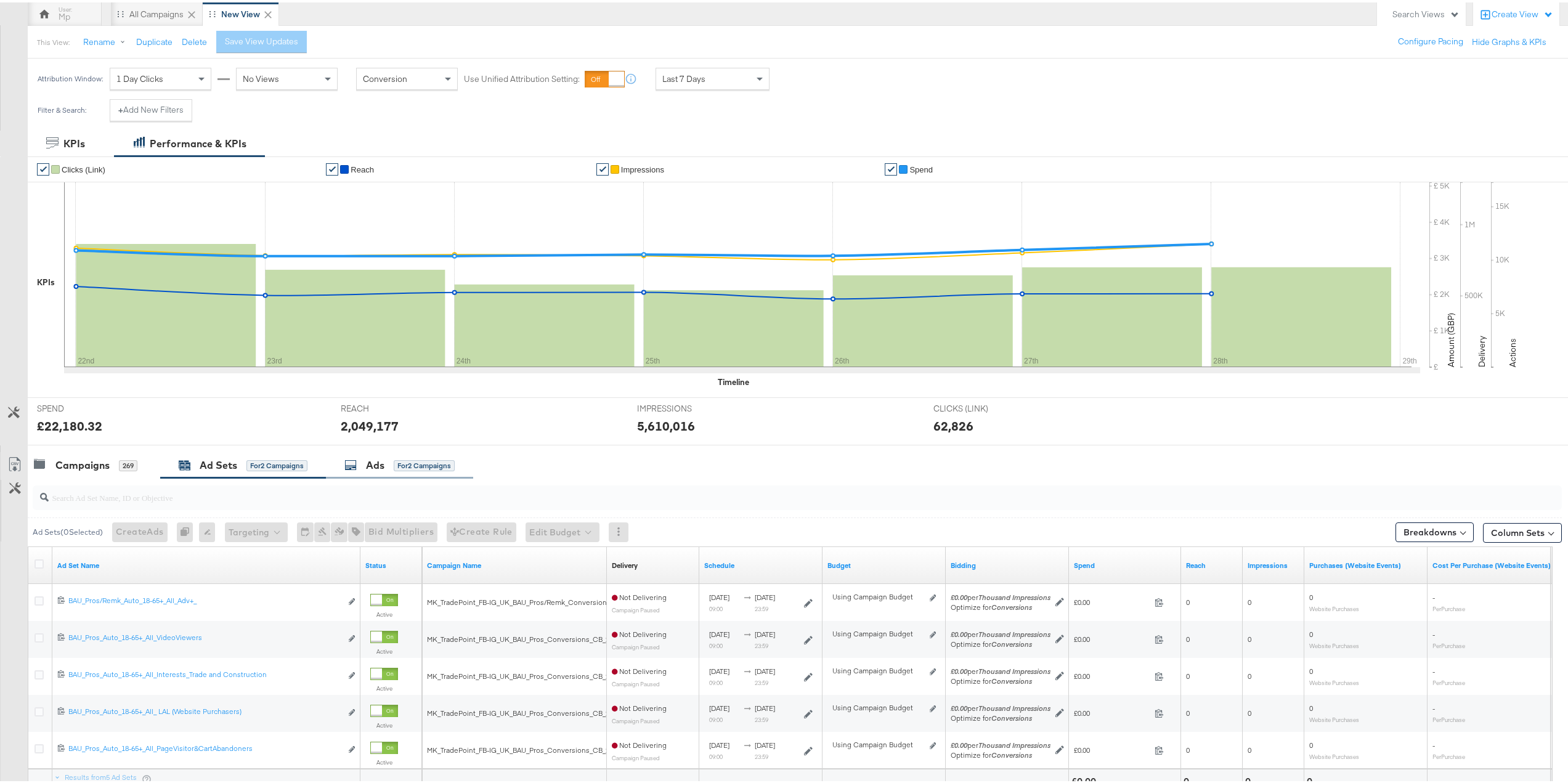
click at [377, 459] on div "Ads" at bounding box center [375, 462] width 19 height 14
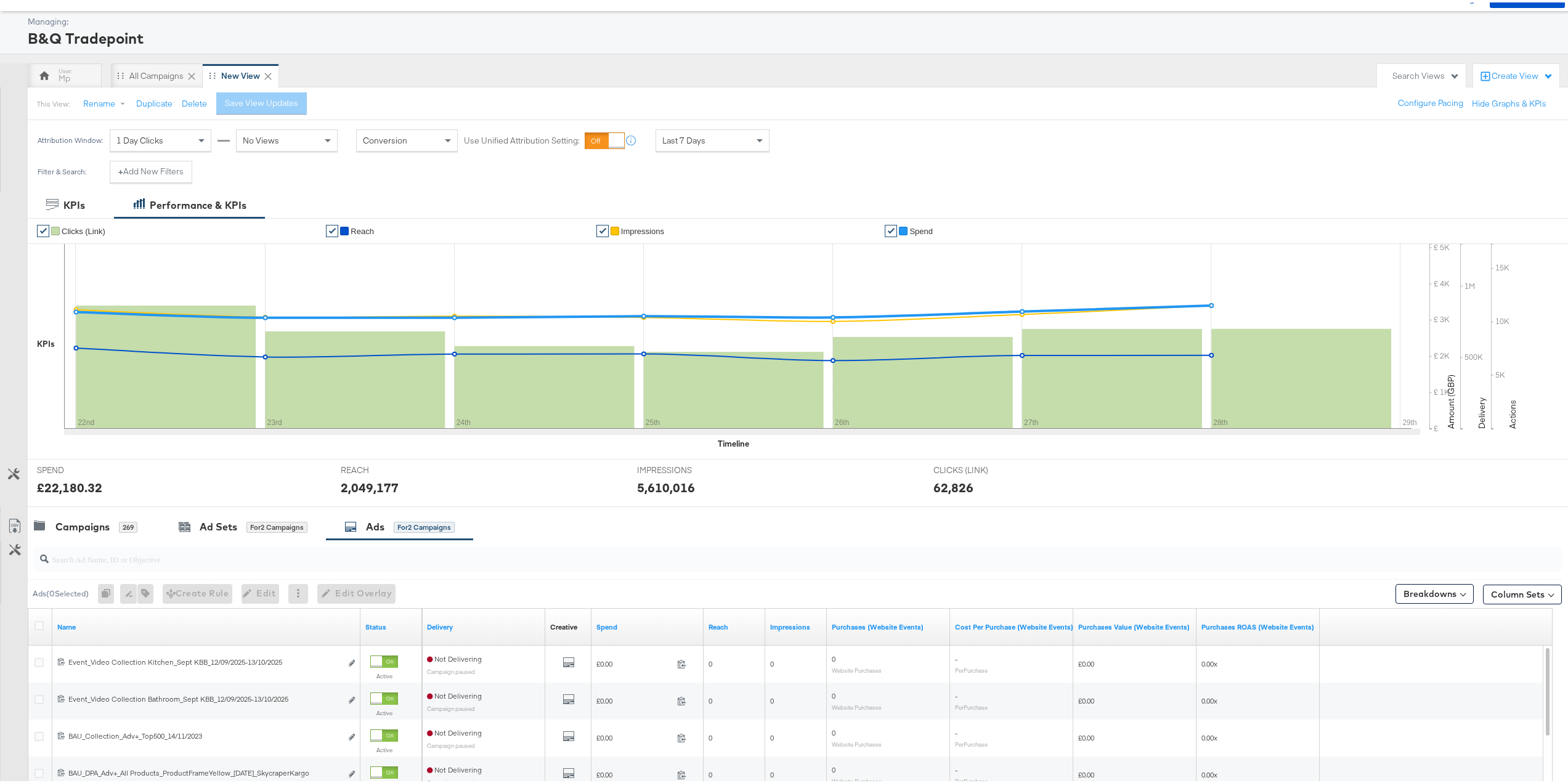
scroll to position [176, 0]
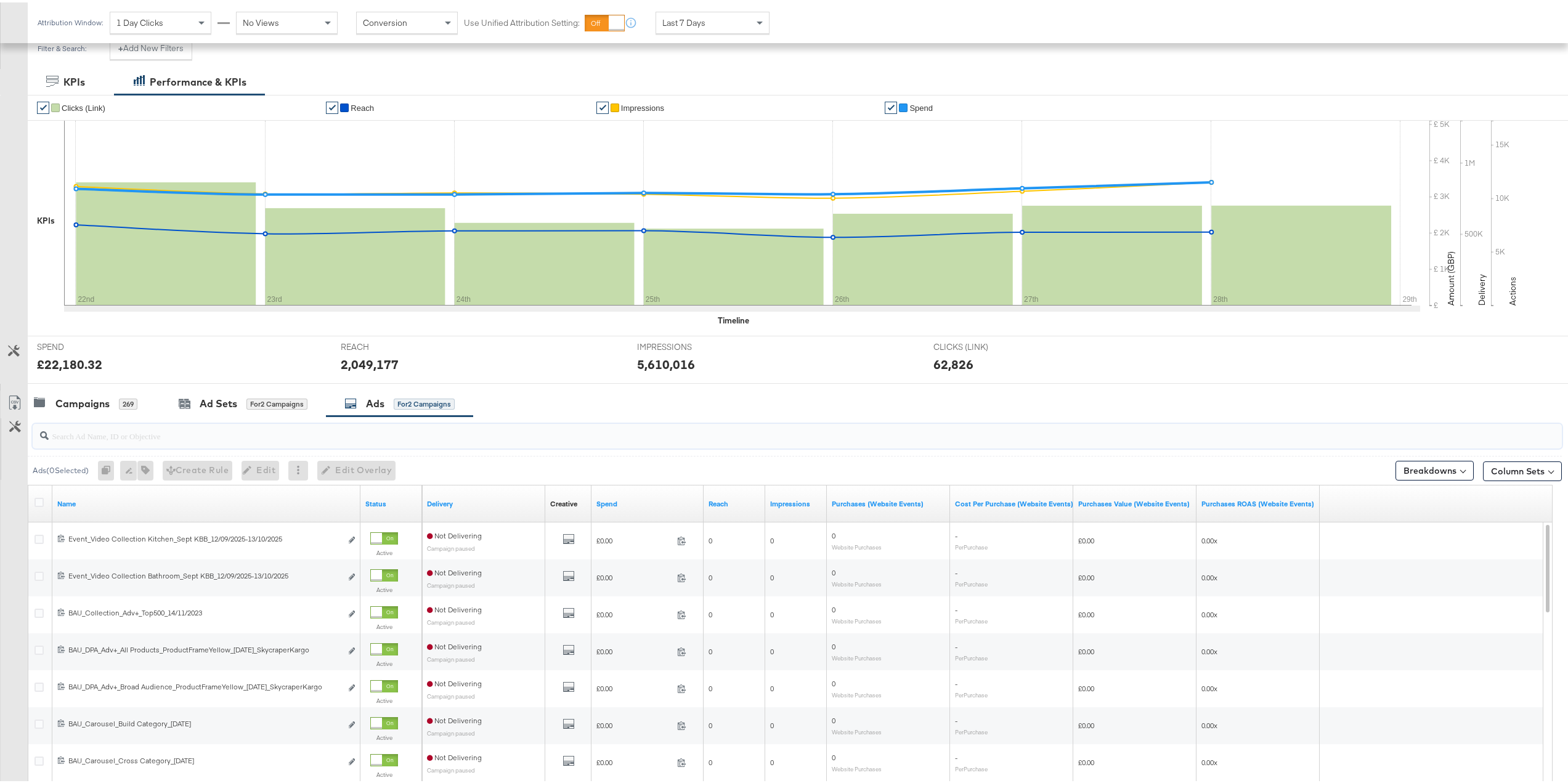
click at [138, 433] on input "search" at bounding box center [733, 428] width 1369 height 24
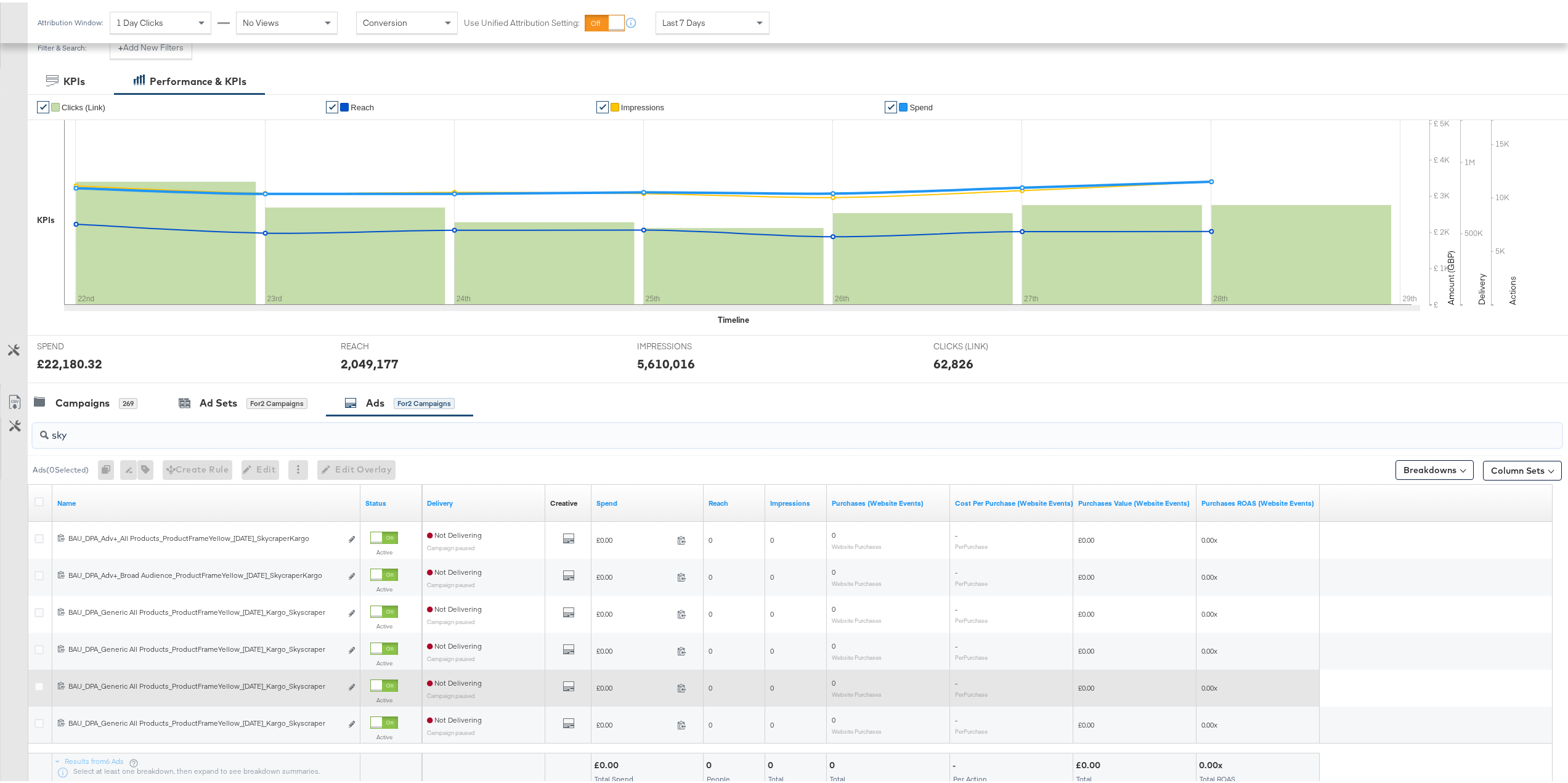
scroll to position [238, 0]
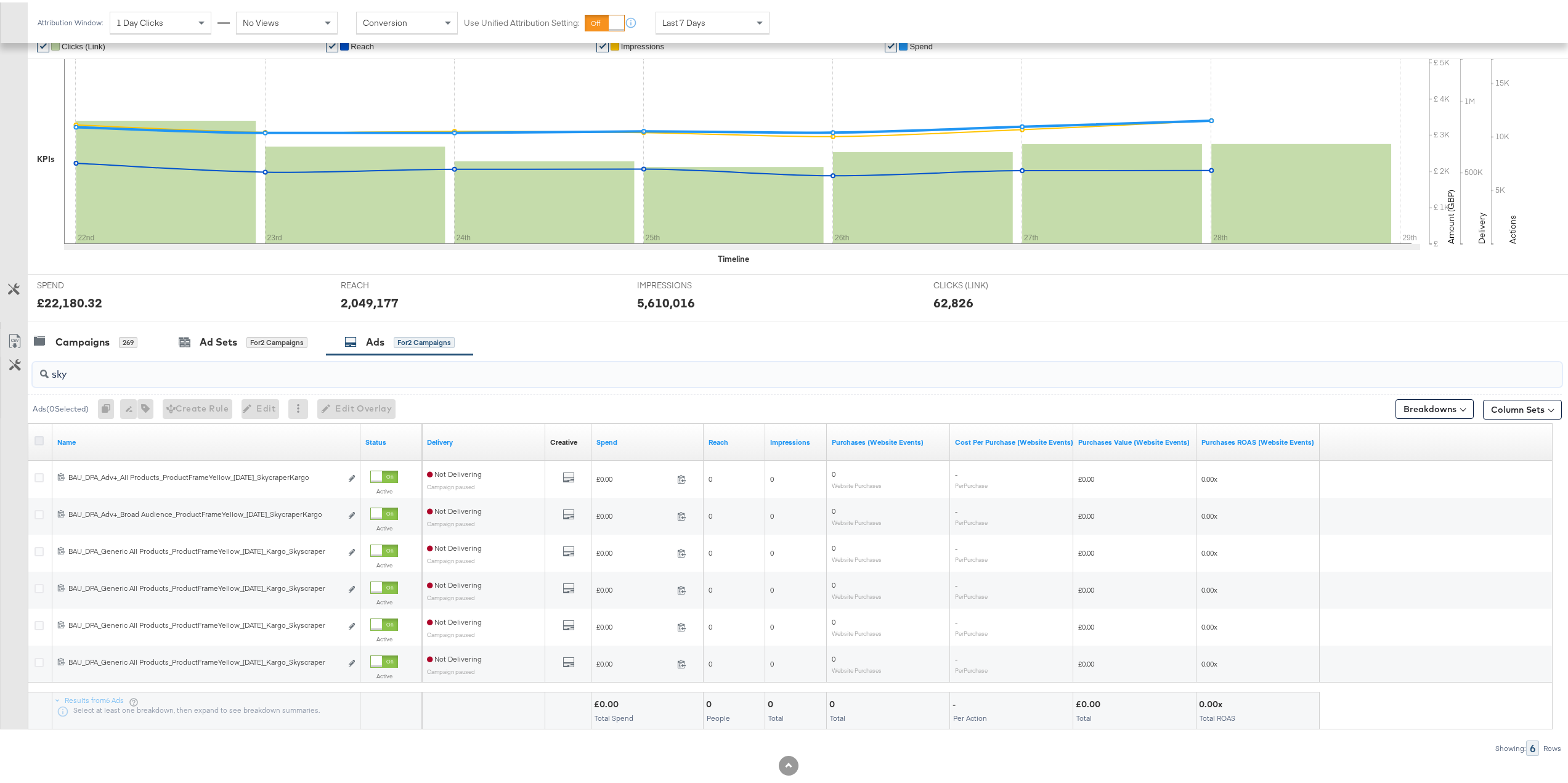
type input "sky"
click at [41, 439] on icon at bounding box center [39, 437] width 9 height 9
click at [0, 0] on input "checkbox" at bounding box center [0, 0] width 0 height 0
click at [370, 409] on span "Edit Overlay Edit overlays for 6 ads" at bounding box center [350, 406] width 71 height 16
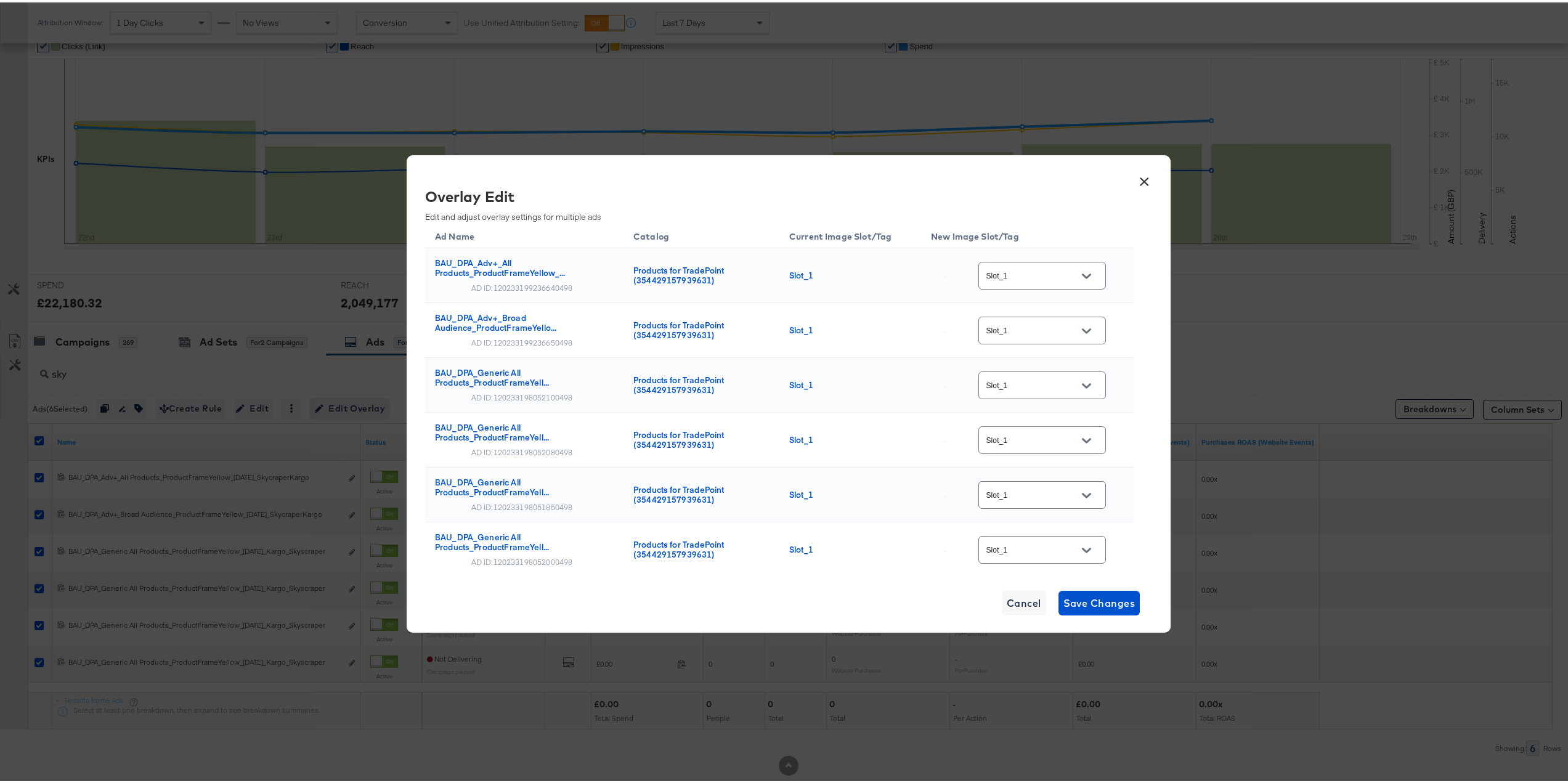
scroll to position [0, 0]
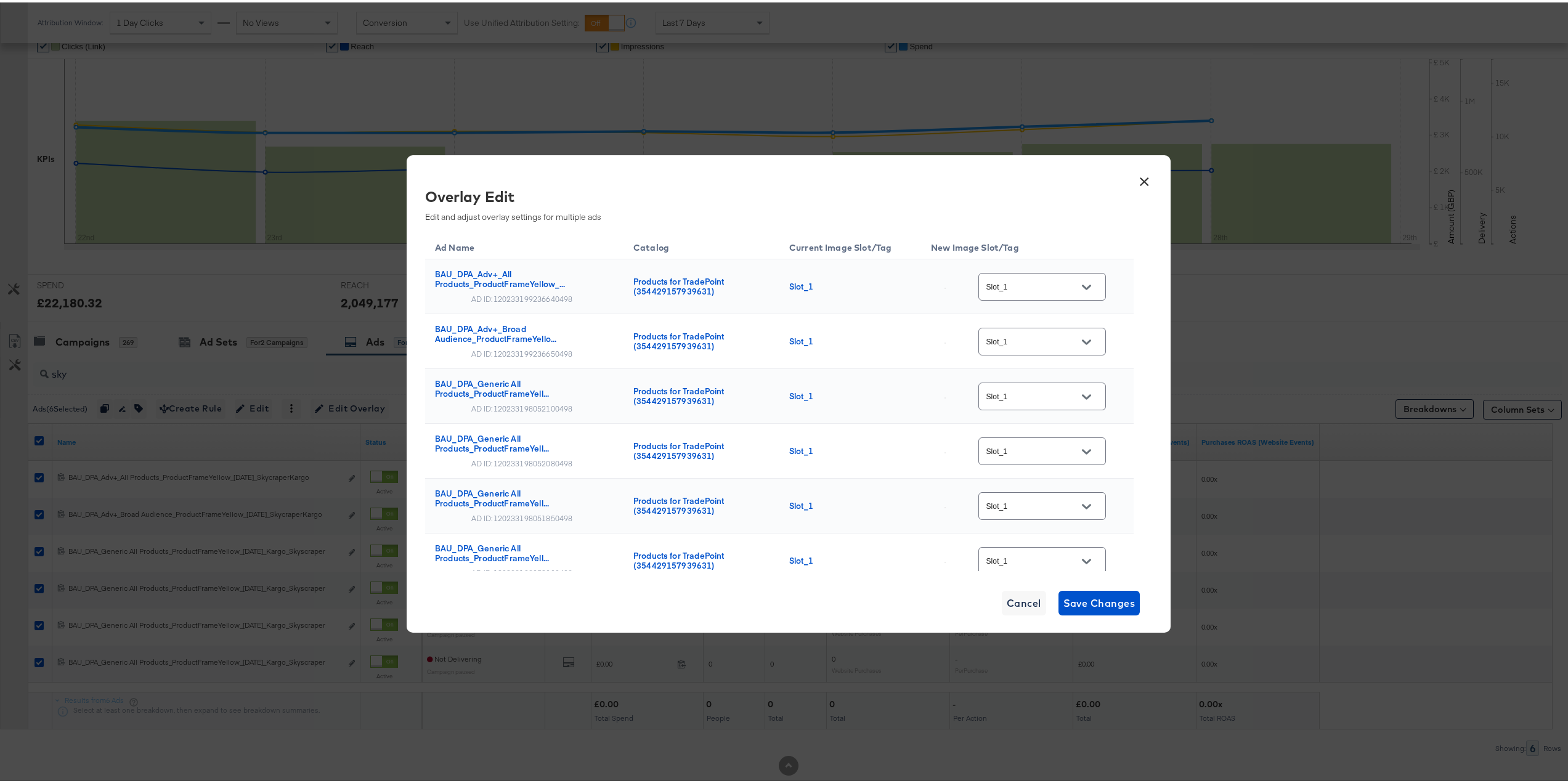
click at [1101, 282] on div "Slot_1" at bounding box center [1025, 284] width 188 height 33
click at [1089, 289] on div at bounding box center [1086, 284] width 26 height 19
click at [1084, 284] on icon "Open" at bounding box center [1086, 284] width 9 height 9
click at [1016, 409] on div "Slot_4" at bounding box center [1033, 402] width 83 height 12
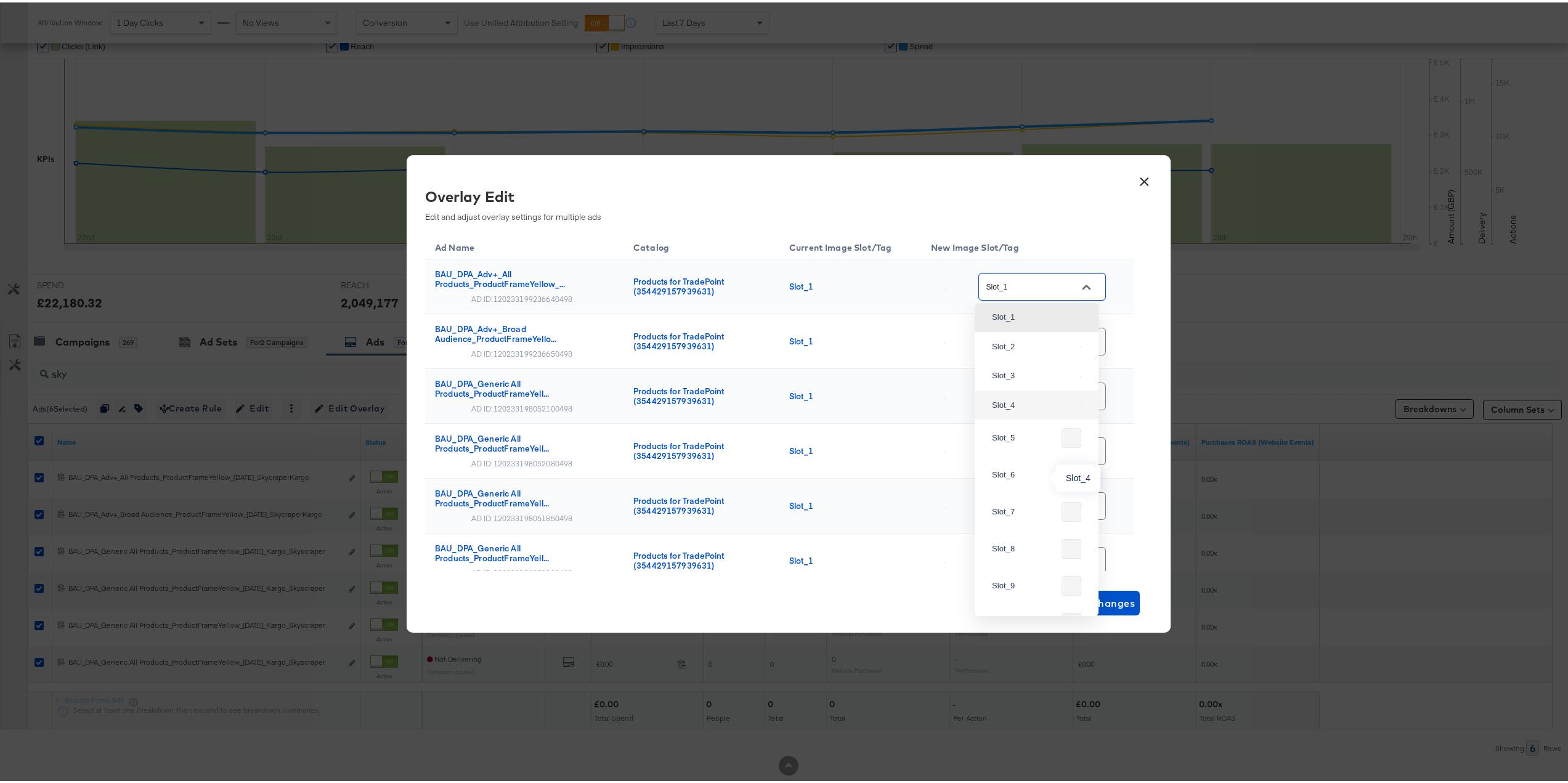
type input "Slot_4"
click at [1085, 339] on button "Open" at bounding box center [1086, 339] width 19 height 19
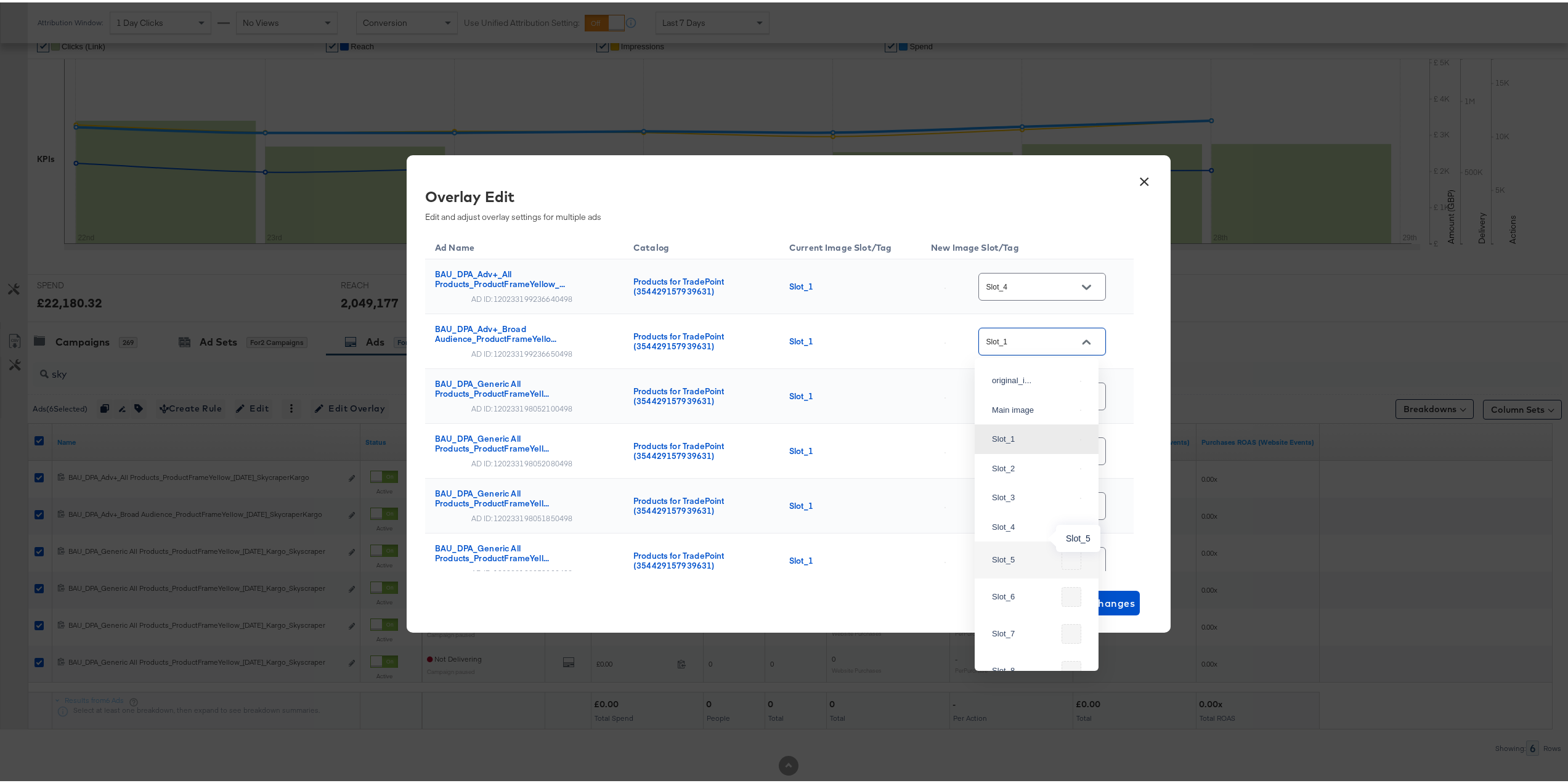
scroll to position [176, 0]
click at [1028, 469] on div "Slot_4" at bounding box center [1033, 463] width 83 height 12
type input "Slot_4"
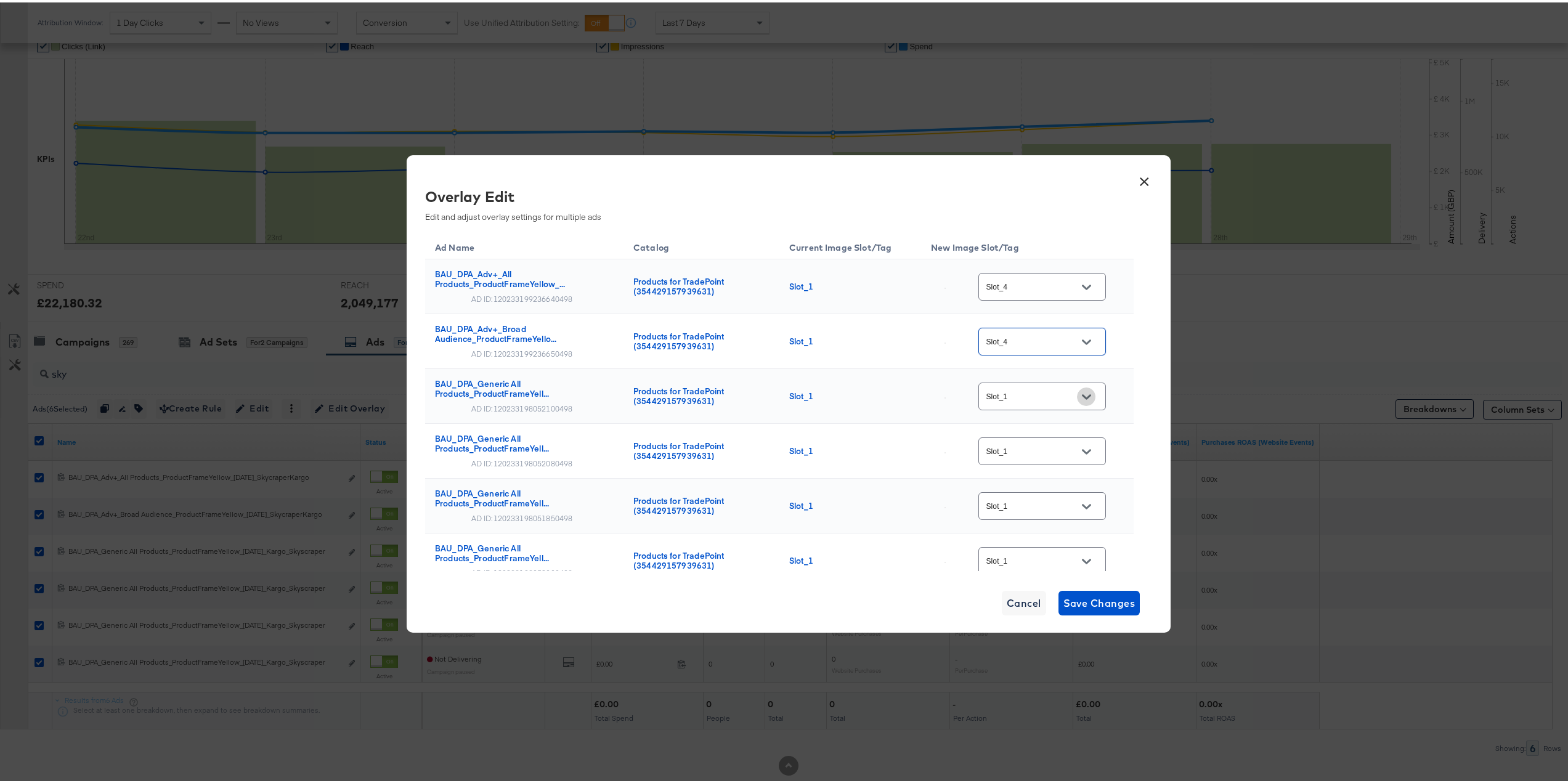
click at [1084, 393] on icon "Open" at bounding box center [1086, 394] width 9 height 5
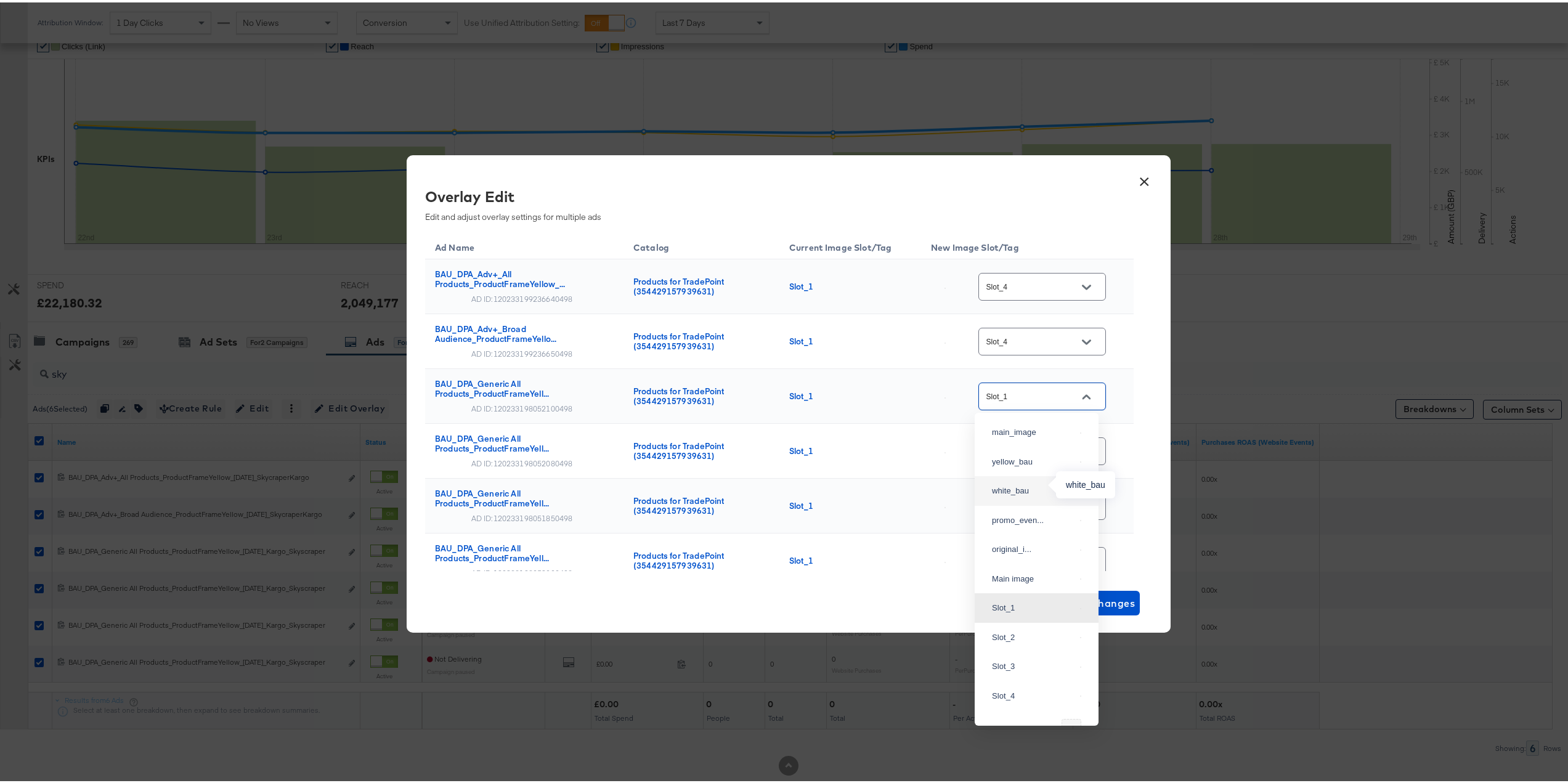
scroll to position [185, 0]
click at [1018, 520] on div "Slot_4" at bounding box center [1036, 508] width 104 height 22
type input "Slot_4"
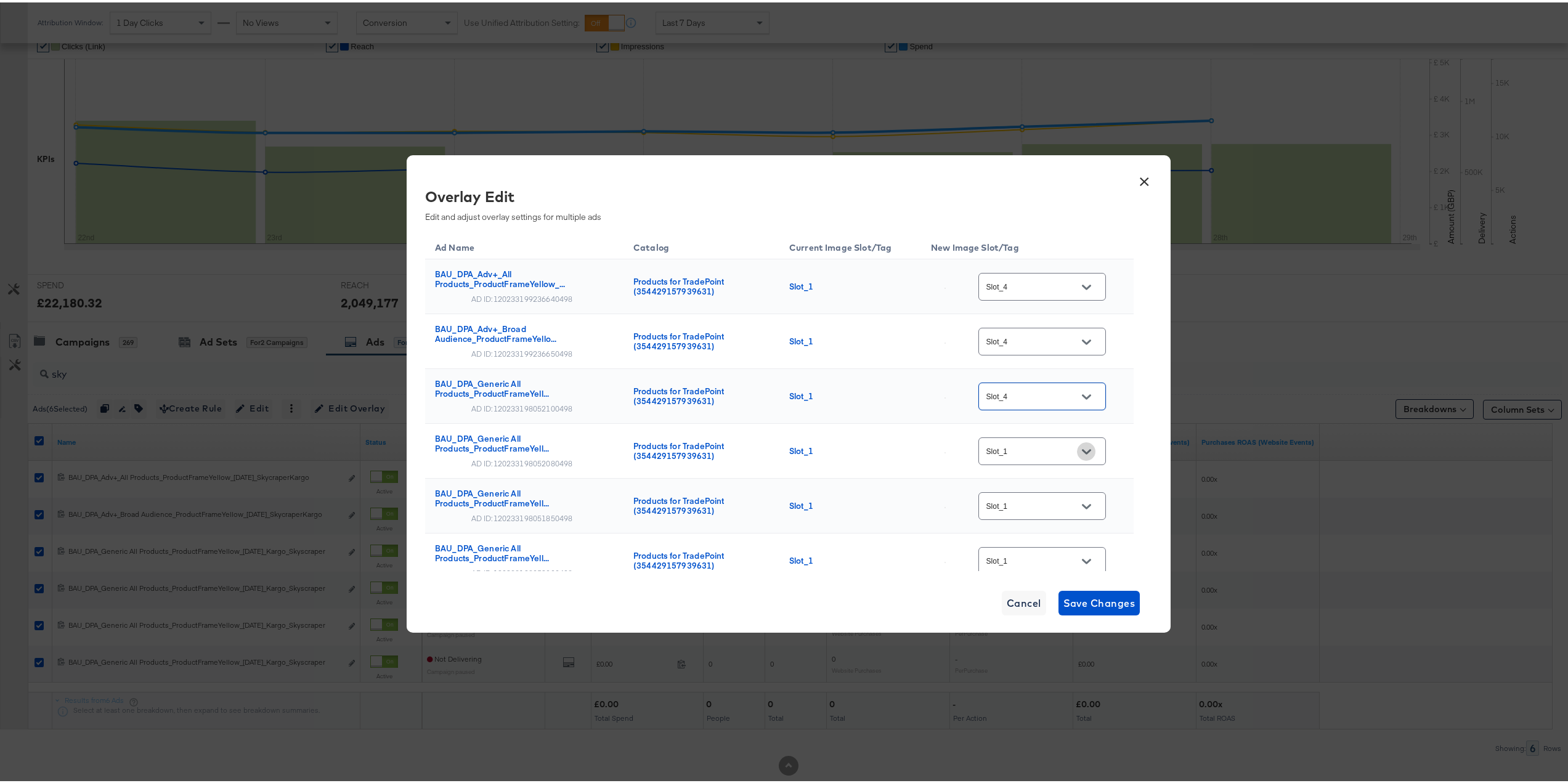
click at [1082, 451] on icon "Open" at bounding box center [1086, 449] width 9 height 5
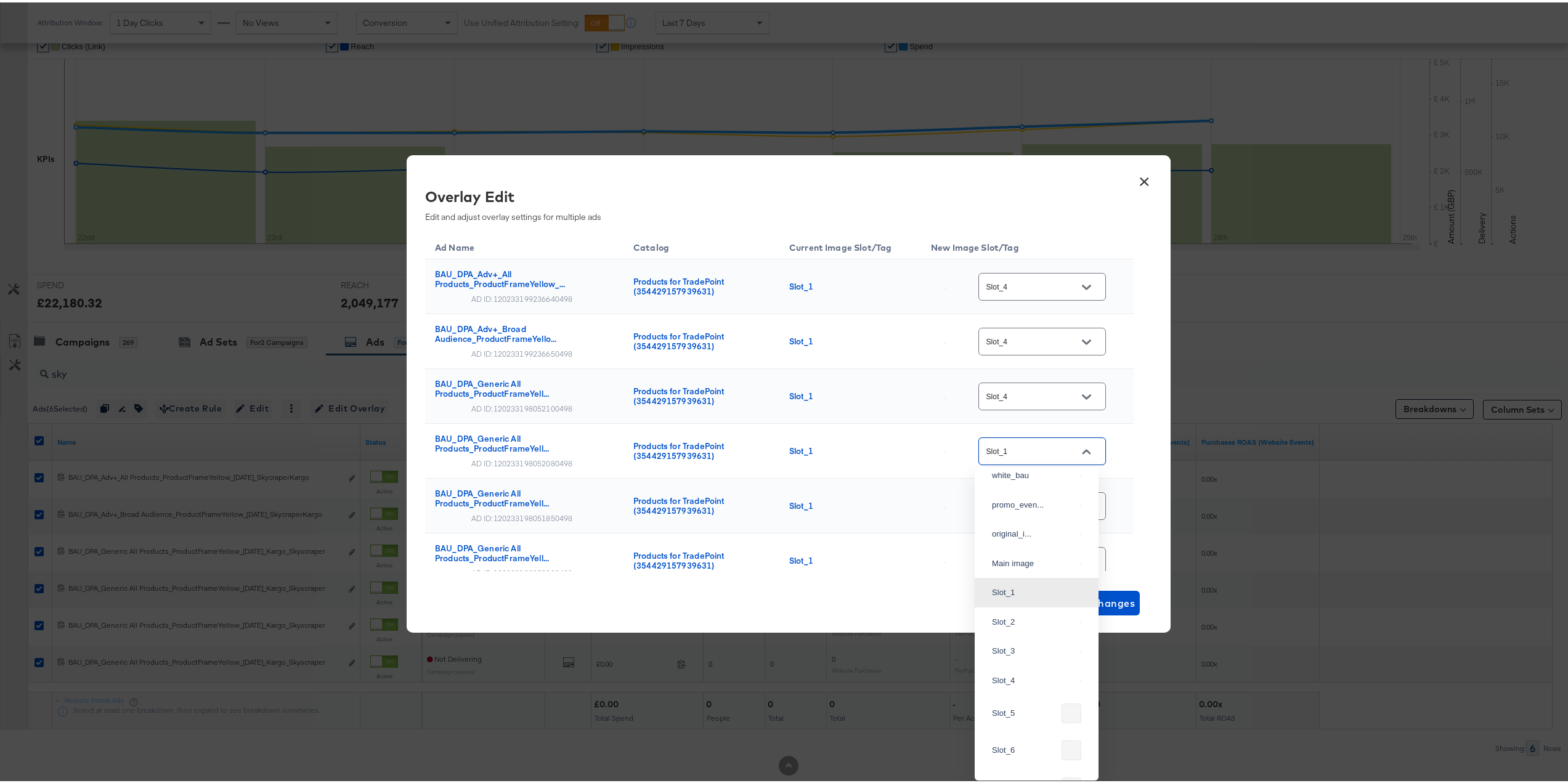
scroll to position [123, 0]
click at [1023, 631] on div "Slot_4" at bounding box center [1033, 625] width 83 height 12
type input "Slot_4"
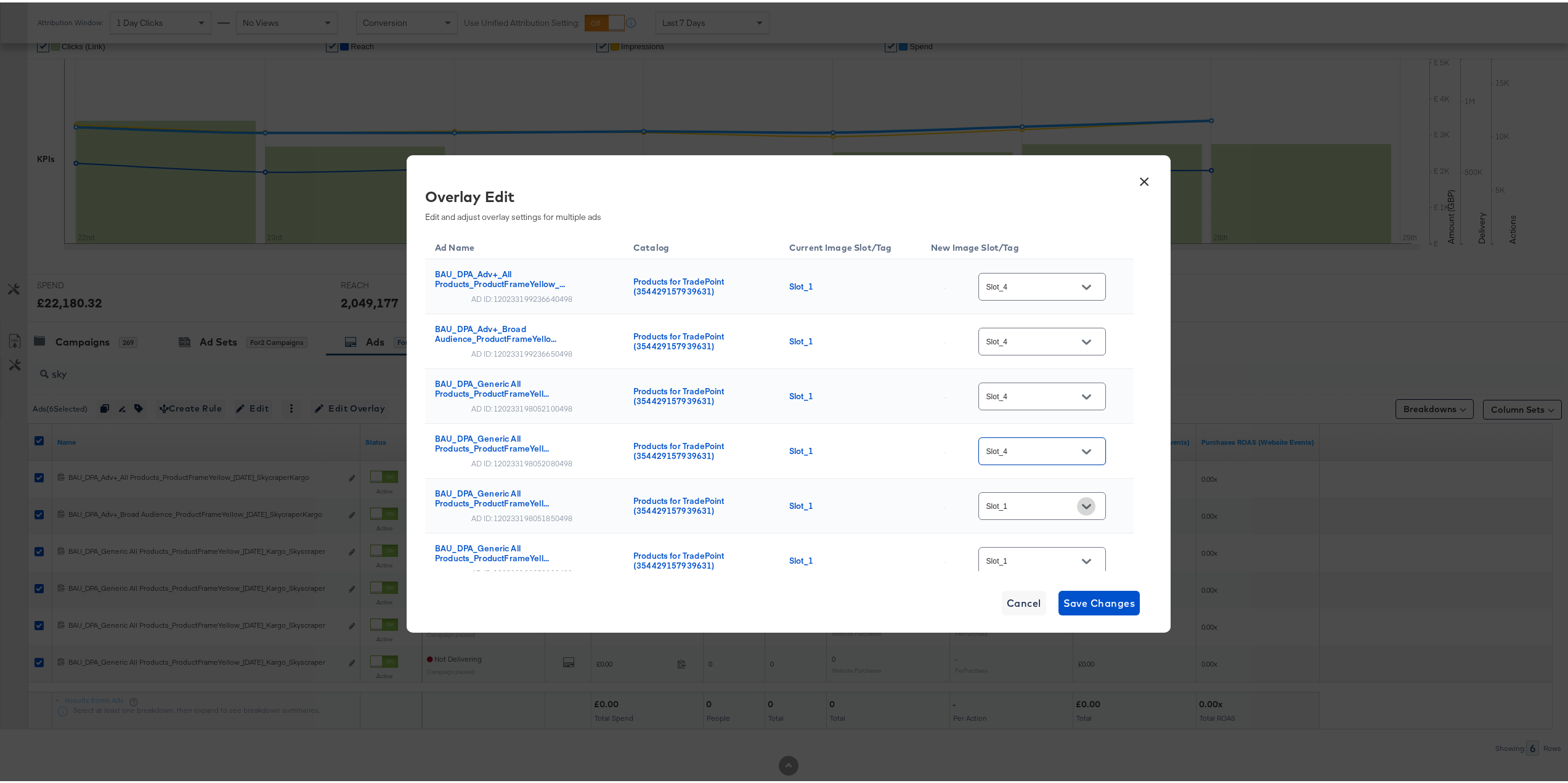
click at [1087, 505] on button "Open" at bounding box center [1086, 504] width 19 height 19
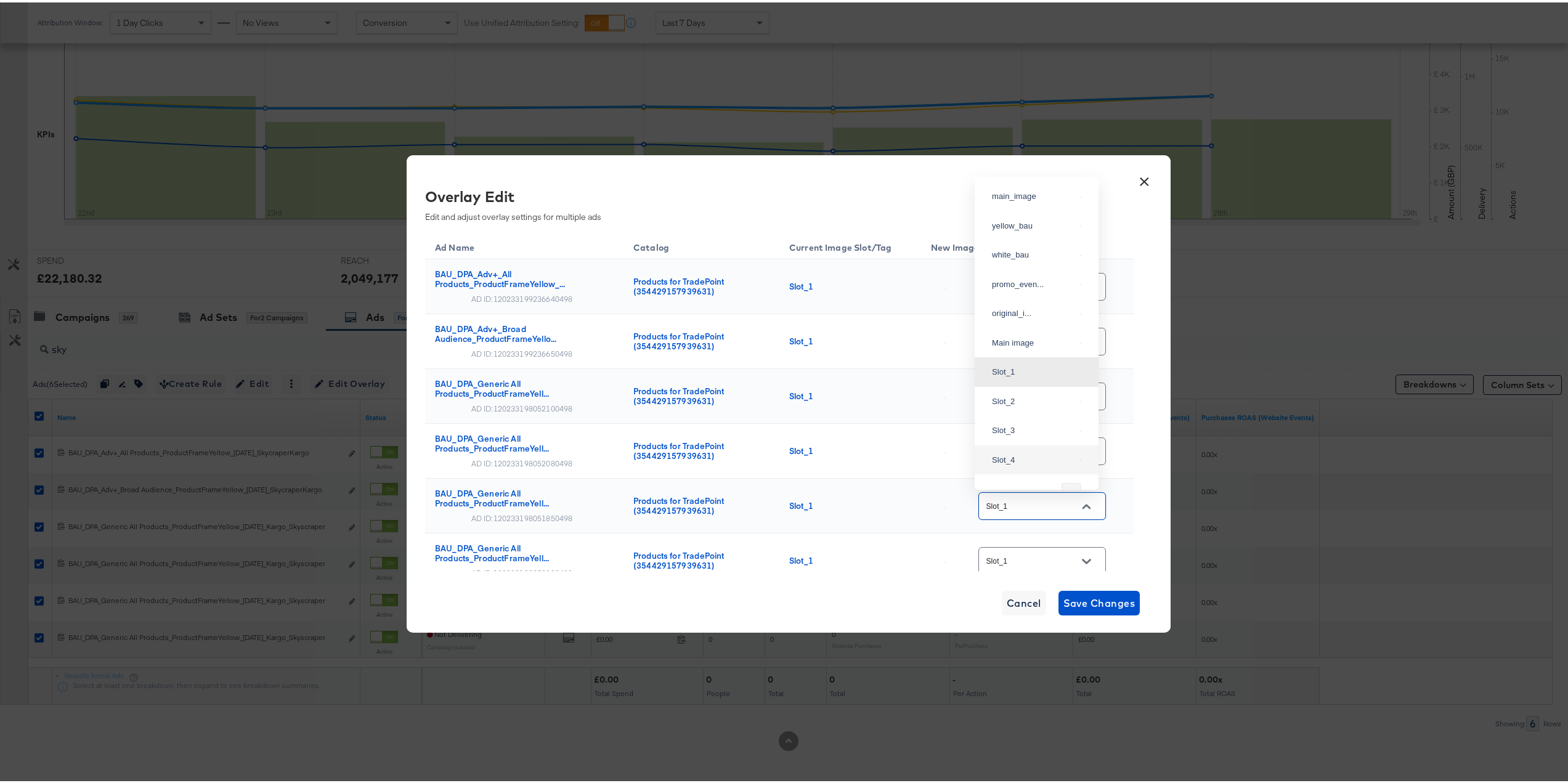
scroll to position [62, 0]
click at [1029, 402] on div "Slot_4" at bounding box center [1033, 396] width 83 height 12
type input "Slot_4"
click at [1082, 556] on icon "Open" at bounding box center [1086, 558] width 9 height 9
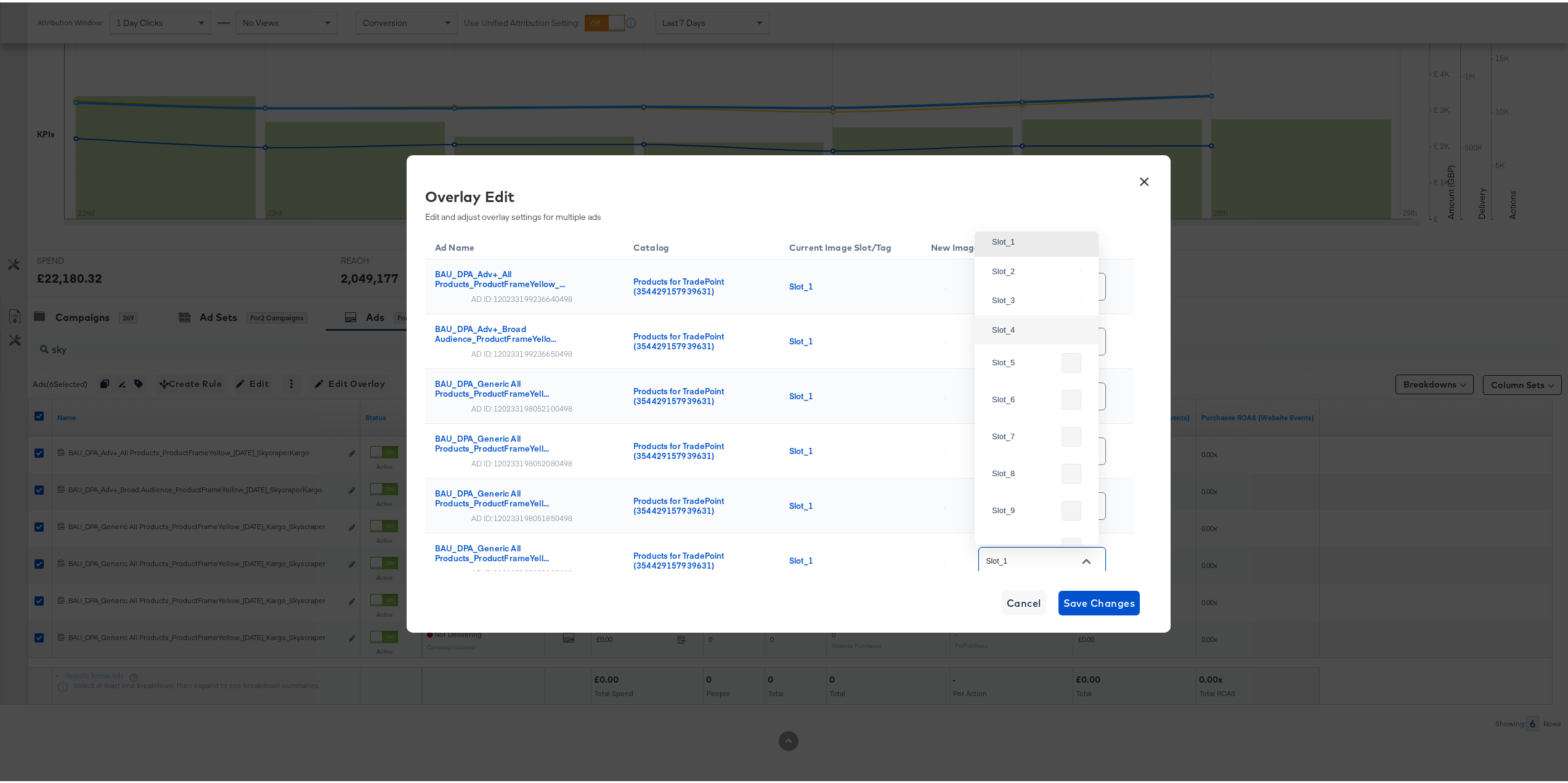
click at [1051, 339] on div "Slot_4" at bounding box center [1036, 327] width 104 height 22
type input "Slot_4"
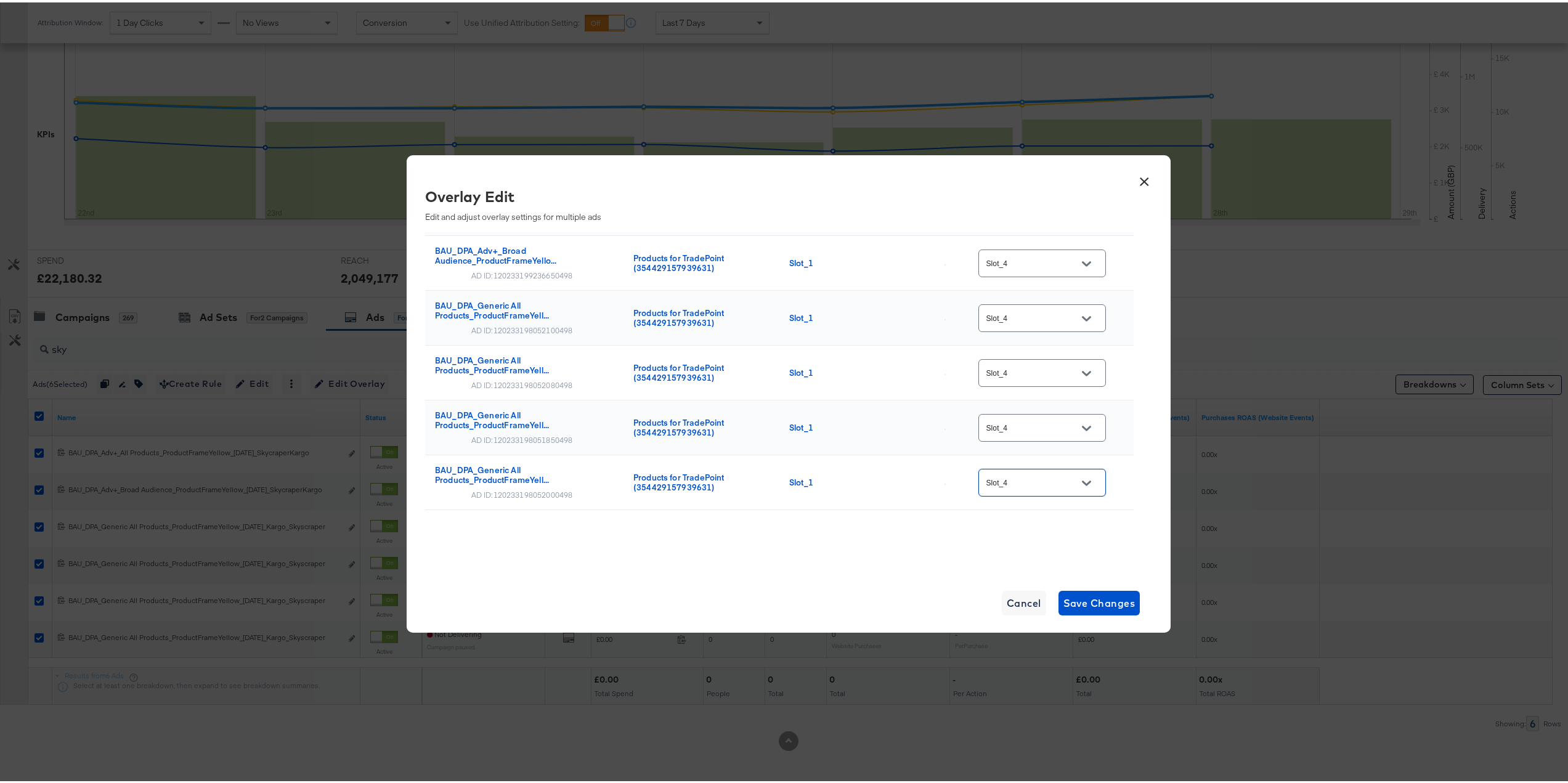
scroll to position [79, 0]
click at [1096, 597] on span "Save Changes" at bounding box center [1099, 600] width 72 height 17
